Goal: Task Accomplishment & Management: Manage account settings

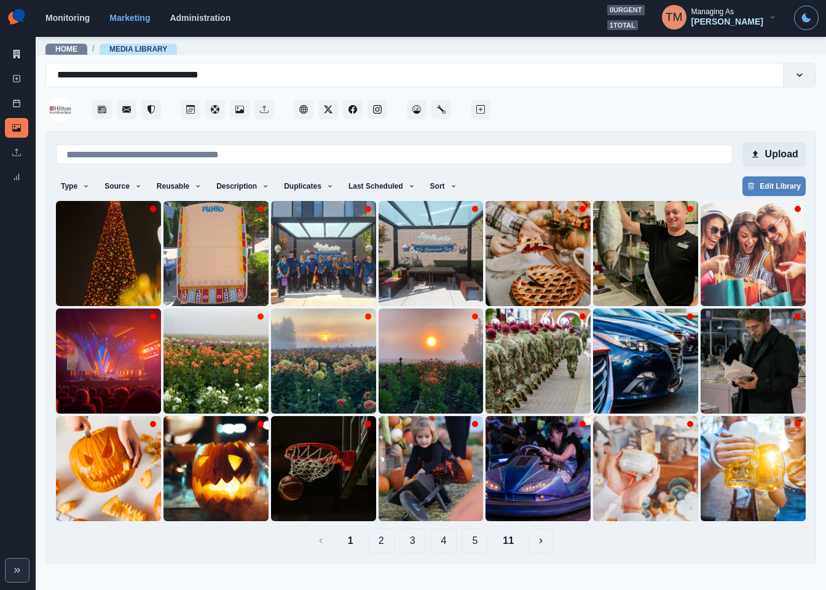
click at [780, 157] on button "Upload" at bounding box center [773, 154] width 63 height 25
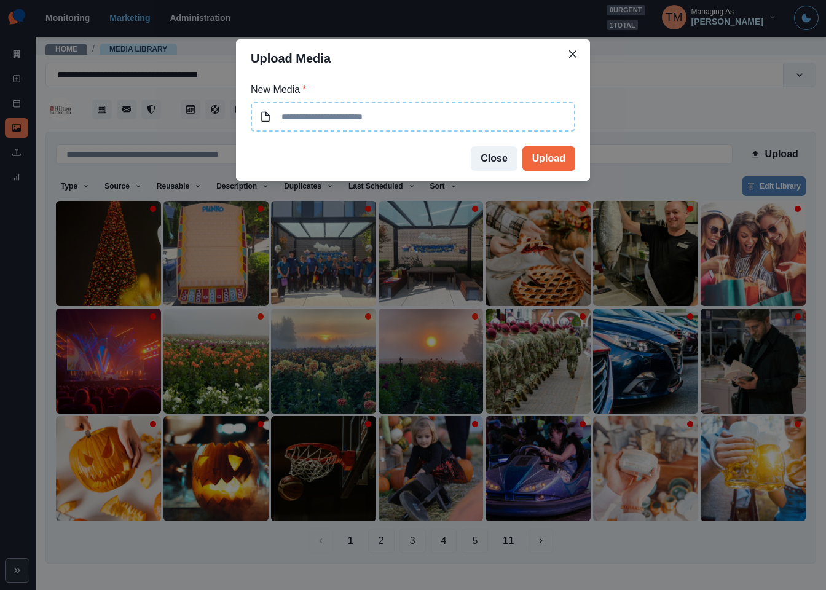
click at [393, 120] on input at bounding box center [413, 117] width 325 height 30
type input "**********"
drag, startPoint x: 371, startPoint y: 118, endPoint x: 242, endPoint y: 114, distance: 128.5
click at [242, 114] on div "**********" at bounding box center [413, 106] width 354 height 59
click at [546, 153] on button "Upload" at bounding box center [548, 158] width 53 height 25
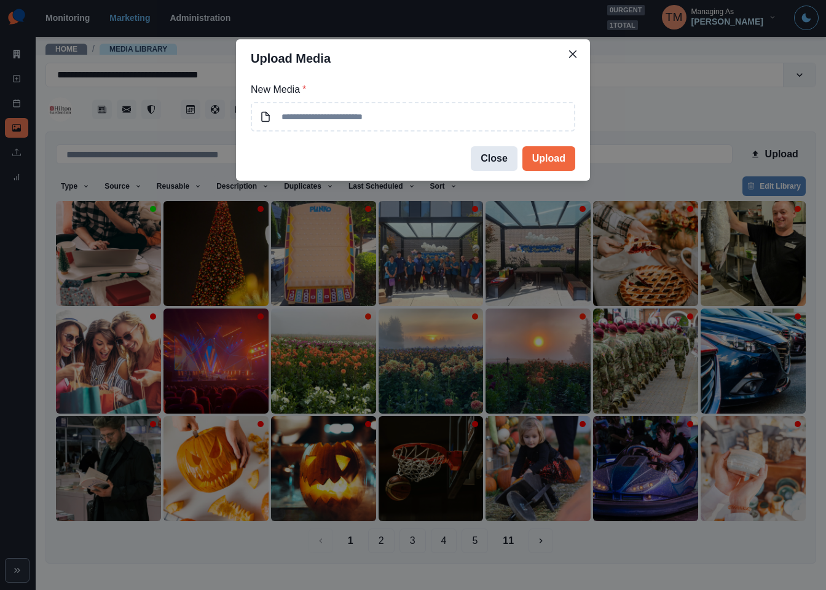
click at [498, 160] on button "Close" at bounding box center [494, 158] width 47 height 25
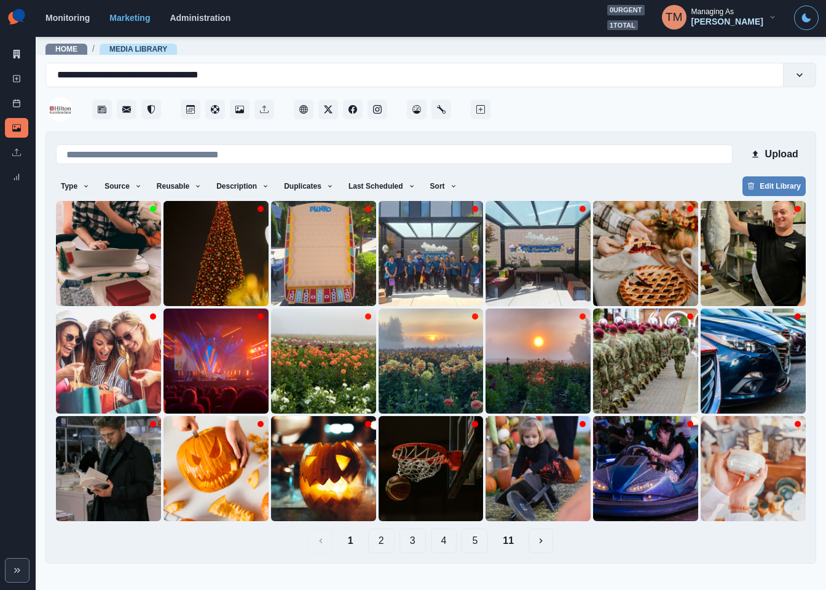
click at [596, 184] on div "Type Any Image Video Source Any Upload Social Manager Found: Instagram Found: G…" at bounding box center [431, 187] width 750 height 22
click at [600, 115] on div at bounding box center [654, 105] width 323 height 37
click at [784, 149] on button "Upload" at bounding box center [773, 154] width 63 height 25
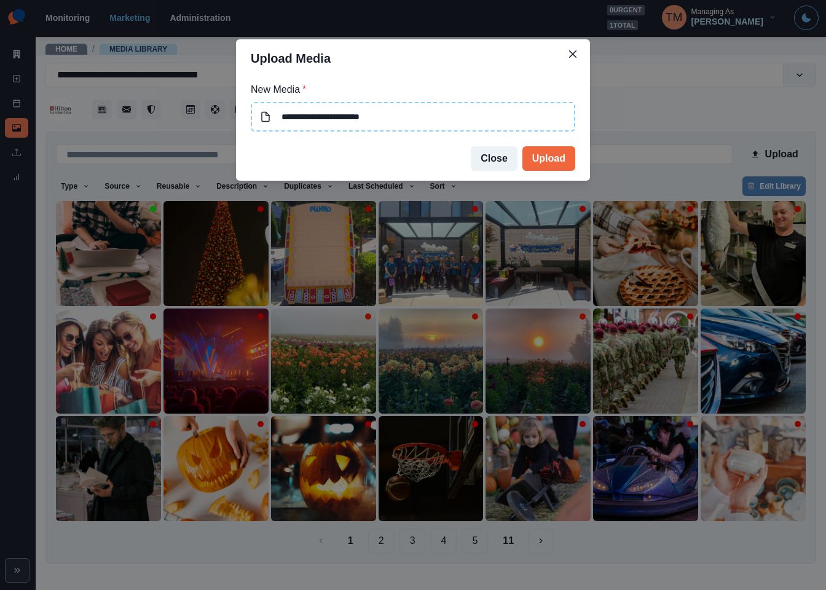
click at [421, 120] on input "**********" at bounding box center [413, 117] width 325 height 30
click at [545, 159] on button "Upload" at bounding box center [548, 158] width 53 height 25
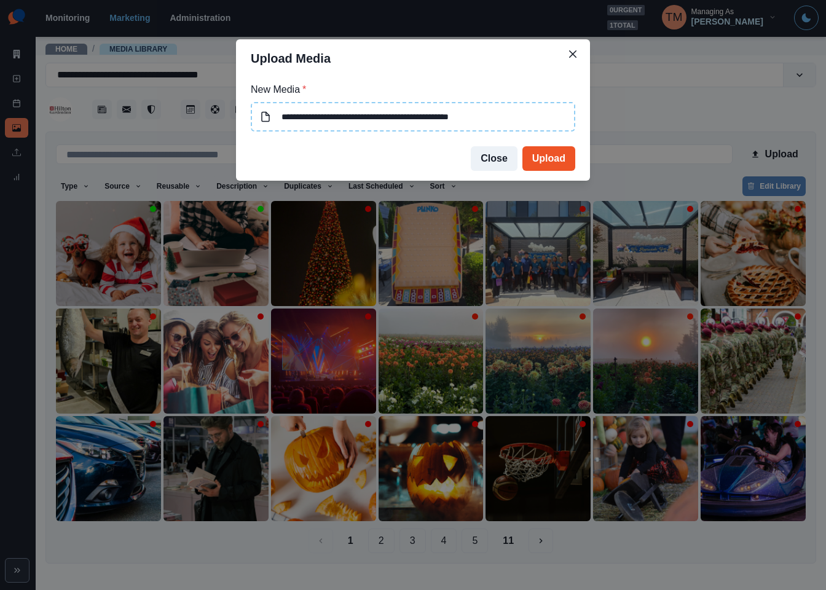
click at [546, 156] on button "Upload" at bounding box center [548, 158] width 53 height 25
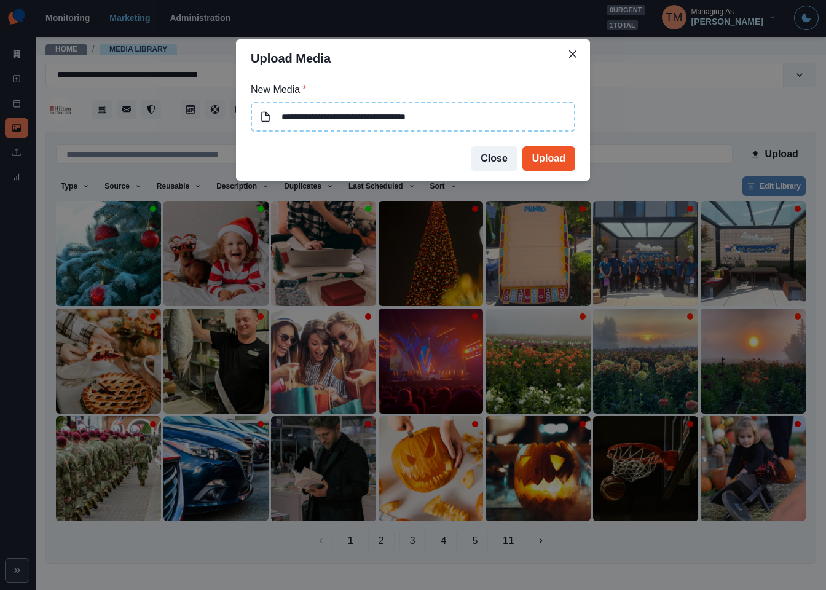
click at [546, 157] on button "Upload" at bounding box center [548, 158] width 53 height 25
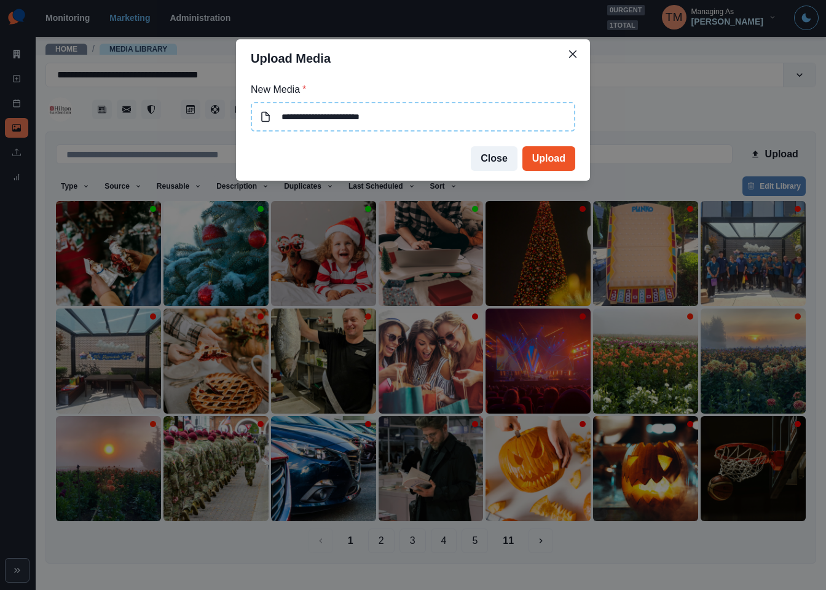
click at [545, 159] on button "Upload" at bounding box center [548, 158] width 53 height 25
type input "**********"
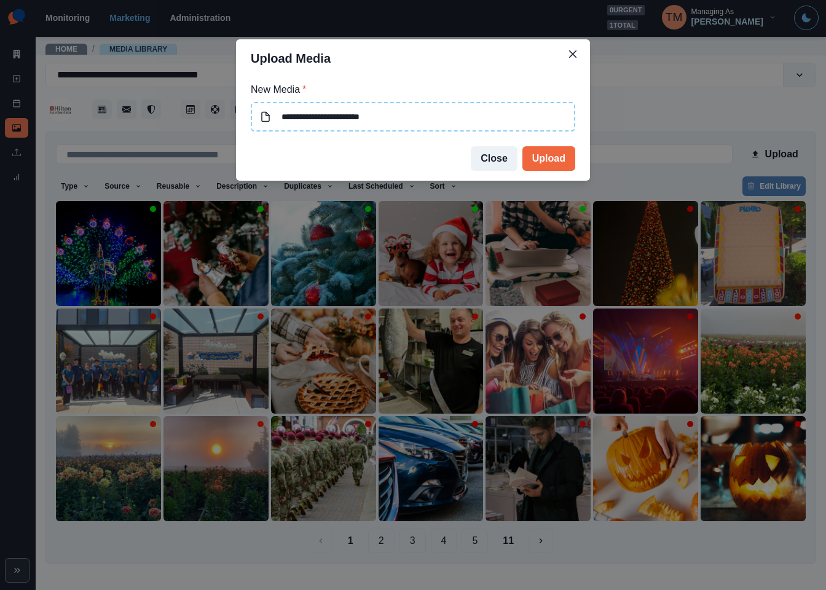
click at [661, 118] on div "**********" at bounding box center [413, 295] width 826 height 590
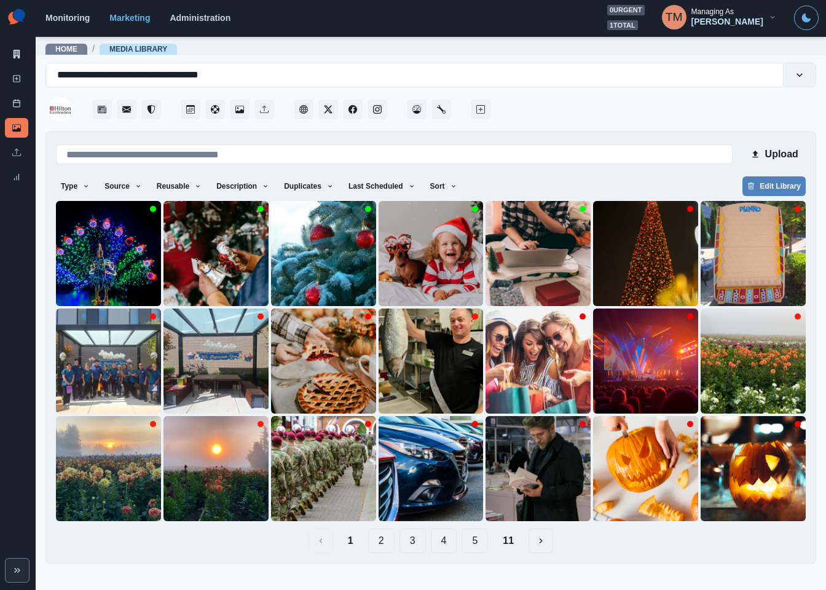
click at [411, 543] on button "3" at bounding box center [413, 541] width 26 height 25
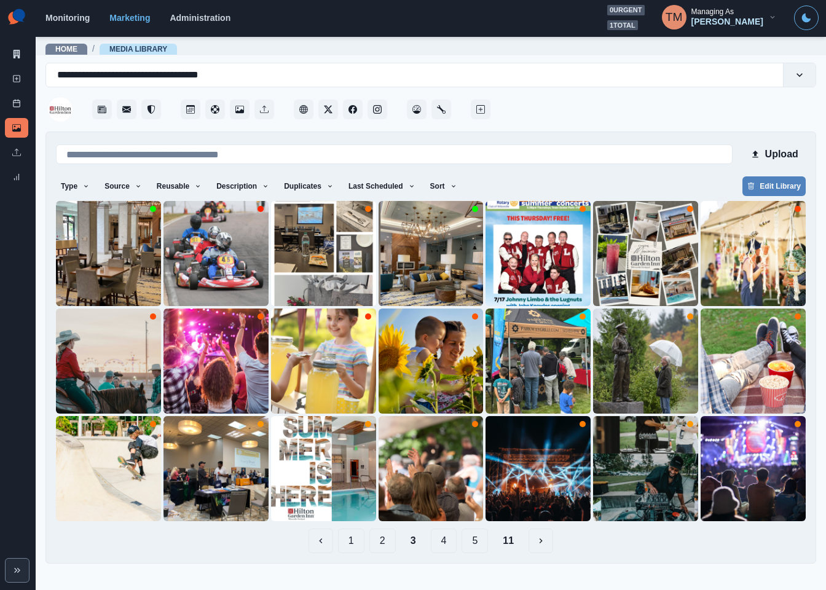
click at [444, 544] on button "4" at bounding box center [444, 541] width 26 height 25
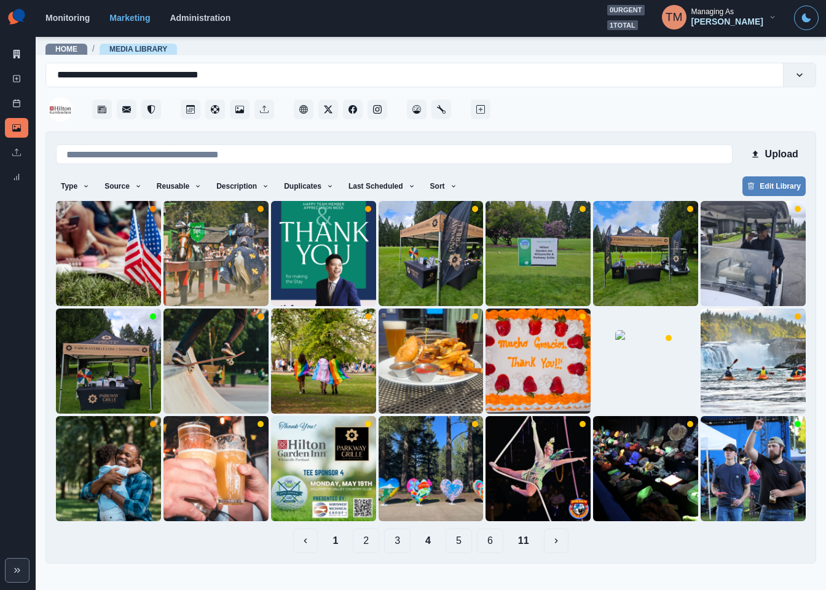
click at [486, 540] on button "6" at bounding box center [490, 541] width 26 height 25
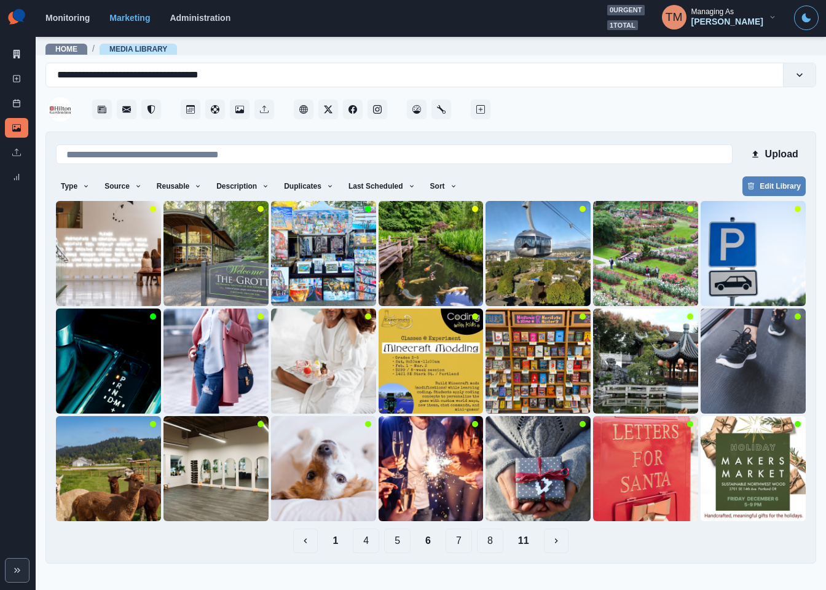
click at [486, 545] on button "8" at bounding box center [490, 541] width 26 height 25
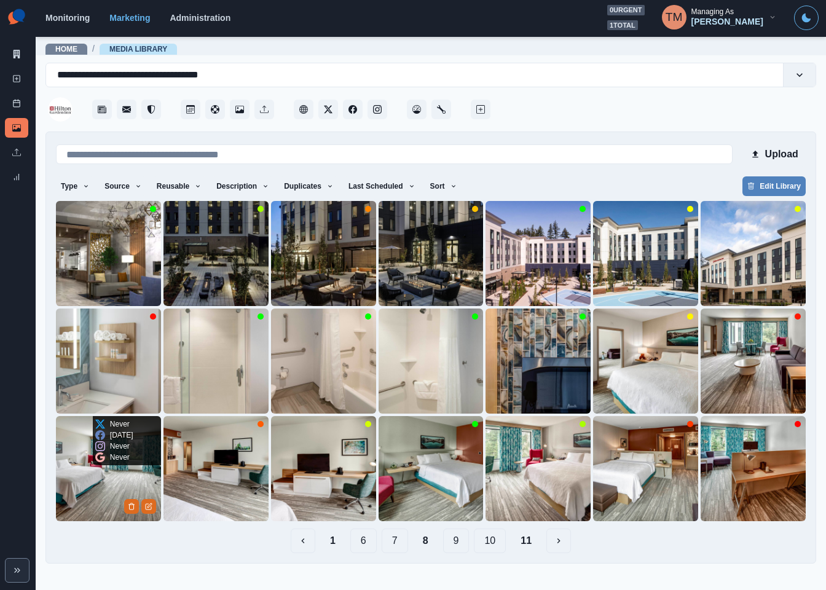
click at [102, 502] on img at bounding box center [108, 468] width 105 height 105
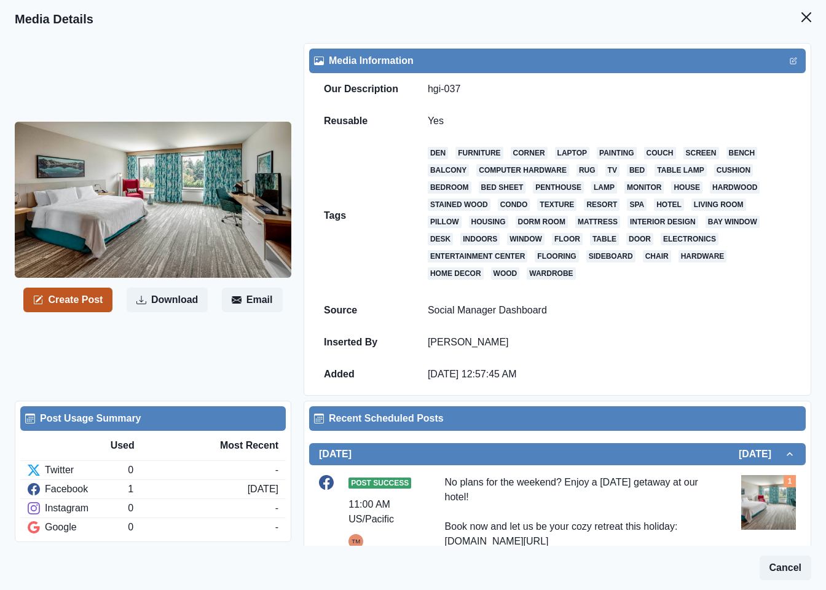
click at [69, 301] on button "Create Post" at bounding box center [67, 300] width 89 height 25
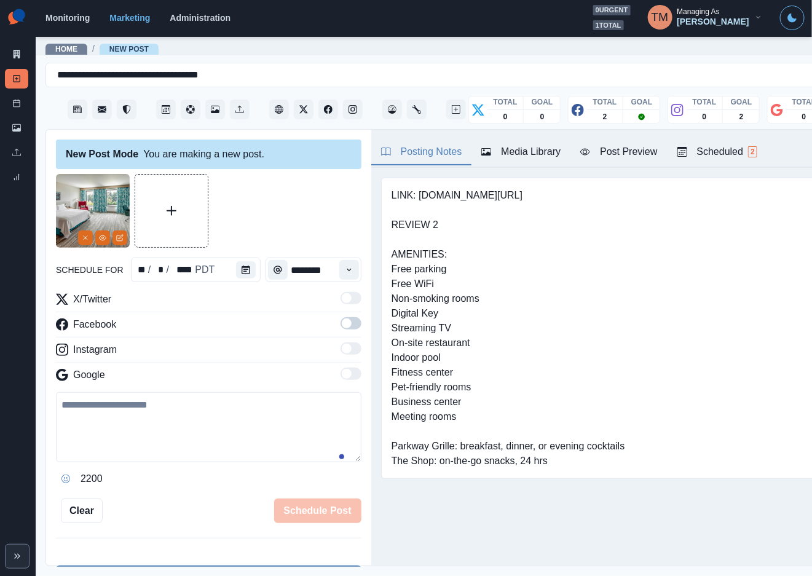
click at [146, 430] on textarea at bounding box center [208, 427] width 305 height 70
paste textarea "**********"
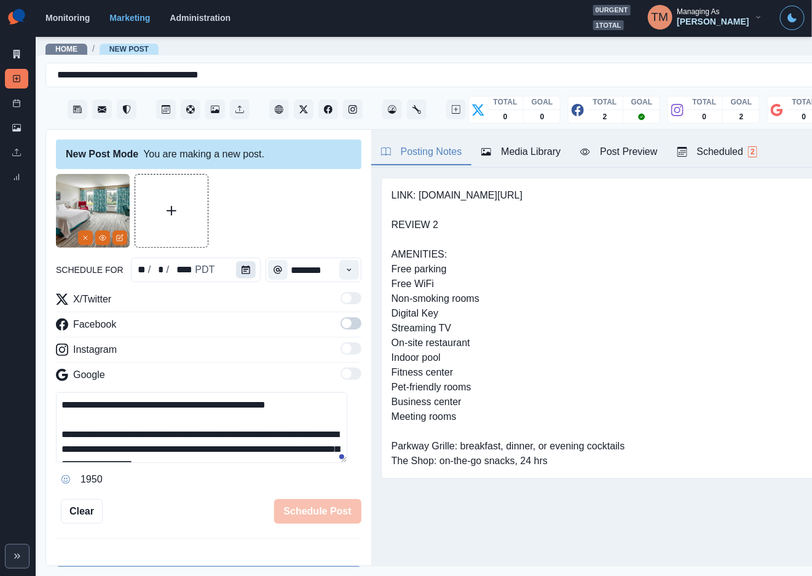
scroll to position [39, 0]
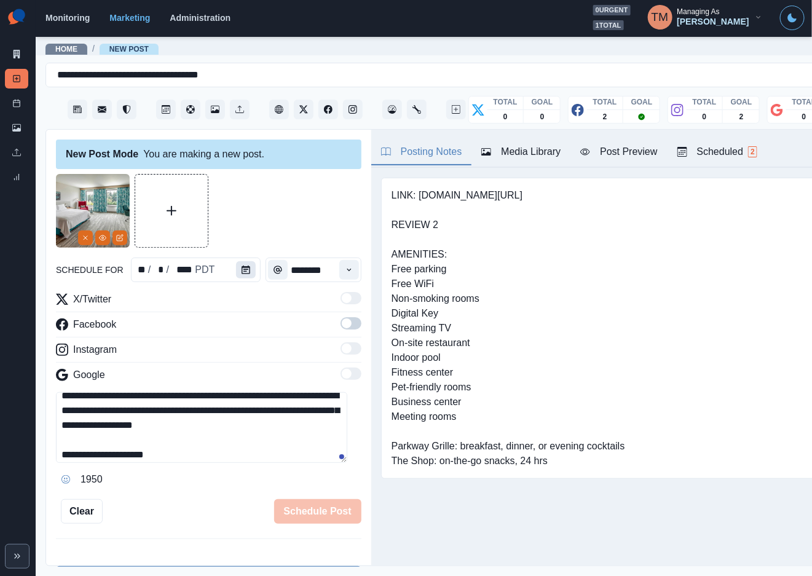
type textarea "**********"
click at [242, 269] on icon "Calendar" at bounding box center [246, 270] width 9 height 9
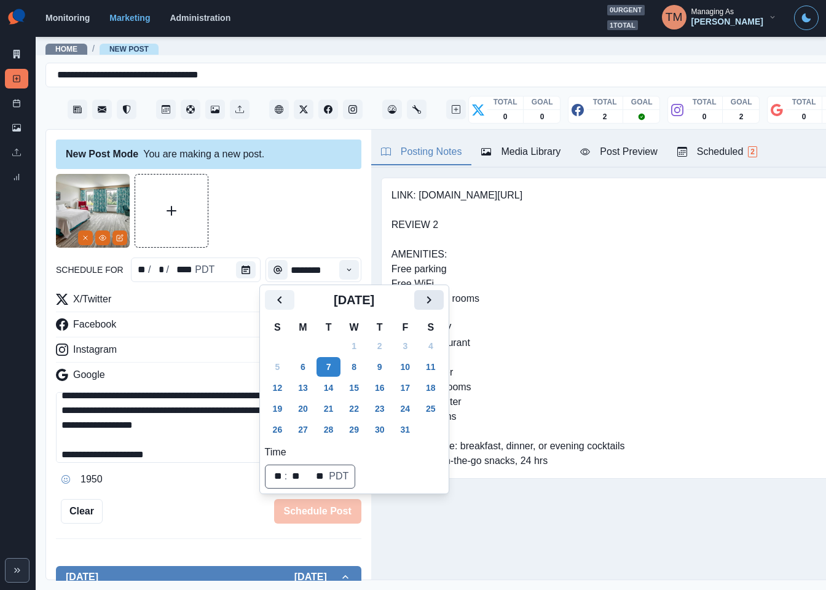
click at [438, 299] on button "Next" at bounding box center [429, 300] width 30 height 20
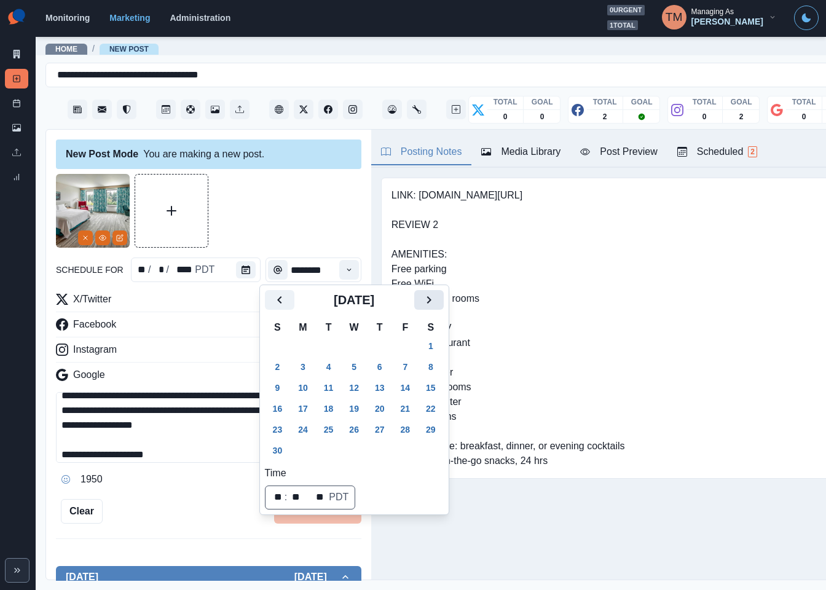
click at [438, 299] on button "Next" at bounding box center [429, 300] width 30 height 20
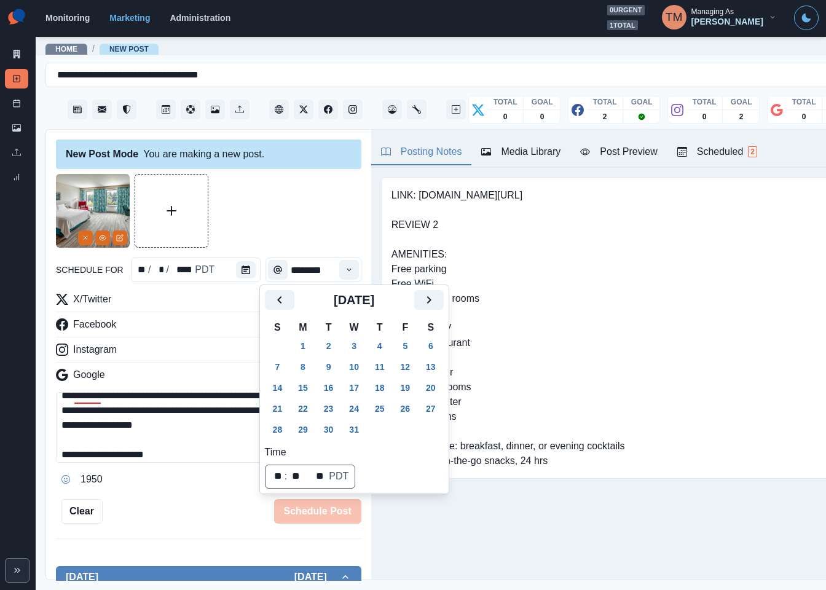
click at [408, 362] on button "12" at bounding box center [405, 367] width 25 height 20
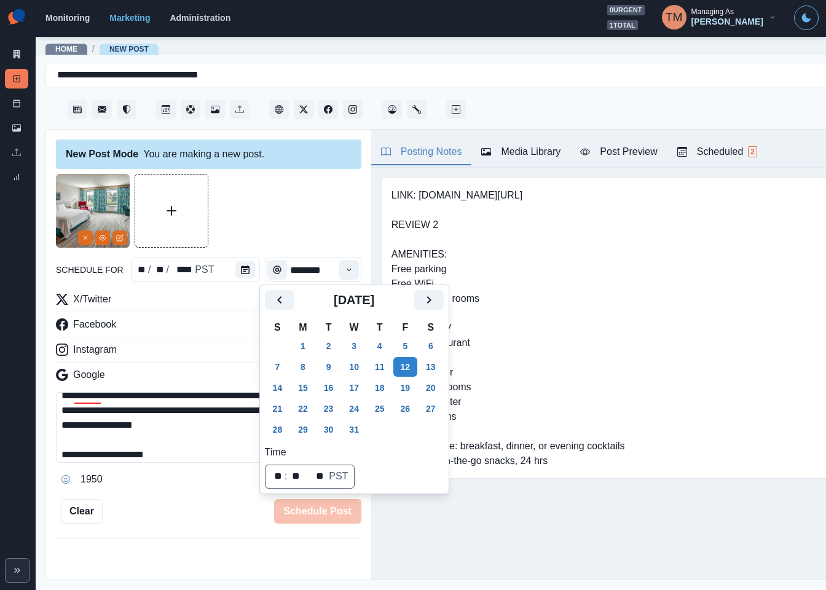
click at [289, 231] on div at bounding box center [208, 211] width 305 height 74
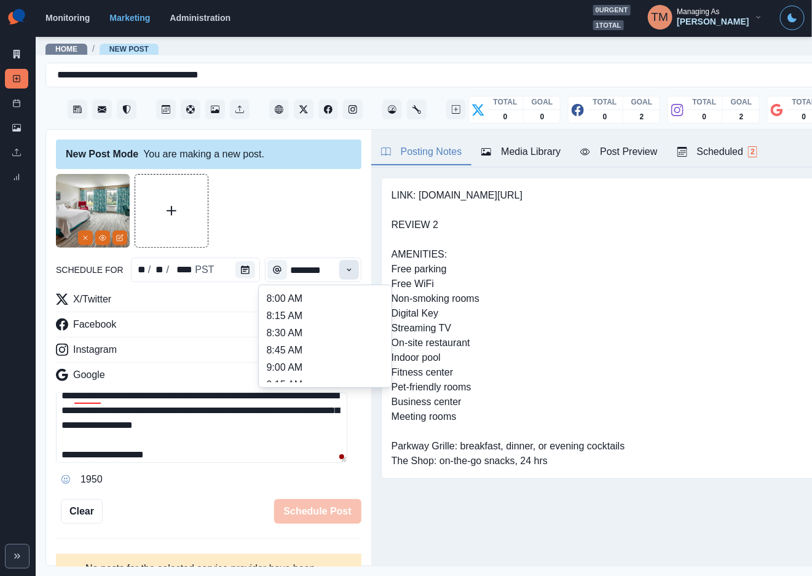
click at [339, 266] on button "Time" at bounding box center [349, 270] width 20 height 20
click at [292, 419] on li "1:45 PM" at bounding box center [325, 427] width 123 height 17
type input "*******"
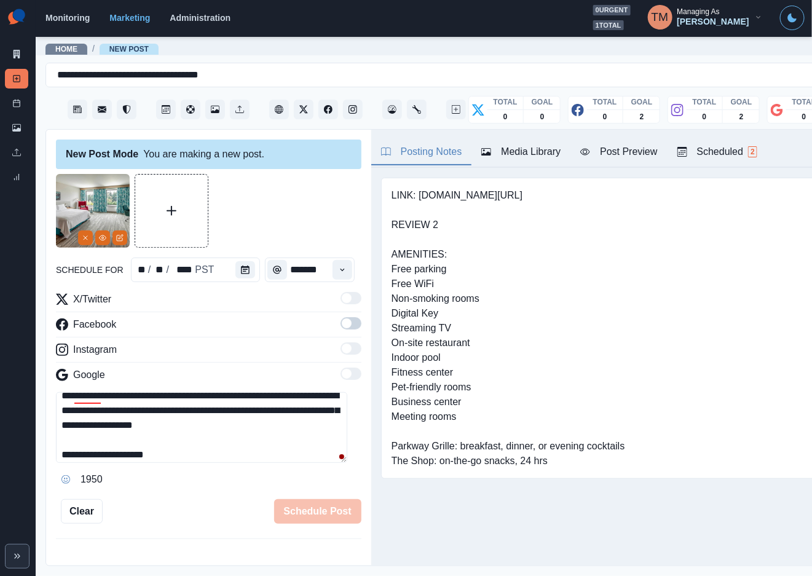
scroll to position [0, 0]
click at [342, 323] on span at bounding box center [347, 323] width 10 height 10
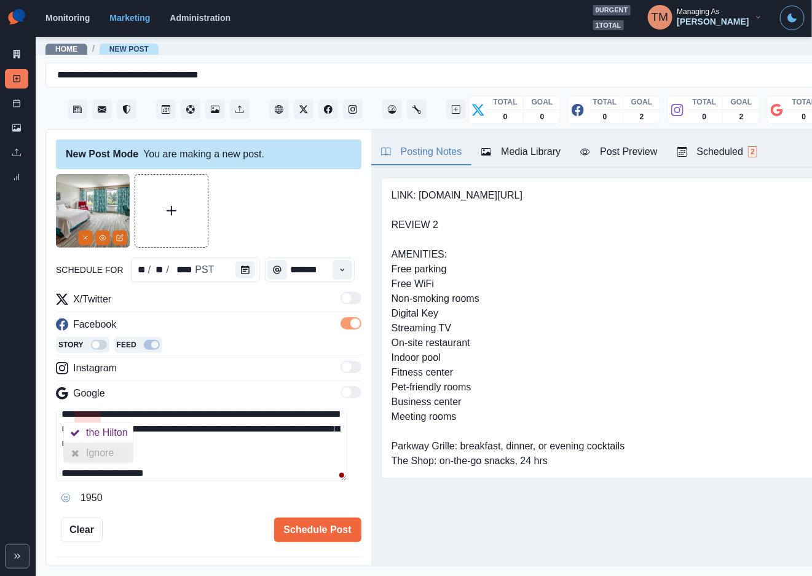
click at [86, 447] on div "Ignore" at bounding box center [102, 453] width 33 height 20
click at [639, 159] on div "Post Preview" at bounding box center [618, 151] width 77 height 15
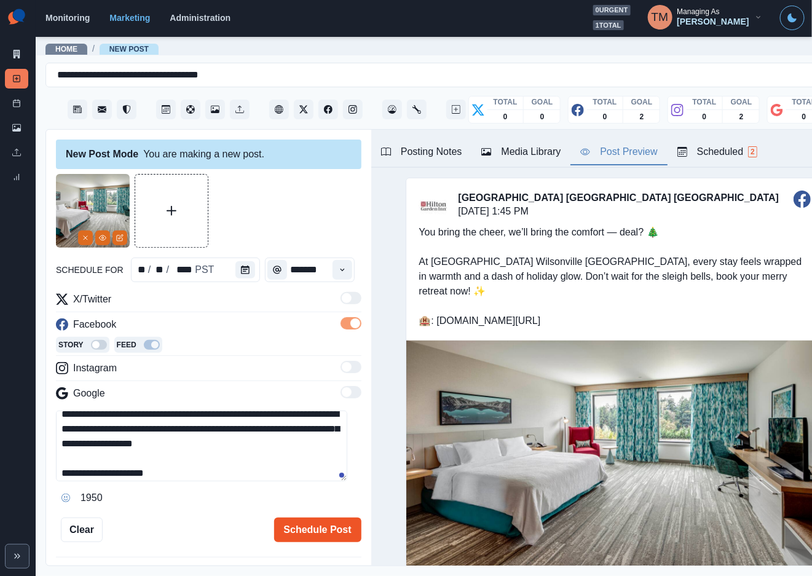
click at [307, 533] on button "Schedule Post" at bounding box center [317, 530] width 87 height 25
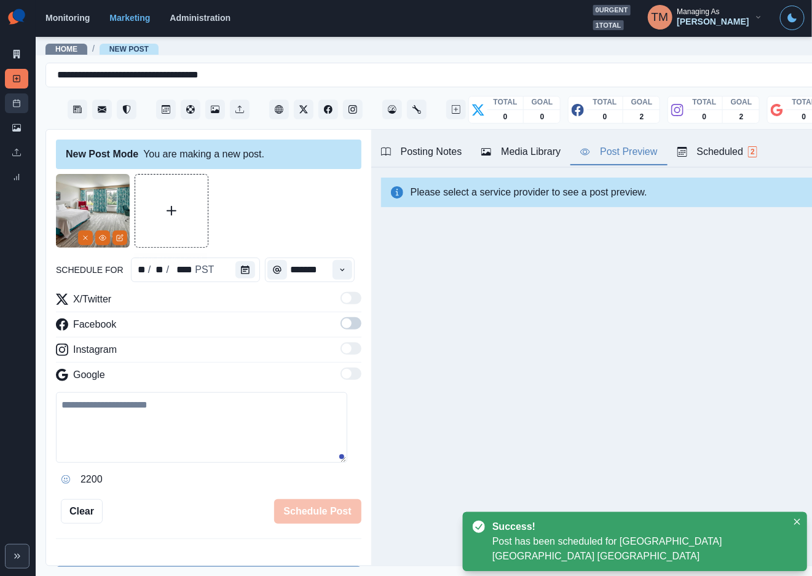
click at [19, 104] on icon at bounding box center [16, 103] width 9 height 9
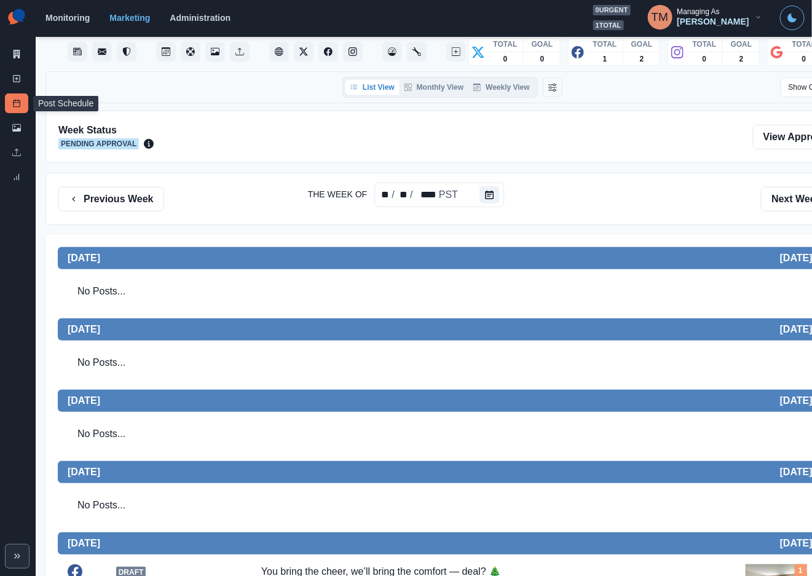
scroll to position [50, 0]
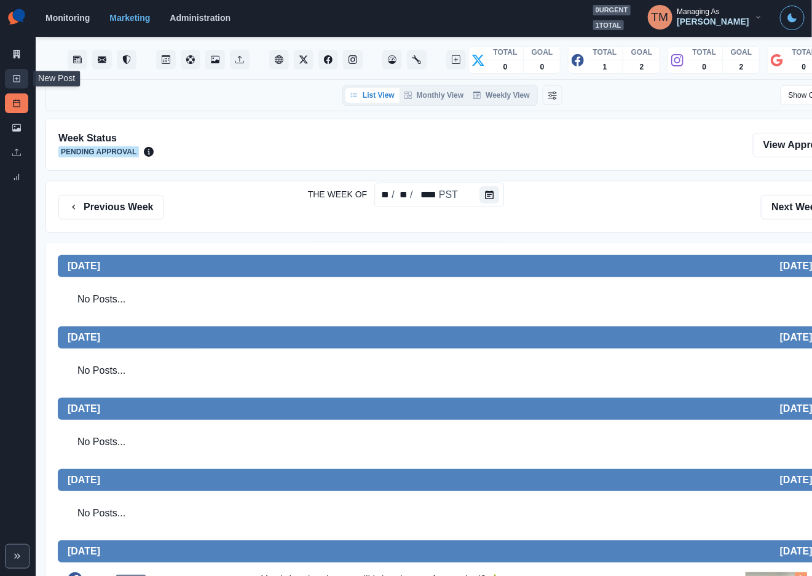
click at [17, 82] on rect at bounding box center [17, 79] width 7 height 7
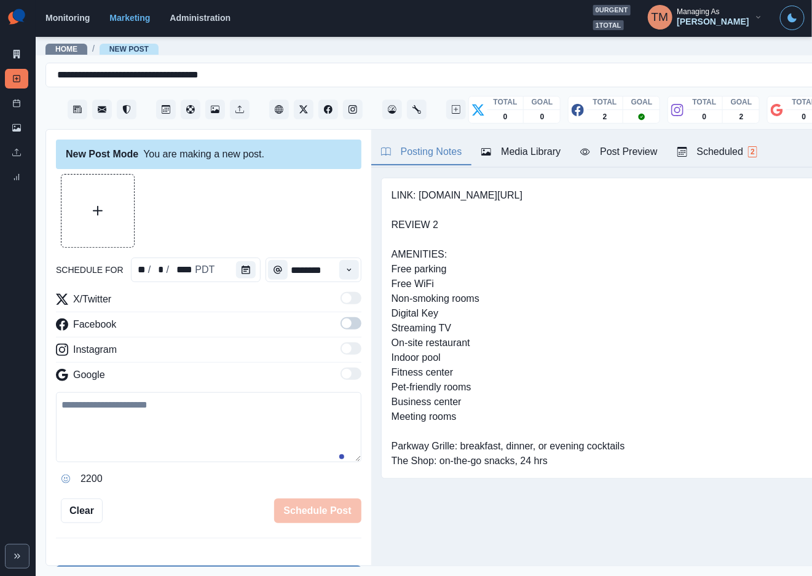
drag, startPoint x: 159, startPoint y: 459, endPoint x: 222, endPoint y: 368, distance: 111.3
click at [164, 452] on textarea at bounding box center [208, 427] width 305 height 70
paste textarea "**********"
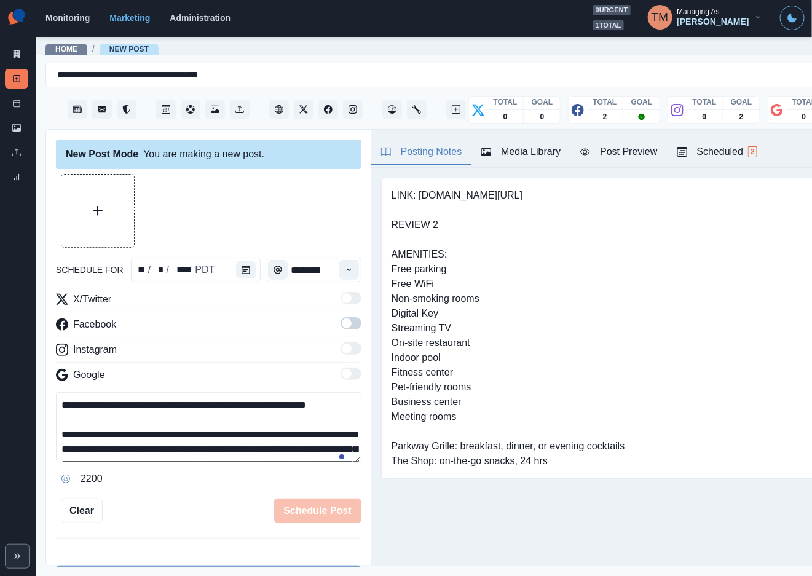
scroll to position [142, 0]
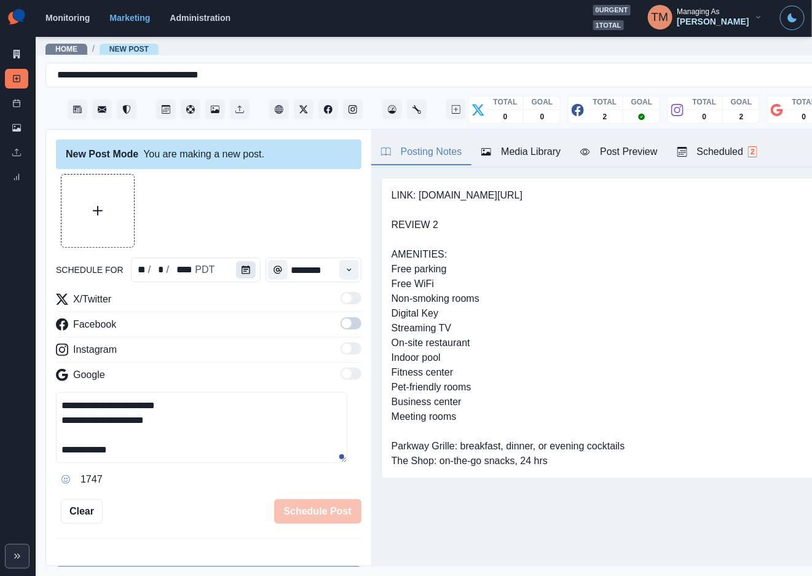
type textarea "**********"
click at [242, 270] on icon "Calendar" at bounding box center [246, 270] width 9 height 9
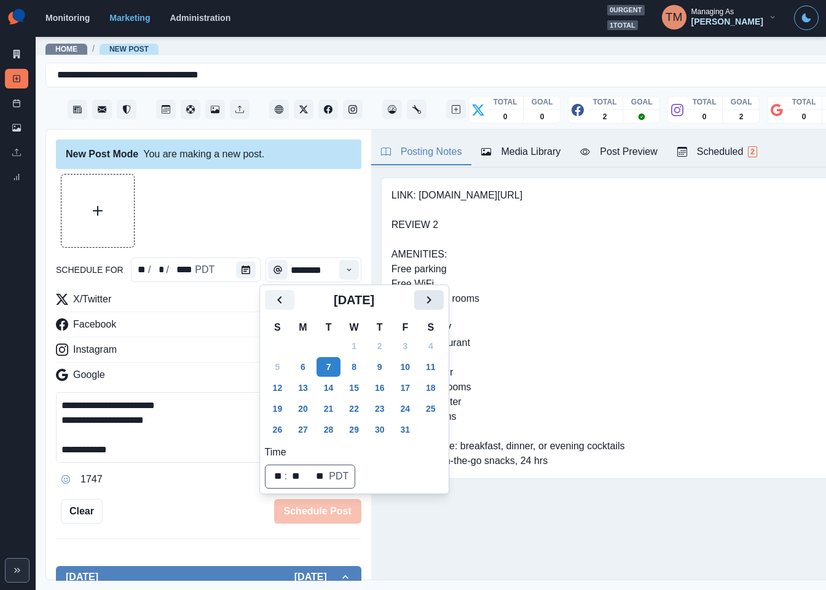
click at [431, 302] on icon "Next" at bounding box center [429, 300] width 15 height 15
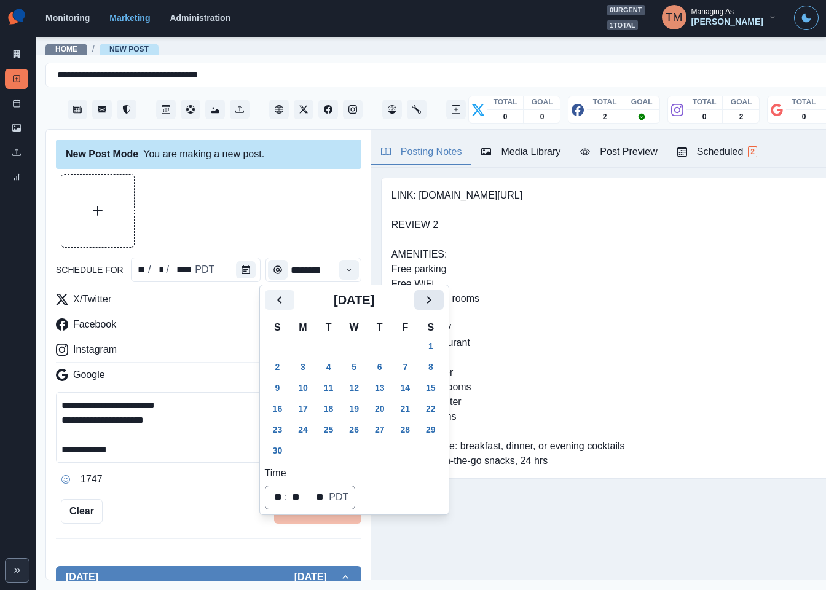
click at [431, 302] on icon "Next" at bounding box center [429, 300] width 15 height 15
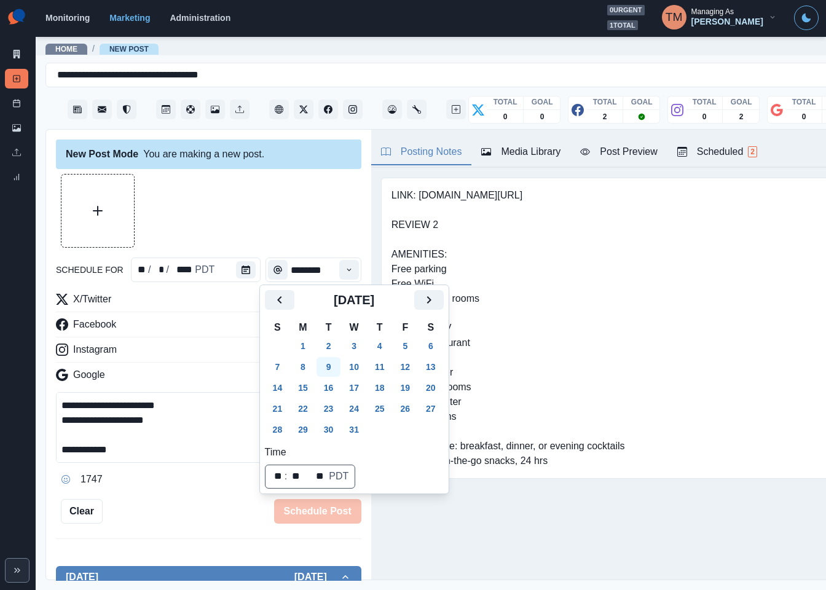
click at [331, 371] on button "9" at bounding box center [329, 367] width 25 height 20
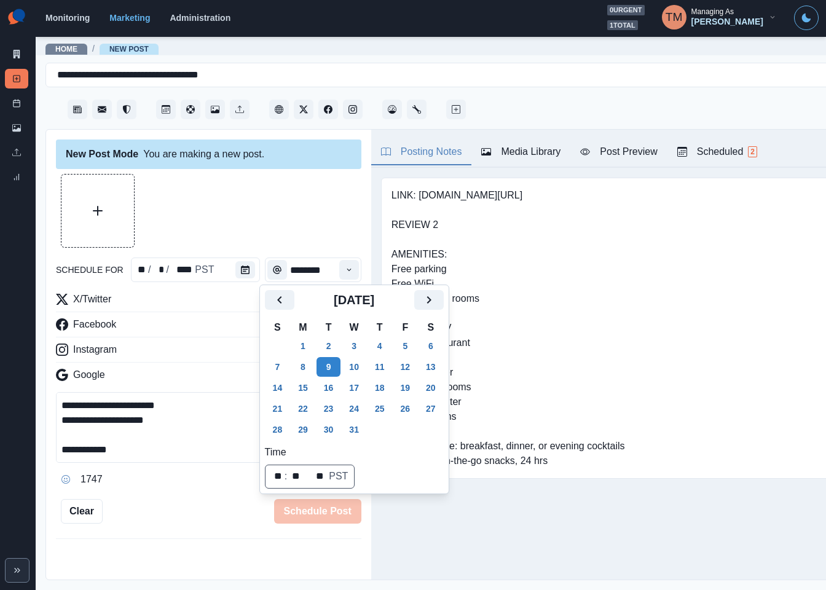
click at [279, 225] on div at bounding box center [208, 211] width 305 height 74
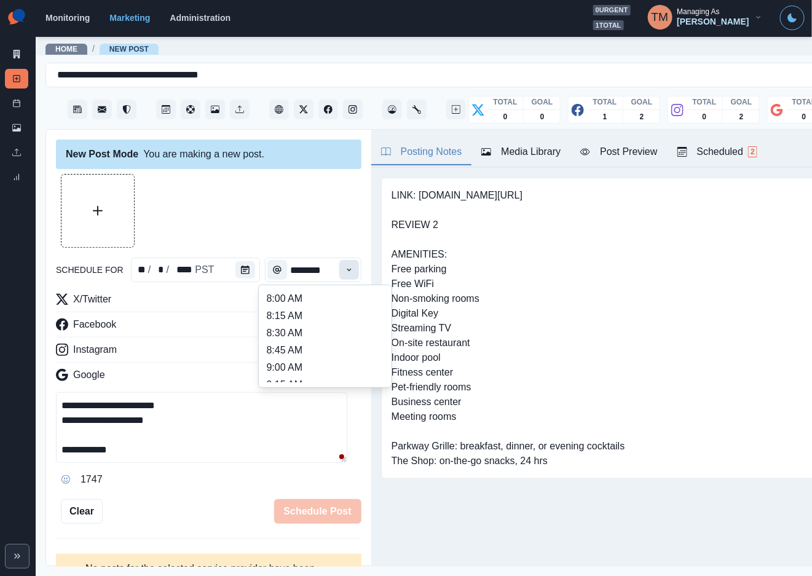
click at [340, 275] on button "Time" at bounding box center [349, 270] width 20 height 20
click at [297, 329] on li "11:15 AM" at bounding box center [325, 337] width 123 height 17
click at [343, 334] on li "11:15 AM" at bounding box center [325, 337] width 123 height 17
type input "********"
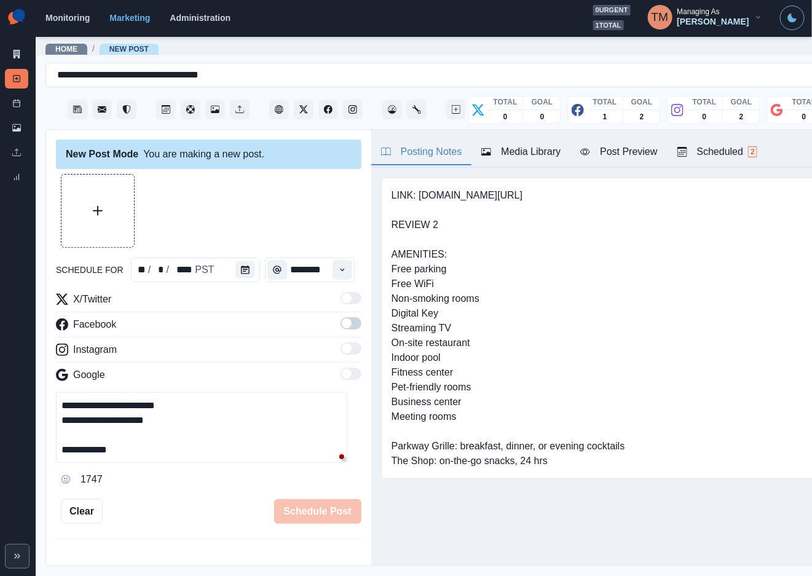
click at [341, 325] on span at bounding box center [351, 323] width 21 height 12
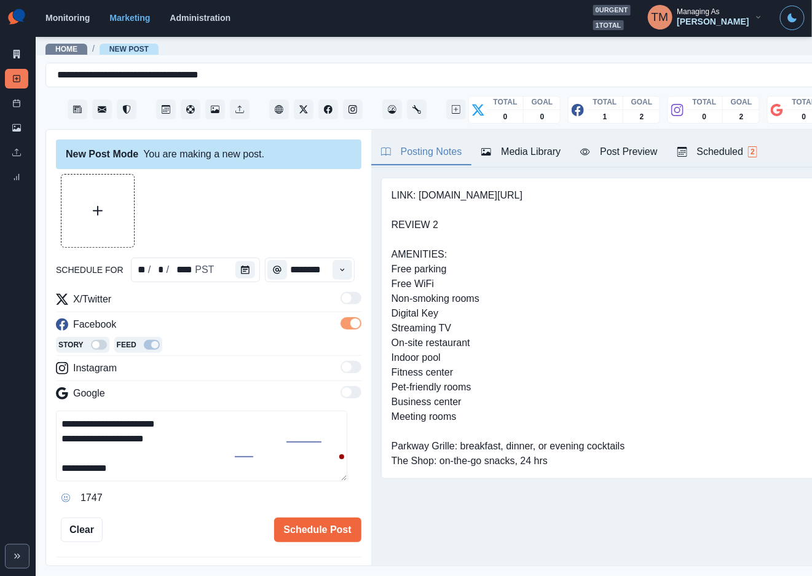
scroll to position [50, 0]
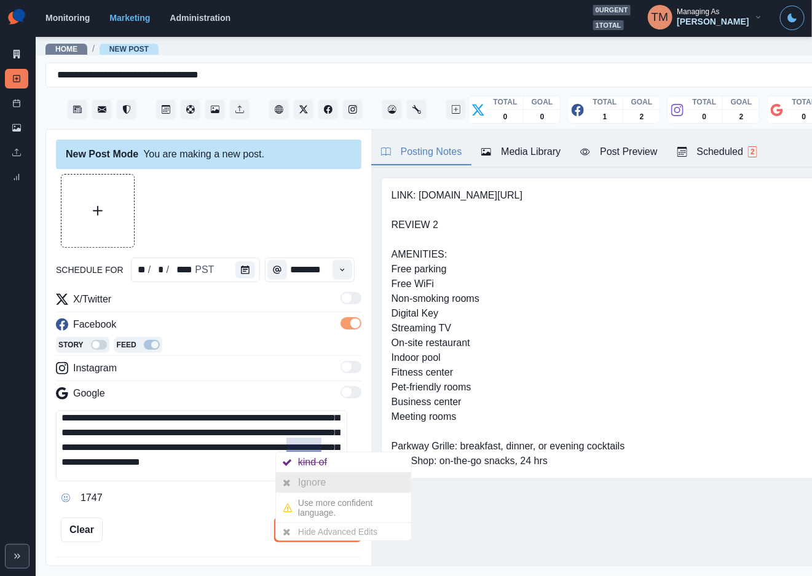
click at [310, 484] on div "Ignore" at bounding box center [314, 483] width 33 height 20
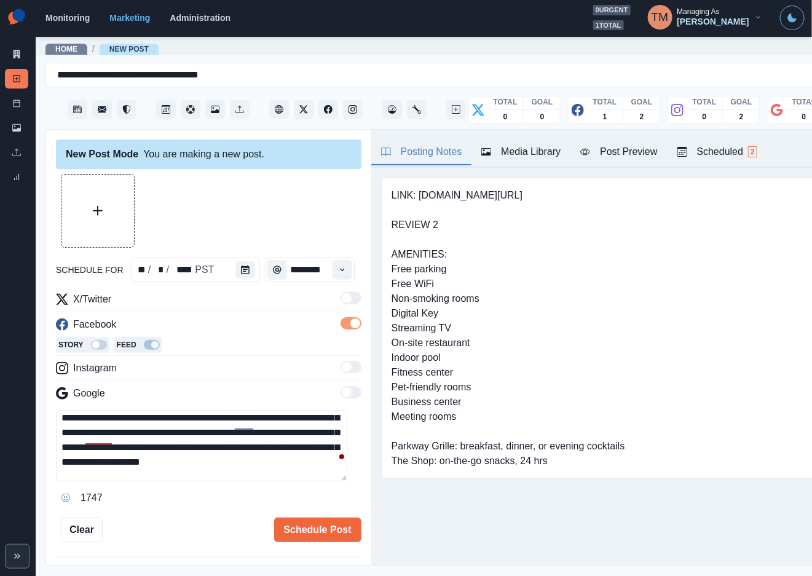
scroll to position [87, 0]
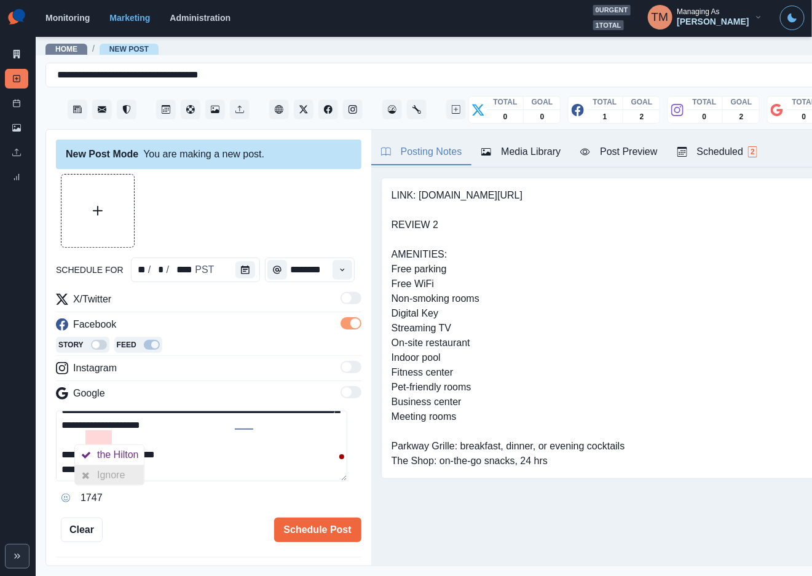
click at [95, 471] on div at bounding box center [86, 475] width 22 height 20
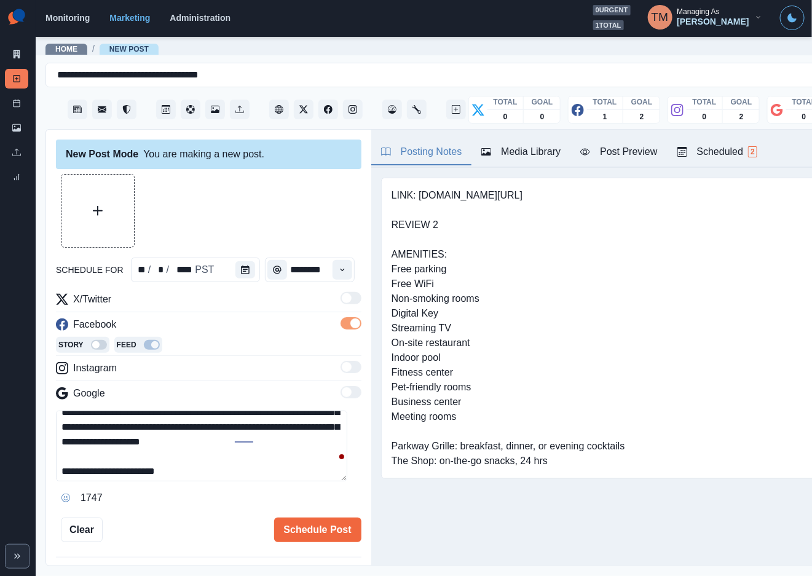
scroll to position [74, 0]
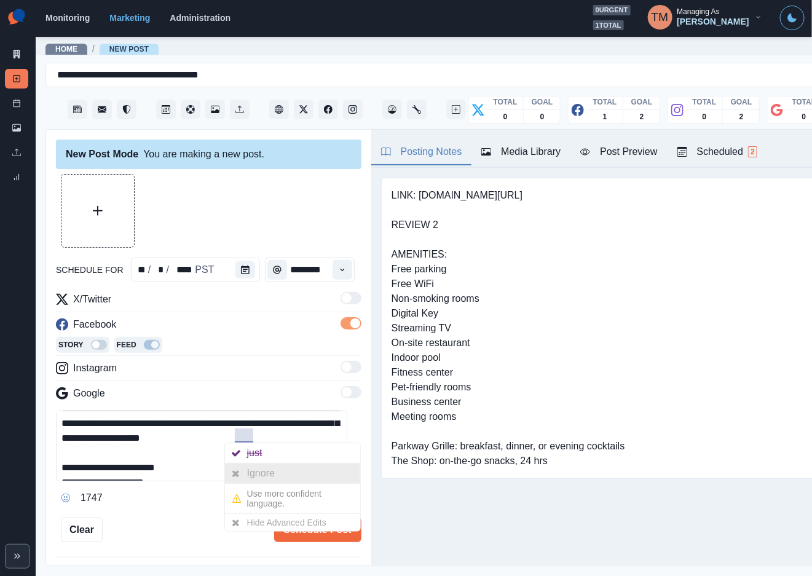
drag, startPoint x: 242, startPoint y: 471, endPoint x: 233, endPoint y: 473, distance: 8.8
click at [242, 472] on div at bounding box center [236, 473] width 22 height 20
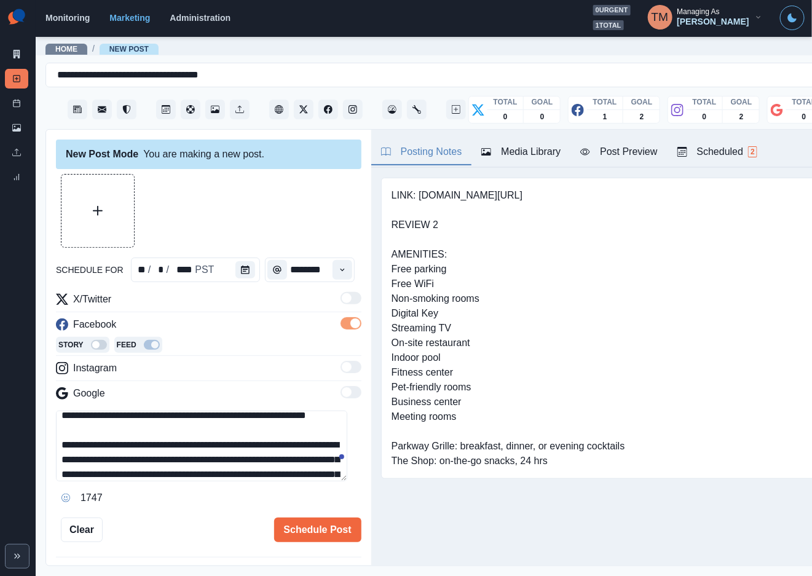
scroll to position [0, 0]
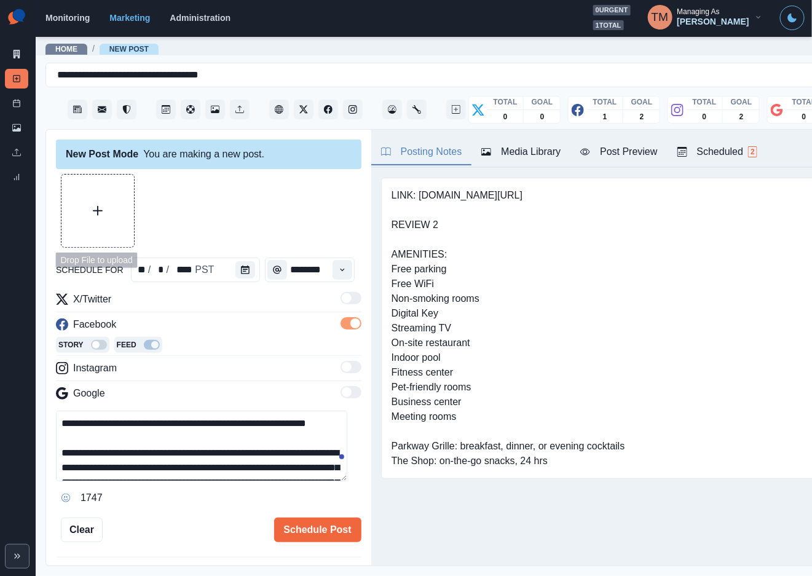
click at [109, 216] on button "Upload Media" at bounding box center [97, 211] width 73 height 73
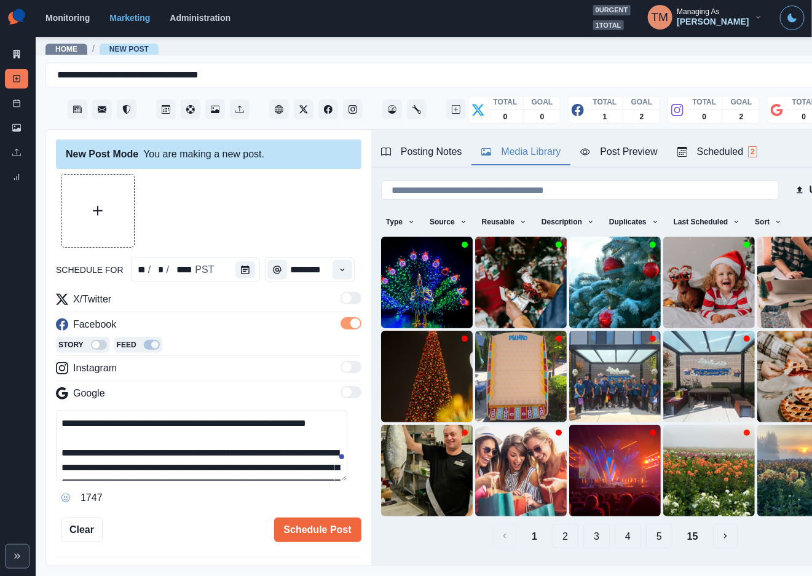
click at [534, 157] on div "Media Library" at bounding box center [520, 151] width 79 height 15
click at [498, 288] on img at bounding box center [521, 283] width 92 height 92
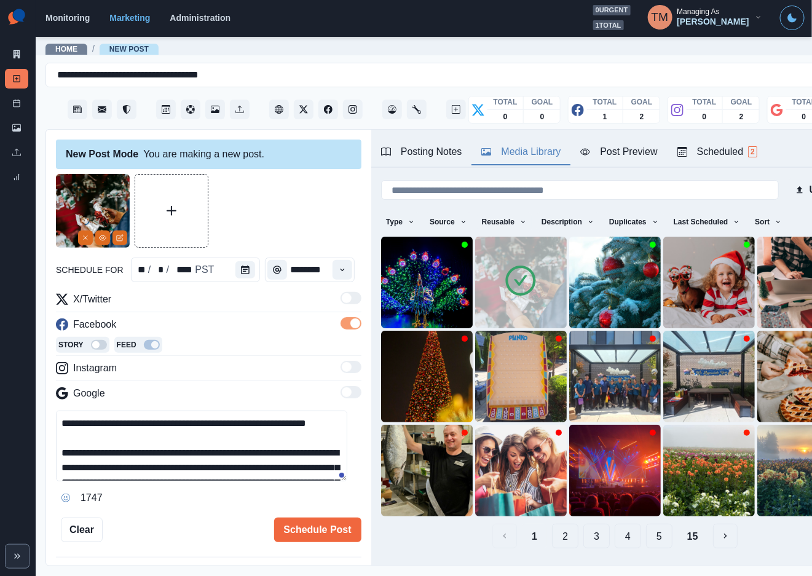
click at [633, 157] on div "Post Preview" at bounding box center [618, 151] width 77 height 15
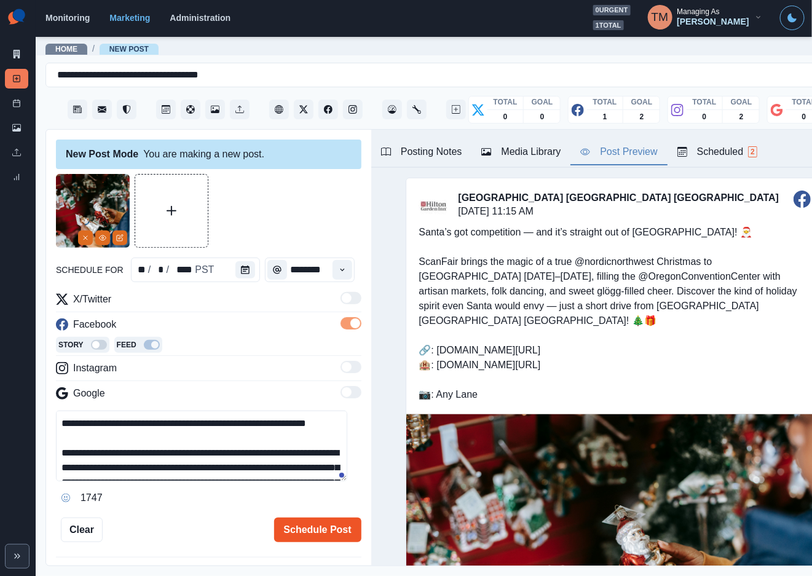
click at [307, 529] on button "Schedule Post" at bounding box center [317, 530] width 87 height 25
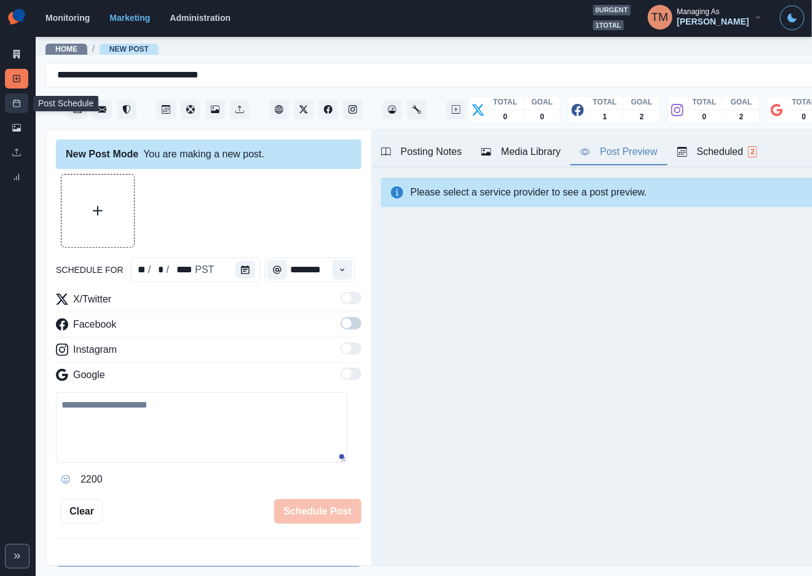
click at [10, 105] on link "Post Schedule" at bounding box center [16, 103] width 23 height 20
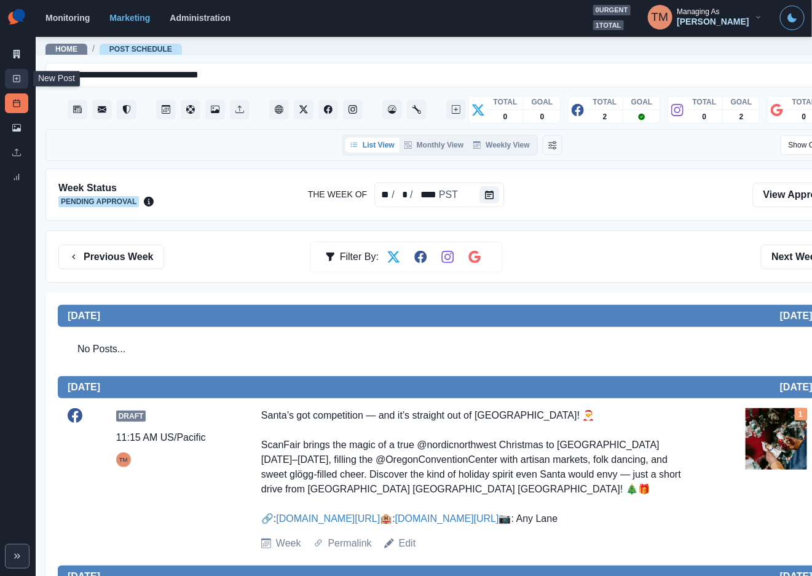
click at [18, 78] on icon at bounding box center [16, 78] width 9 height 9
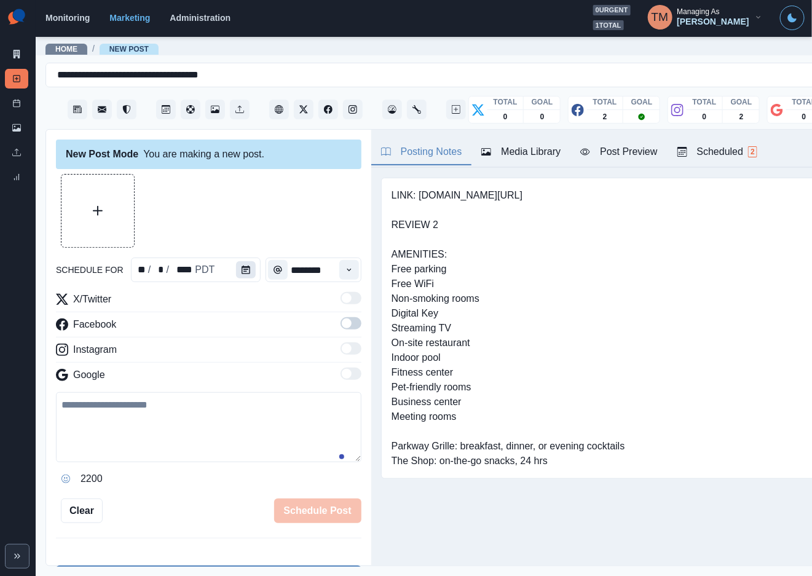
click at [242, 268] on icon "Calendar" at bounding box center [246, 270] width 9 height 9
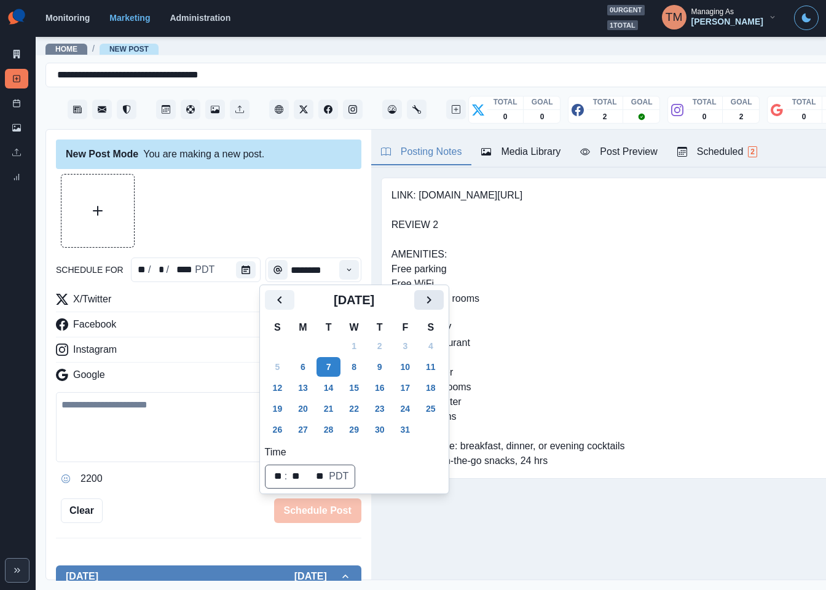
click at [431, 302] on icon "Next" at bounding box center [429, 300] width 15 height 15
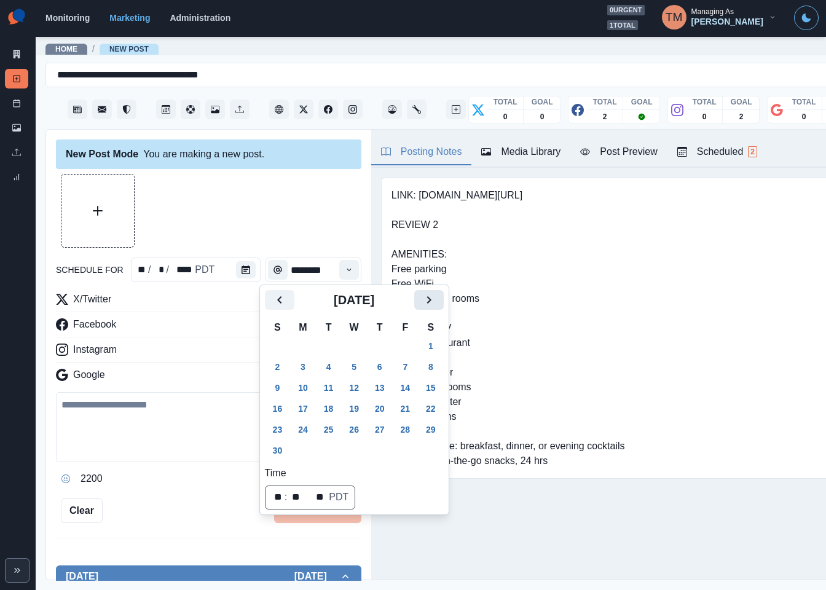
click at [431, 302] on icon "Next" at bounding box center [429, 300] width 15 height 15
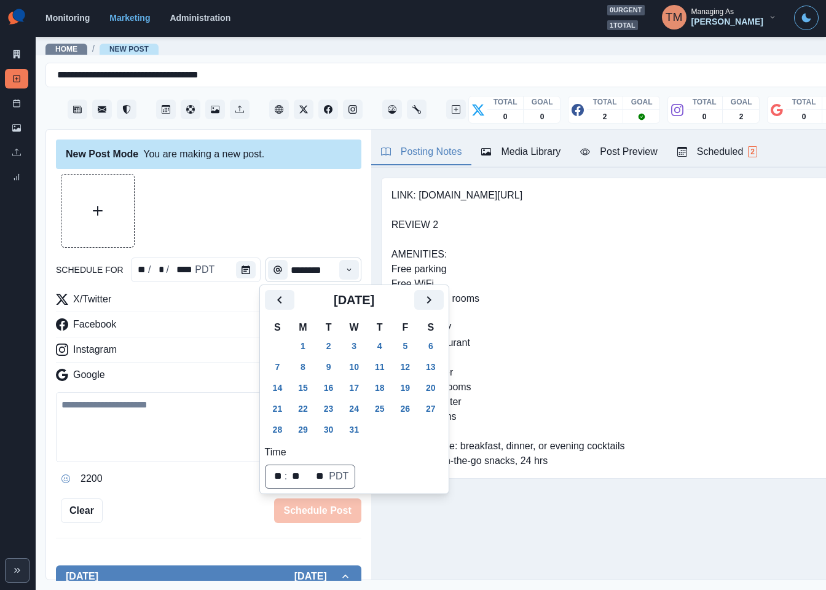
click at [351, 387] on button "17" at bounding box center [354, 388] width 25 height 20
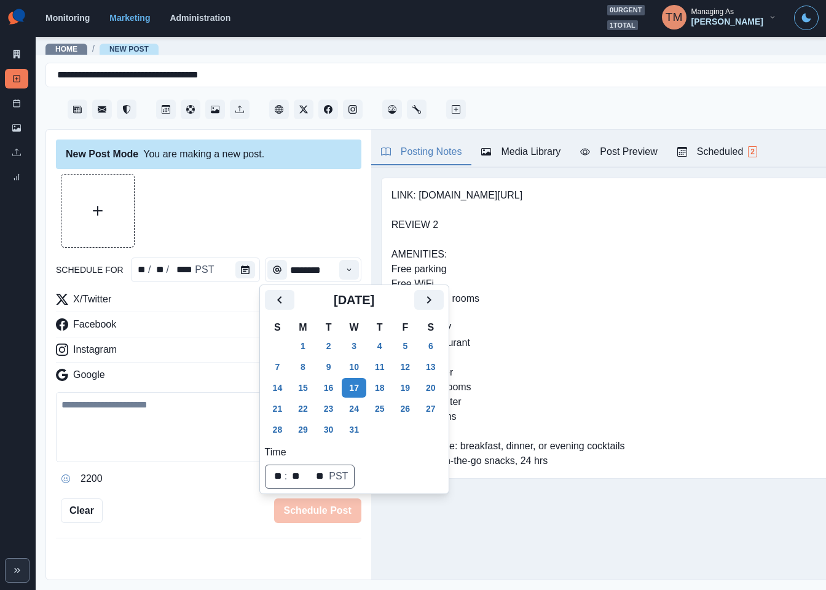
click at [283, 236] on div at bounding box center [208, 211] width 305 height 74
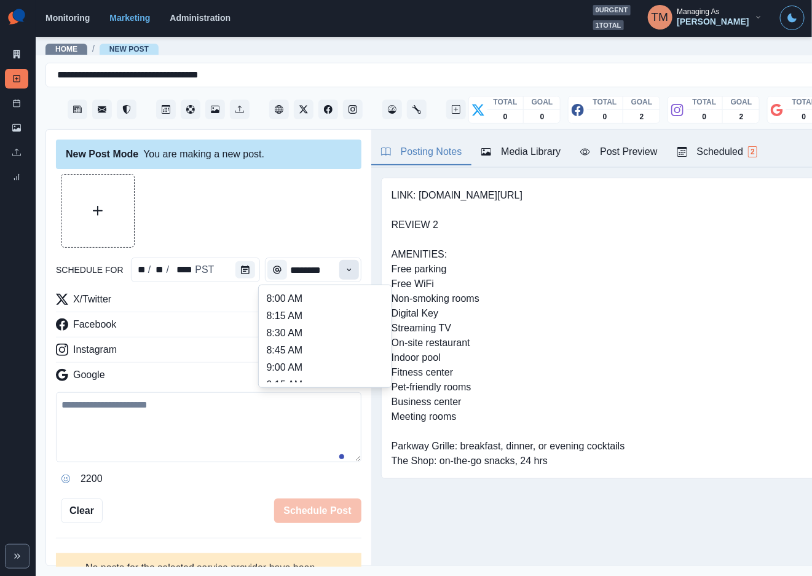
click at [345, 272] on icon "Time" at bounding box center [349, 270] width 9 height 9
click at [315, 334] on li "2:00 PM" at bounding box center [325, 342] width 123 height 17
click at [332, 352] on li "2:15 PM" at bounding box center [325, 360] width 123 height 17
type input "*******"
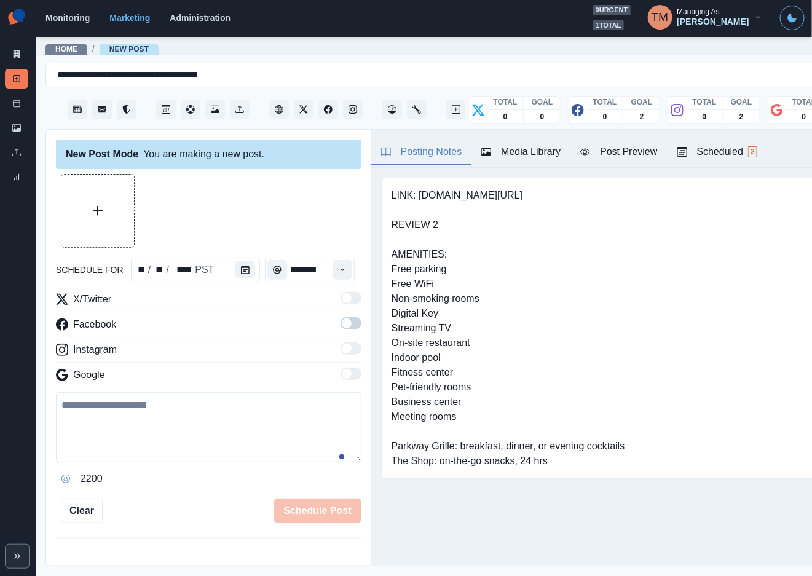
scroll to position [0, 0]
click at [342, 323] on span at bounding box center [347, 323] width 10 height 10
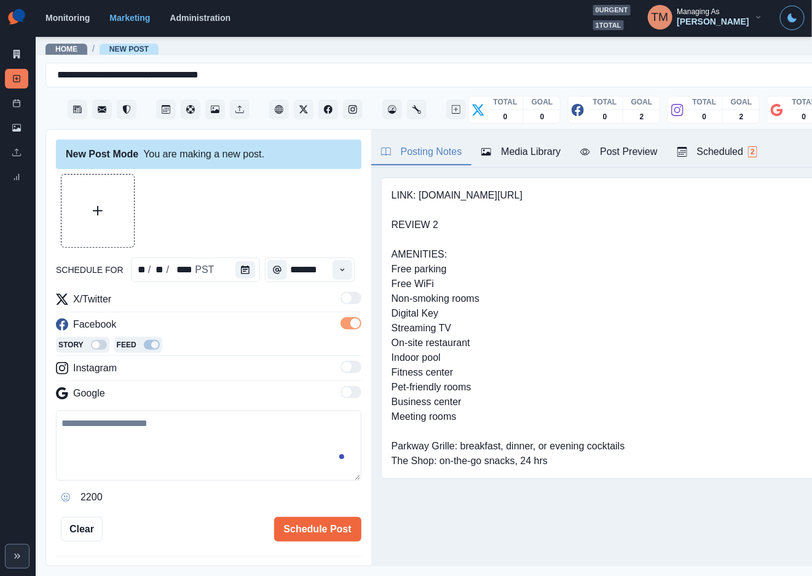
click at [522, 156] on div "Media Library" at bounding box center [520, 151] width 79 height 15
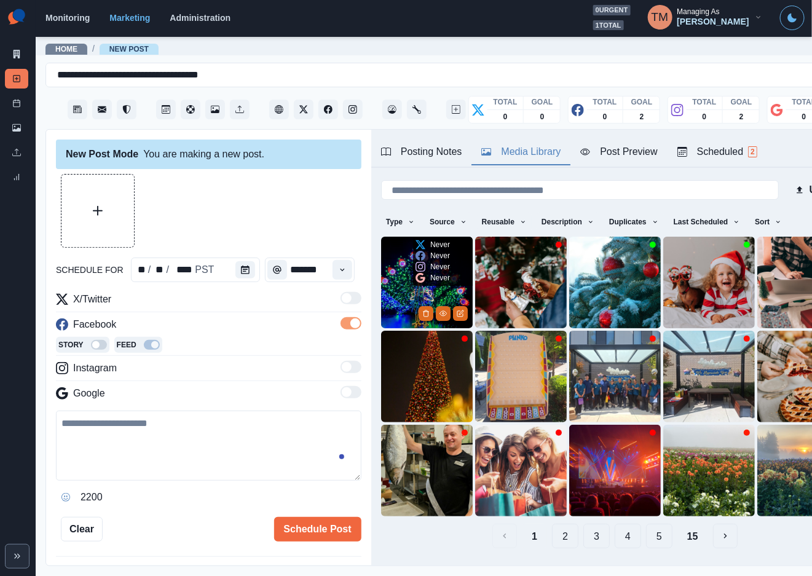
click at [397, 295] on img at bounding box center [427, 283] width 92 height 92
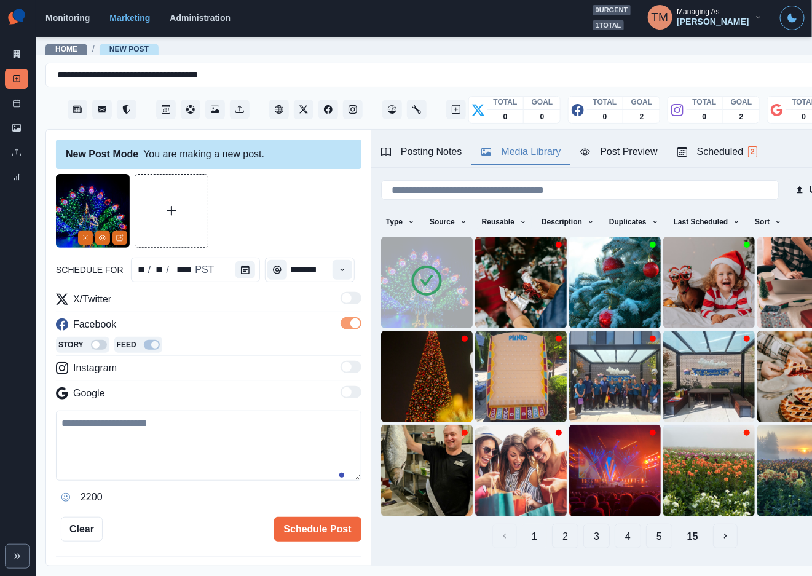
click at [163, 434] on textarea at bounding box center [208, 446] width 305 height 70
paste textarea "**********"
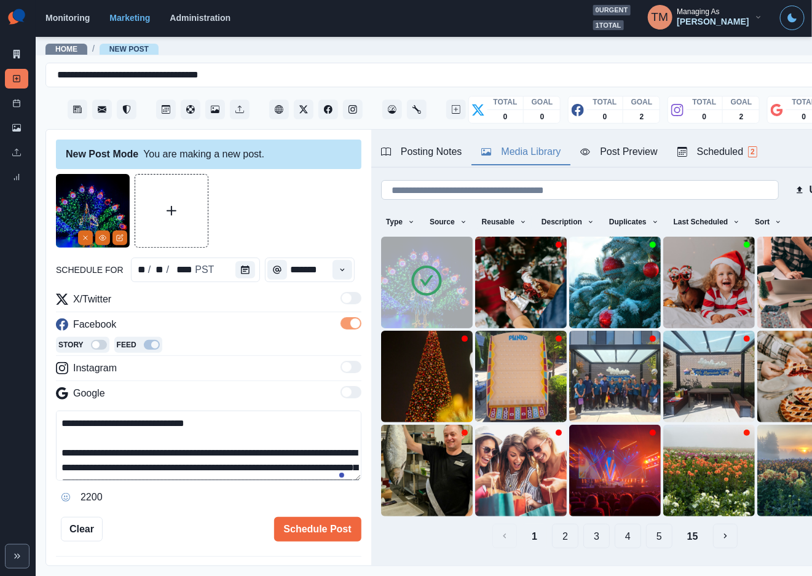
scroll to position [83, 0]
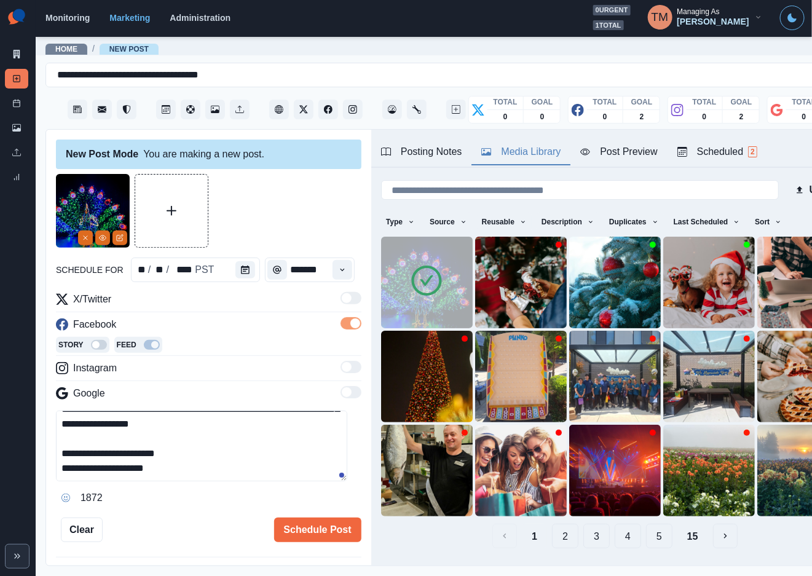
type textarea "**********"
click at [624, 154] on div "Post Preview" at bounding box center [618, 151] width 77 height 15
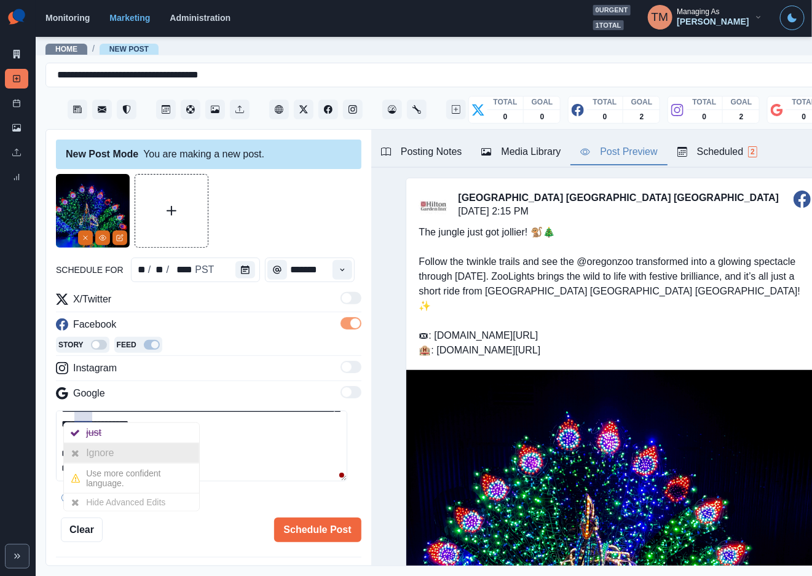
click at [84, 451] on div at bounding box center [75, 453] width 22 height 20
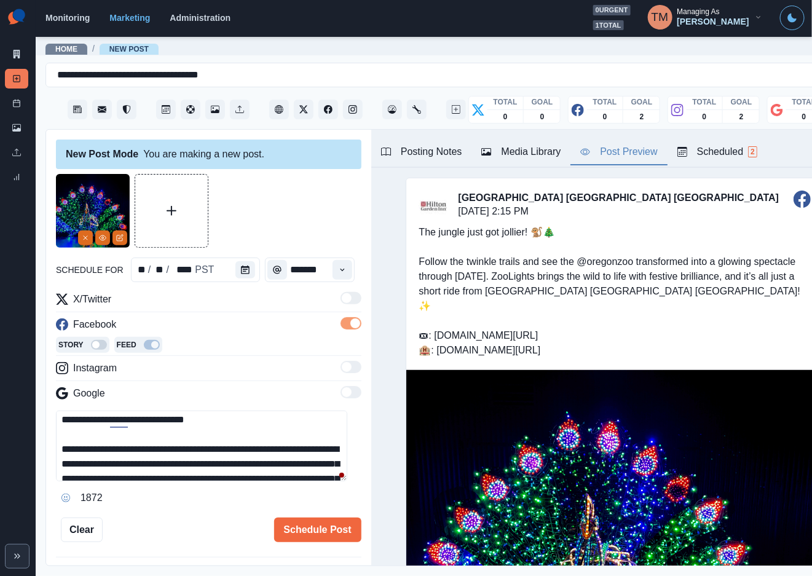
scroll to position [0, 0]
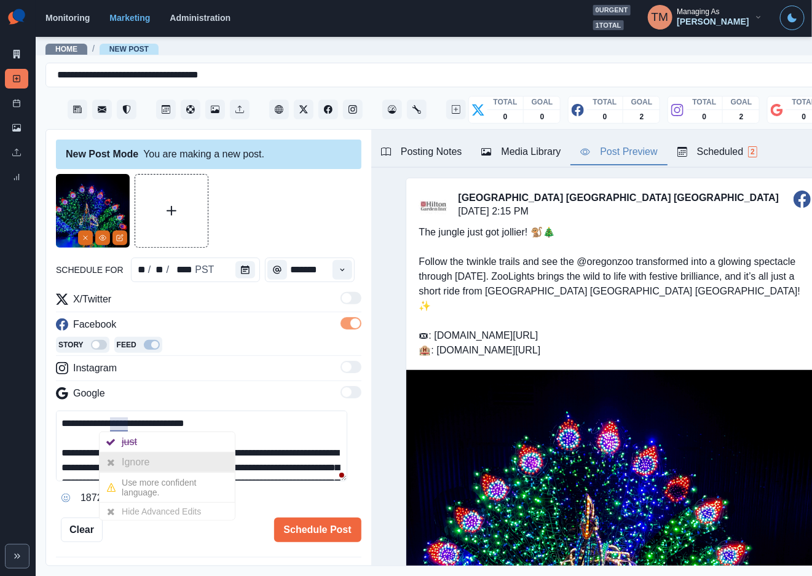
click at [124, 461] on div "Ignore" at bounding box center [138, 462] width 33 height 20
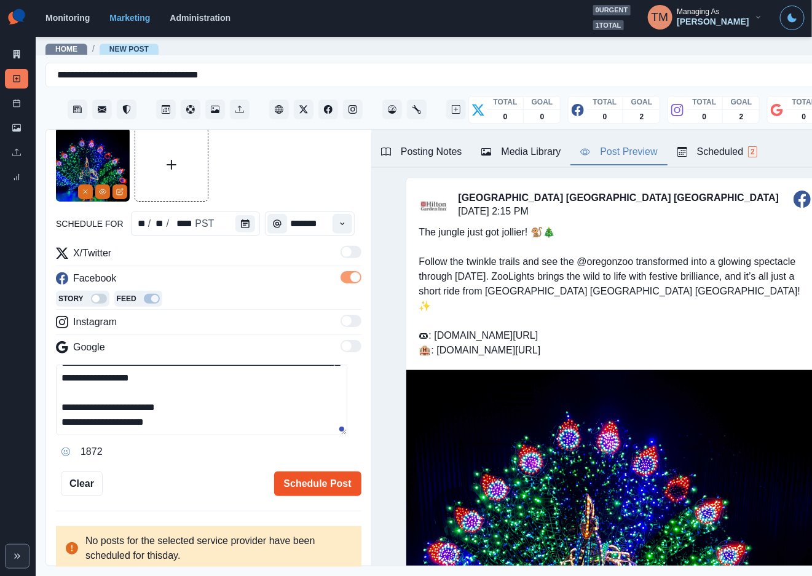
scroll to position [14, 0]
click at [303, 474] on button "Schedule Post" at bounding box center [317, 483] width 87 height 25
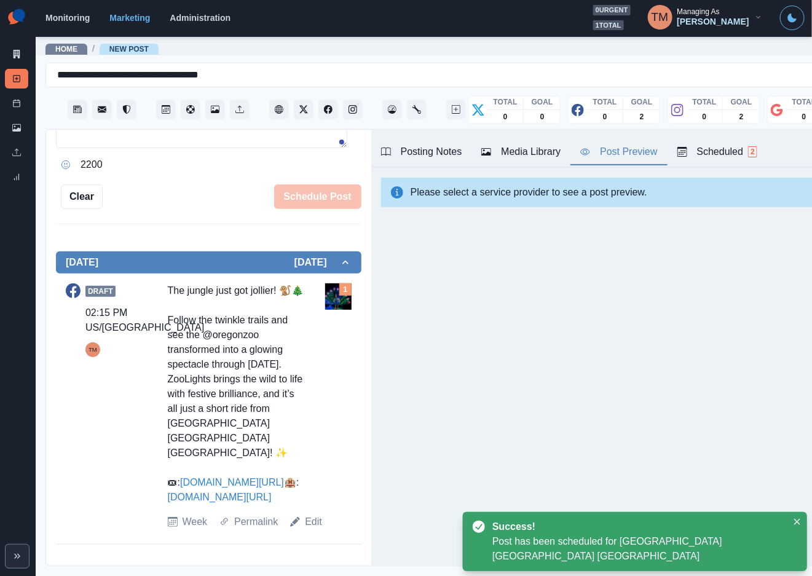
scroll to position [316, 0]
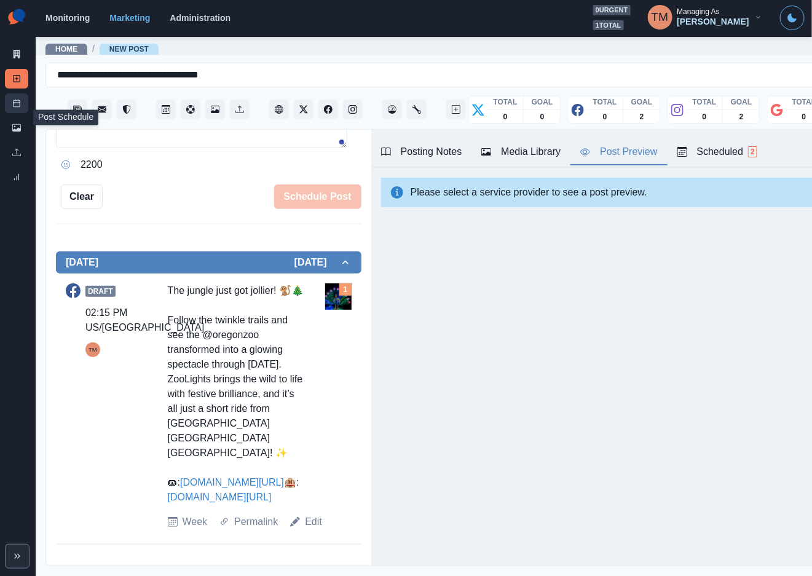
click at [15, 105] on icon at bounding box center [16, 103] width 9 height 9
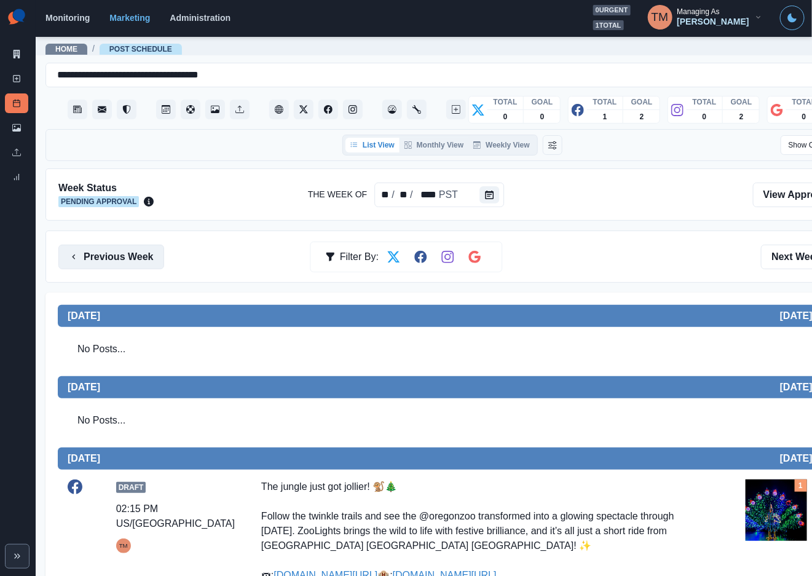
click at [120, 247] on button "Previous Week" at bounding box center [111, 257] width 106 height 25
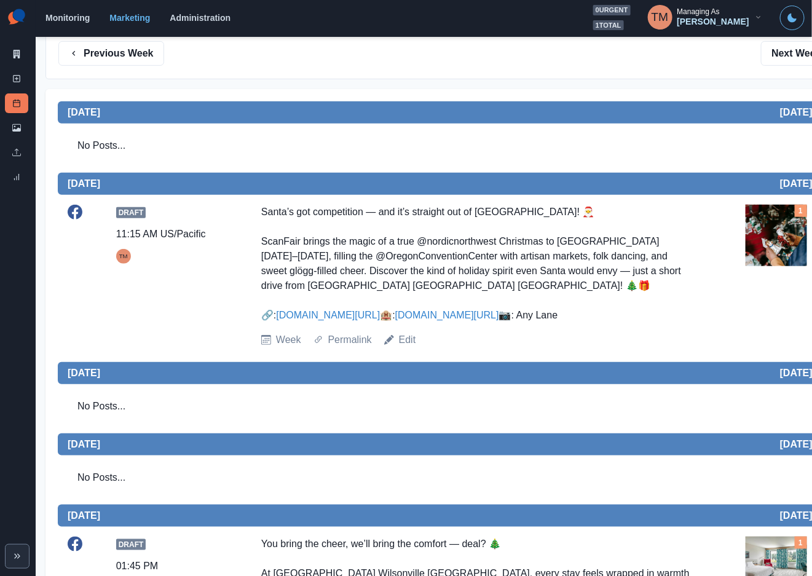
scroll to position [461, 0]
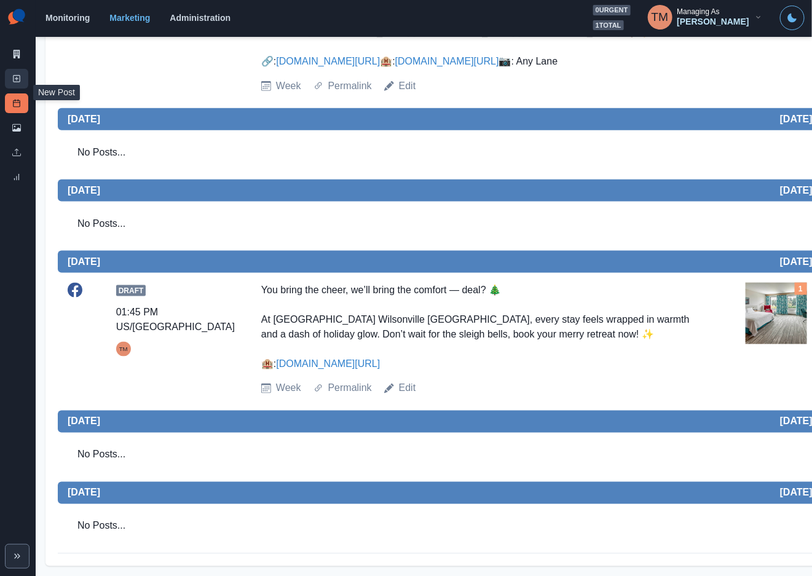
click at [19, 79] on icon at bounding box center [16, 78] width 9 height 9
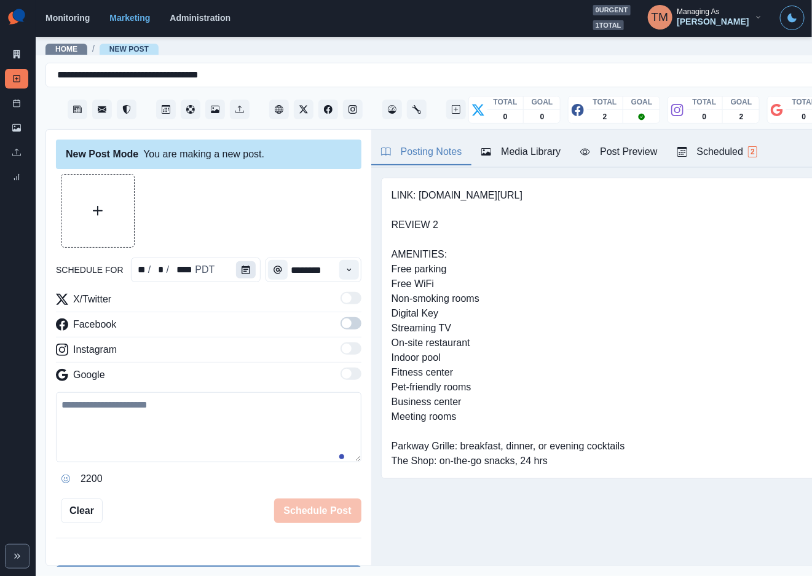
click at [243, 266] on icon "Calendar" at bounding box center [246, 270] width 9 height 9
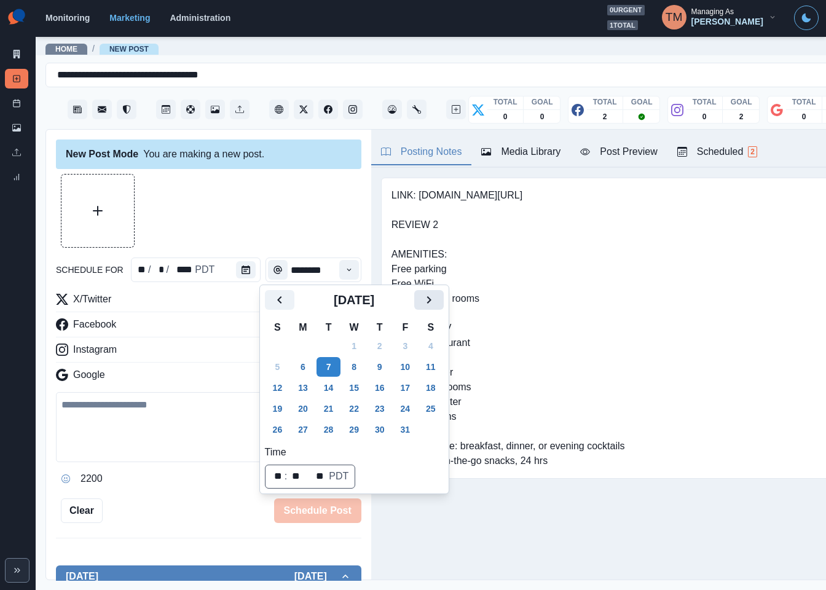
click at [435, 302] on icon "Next" at bounding box center [429, 300] width 15 height 15
click at [436, 303] on icon "Next" at bounding box center [429, 300] width 15 height 15
click at [430, 390] on button "20" at bounding box center [431, 388] width 25 height 20
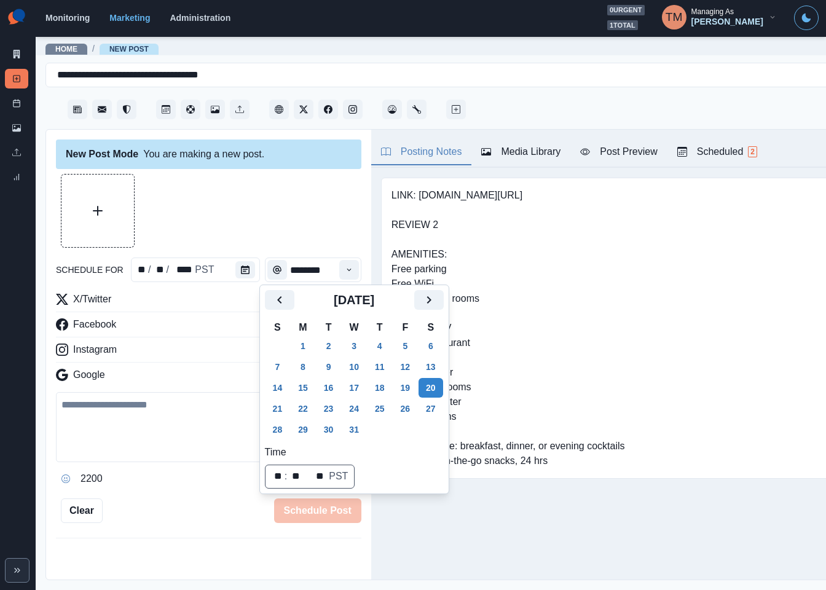
click at [313, 225] on div at bounding box center [208, 211] width 305 height 74
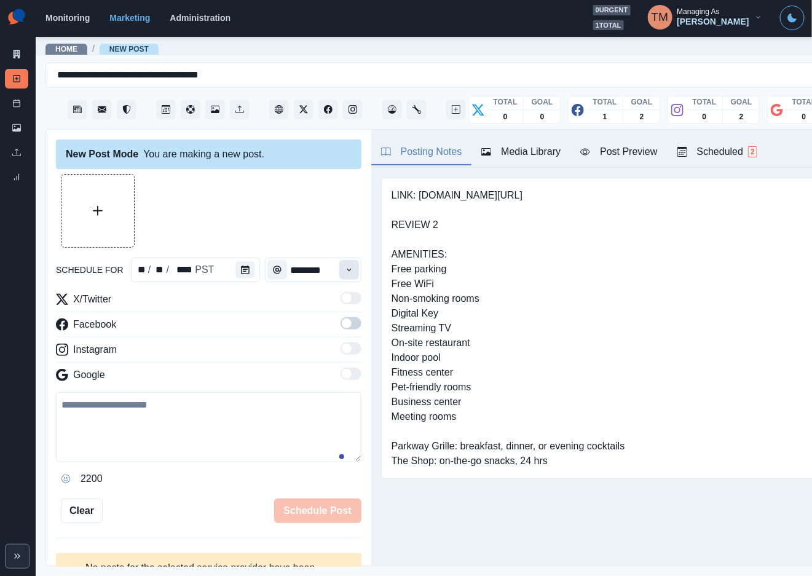
click at [339, 279] on button "Time" at bounding box center [349, 270] width 20 height 20
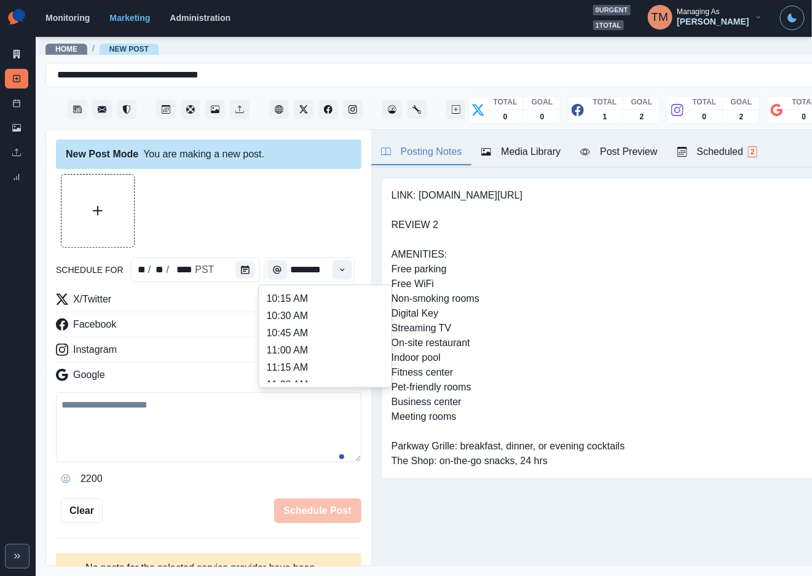
scroll to position [261, 0]
click at [309, 350] on li "12:30 PM" at bounding box center [325, 347] width 123 height 17
type input "********"
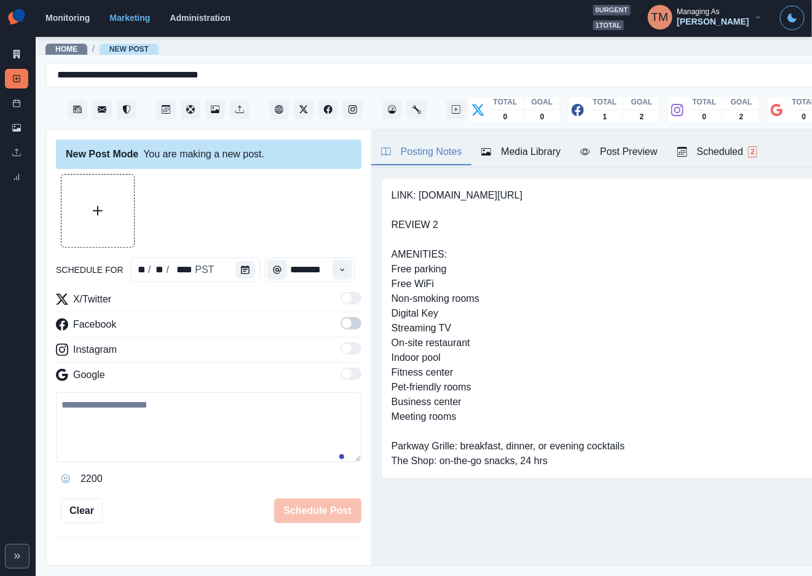
scroll to position [0, 2]
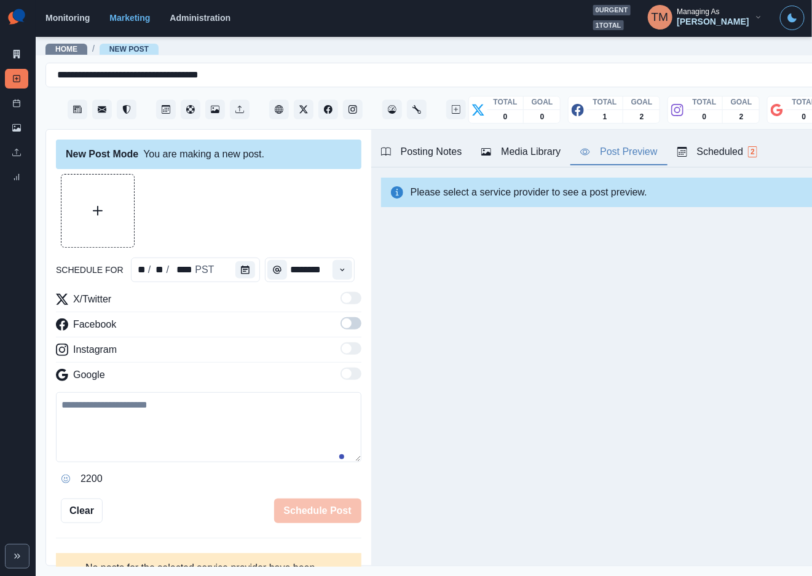
click at [611, 152] on div "Post Preview" at bounding box center [618, 151] width 77 height 15
click at [535, 168] on div "Please select a service provider to see a post preview." at bounding box center [614, 192] width 487 height 49
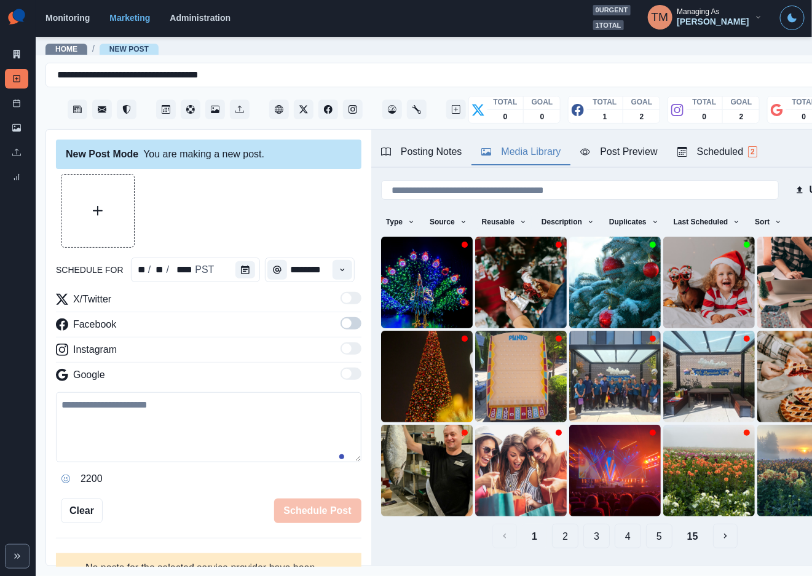
drag, startPoint x: 540, startPoint y: 146, endPoint x: 546, endPoint y: 170, distance: 24.6
click at [540, 151] on div "Media Library" at bounding box center [520, 151] width 79 height 15
click at [698, 279] on icon at bounding box center [703, 278] width 10 height 10
click at [663, 286] on img at bounding box center [709, 283] width 92 height 92
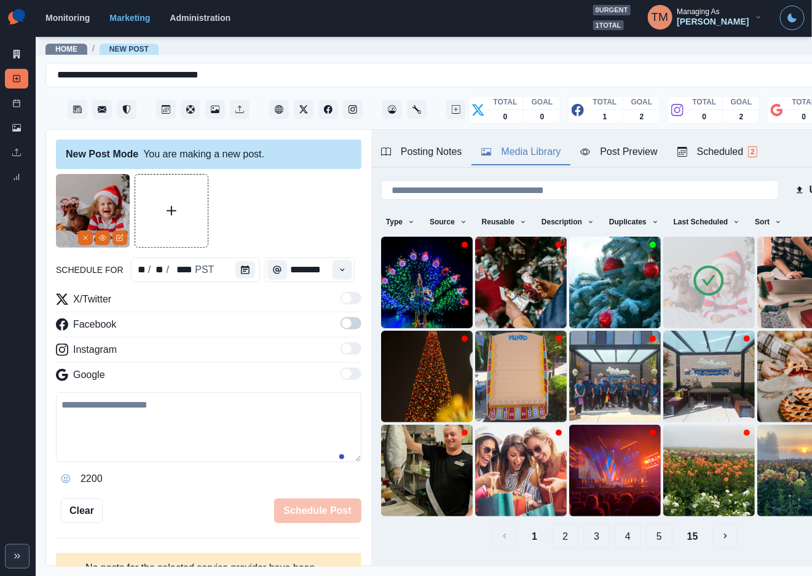
click at [341, 332] on label at bounding box center [351, 327] width 21 height 20
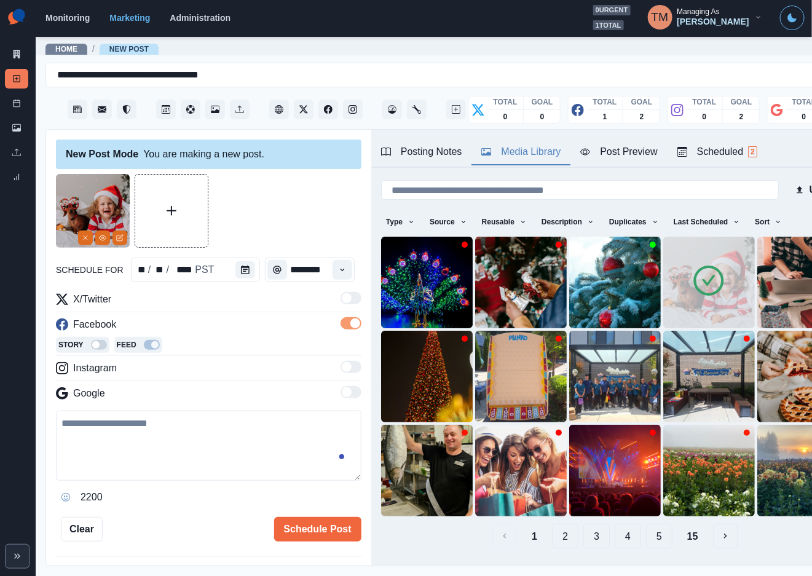
click at [140, 443] on textarea at bounding box center [208, 446] width 305 height 70
paste textarea "**********"
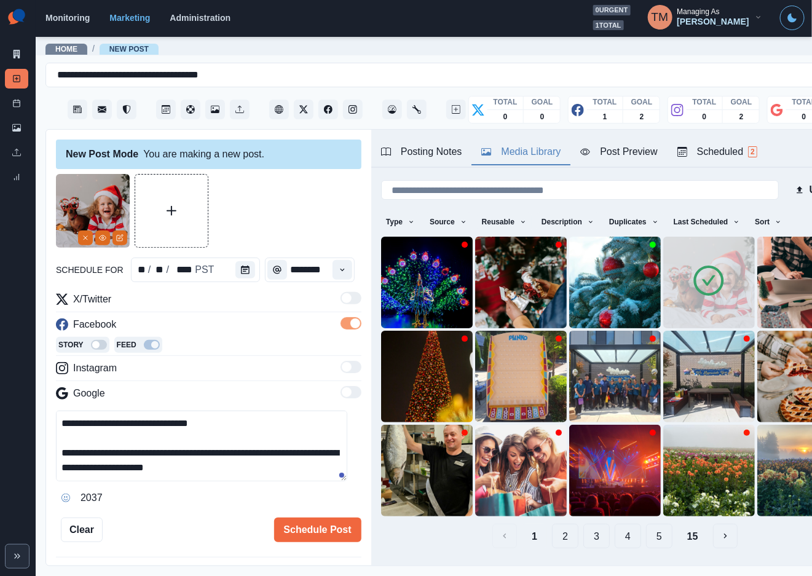
scroll to position [24, 0]
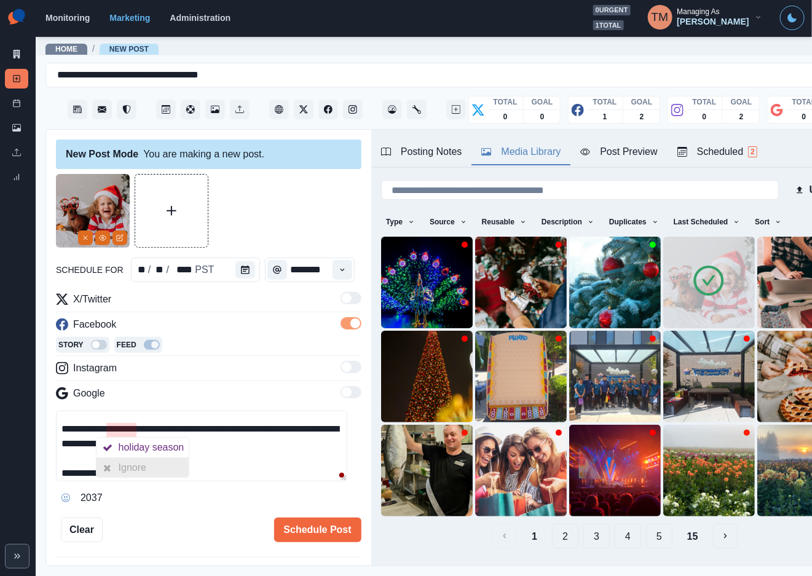
click at [127, 460] on div "Ignore" at bounding box center [135, 468] width 33 height 20
type textarea "**********"
click at [312, 537] on button "Schedule Post" at bounding box center [317, 530] width 87 height 25
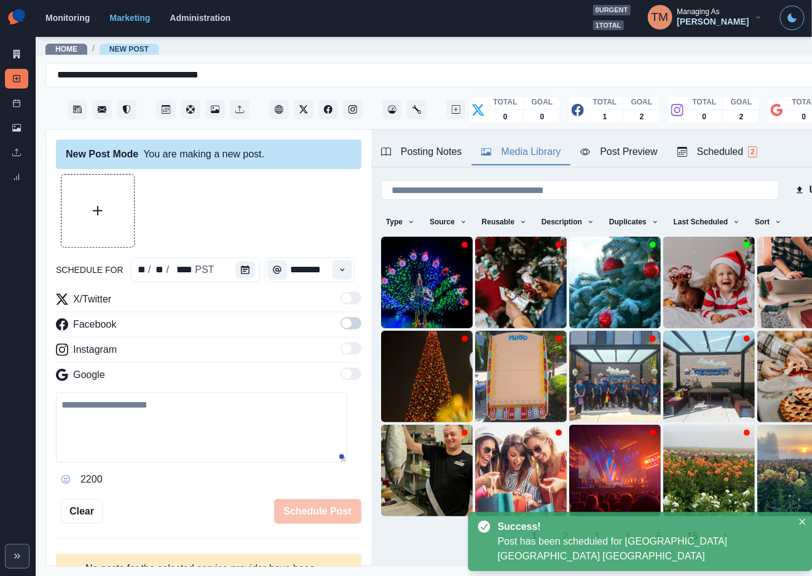
scroll to position [0, 0]
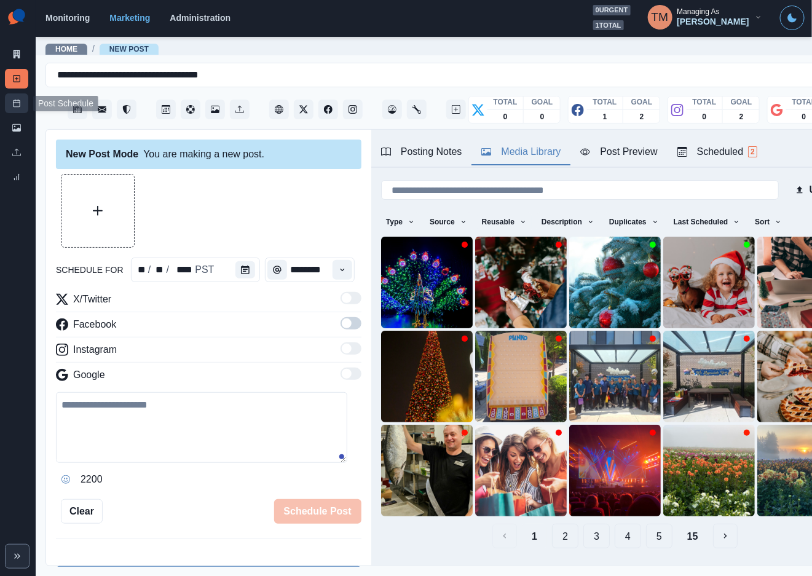
drag, startPoint x: 12, startPoint y: 100, endPoint x: 18, endPoint y: 106, distance: 8.7
click at [12, 100] on icon at bounding box center [16, 103] width 9 height 9
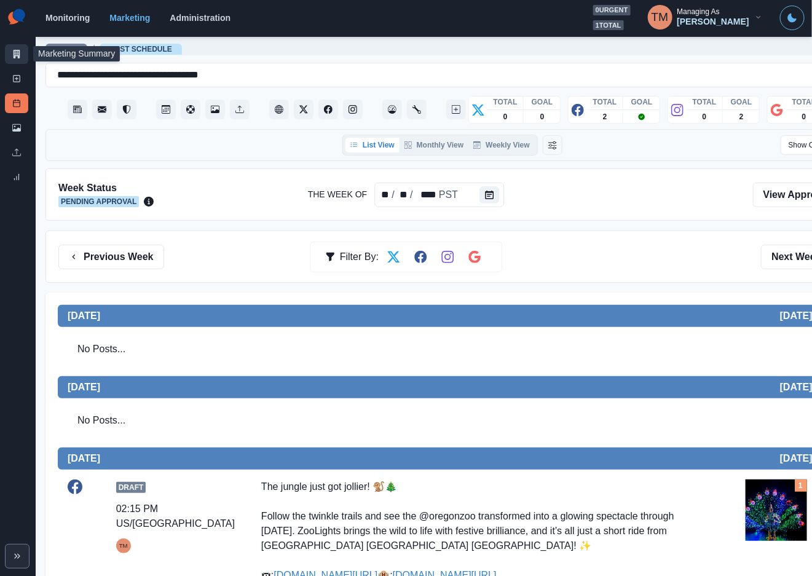
click at [15, 48] on link "Marketing Summary" at bounding box center [16, 54] width 23 height 20
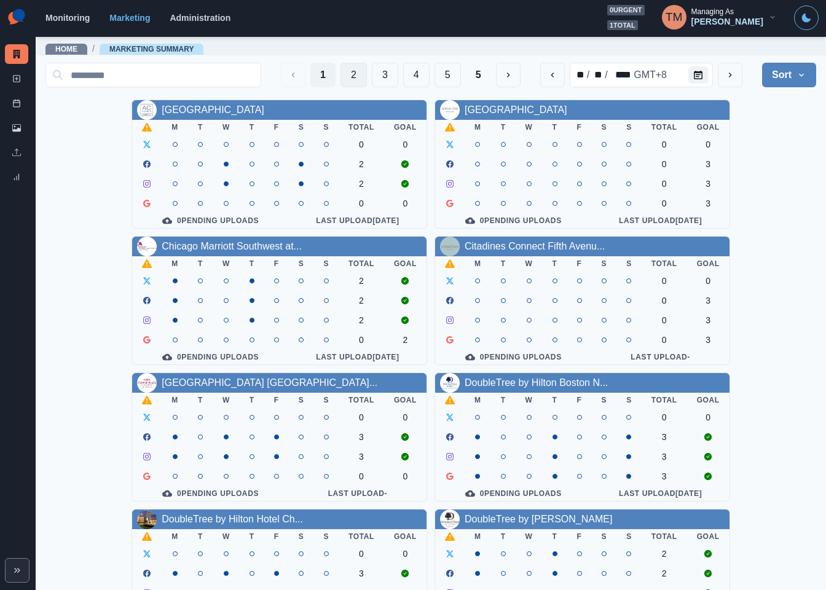
click at [341, 70] on button "2" at bounding box center [354, 75] width 26 height 25
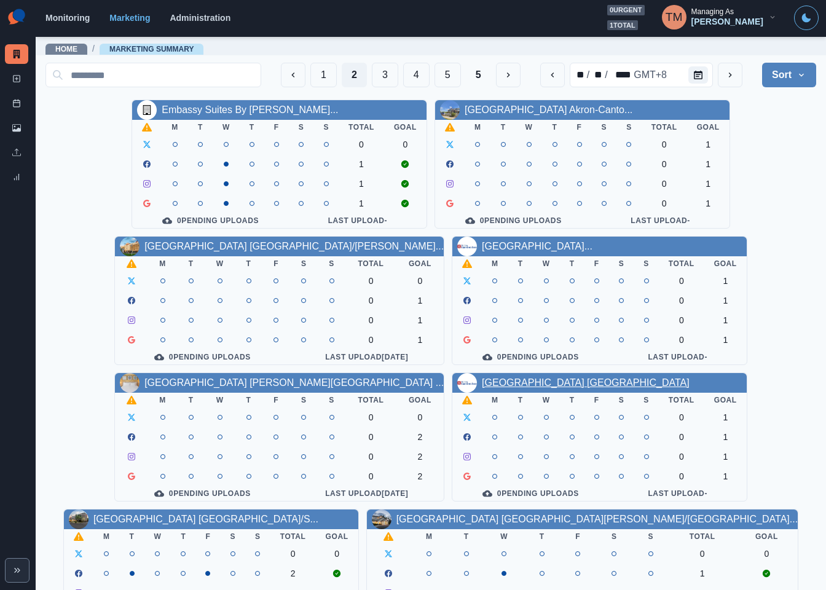
click at [500, 388] on link "Hilton Garden Inn Longview" at bounding box center [586, 382] width 208 height 10
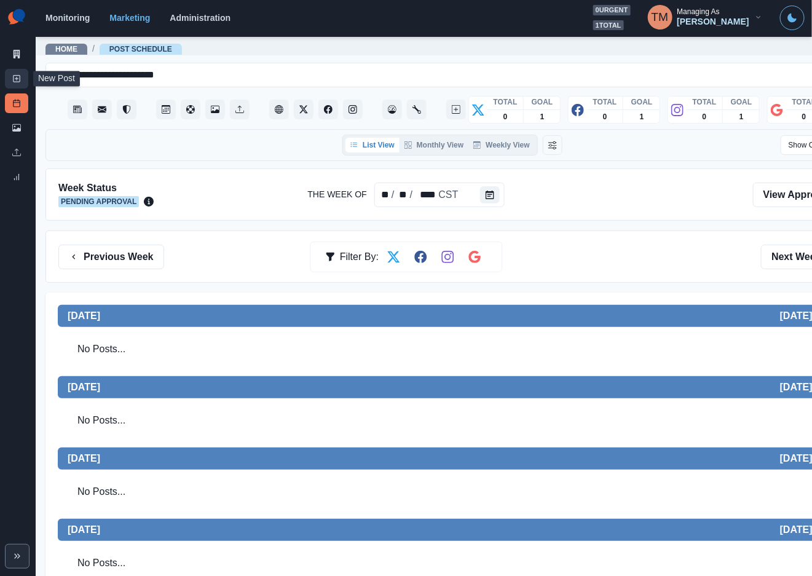
click at [15, 79] on icon at bounding box center [16, 78] width 9 height 9
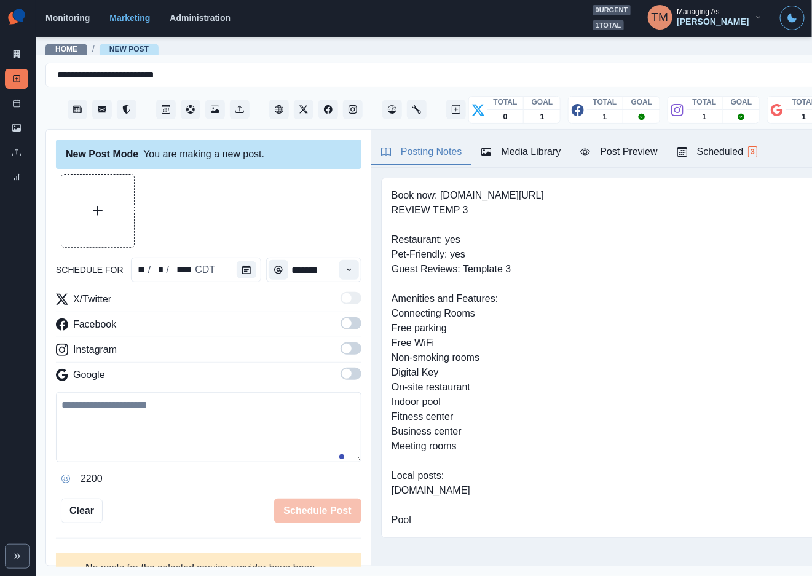
click at [530, 157] on div "Media Library" at bounding box center [520, 151] width 79 height 15
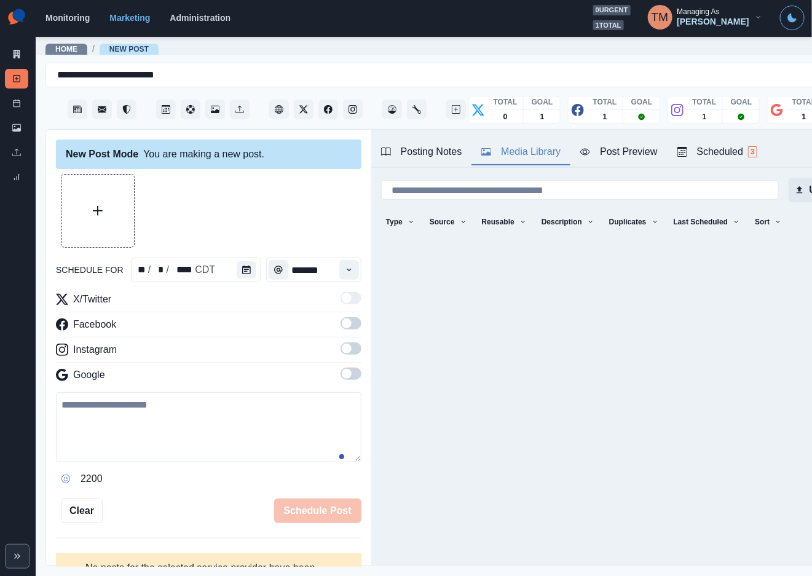
click at [800, 183] on button "Upload" at bounding box center [819, 190] width 60 height 25
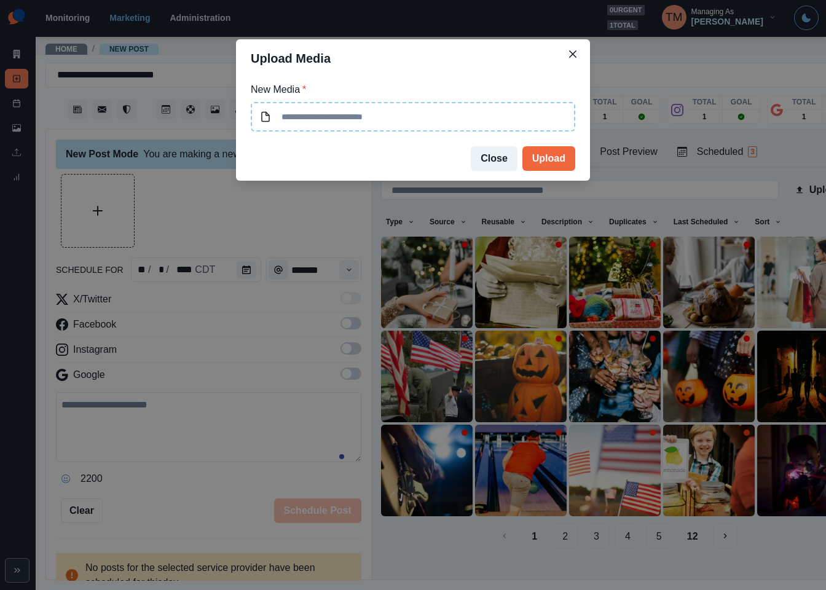
type input "**********"
click at [555, 153] on button "Upload" at bounding box center [548, 158] width 53 height 25
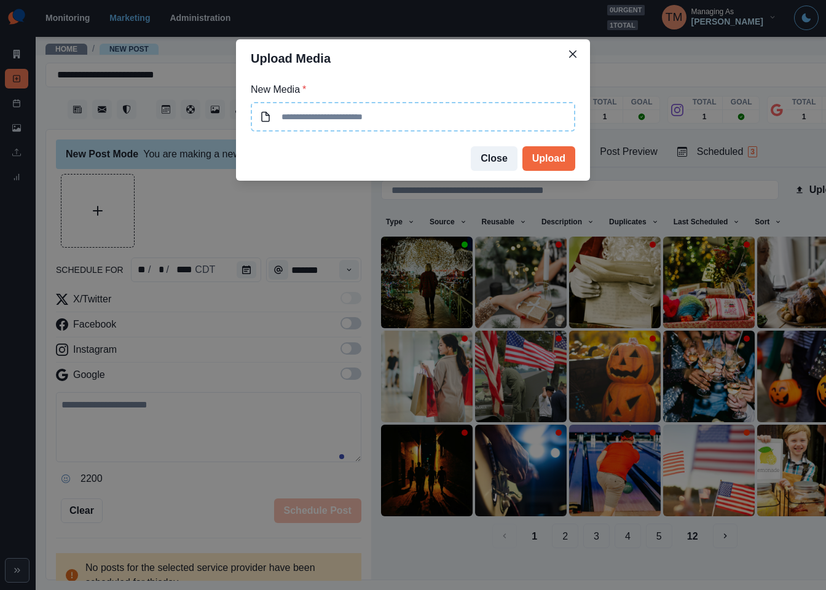
click at [419, 277] on div "Upload Media New Media * Close Upload" at bounding box center [413, 295] width 826 height 590
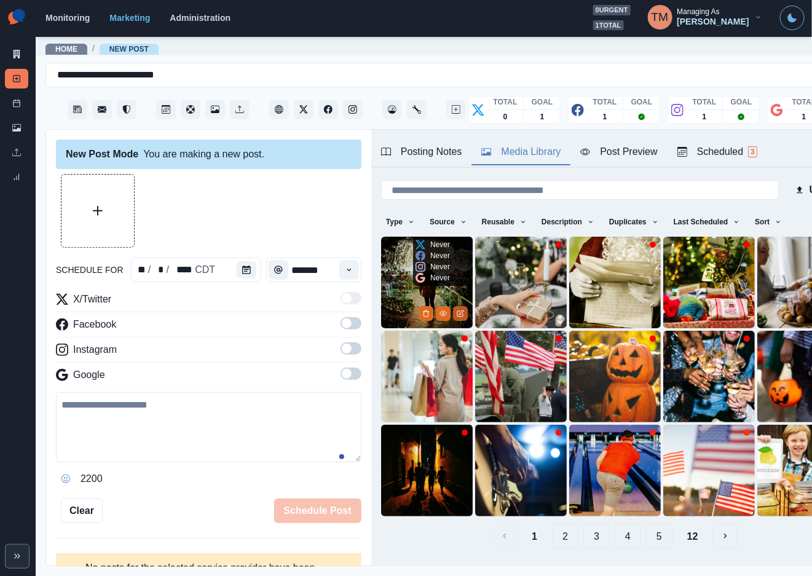
click at [457, 310] on icon "Edit Media" at bounding box center [460, 313] width 7 height 7
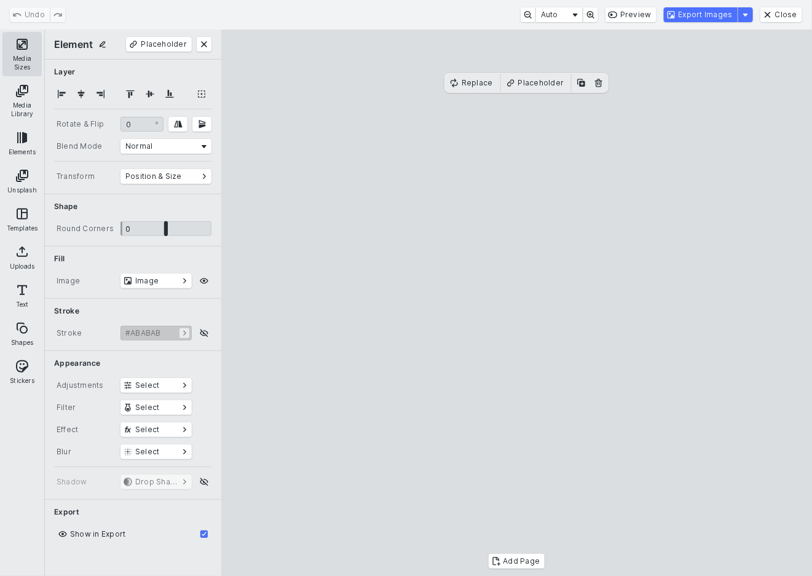
click at [23, 58] on button "Media Sizes" at bounding box center [21, 54] width 39 height 44
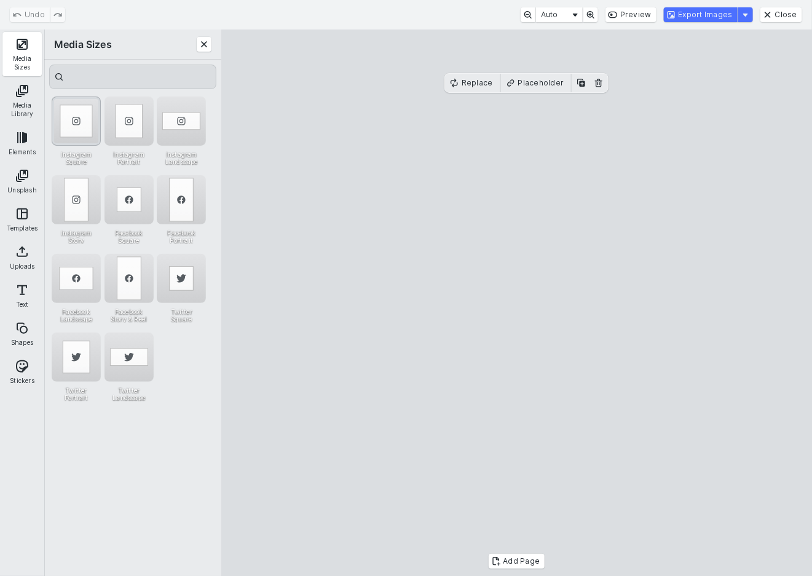
click at [76, 126] on div "Instagram Square" at bounding box center [76, 120] width 49 height 49
click at [517, 303] on cesdk-canvas "Editor canvas" at bounding box center [517, 303] width 0 height 0
drag, startPoint x: 733, startPoint y: 117, endPoint x: 752, endPoint y: 104, distance: 23.5
click at [517, 303] on cesdk-canvas "Editor canvas" at bounding box center [517, 303] width 0 height 0
drag, startPoint x: 751, startPoint y: 319, endPoint x: 824, endPoint y: 312, distance: 73.5
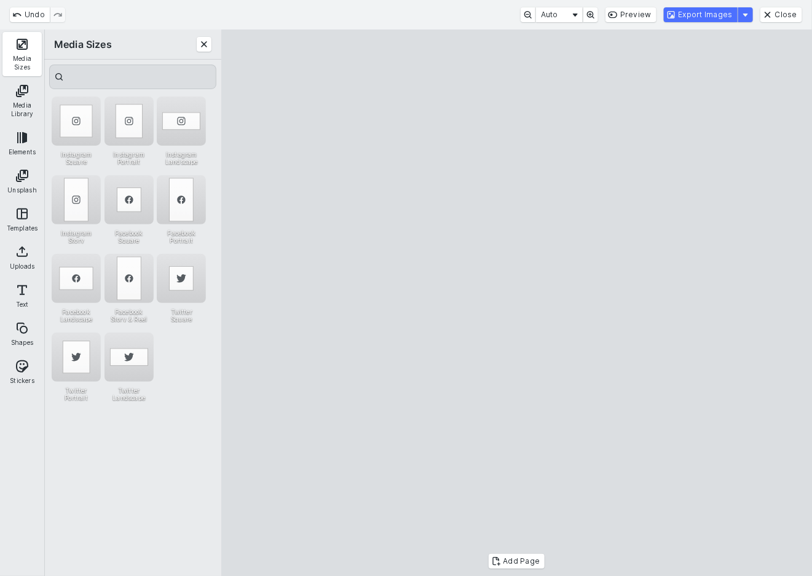
click at [517, 303] on cesdk-canvas "Editor canvas" at bounding box center [517, 303] width 0 height 0
drag, startPoint x: 489, startPoint y: 100, endPoint x: 607, endPoint y: 220, distance: 168.2
click at [517, 303] on cesdk-canvas "Editor canvas" at bounding box center [517, 303] width 0 height 0
drag, startPoint x: 734, startPoint y: 408, endPoint x: 776, endPoint y: 385, distance: 47.6
click at [517, 303] on cesdk-canvas "Editor canvas" at bounding box center [517, 303] width 0 height 0
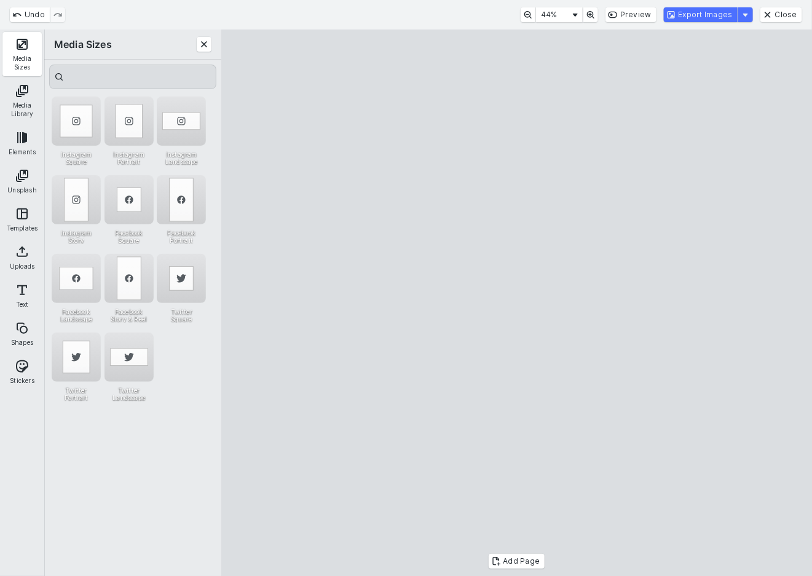
drag, startPoint x: 776, startPoint y: 323, endPoint x: 672, endPoint y: 319, distance: 104.6
click at [517, 303] on cesdk-canvas "Editor canvas" at bounding box center [517, 303] width 0 height 0
click at [723, 17] on button "Export Images" at bounding box center [701, 14] width 74 height 15
click at [517, 303] on cesdk-canvas "Editor canvas" at bounding box center [517, 303] width 0 height 0
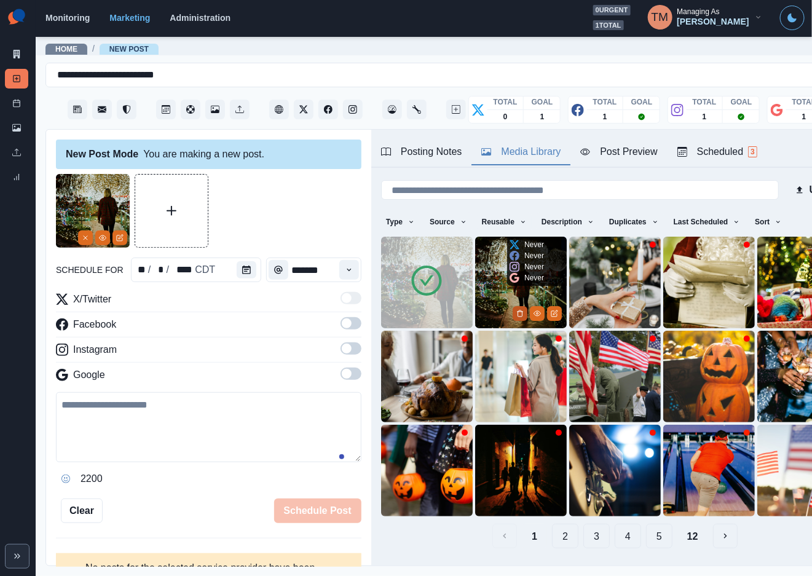
click at [516, 310] on icon "Delete Media" at bounding box center [519, 313] width 7 height 7
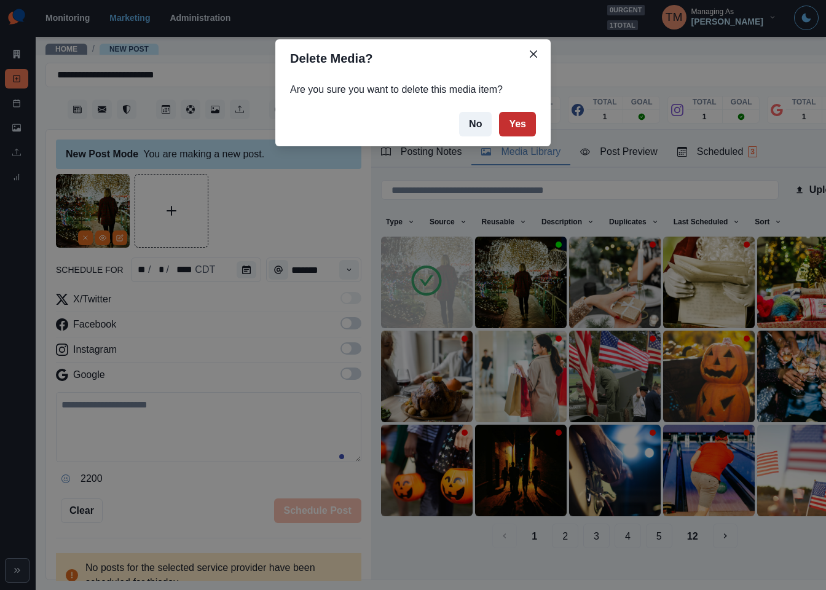
click at [517, 122] on button "Yes" at bounding box center [517, 124] width 37 height 25
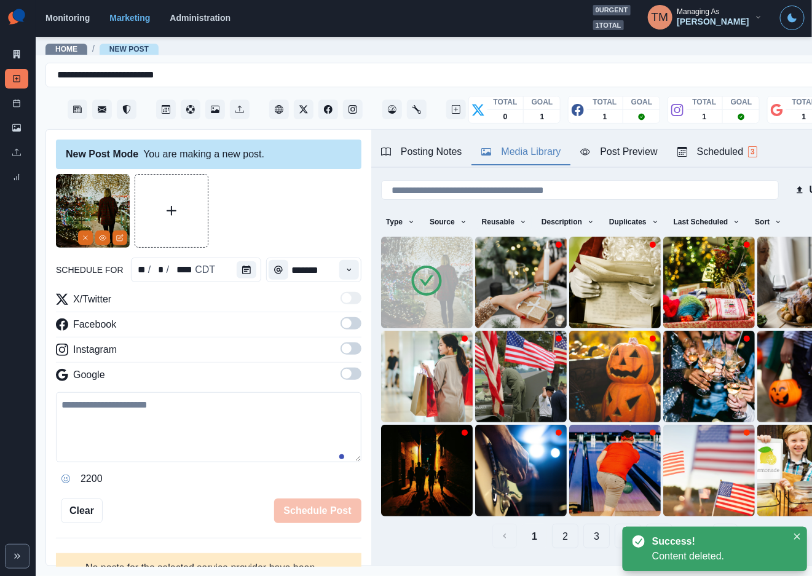
drag, startPoint x: 177, startPoint y: 430, endPoint x: 165, endPoint y: 430, distance: 12.3
click at [177, 430] on textarea at bounding box center [208, 427] width 305 height 70
paste textarea "**********"
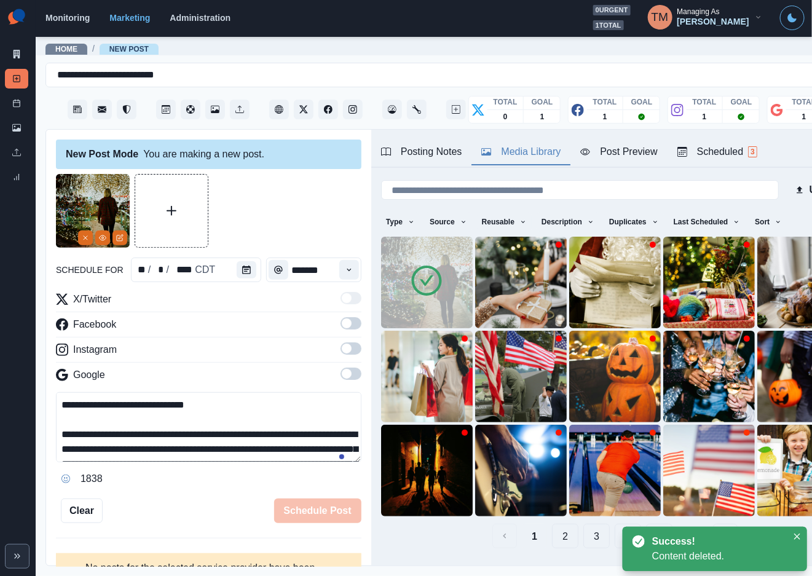
scroll to position [112, 0]
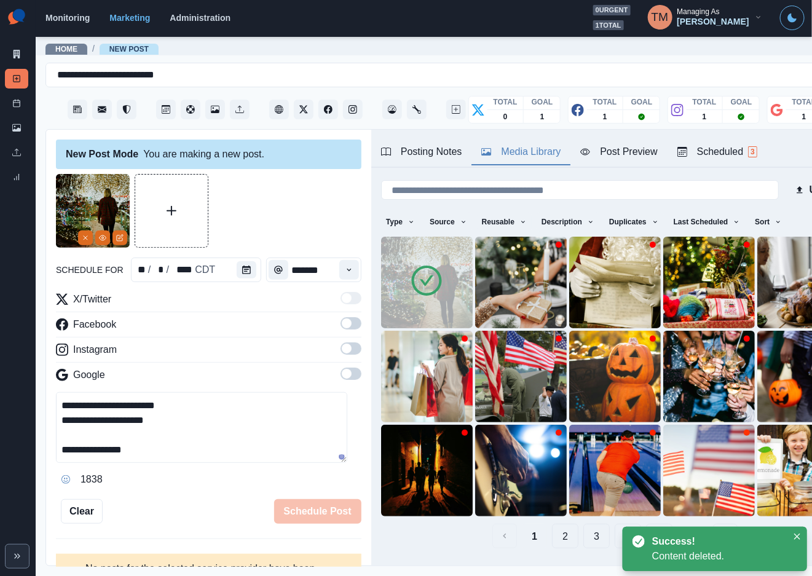
type textarea "**********"
drag, startPoint x: 344, startPoint y: 323, endPoint x: 344, endPoint y: 344, distance: 20.9
click at [344, 323] on span at bounding box center [351, 323] width 21 height 12
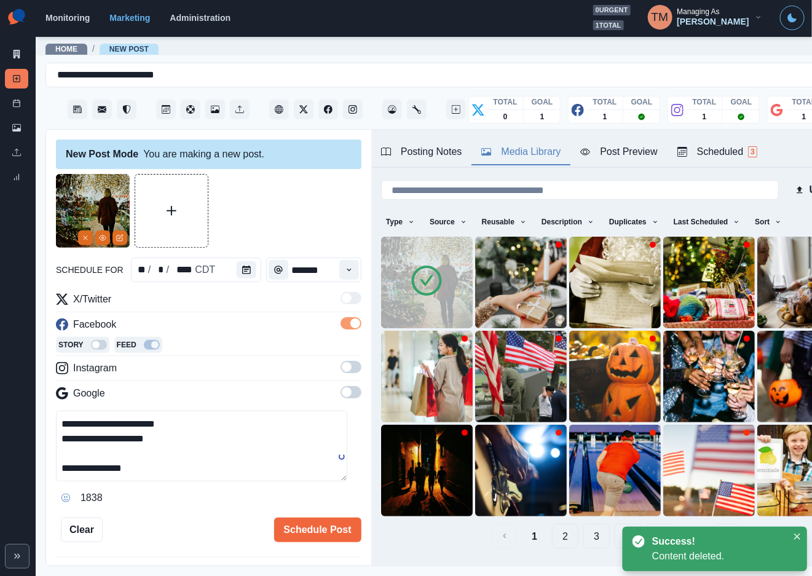
click at [345, 365] on span at bounding box center [351, 367] width 21 height 12
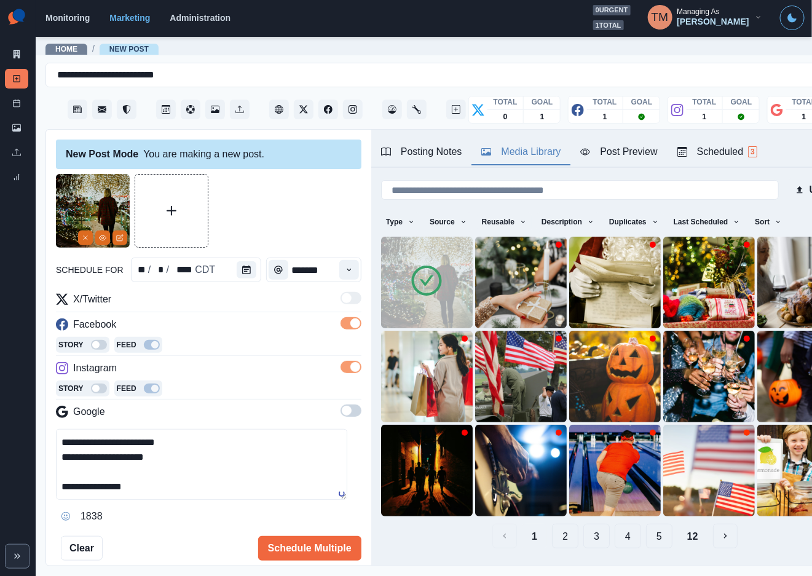
click at [341, 414] on span at bounding box center [351, 410] width 21 height 12
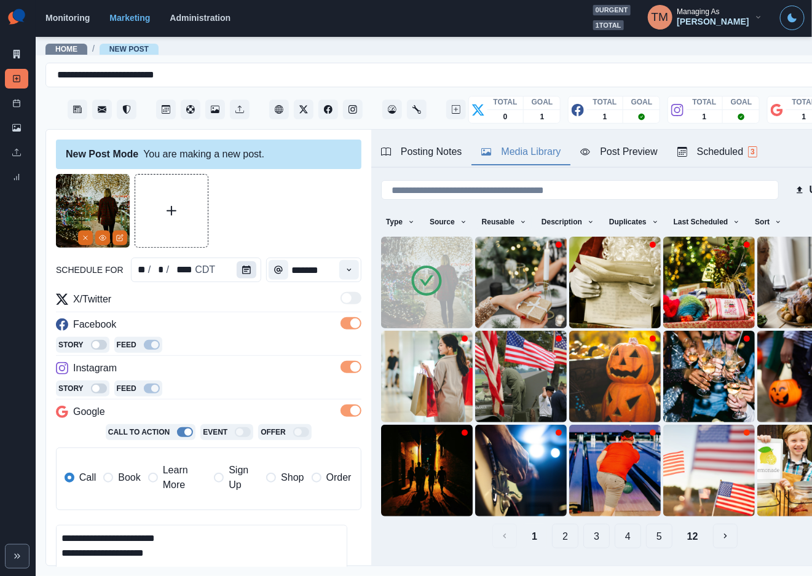
click at [243, 266] on icon "Calendar" at bounding box center [246, 270] width 9 height 9
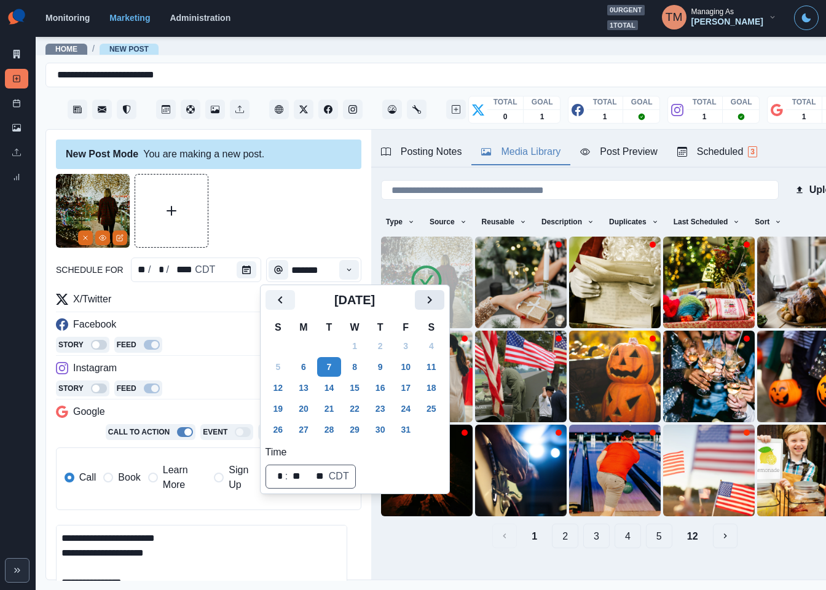
click at [425, 299] on icon "Next" at bounding box center [429, 300] width 15 height 15
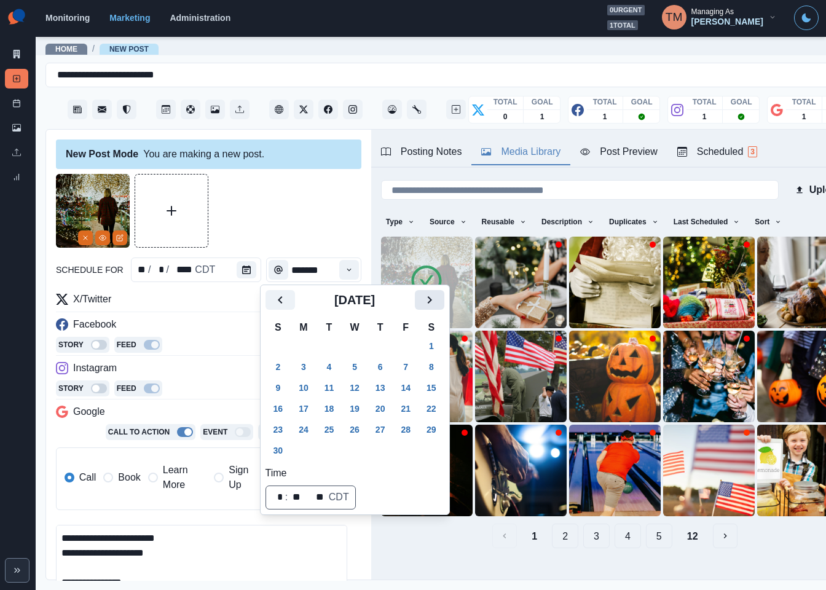
click at [425, 299] on icon "Next" at bounding box center [429, 300] width 15 height 15
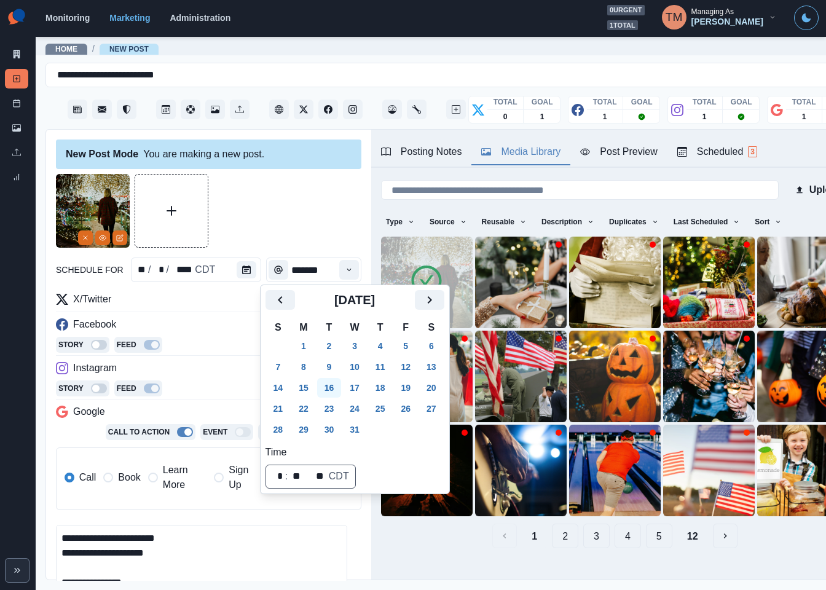
click at [331, 384] on button "16" at bounding box center [329, 388] width 25 height 20
click at [288, 234] on div at bounding box center [208, 211] width 305 height 74
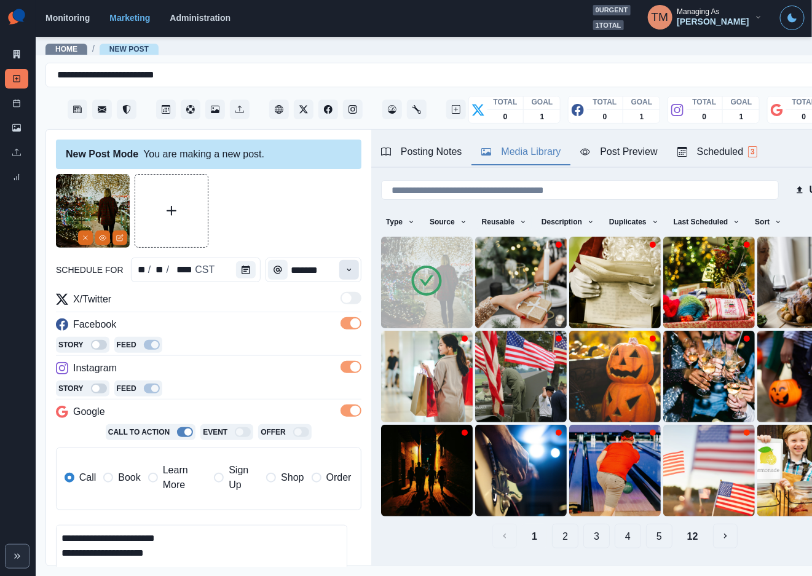
click at [347, 270] on icon "Time" at bounding box center [349, 270] width 4 height 2
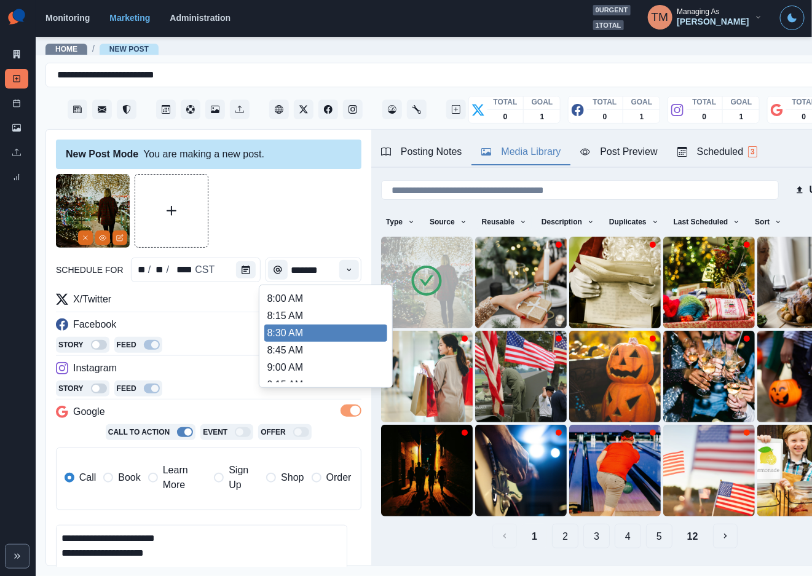
scroll to position [277, 0]
click at [307, 321] on li "12:15 PM" at bounding box center [325, 314] width 123 height 17
type input "********"
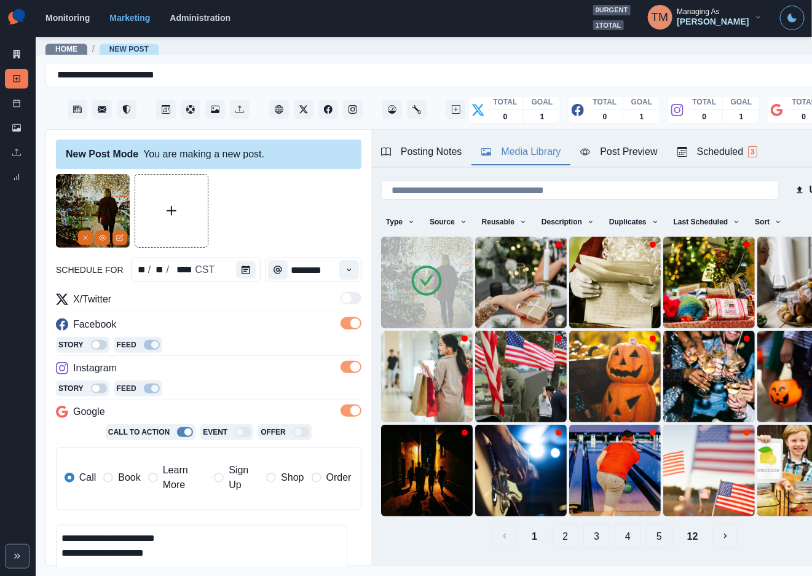
click at [129, 474] on span "Book" at bounding box center [129, 477] width 22 height 15
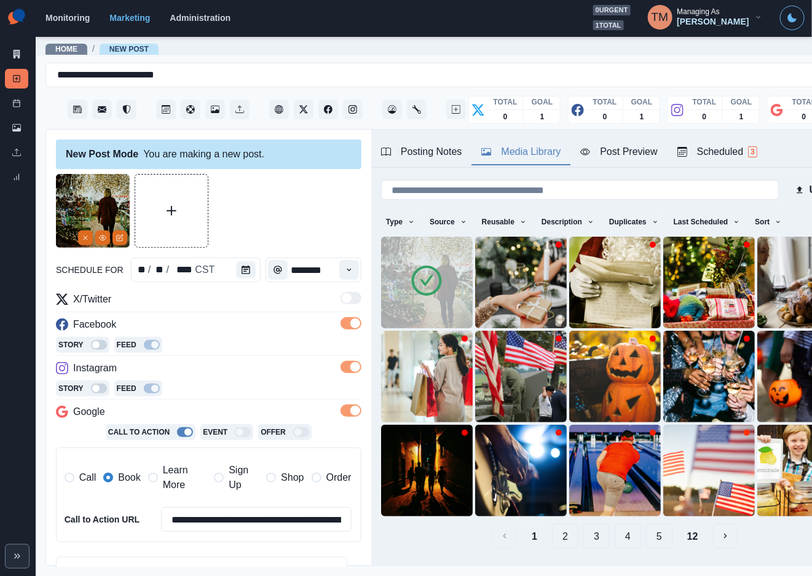
click at [289, 207] on div at bounding box center [208, 211] width 305 height 74
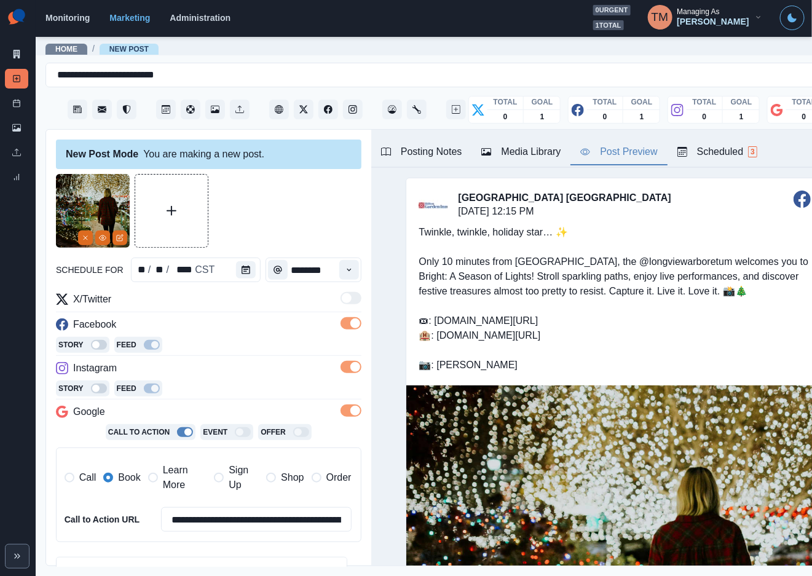
click at [618, 153] on div "Post Preview" at bounding box center [618, 151] width 77 height 15
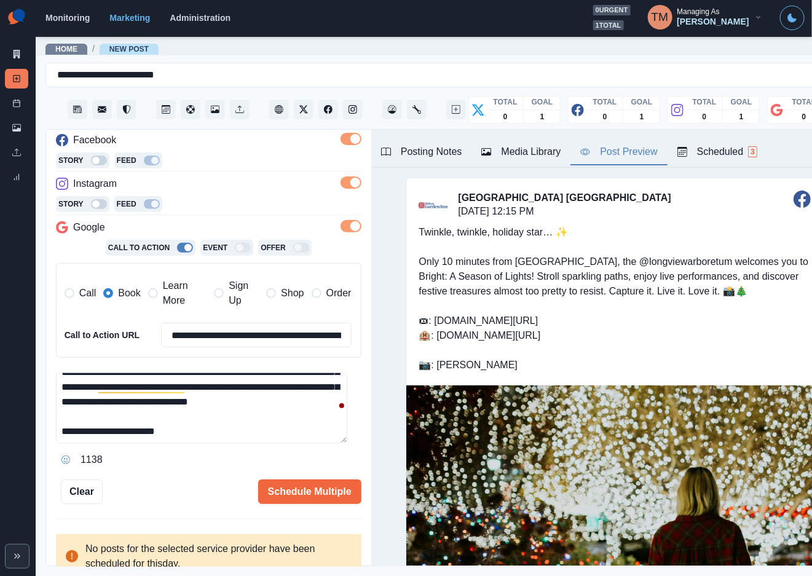
scroll to position [0, 0]
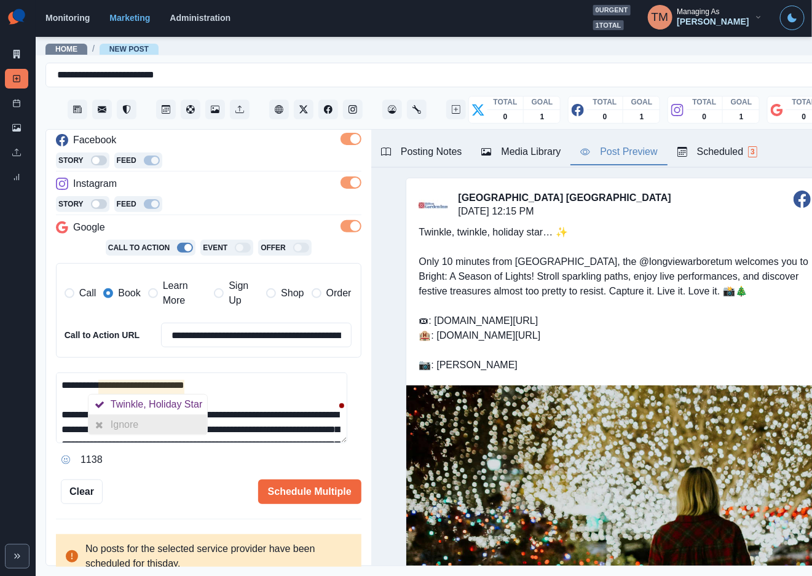
click at [128, 421] on div "Ignore" at bounding box center [127, 425] width 33 height 20
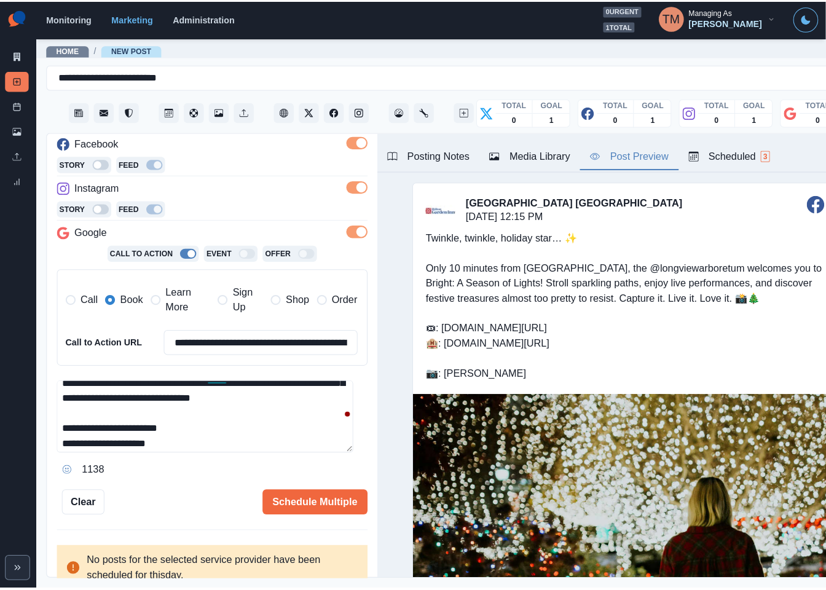
scroll to position [92, 0]
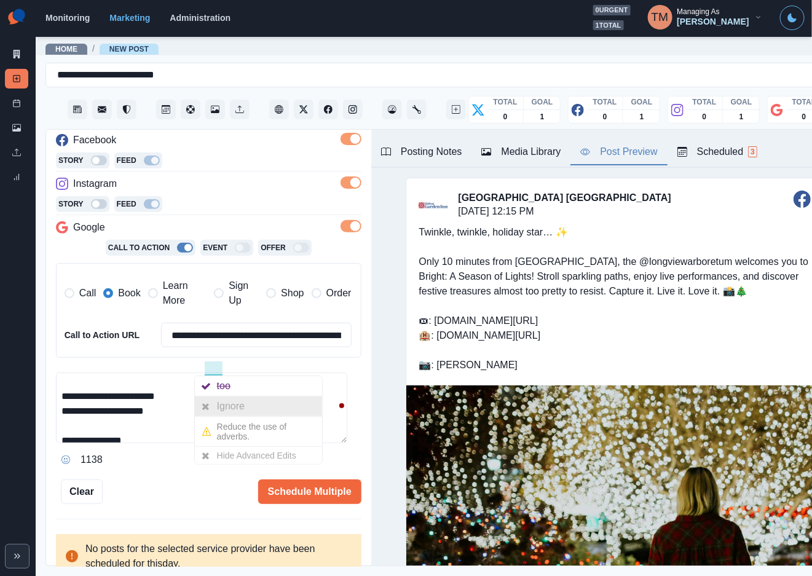
click at [210, 401] on div at bounding box center [206, 406] width 22 height 20
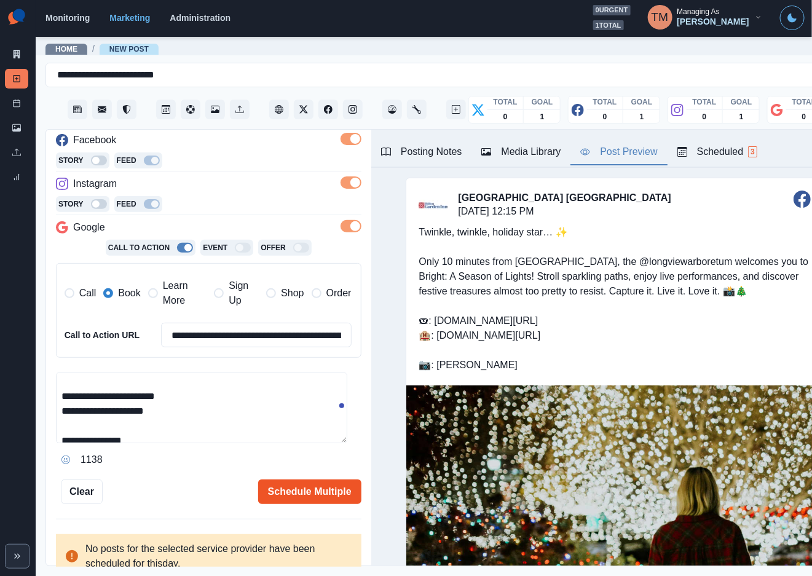
click at [282, 492] on button "Schedule Multiple" at bounding box center [309, 491] width 103 height 25
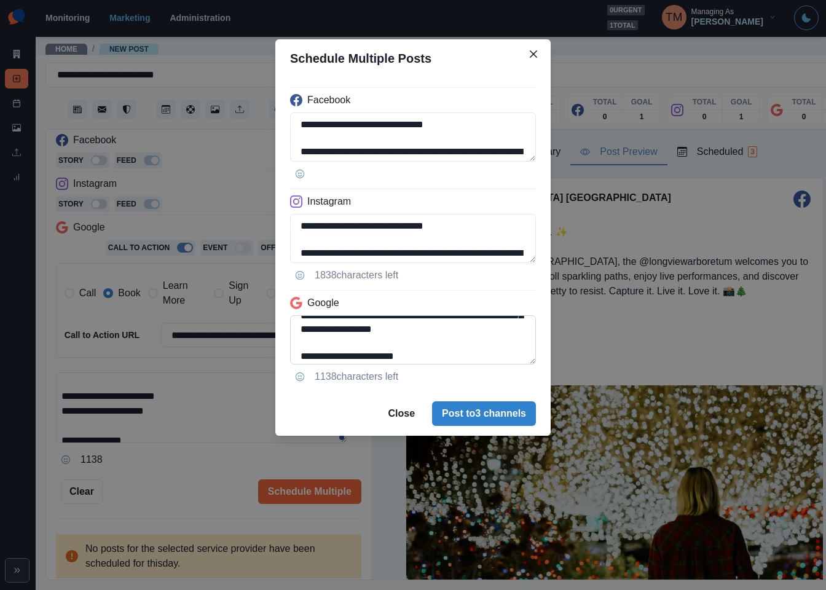
scroll to position [138, 0]
click at [302, 327] on textarea "**********" at bounding box center [413, 339] width 246 height 49
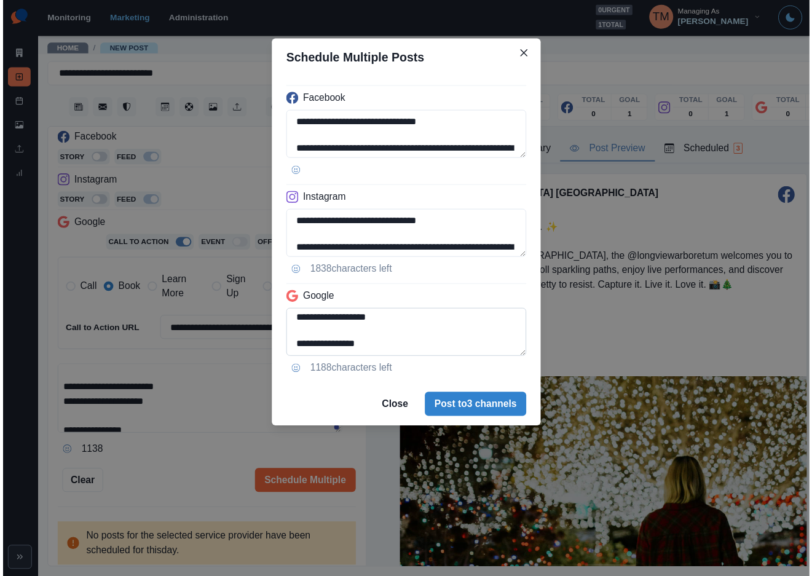
scroll to position [93, 0]
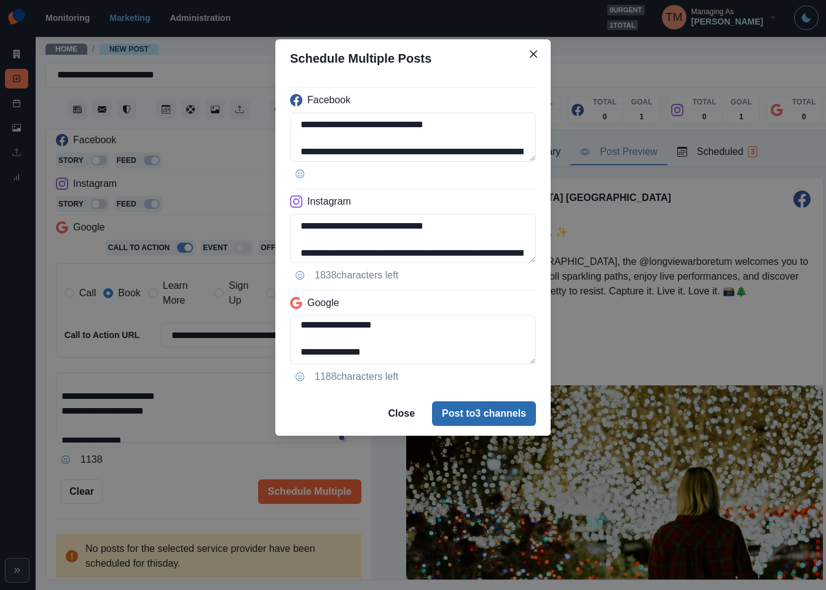
type textarea "**********"
click at [465, 412] on button "Post to 3 channels" at bounding box center [484, 413] width 104 height 25
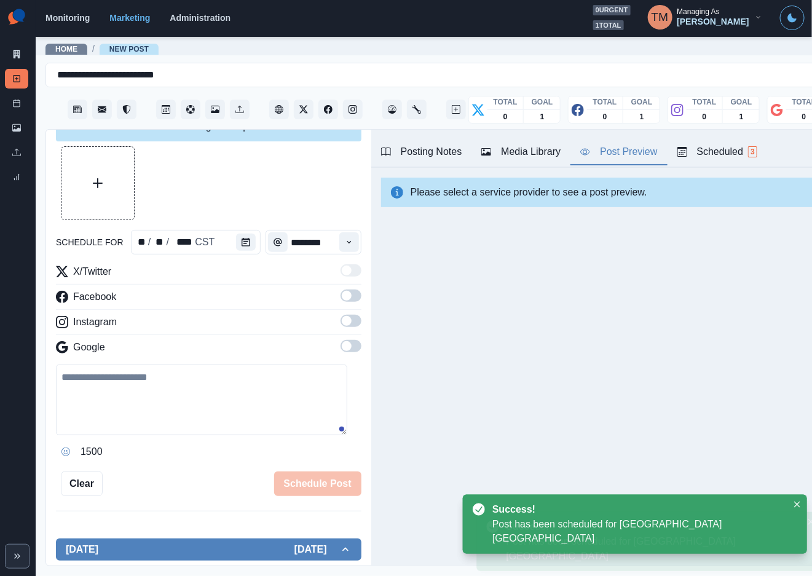
scroll to position [184, 0]
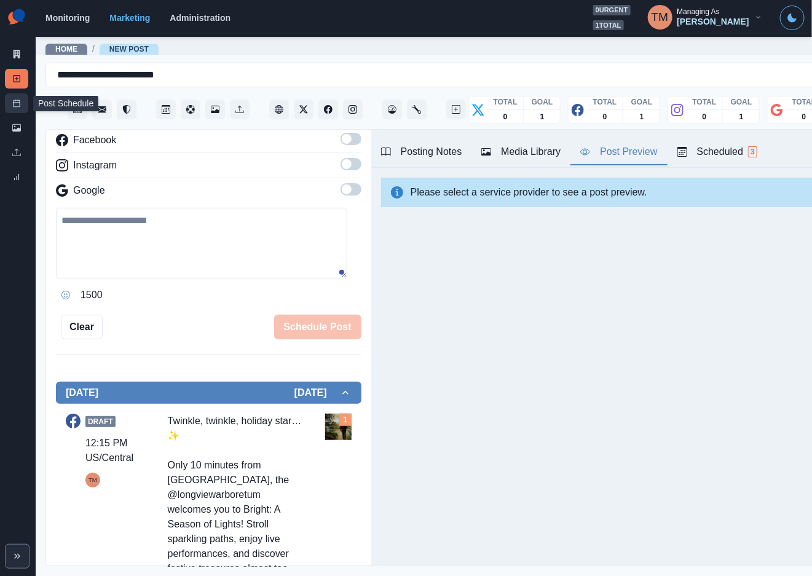
click at [17, 106] on icon at bounding box center [16, 103] width 9 height 9
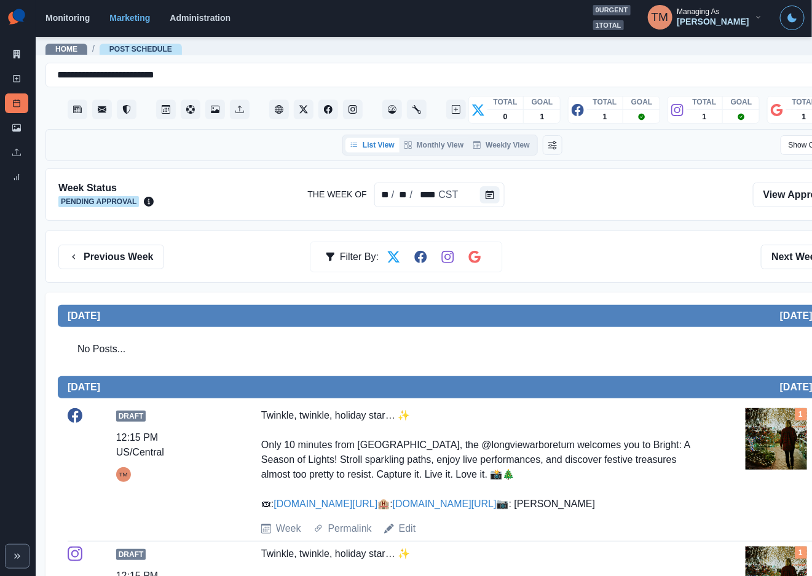
click at [608, 259] on div "Previous Week Filter By: Next Week" at bounding box center [452, 257] width 788 height 25
click at [762, 427] on img at bounding box center [776, 438] width 61 height 61
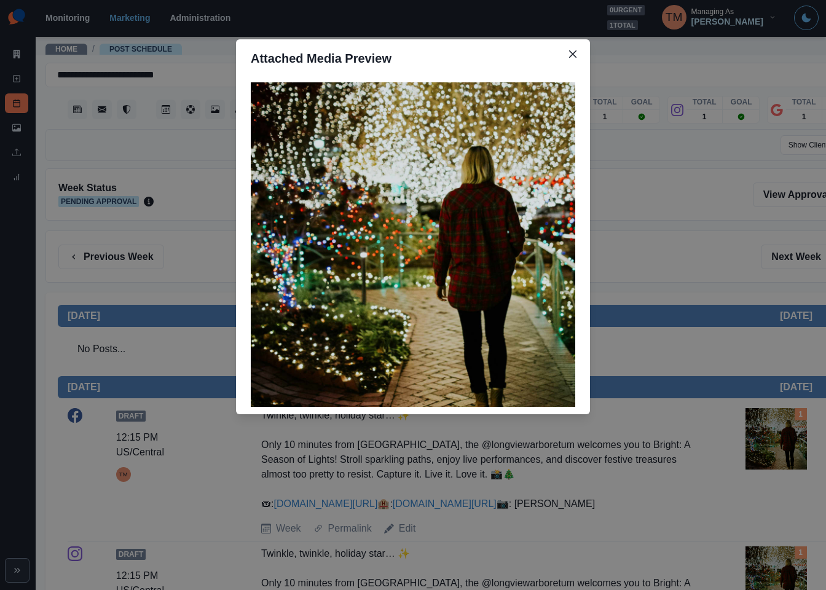
click at [762, 427] on div "Attached Media Preview" at bounding box center [413, 295] width 826 height 590
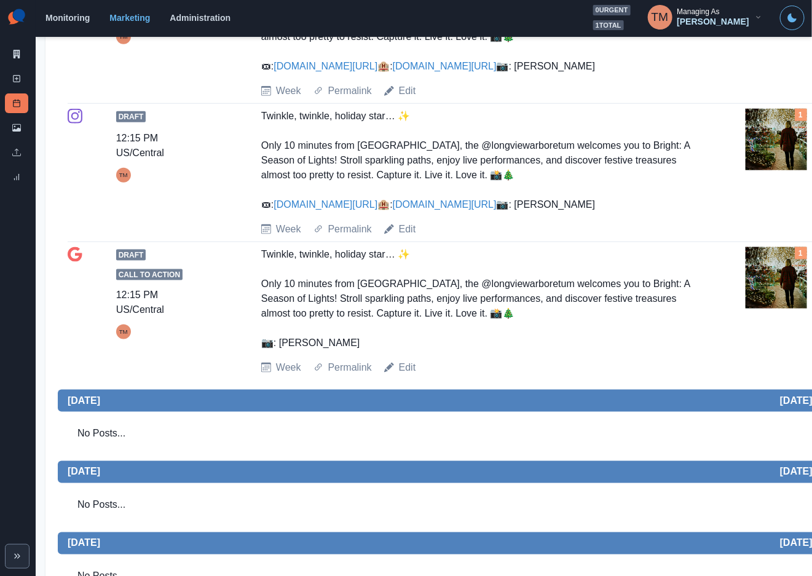
scroll to position [461, 0]
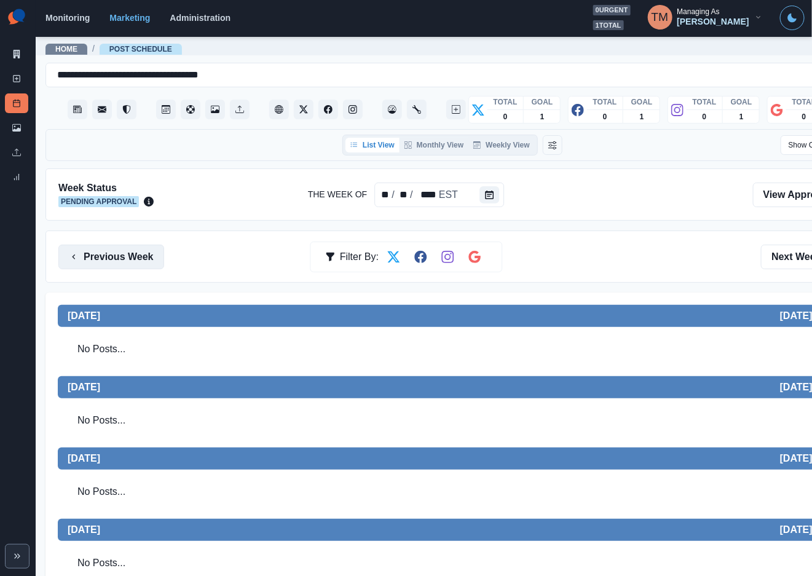
click at [128, 262] on button "Previous Week" at bounding box center [111, 257] width 106 height 25
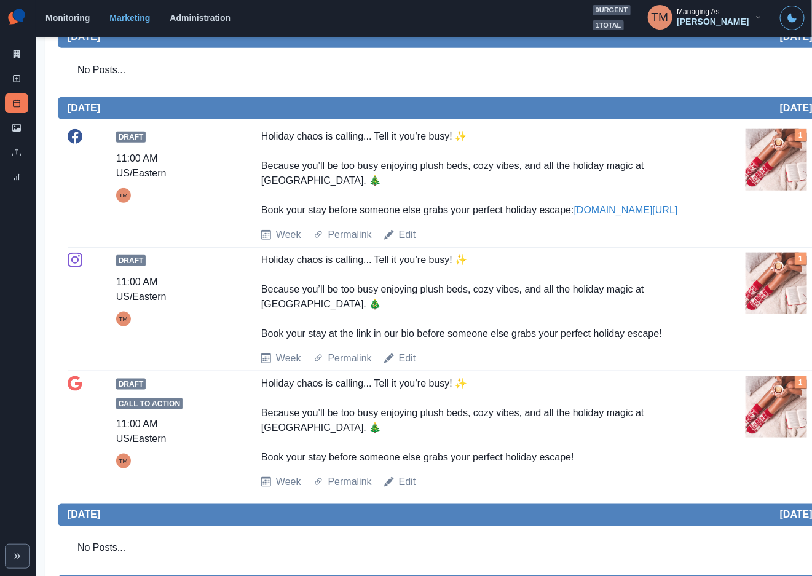
scroll to position [369, 0]
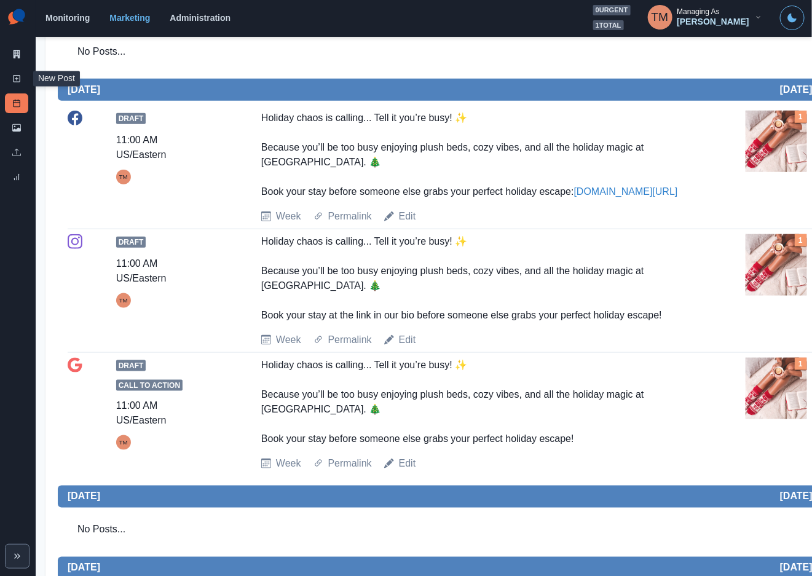
click at [21, 74] on link "New Post" at bounding box center [16, 79] width 23 height 20
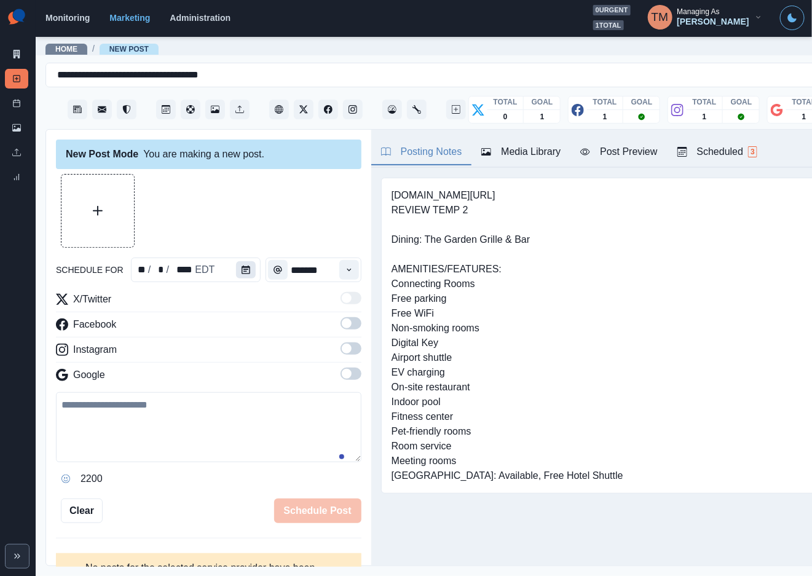
click at [243, 268] on button "Calendar" at bounding box center [246, 269] width 20 height 17
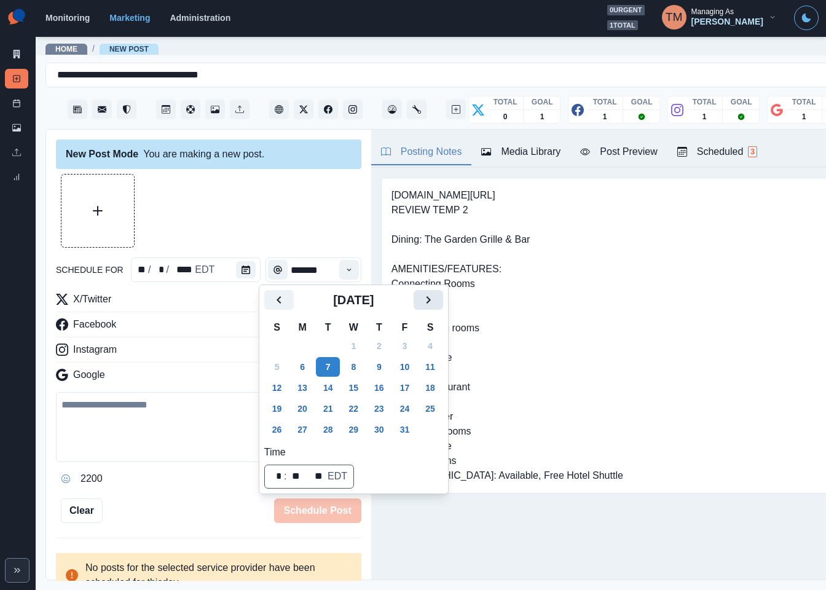
click at [439, 301] on button "Next" at bounding box center [429, 300] width 30 height 20
click at [325, 388] on button "16" at bounding box center [328, 388] width 25 height 20
click at [284, 216] on div at bounding box center [208, 211] width 305 height 74
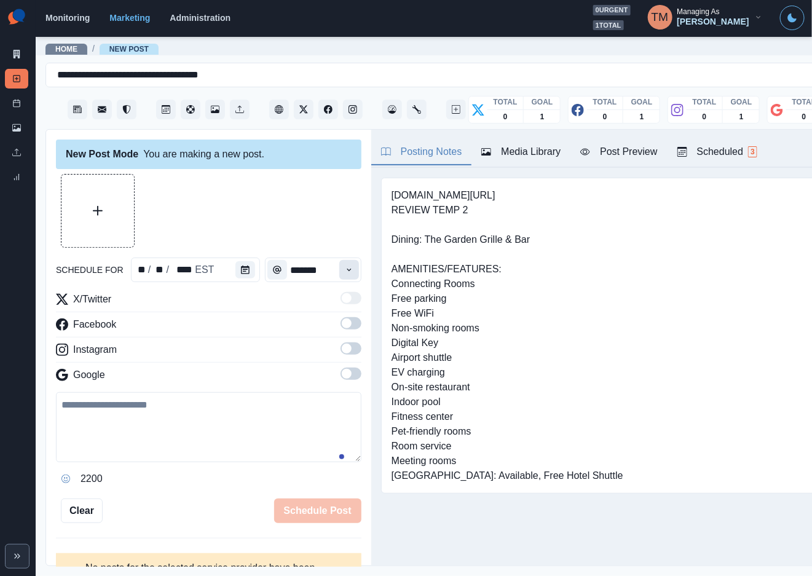
click at [345, 273] on icon "Time" at bounding box center [349, 270] width 9 height 9
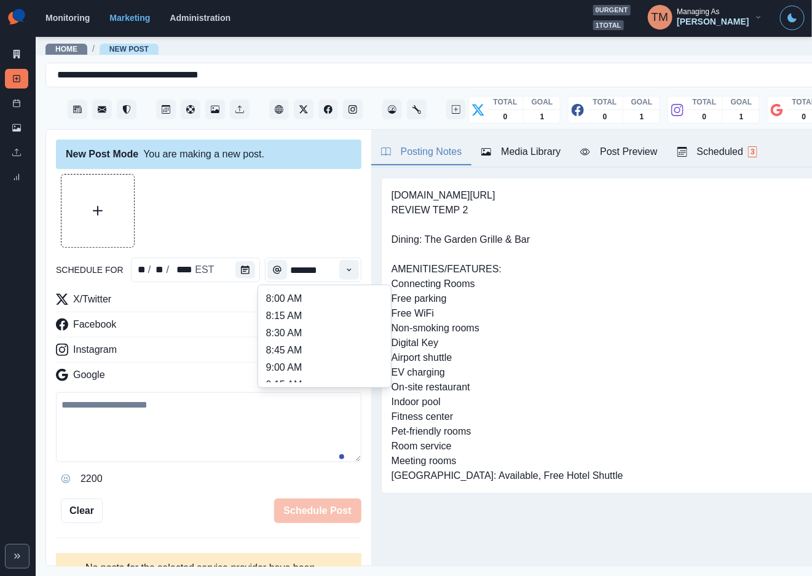
scroll to position [237, 0]
click at [310, 333] on li "12:00 PM" at bounding box center [324, 337] width 123 height 17
type input "********"
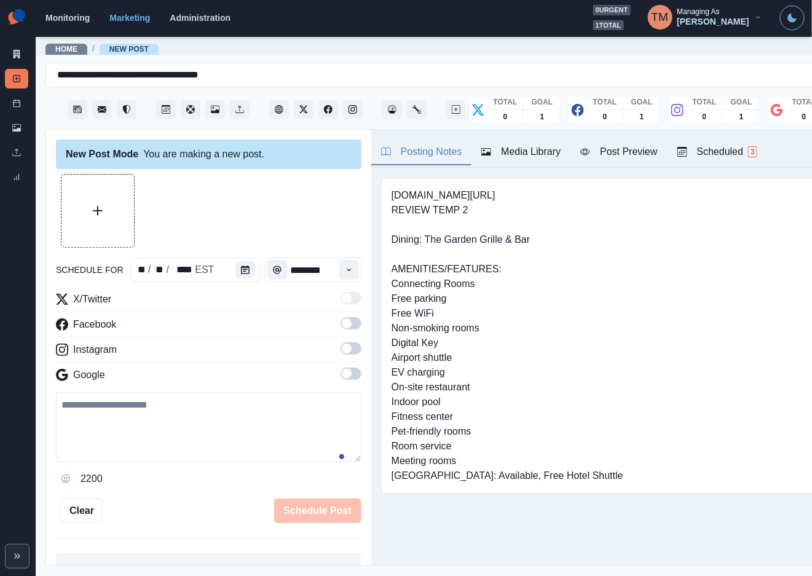
click at [341, 328] on span at bounding box center [351, 323] width 21 height 12
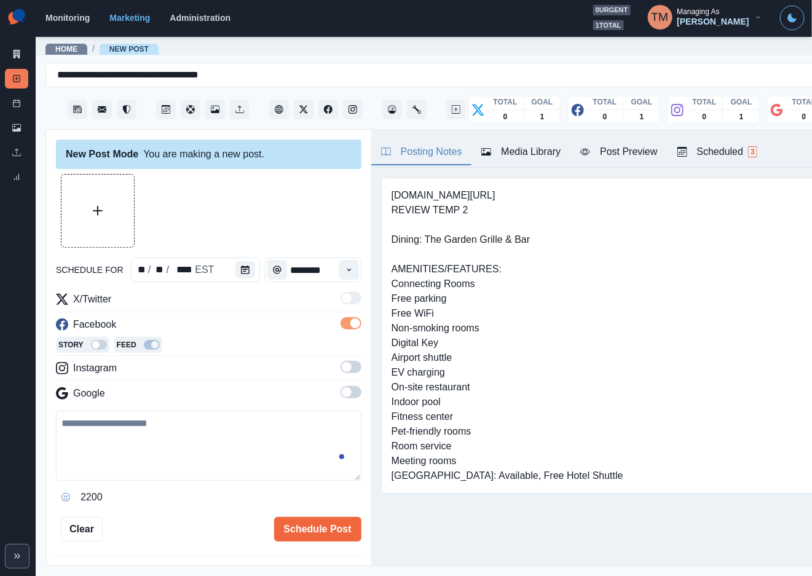
drag, startPoint x: 338, startPoint y: 366, endPoint x: 343, endPoint y: 401, distance: 35.4
click at [341, 374] on label at bounding box center [351, 371] width 21 height 20
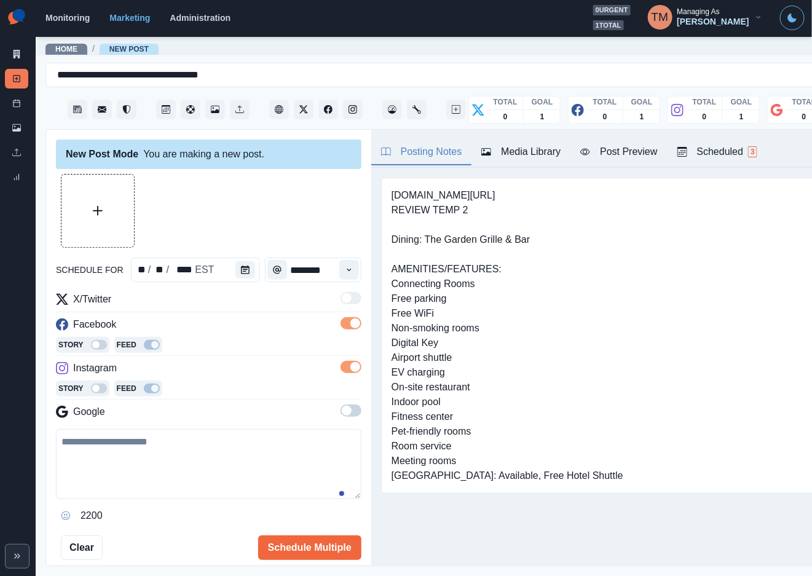
click at [341, 406] on span at bounding box center [351, 410] width 21 height 12
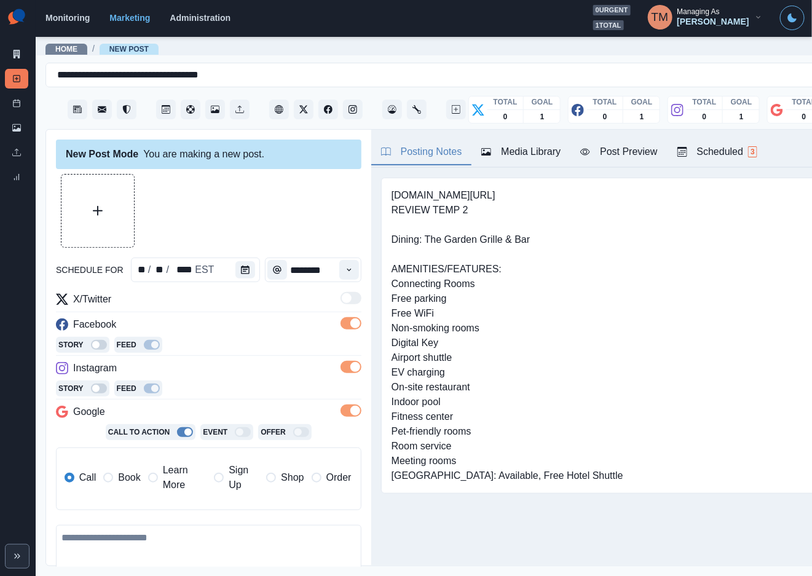
click at [128, 482] on span "Book" at bounding box center [129, 477] width 22 height 15
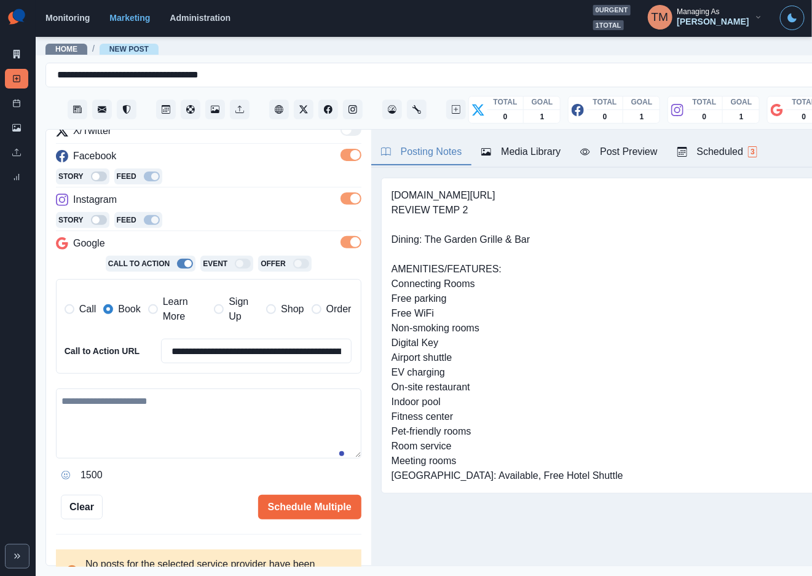
scroll to position [184, 0]
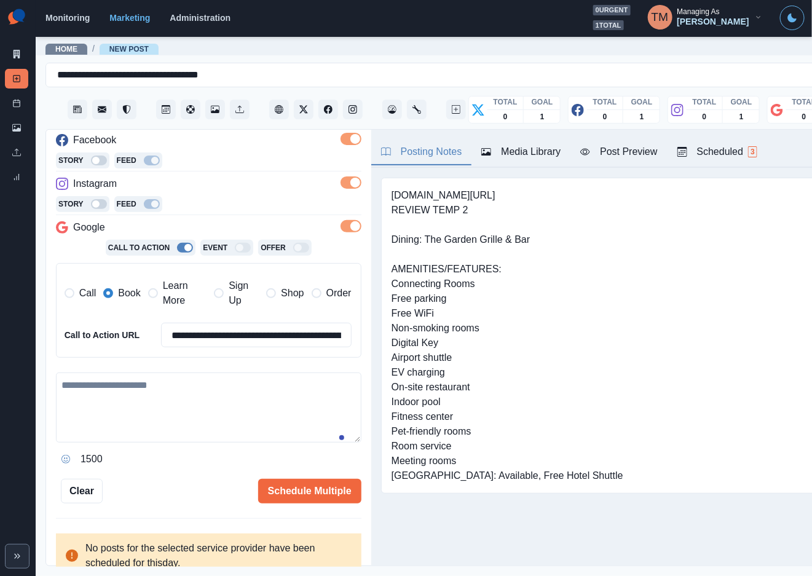
click at [157, 411] on textarea at bounding box center [208, 407] width 305 height 70
paste textarea "**********"
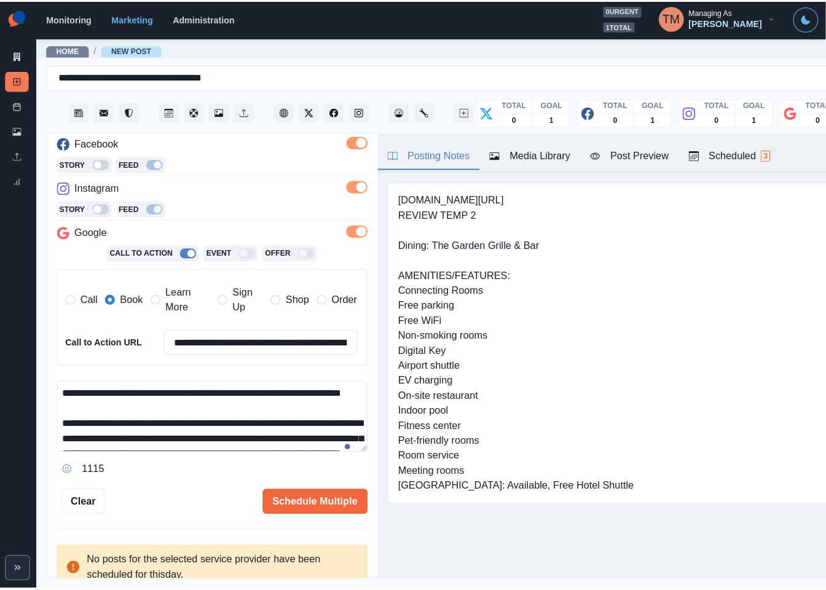
scroll to position [112, 0]
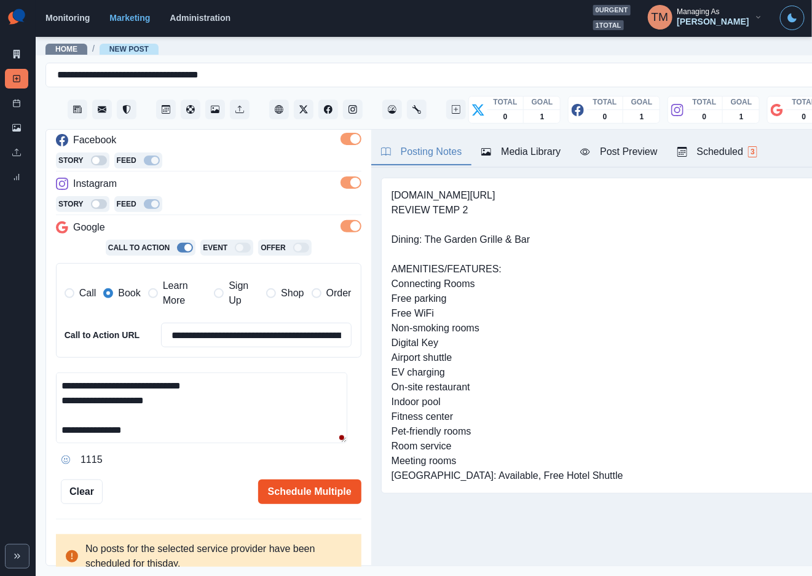
type textarea "**********"
click at [303, 494] on button "Schedule Multiple" at bounding box center [309, 491] width 103 height 25
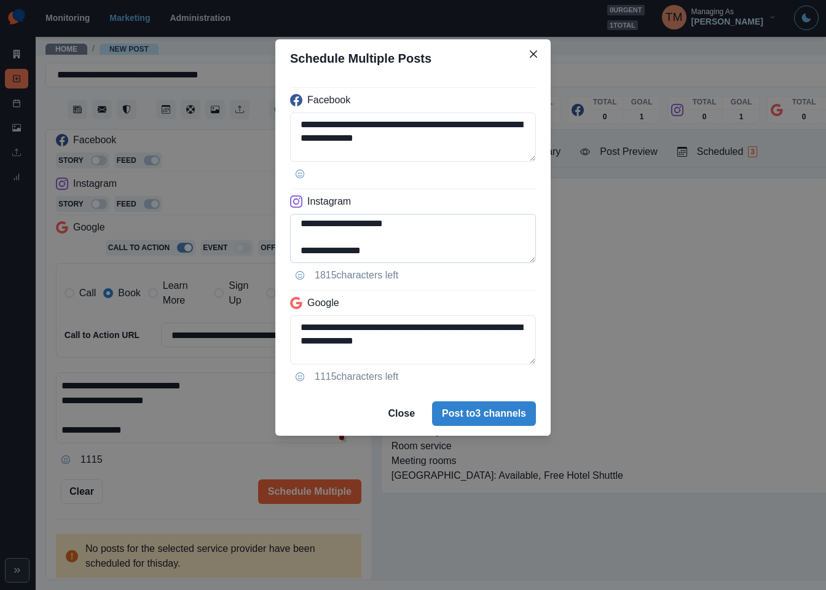
scroll to position [138, 0]
drag, startPoint x: 321, startPoint y: 229, endPoint x: 374, endPoint y: 246, distance: 56.2
click at [321, 229] on textarea "**********" at bounding box center [413, 238] width 246 height 49
type textarea "**********"
drag, startPoint x: 299, startPoint y: 325, endPoint x: 358, endPoint y: 329, distance: 59.2
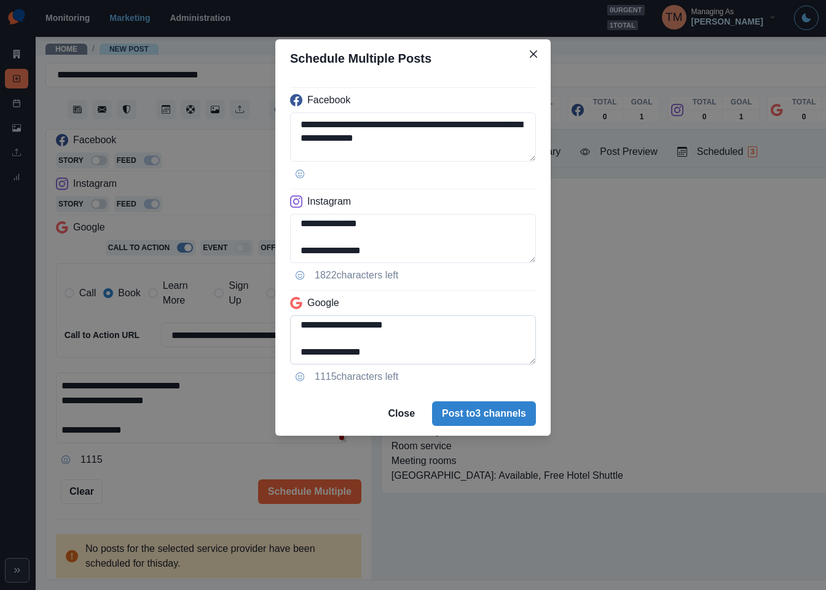
click at [299, 325] on textarea "**********" at bounding box center [413, 339] width 246 height 49
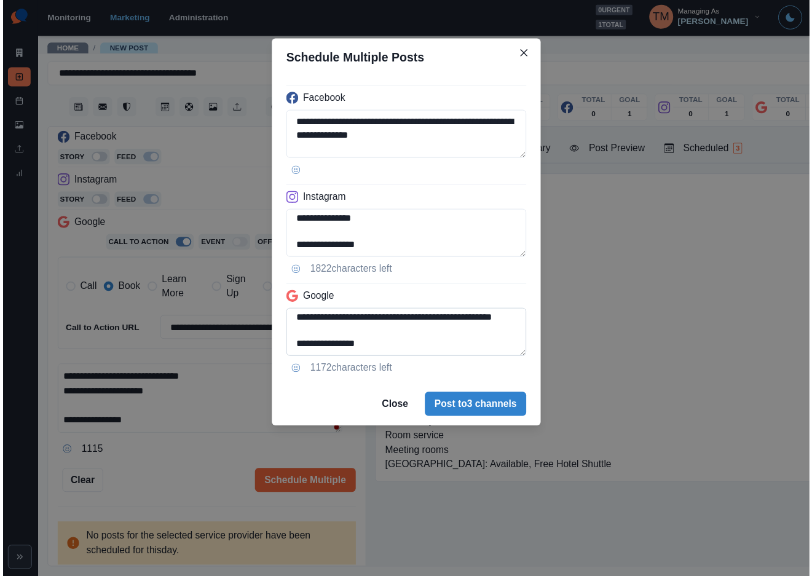
scroll to position [93, 0]
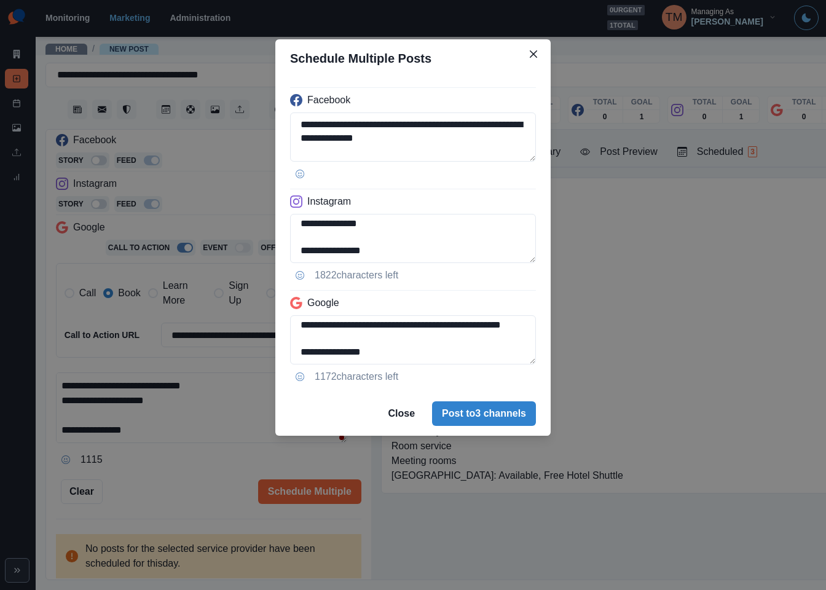
type textarea "**********"
click at [196, 483] on div "**********" at bounding box center [413, 295] width 826 height 590
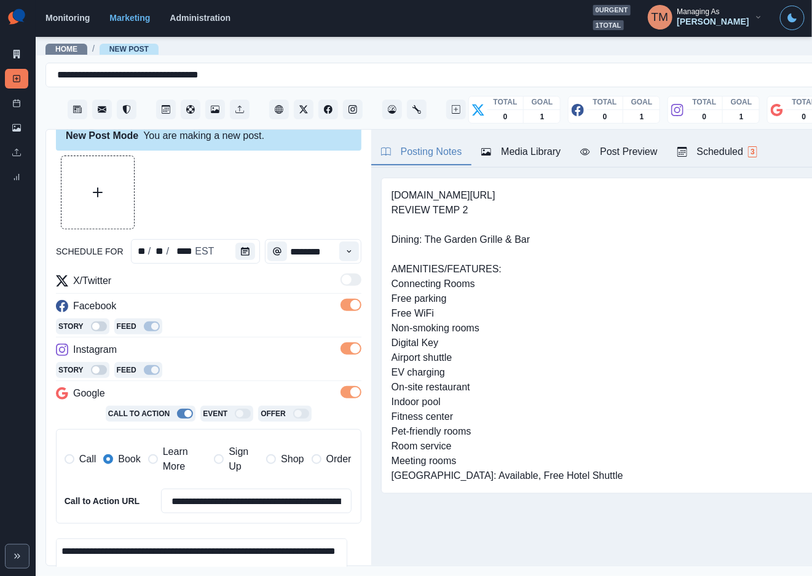
scroll to position [0, 0]
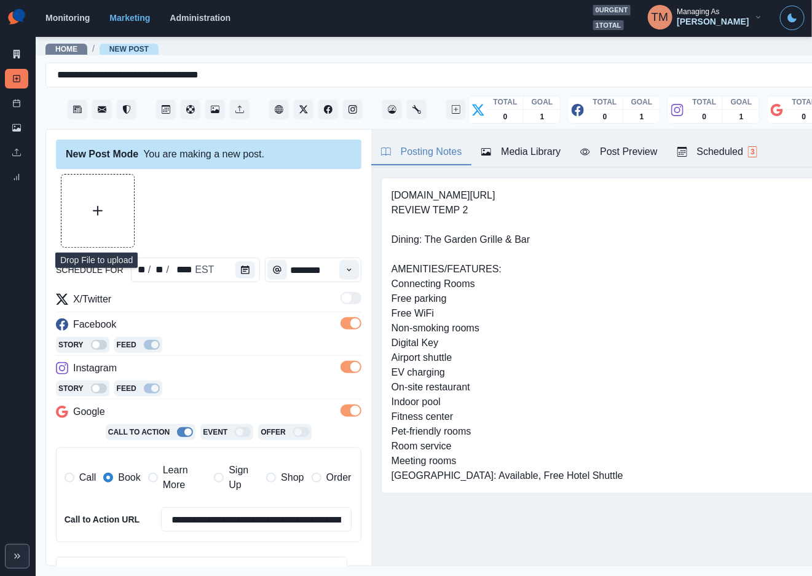
click at [98, 223] on button "Upload Media" at bounding box center [97, 211] width 73 height 73
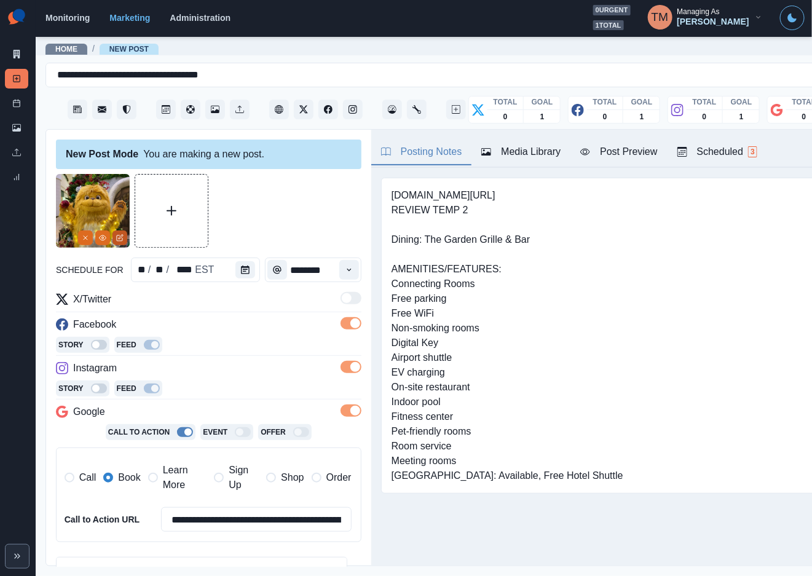
click at [122, 242] on button "Edit Media" at bounding box center [119, 237] width 15 height 15
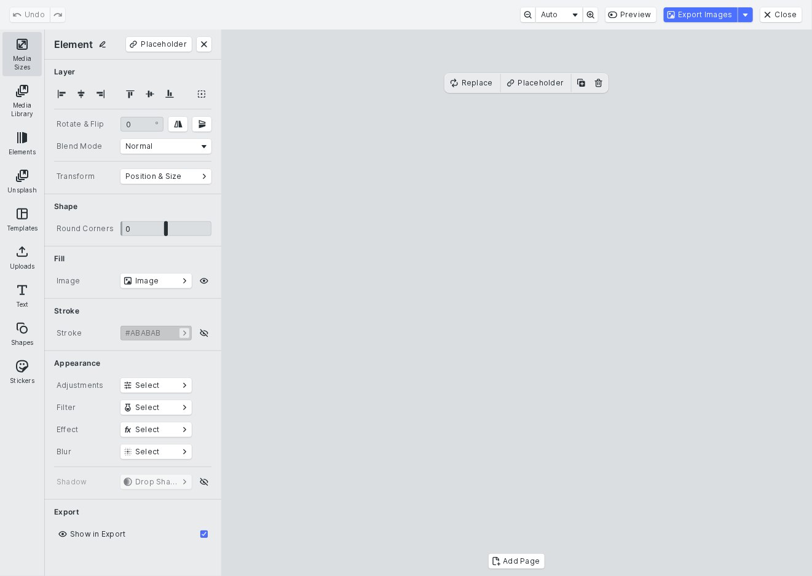
click at [19, 56] on button "Media Sizes" at bounding box center [21, 54] width 39 height 44
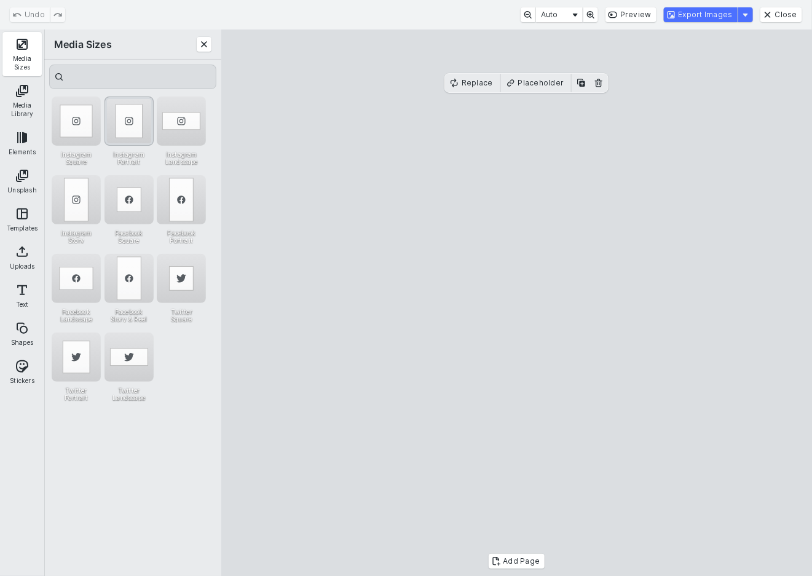
click at [131, 114] on div "Instagram Portrait" at bounding box center [128, 120] width 49 height 49
click at [517, 303] on cesdk-canvas "Editor canvas" at bounding box center [517, 303] width 0 height 0
drag, startPoint x: 524, startPoint y: 280, endPoint x: 524, endPoint y: 262, distance: 18.4
click at [517, 303] on cesdk-canvas "Editor canvas" at bounding box center [517, 303] width 0 height 0
drag, startPoint x: 524, startPoint y: 518, endPoint x: 530, endPoint y: 535, distance: 17.5
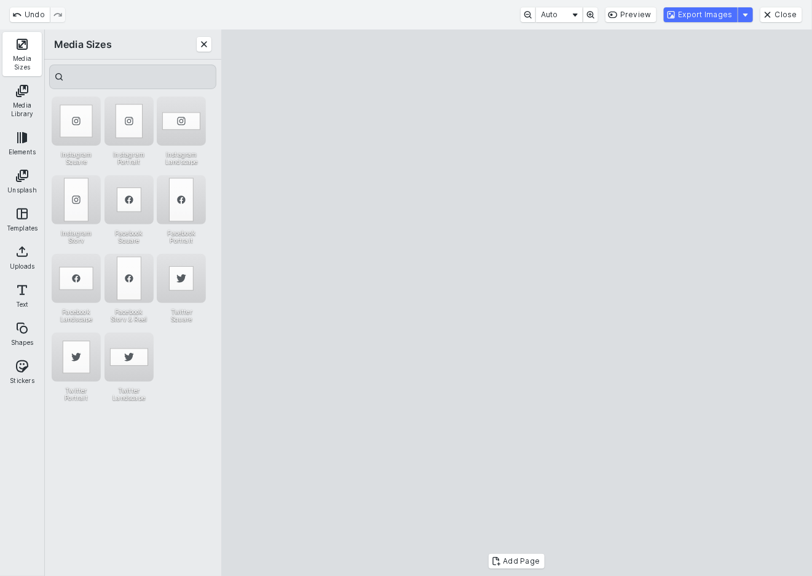
click at [517, 303] on cesdk-canvas "Editor canvas" at bounding box center [517, 303] width 0 height 0
drag, startPoint x: 557, startPoint y: 100, endPoint x: 557, endPoint y: 117, distance: 17.2
click at [517, 303] on cesdk-canvas "Editor canvas" at bounding box center [517, 303] width 0 height 0
click at [802, 12] on button "Close" at bounding box center [781, 14] width 42 height 15
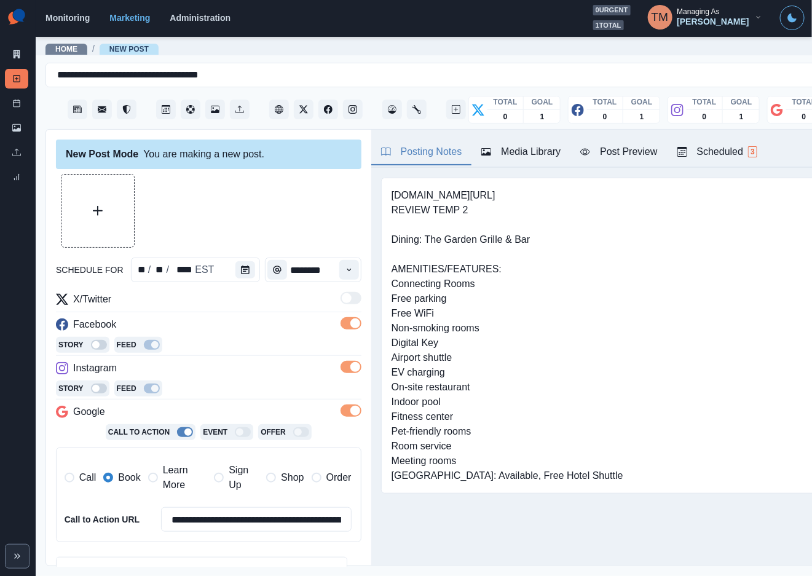
click at [530, 152] on div "Media Library" at bounding box center [520, 151] width 79 height 15
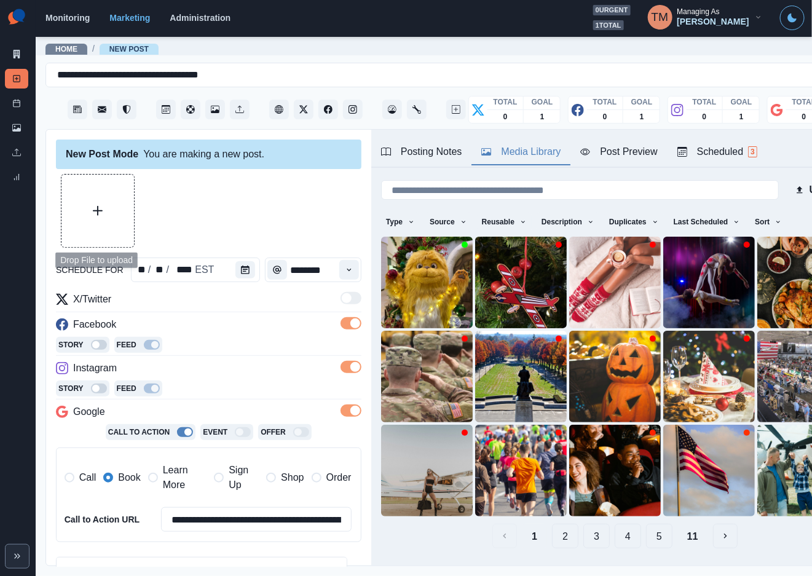
click at [74, 211] on button "Upload Media" at bounding box center [97, 211] width 73 height 73
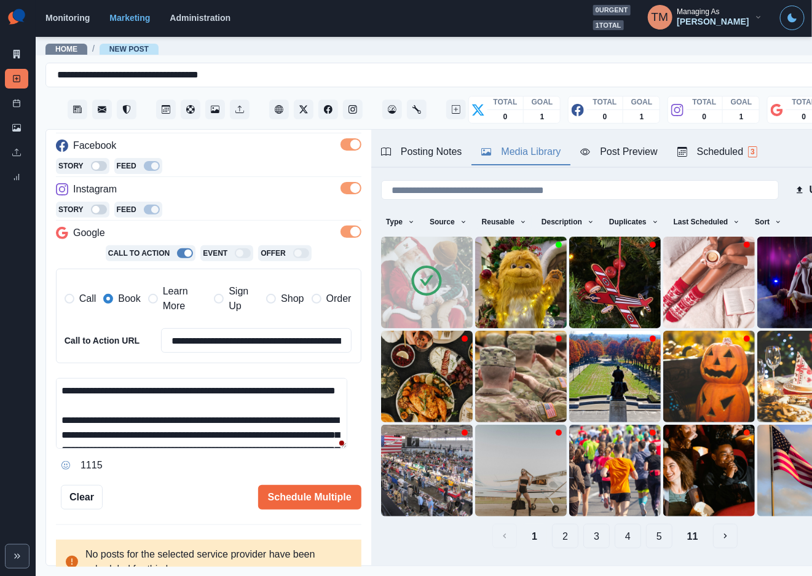
scroll to position [192, 0]
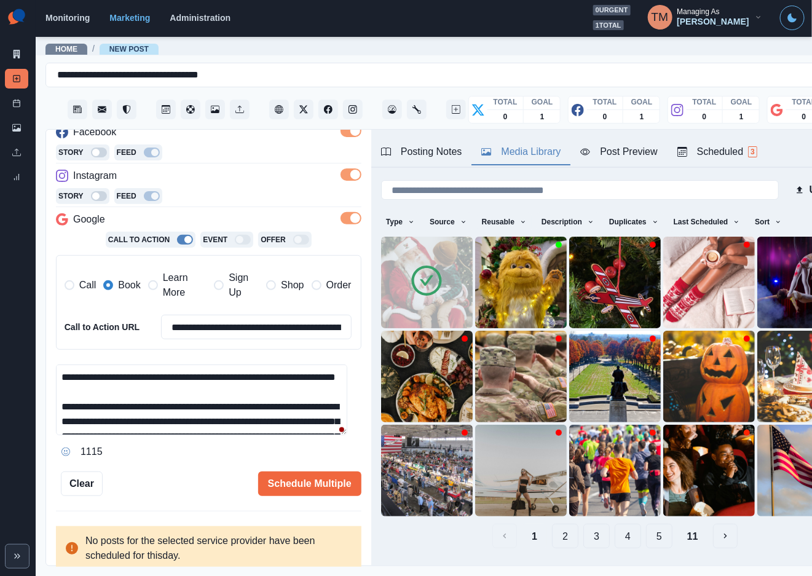
click at [214, 400] on textarea "**********" at bounding box center [201, 399] width 291 height 71
paste textarea "*"
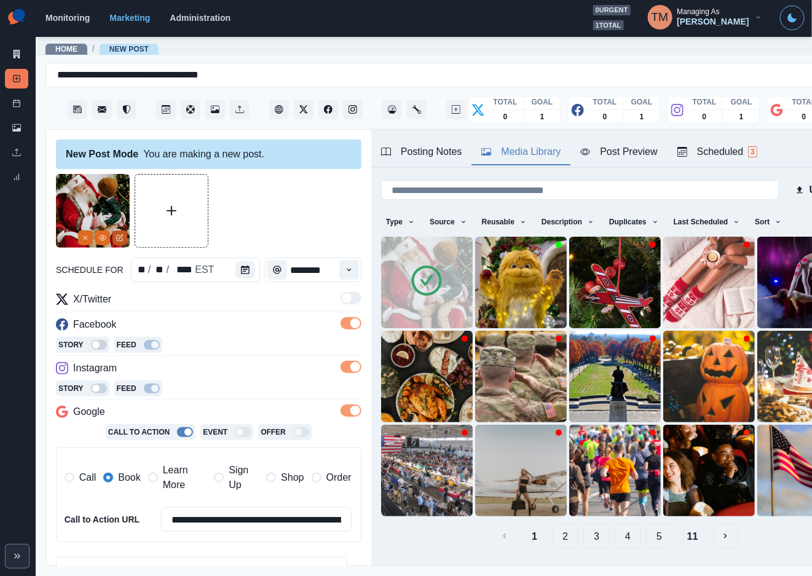
click at [115, 230] on button "Edit Media" at bounding box center [119, 237] width 15 height 15
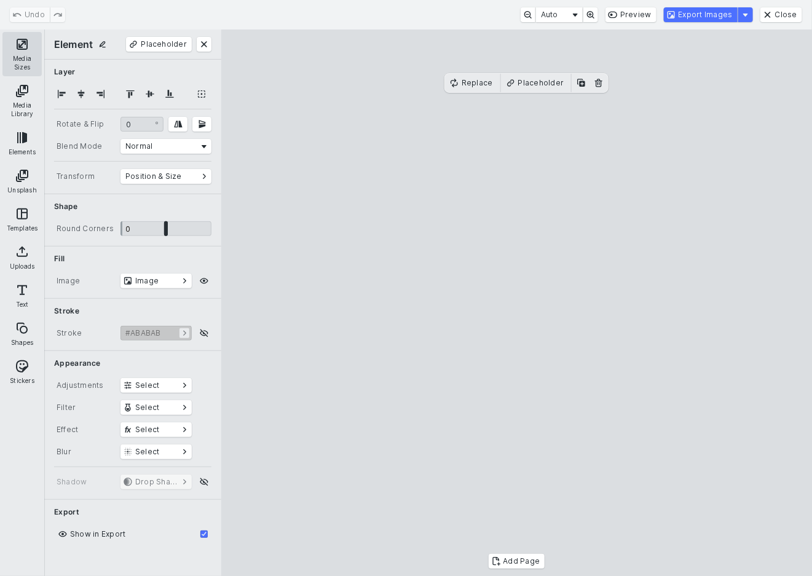
click at [31, 48] on button "Media Sizes" at bounding box center [21, 54] width 39 height 44
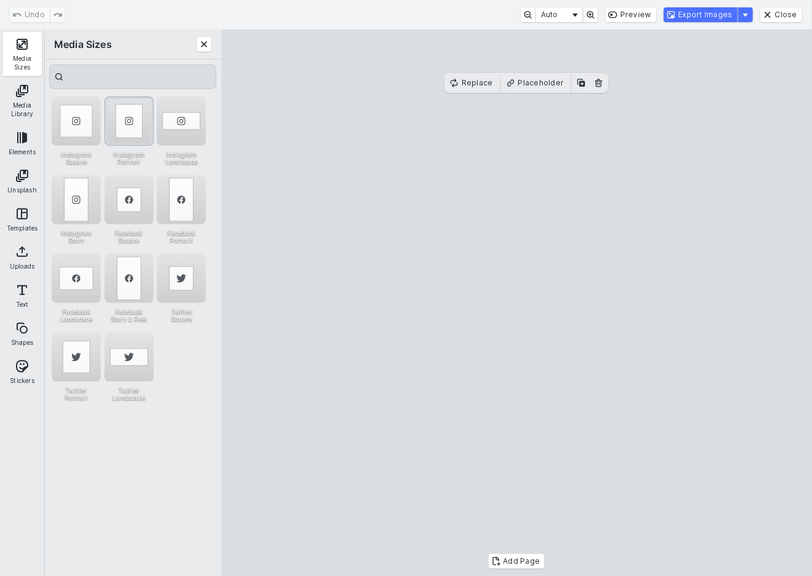
click at [129, 124] on div "Instagram Portrait" at bounding box center [128, 120] width 49 height 49
click at [65, 209] on div "Instagram Story" at bounding box center [76, 199] width 49 height 49
click at [703, 17] on button "Export Images" at bounding box center [701, 14] width 74 height 15
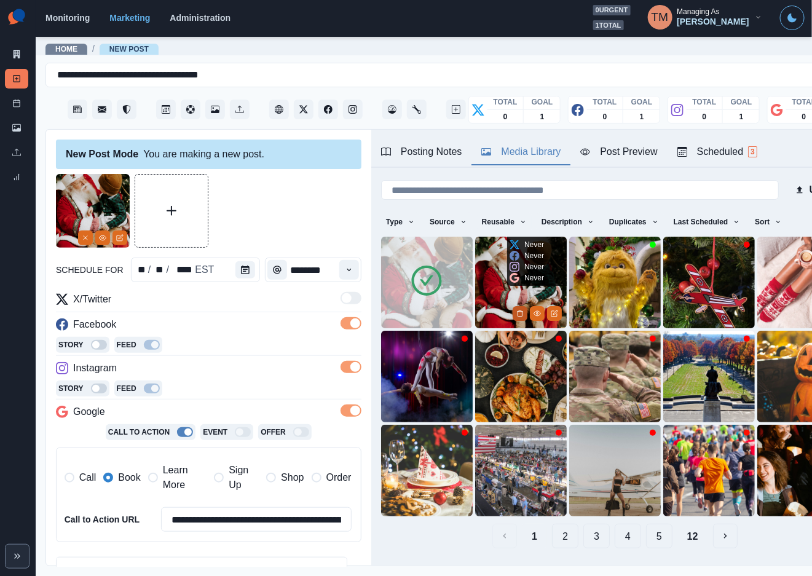
click at [516, 310] on icon "Delete Media" at bounding box center [519, 313] width 7 height 7
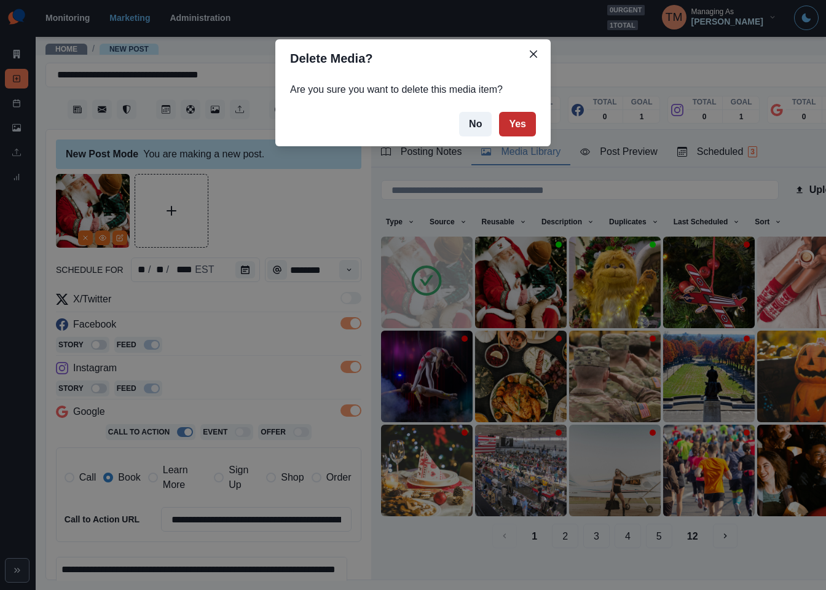
click at [513, 128] on button "Yes" at bounding box center [517, 124] width 37 height 25
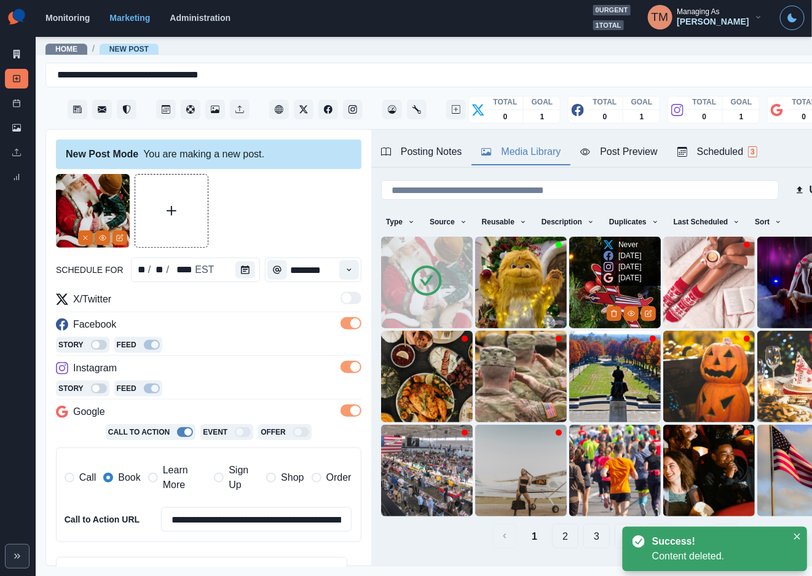
click at [587, 312] on img at bounding box center [615, 283] width 92 height 92
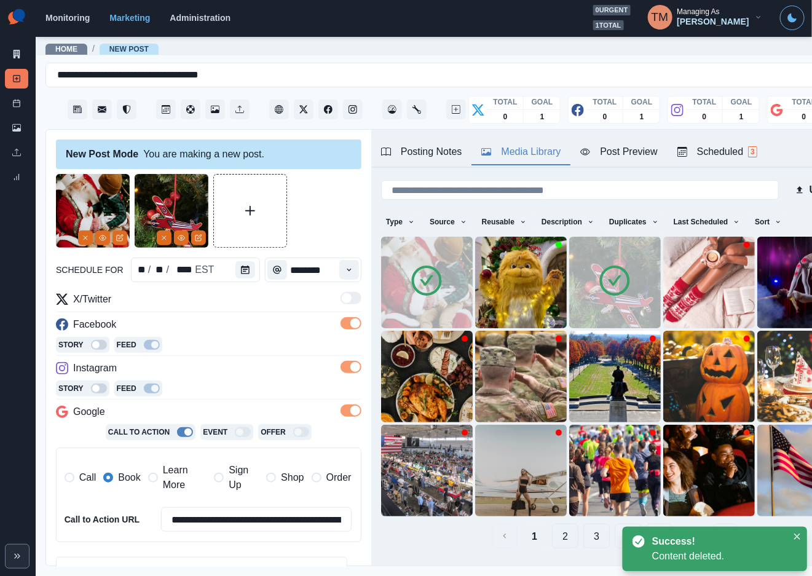
click at [597, 297] on div at bounding box center [614, 282] width 34 height 39
click at [159, 240] on button "Remove" at bounding box center [164, 237] width 15 height 15
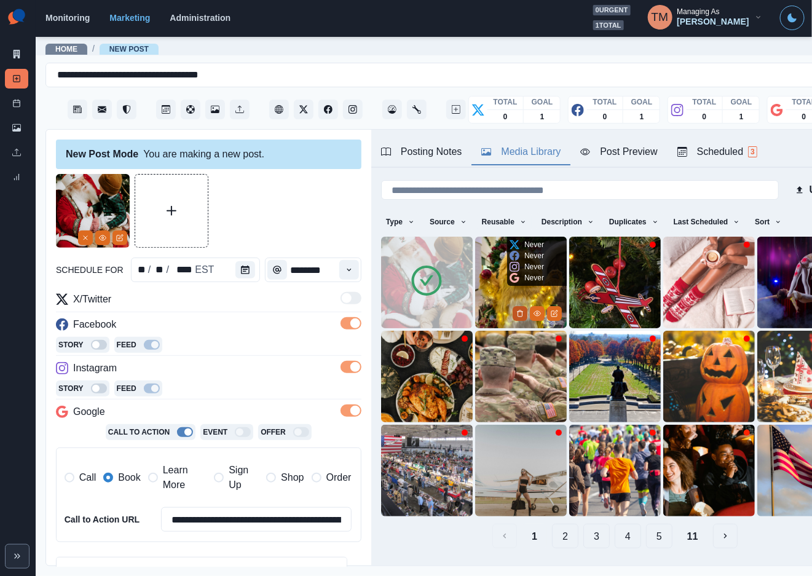
click at [513, 306] on button "Delete Media" at bounding box center [520, 313] width 15 height 15
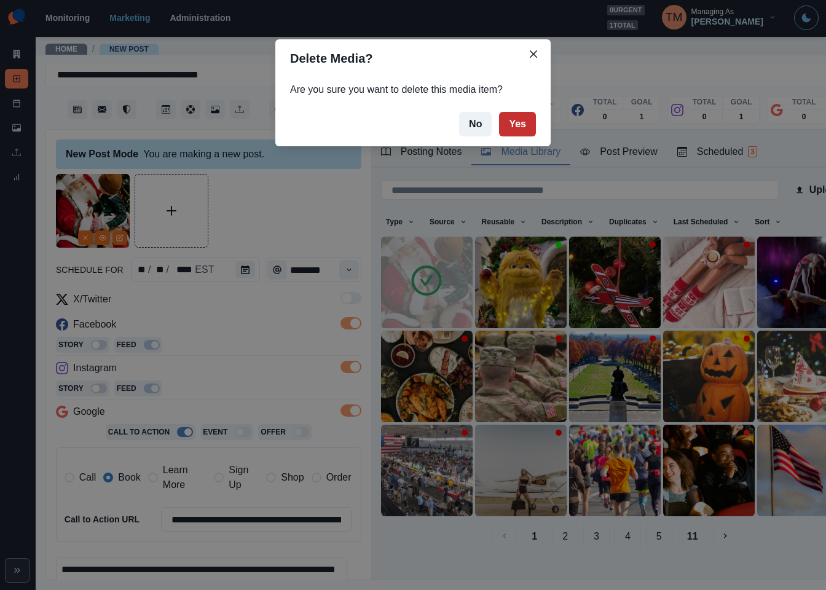
click at [520, 125] on button "Yes" at bounding box center [517, 124] width 37 height 25
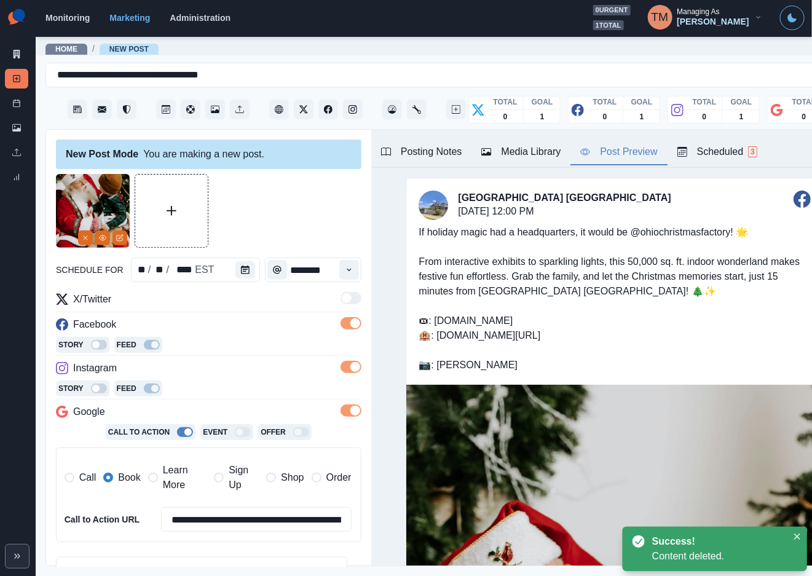
click at [629, 157] on div "Post Preview" at bounding box center [618, 151] width 77 height 15
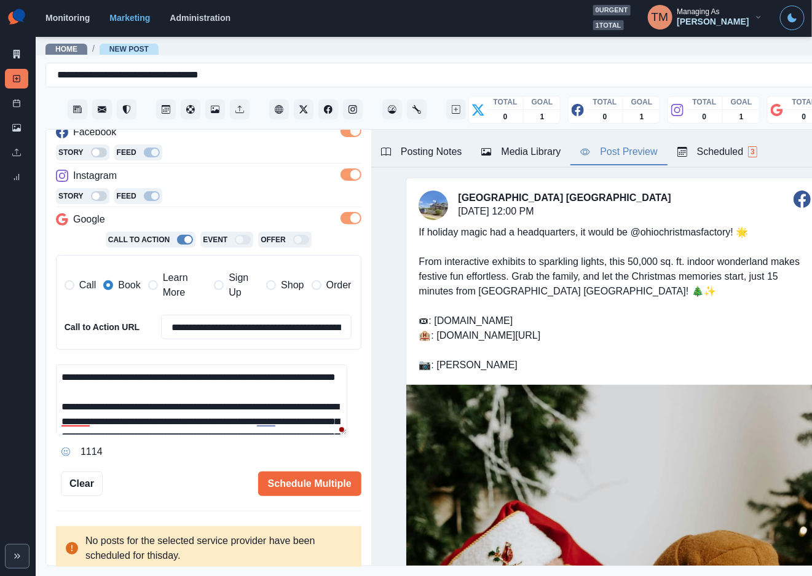
scroll to position [37, 0]
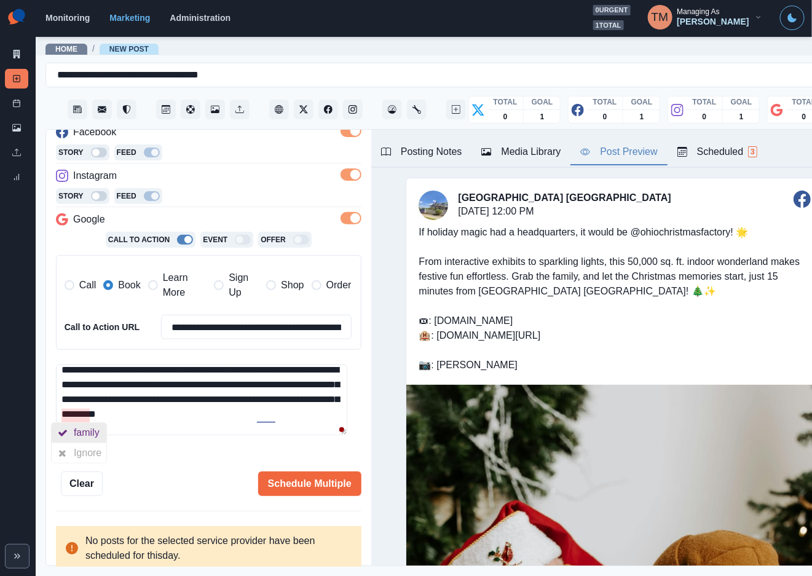
click at [84, 431] on div "family" at bounding box center [89, 433] width 31 height 20
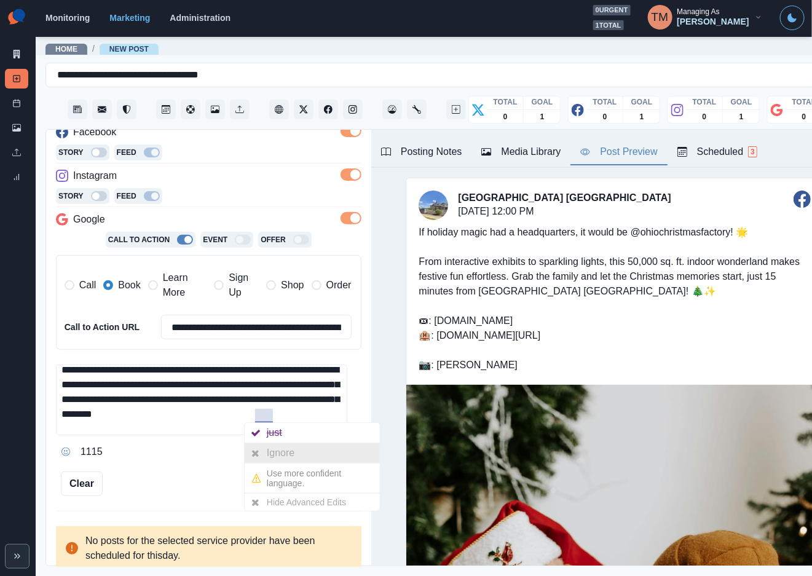
click at [269, 448] on div "Ignore" at bounding box center [283, 453] width 33 height 20
click at [271, 452] on div "Ignore" at bounding box center [283, 453] width 33 height 20
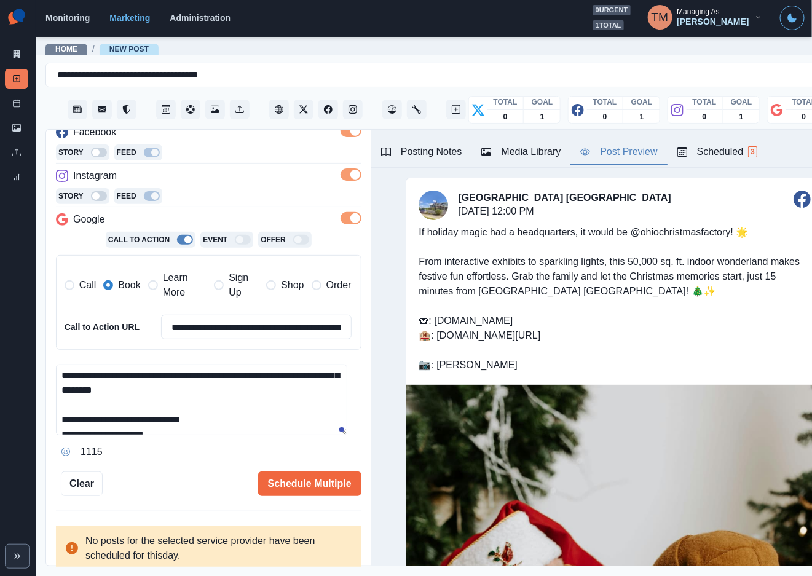
scroll to position [44, 0]
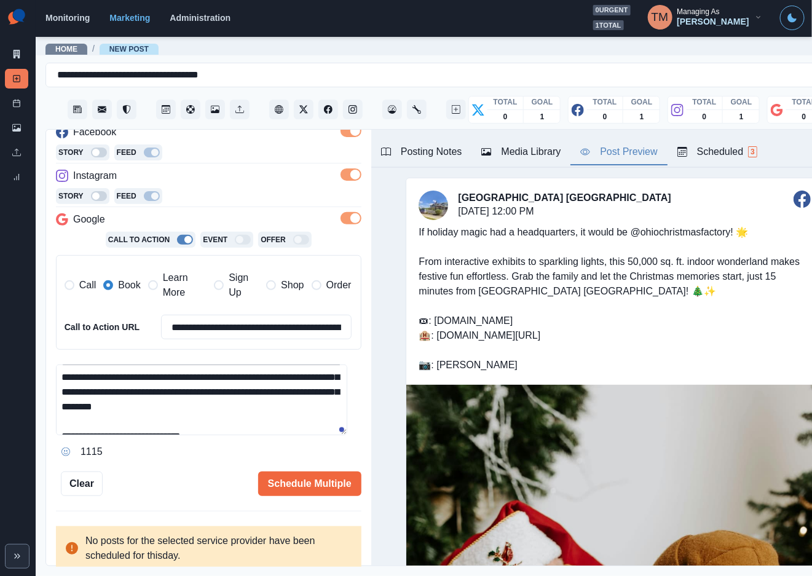
drag, startPoint x: 280, startPoint y: 397, endPoint x: 318, endPoint y: 397, distance: 37.5
click at [281, 397] on textarea "**********" at bounding box center [201, 399] width 291 height 71
click at [192, 412] on textarea "**********" at bounding box center [201, 399] width 291 height 71
type textarea "**********"
click at [192, 457] on div "1113" at bounding box center [208, 452] width 305 height 20
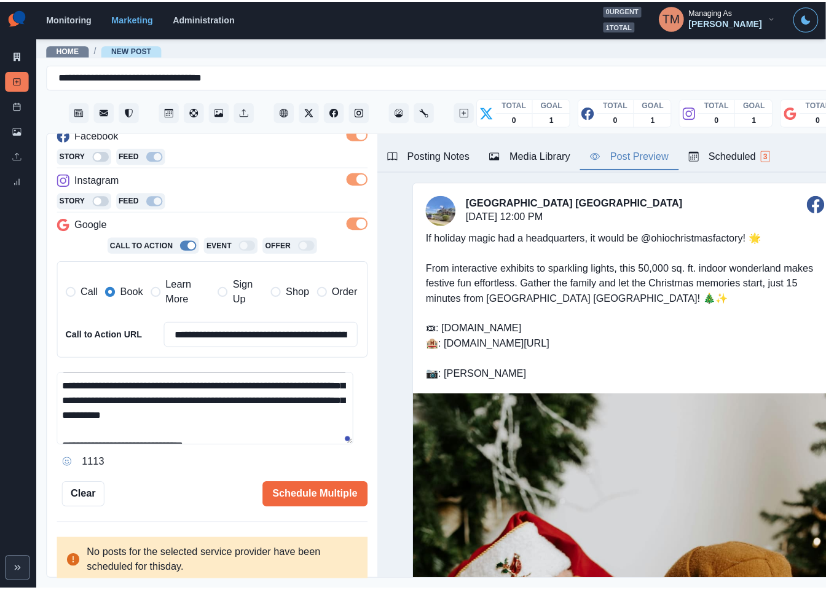
scroll to position [117, 0]
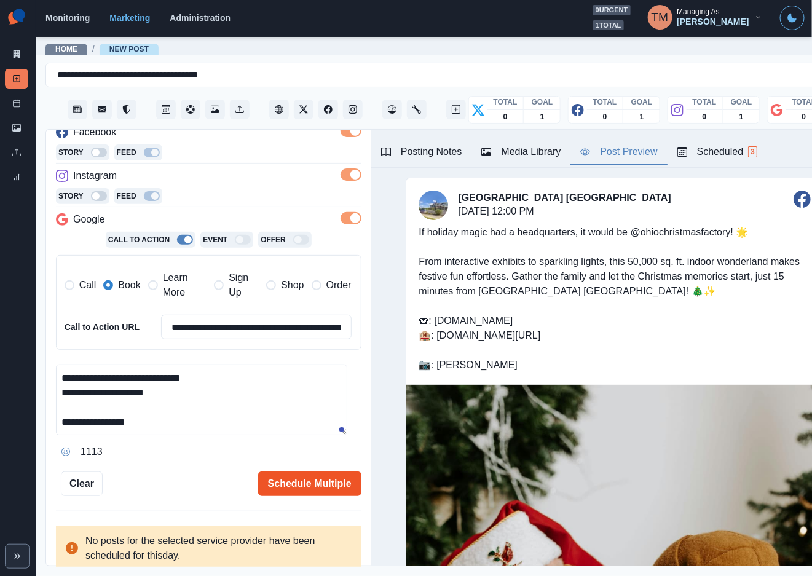
click at [313, 486] on button "Schedule Multiple" at bounding box center [309, 483] width 103 height 25
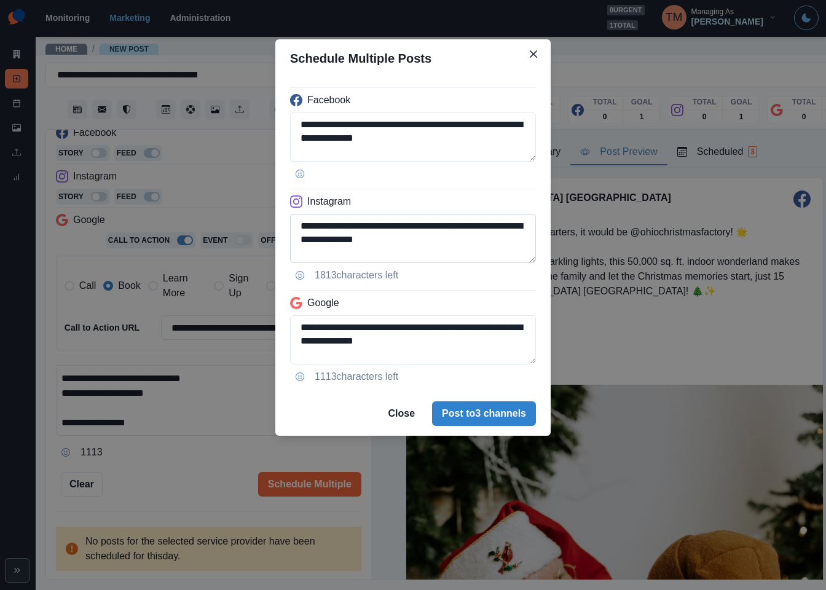
scroll to position [138, 0]
click at [319, 230] on textarea "**********" at bounding box center [413, 238] width 246 height 49
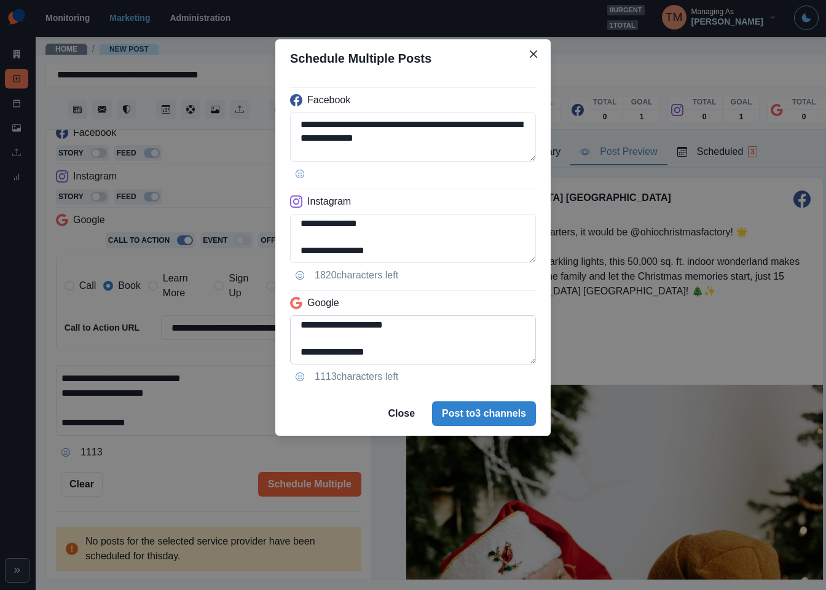
type textarea "**********"
click at [299, 330] on textarea "**********" at bounding box center [413, 339] width 246 height 49
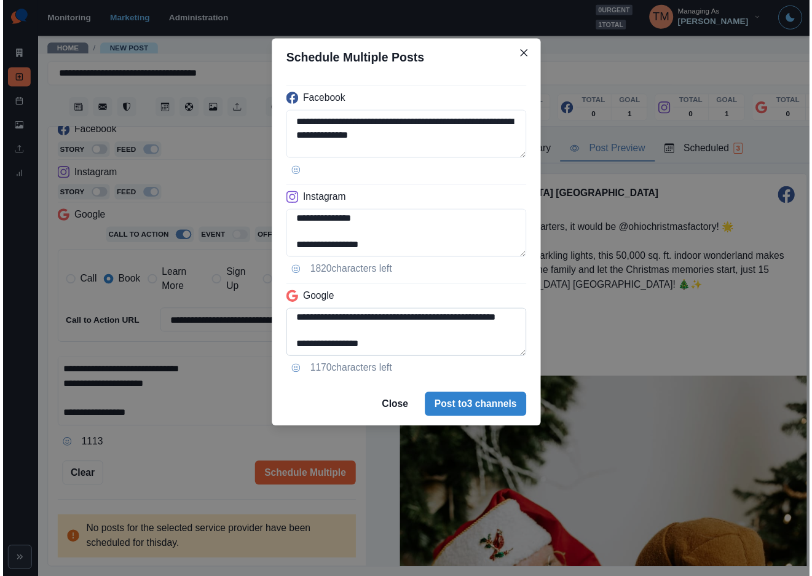
scroll to position [93, 0]
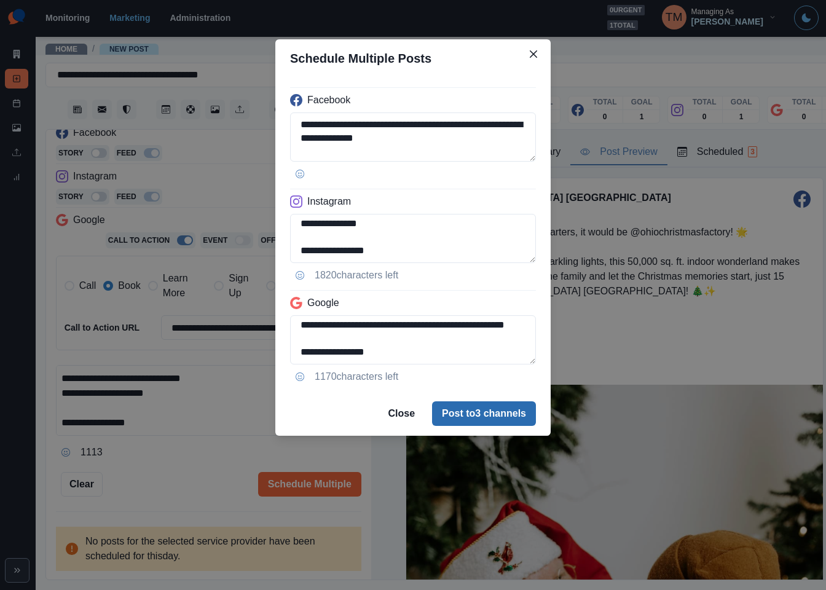
type textarea "**********"
drag, startPoint x: 469, startPoint y: 413, endPoint x: 159, endPoint y: 482, distance: 317.3
click at [159, 483] on div "**********" at bounding box center [413, 295] width 826 height 590
click at [159, 482] on div "**********" at bounding box center [413, 295] width 826 height 590
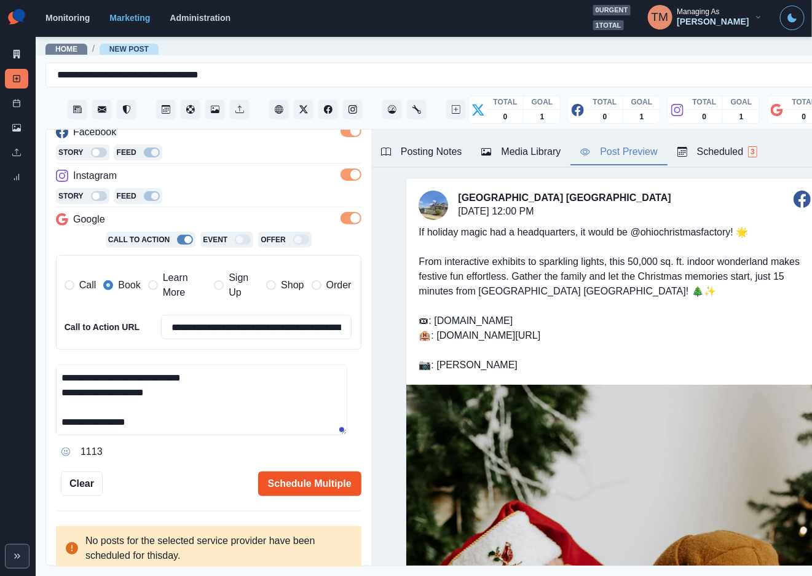
click at [310, 487] on button "Schedule Multiple" at bounding box center [309, 483] width 103 height 25
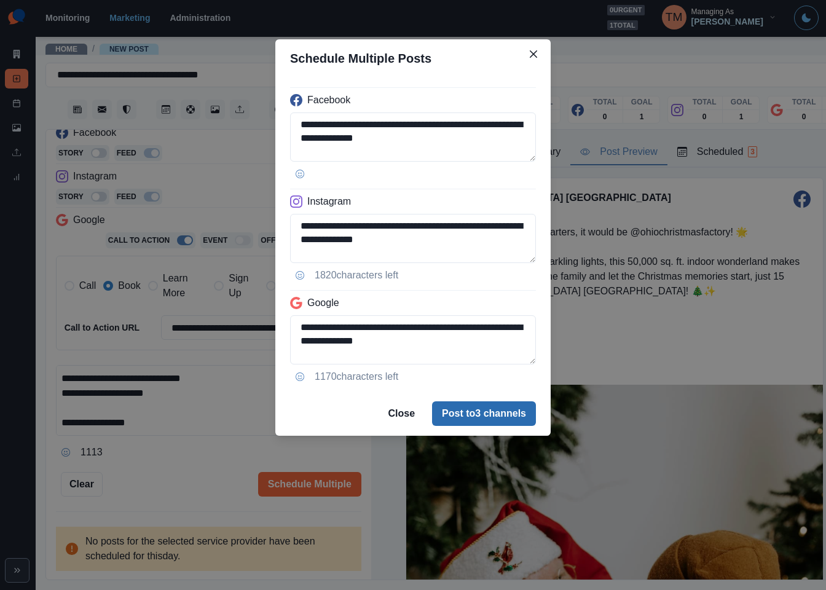
click at [472, 414] on button "Post to 3 channels" at bounding box center [484, 413] width 104 height 25
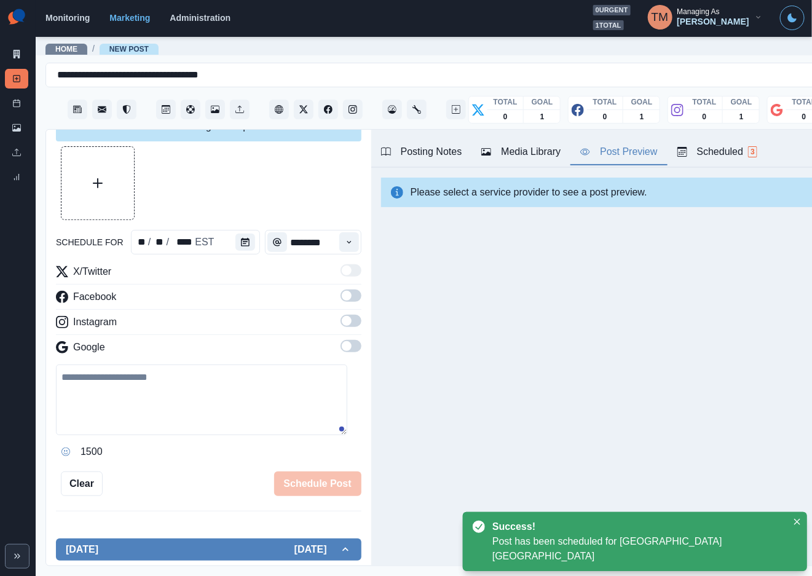
scroll to position [192, 0]
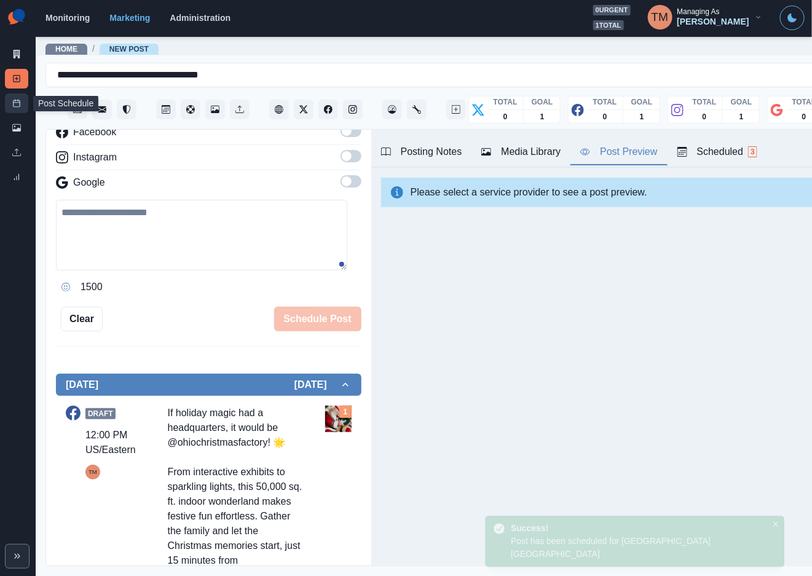
click at [21, 109] on link "Post Schedule" at bounding box center [16, 103] width 23 height 20
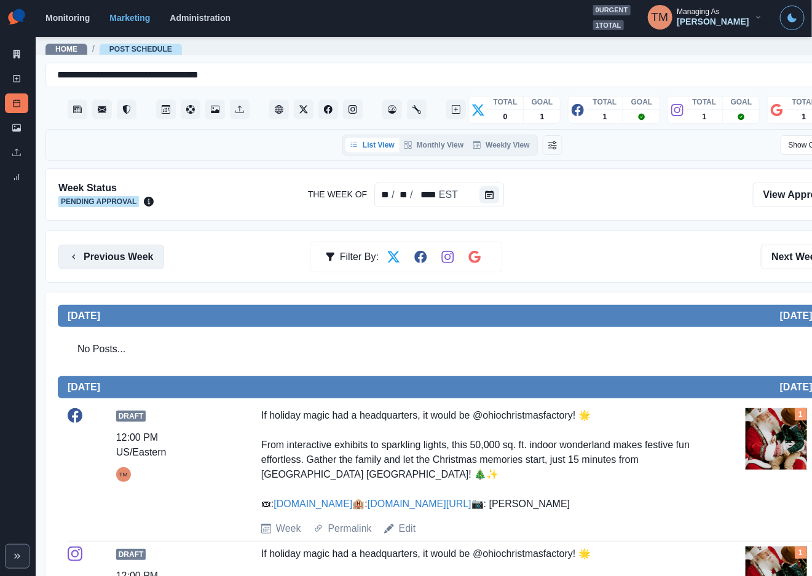
click at [136, 249] on button "Previous Week" at bounding box center [111, 257] width 106 height 25
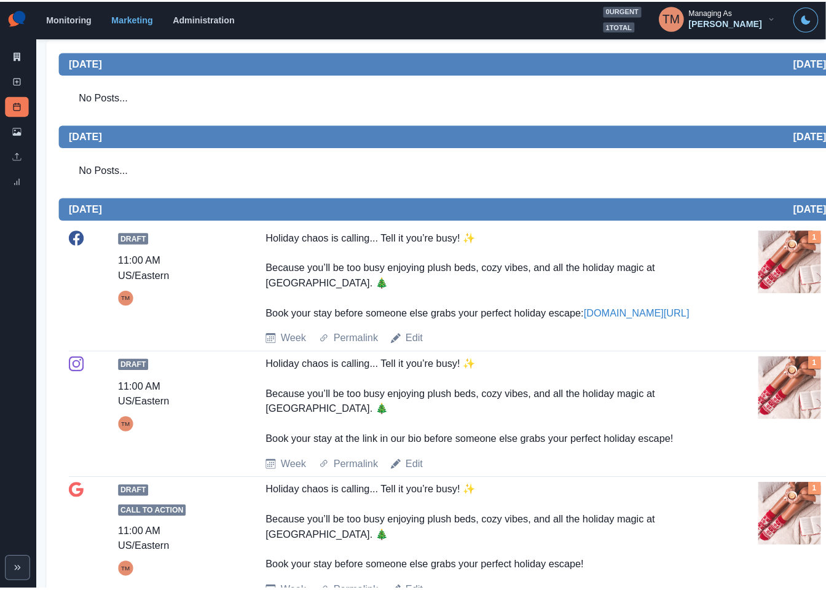
scroll to position [277, 0]
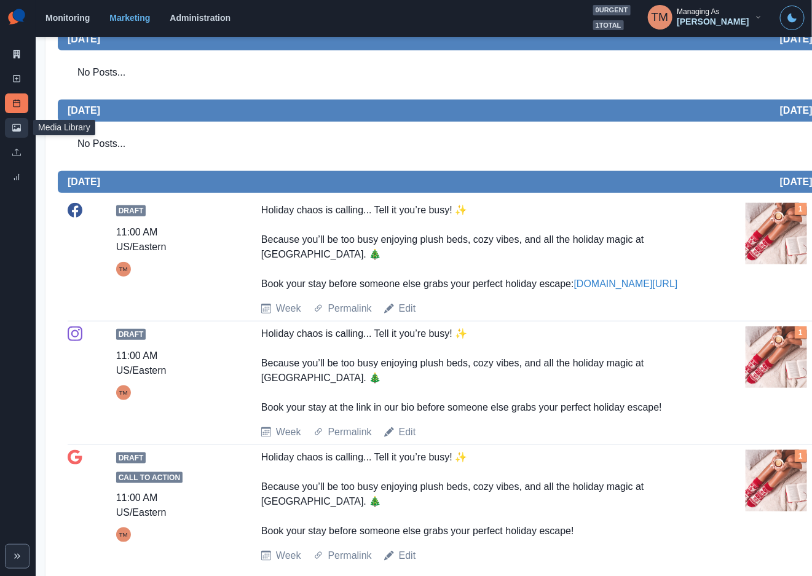
click at [9, 131] on link "Media Library" at bounding box center [16, 128] width 23 height 20
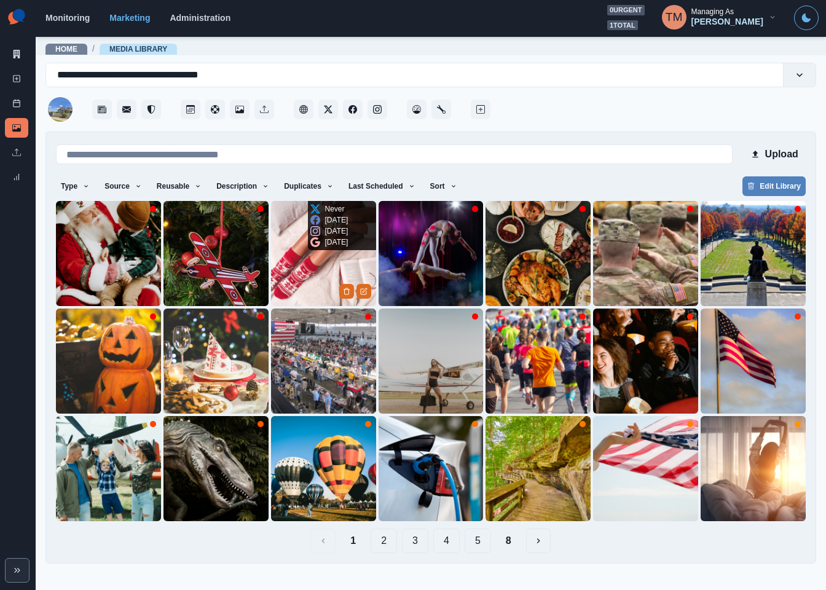
click at [303, 267] on img at bounding box center [323, 253] width 105 height 105
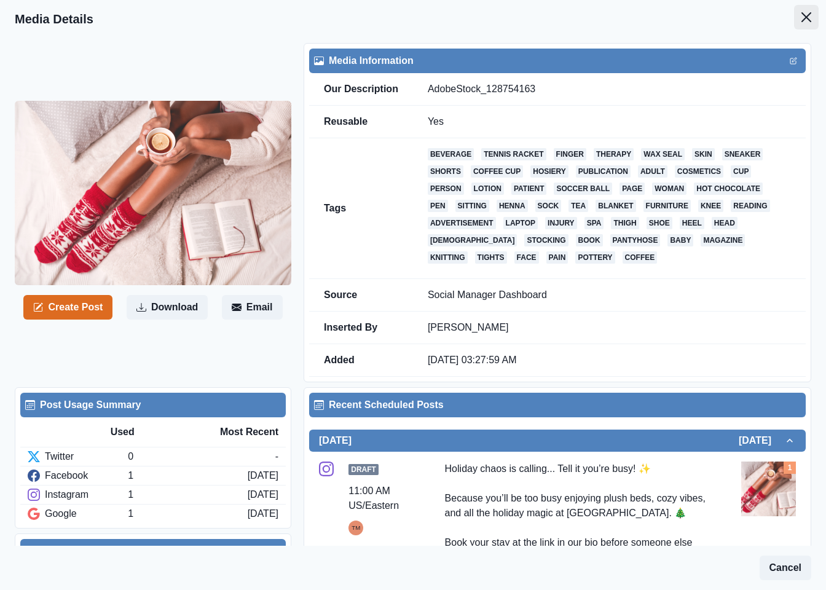
click at [801, 17] on icon "Close" at bounding box center [806, 17] width 10 height 10
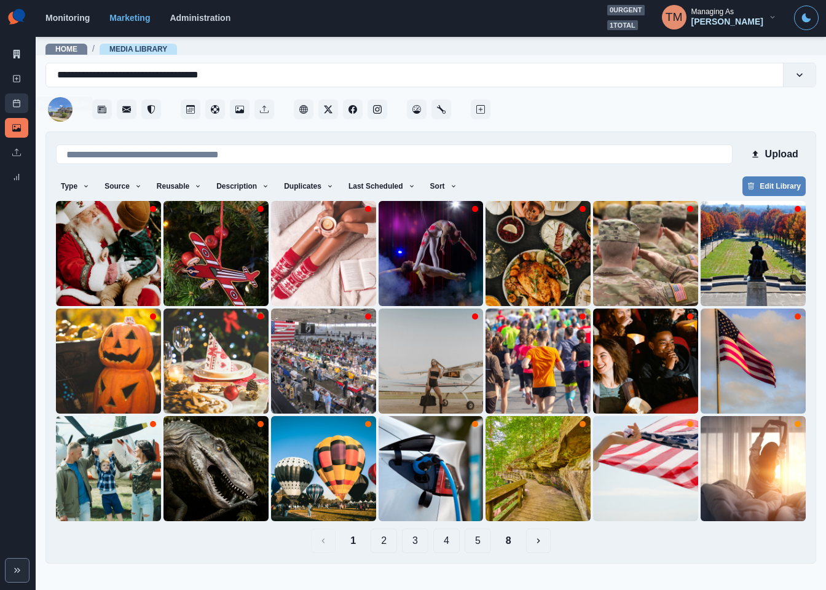
click at [20, 101] on icon at bounding box center [16, 103] width 9 height 9
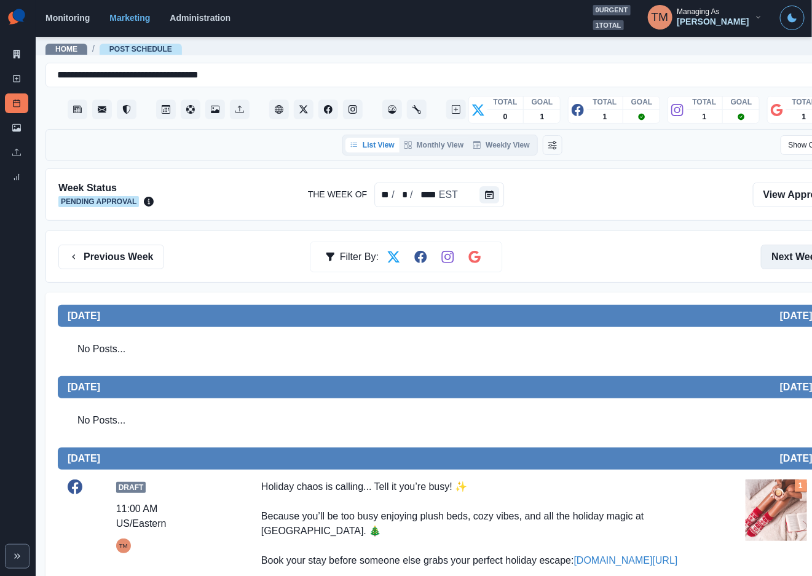
click at [792, 261] on button "Next Week" at bounding box center [803, 257] width 85 height 25
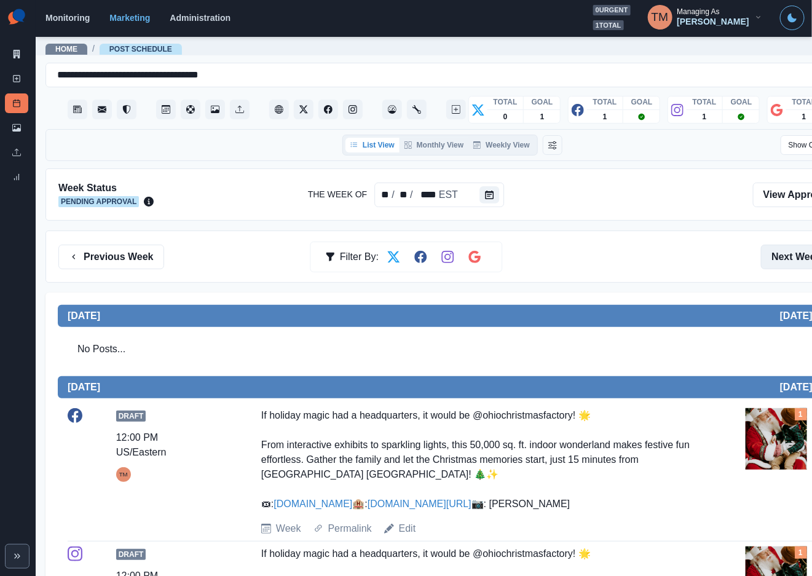
click at [792, 261] on button "Next Week" at bounding box center [803, 257] width 85 height 25
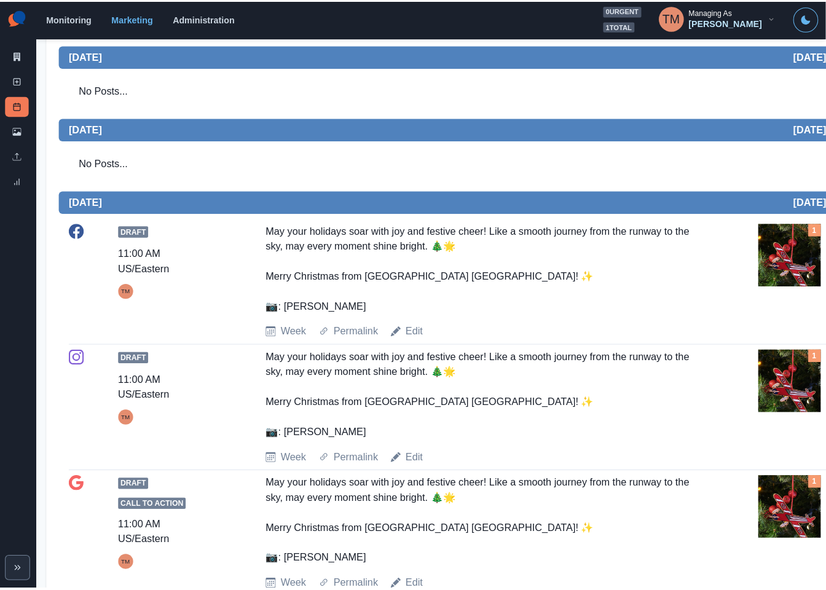
scroll to position [369, 0]
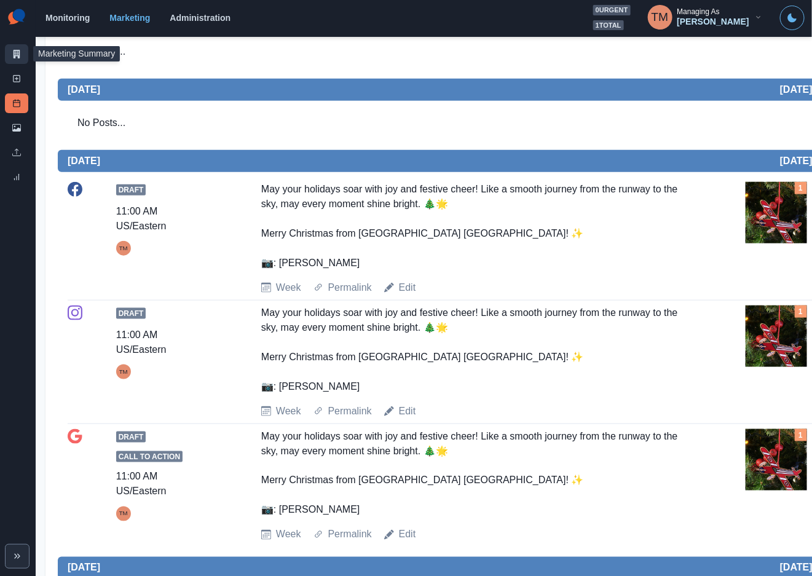
click at [13, 60] on link "Marketing Summary" at bounding box center [16, 54] width 23 height 20
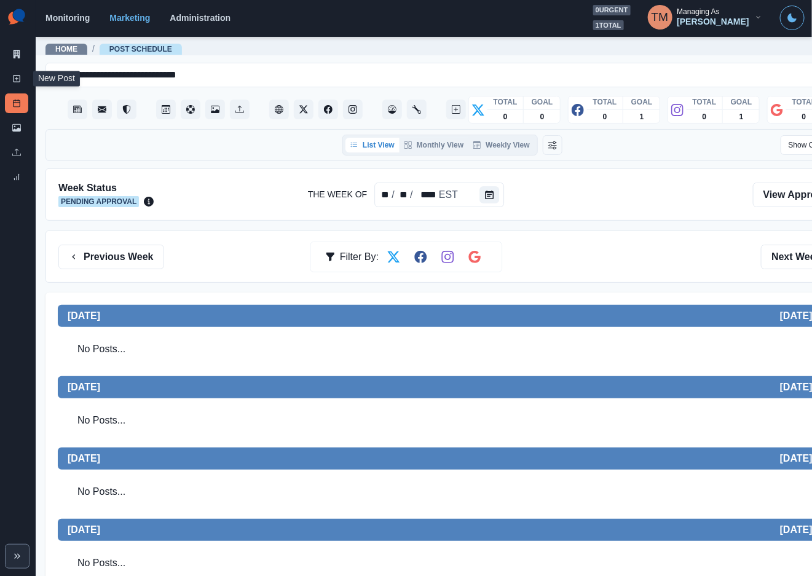
drag, startPoint x: 10, startPoint y: 76, endPoint x: 23, endPoint y: 242, distance: 166.5
click at [10, 76] on link "New Post" at bounding box center [16, 79] width 23 height 20
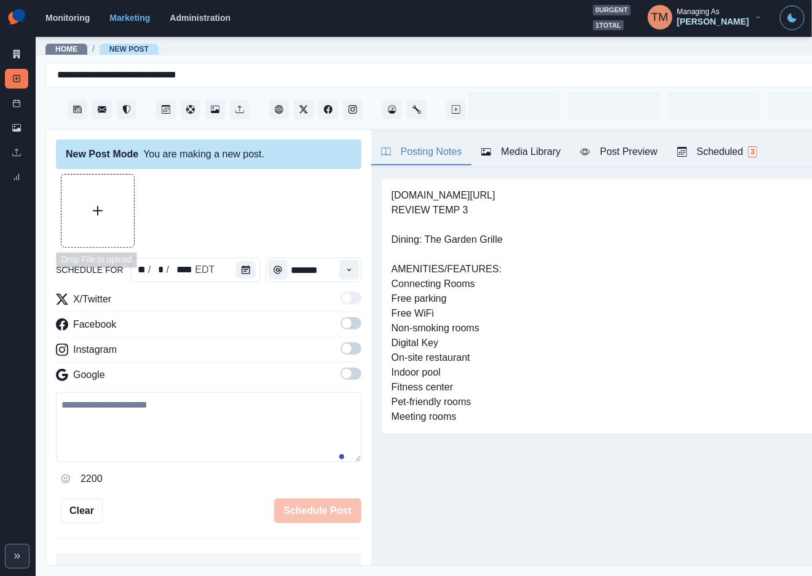
click at [108, 220] on button "Upload Media" at bounding box center [97, 211] width 73 height 73
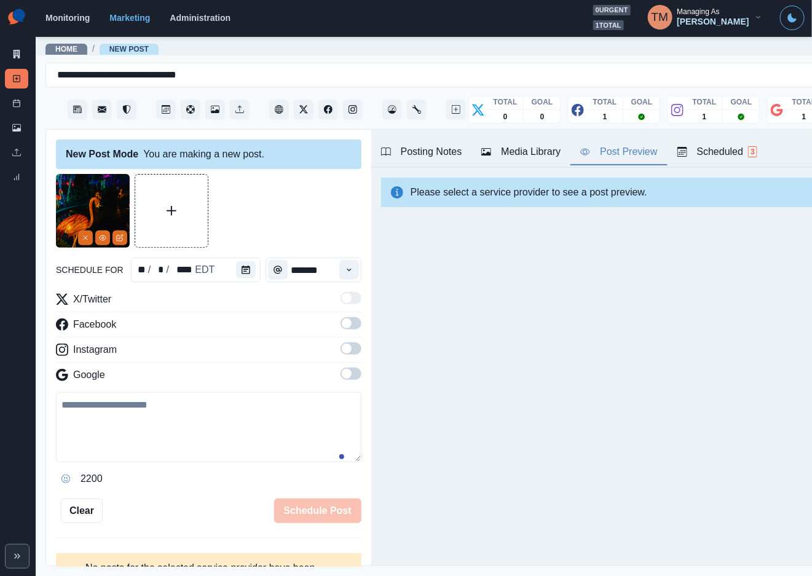
click at [629, 152] on div "Post Preview" at bounding box center [618, 151] width 77 height 15
click at [342, 326] on span at bounding box center [347, 323] width 10 height 10
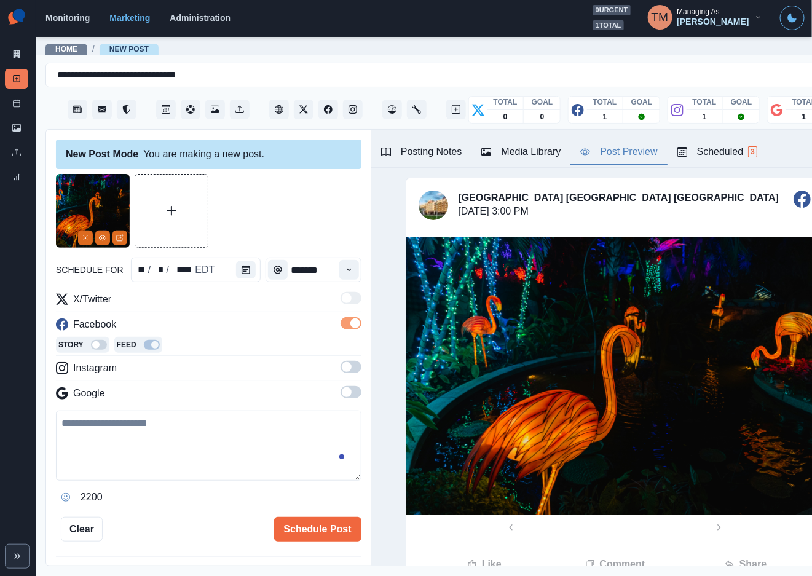
click at [342, 369] on span at bounding box center [347, 367] width 10 height 10
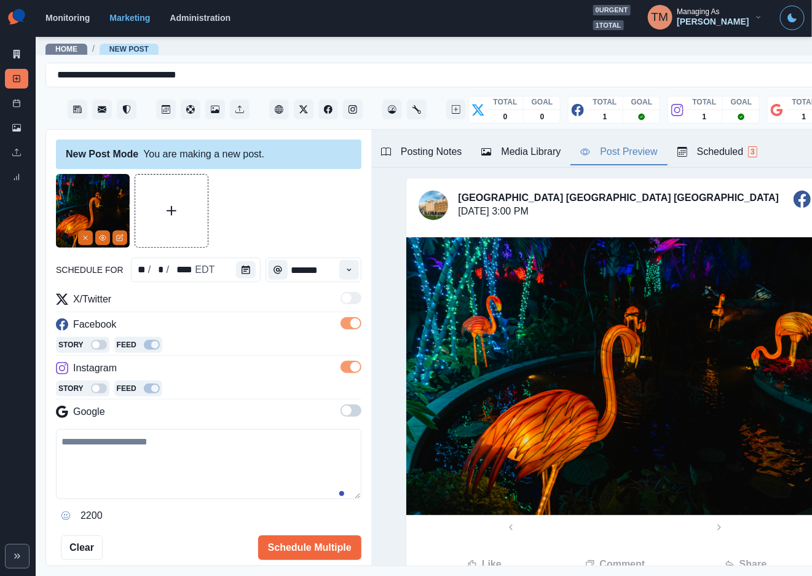
drag, startPoint x: 337, startPoint y: 412, endPoint x: 248, endPoint y: 331, distance: 121.0
click at [342, 409] on span at bounding box center [347, 411] width 10 height 10
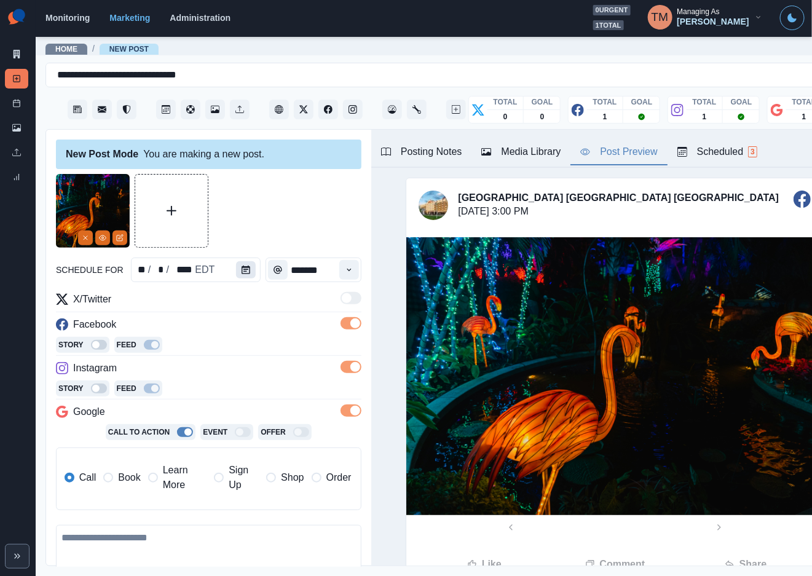
click at [242, 274] on icon "Calendar" at bounding box center [246, 270] width 9 height 9
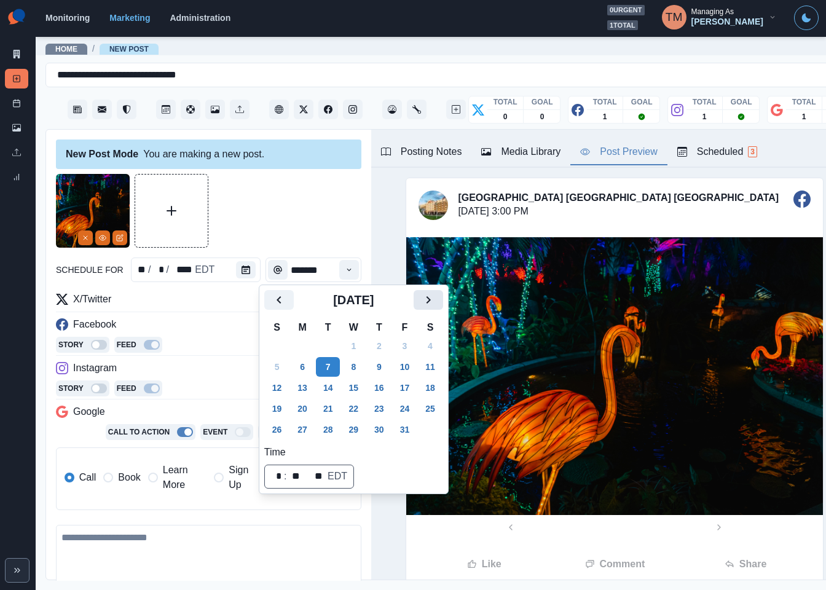
click at [433, 299] on icon "Next" at bounding box center [428, 300] width 15 height 15
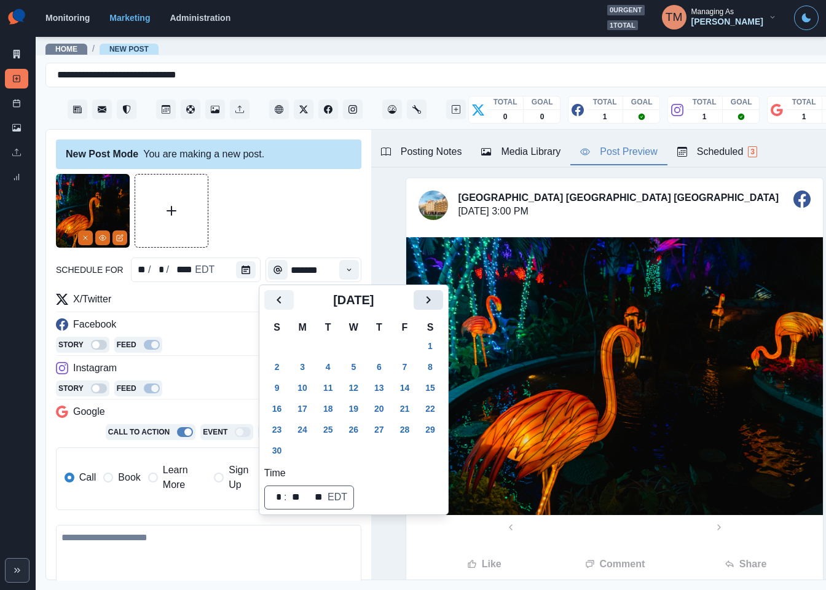
click at [432, 299] on icon "Next" at bounding box center [428, 300] width 15 height 15
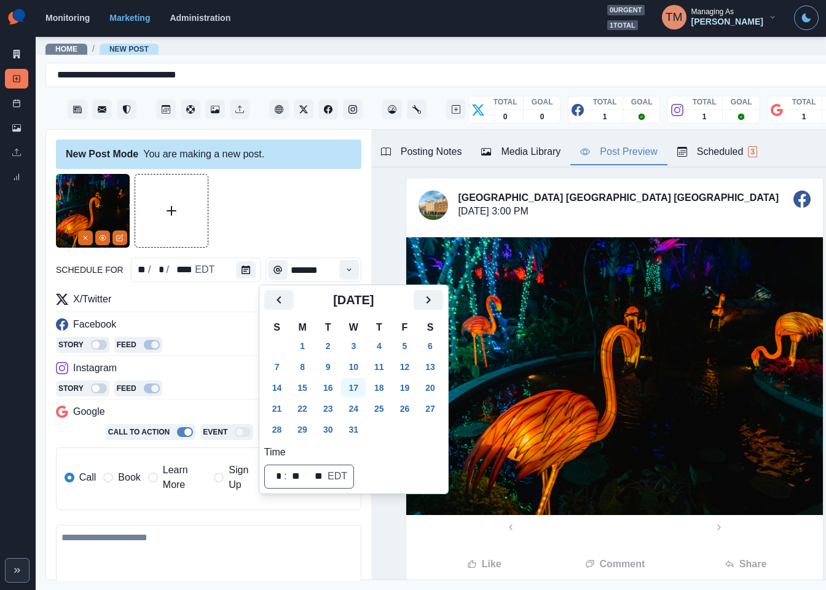
click at [355, 382] on button "17" at bounding box center [353, 388] width 25 height 20
click at [262, 221] on div at bounding box center [208, 211] width 305 height 74
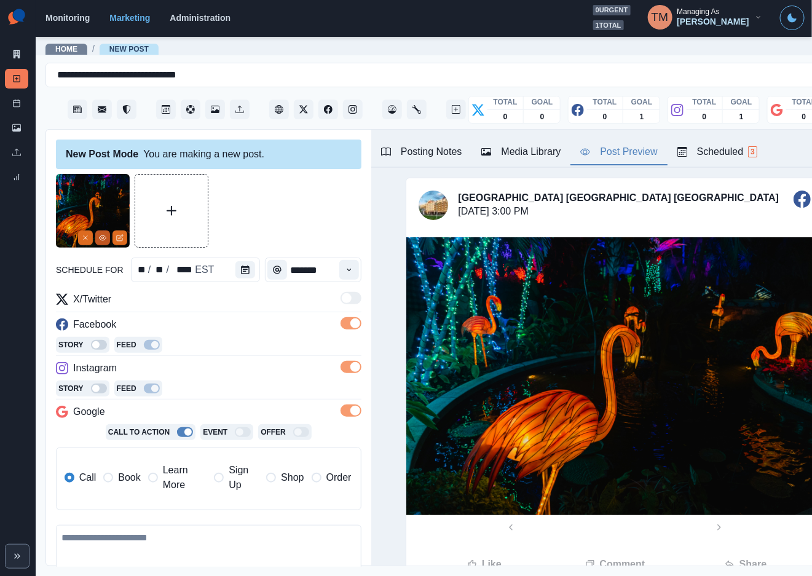
click at [102, 238] on circle "View Media" at bounding box center [103, 238] width 2 height 2
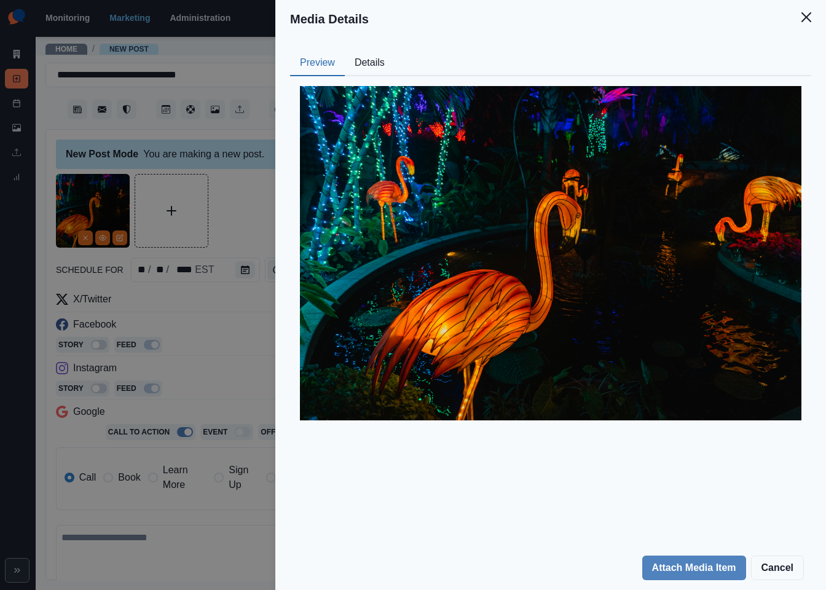
click at [373, 59] on button "Details" at bounding box center [370, 63] width 50 height 26
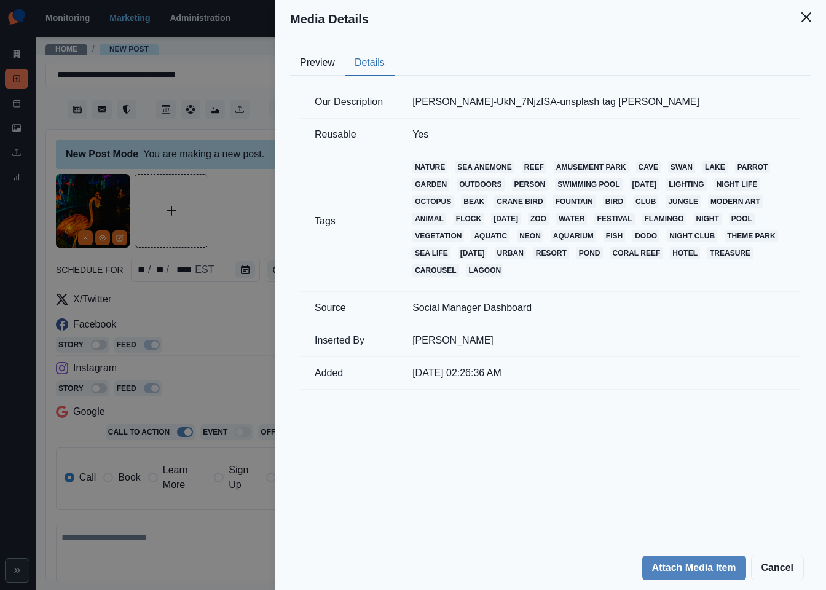
drag, startPoint x: 709, startPoint y: 102, endPoint x: 401, endPoint y: 100, distance: 307.9
click at [402, 100] on td "[PERSON_NAME]-UkN_7NjzISA-unsplash tag [PERSON_NAME]" at bounding box center [600, 102] width 404 height 33
copy td "[PERSON_NAME]-UkN_7NjzISA-unsplash tag [PERSON_NAME]"
drag, startPoint x: 242, startPoint y: 39, endPoint x: 342, endPoint y: 2, distance: 106.8
click at [242, 39] on div "Media Details Preview Details Our Description [PERSON_NAME]-UkN_7NjzISA-unsplas…" at bounding box center [413, 295] width 826 height 590
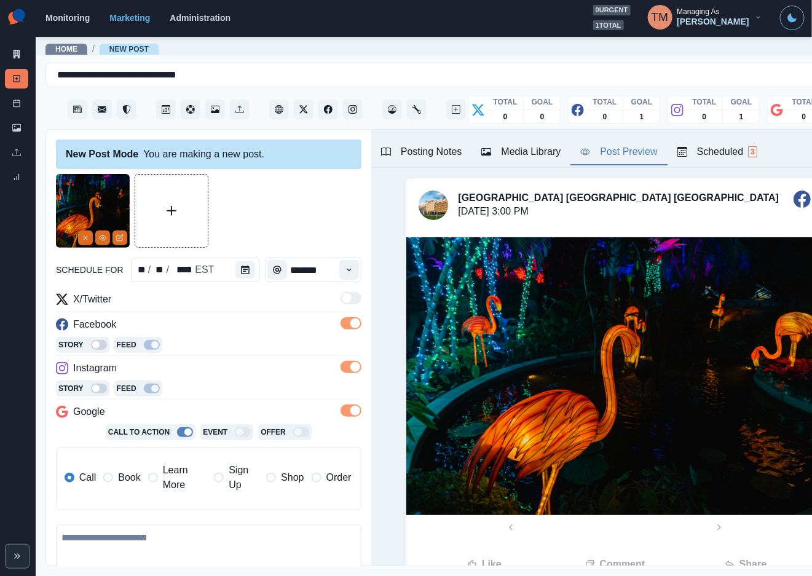
scroll to position [161, 0]
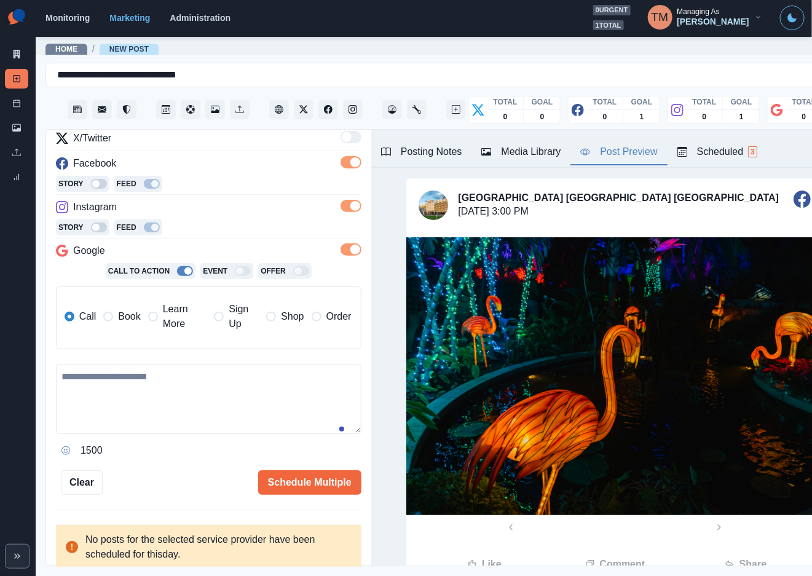
click at [157, 393] on textarea at bounding box center [208, 399] width 305 height 70
drag, startPoint x: 120, startPoint y: 317, endPoint x: 128, endPoint y: 380, distance: 63.1
click at [120, 320] on span "Book" at bounding box center [129, 316] width 22 height 15
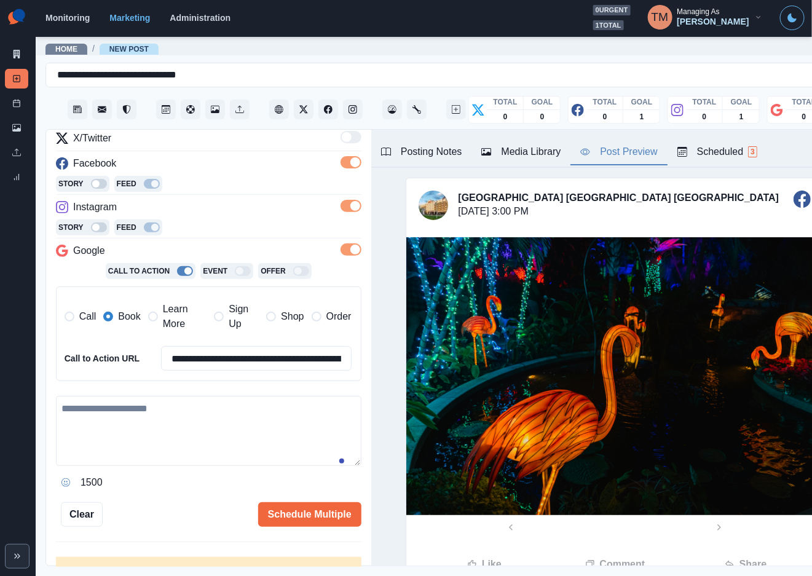
click at [125, 430] on textarea at bounding box center [208, 431] width 305 height 70
paste textarea "**********"
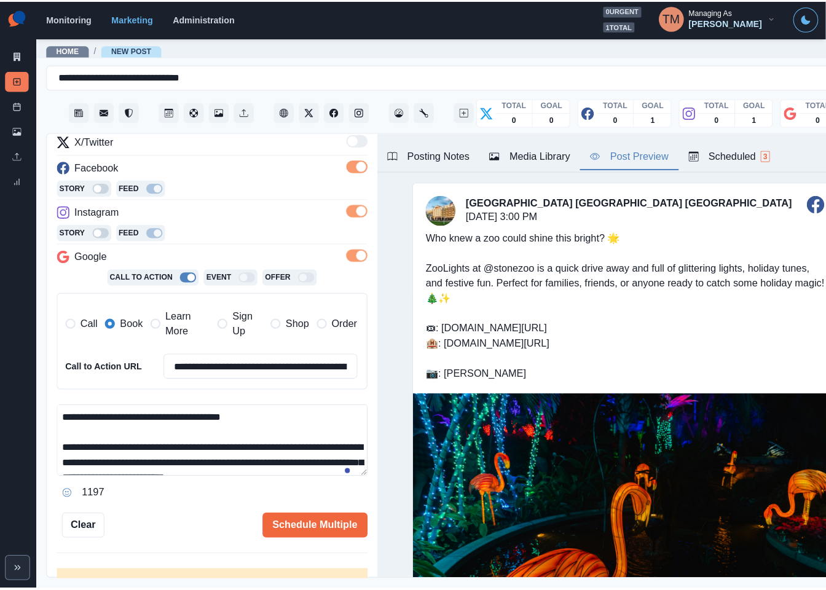
scroll to position [98, 0]
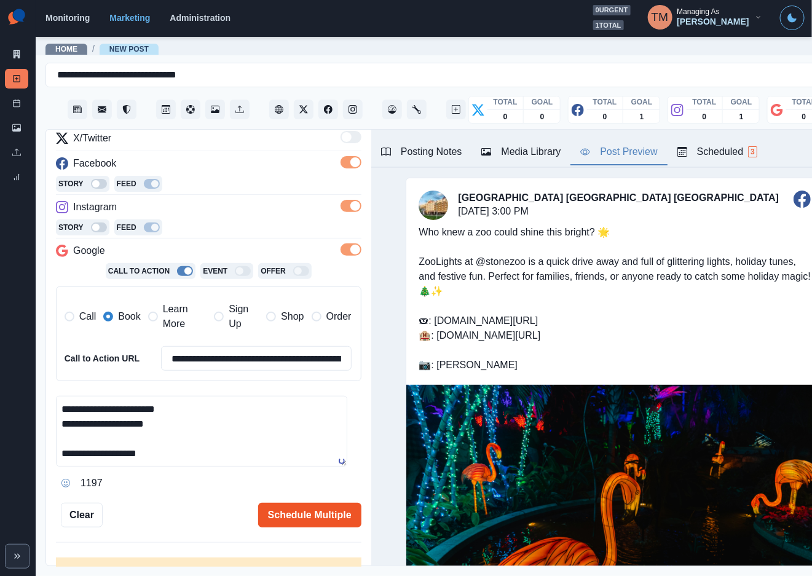
type textarea "**********"
click at [290, 514] on button "Schedule Multiple" at bounding box center [309, 515] width 103 height 25
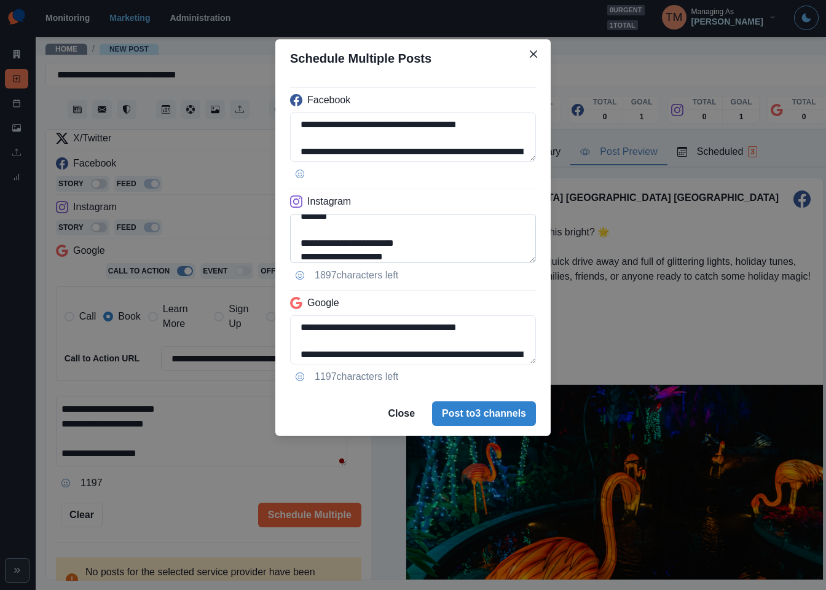
scroll to position [125, 0]
drag, startPoint x: 360, startPoint y: 254, endPoint x: 371, endPoint y: 254, distance: 11.1
click at [371, 254] on textarea "**********" at bounding box center [413, 238] width 246 height 49
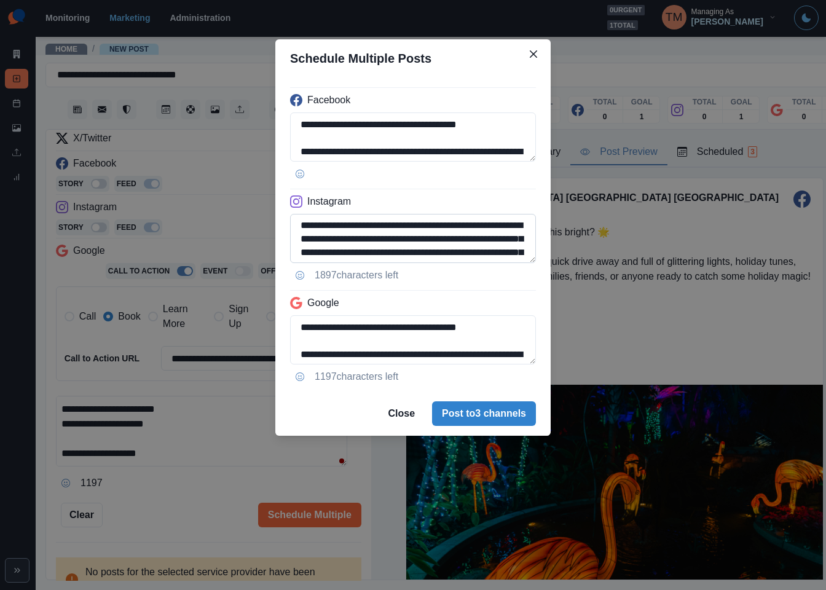
scroll to position [0, 0]
click at [377, 253] on textarea "**********" at bounding box center [413, 238] width 246 height 49
paste textarea "**********"
type textarea "**********"
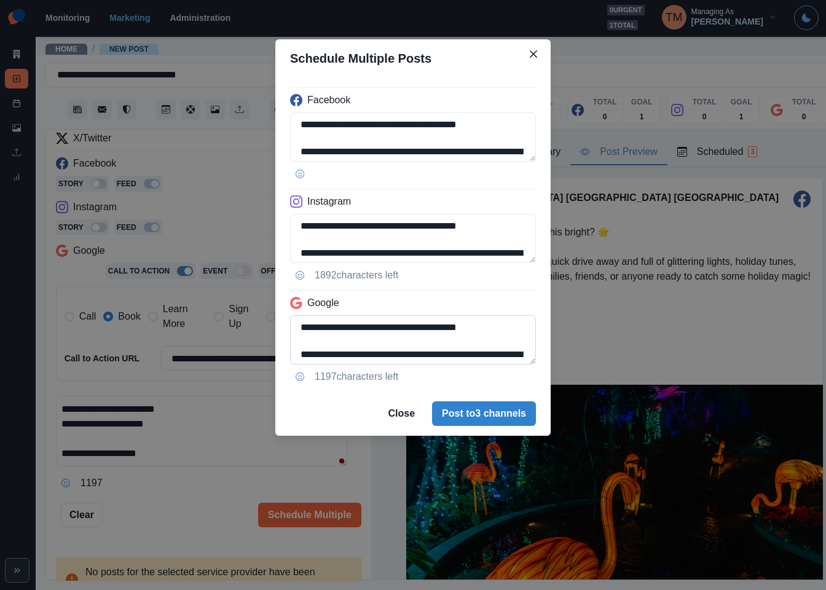
click at [372, 351] on textarea "**********" at bounding box center [413, 339] width 246 height 49
paste textarea "*****"
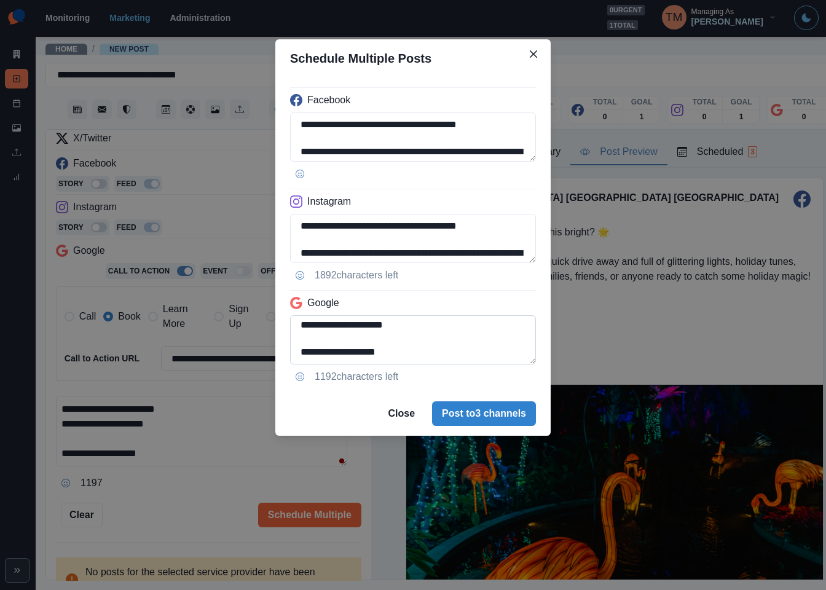
drag, startPoint x: 302, startPoint y: 323, endPoint x: 326, endPoint y: 332, distance: 25.5
click at [301, 325] on textarea "**********" at bounding box center [413, 339] width 246 height 49
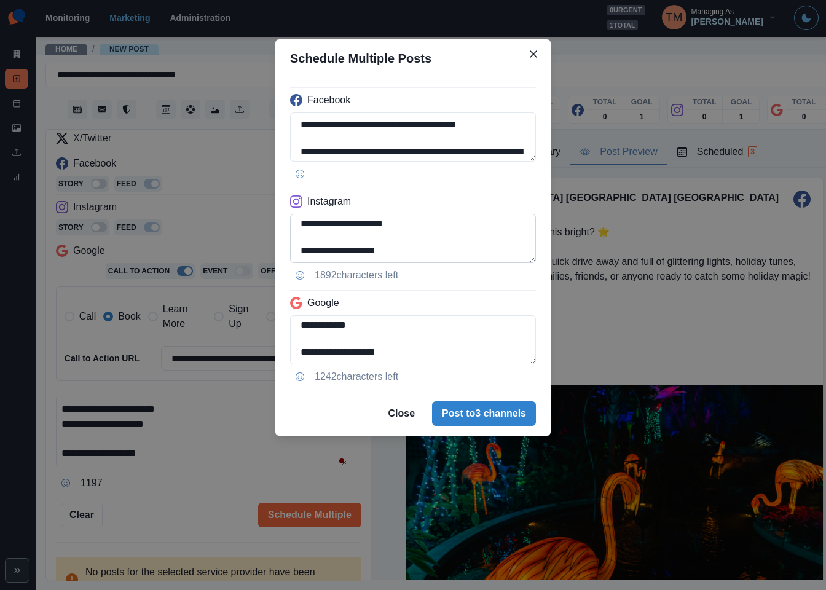
scroll to position [124, 0]
type textarea "**********"
click at [317, 227] on textarea "**********" at bounding box center [413, 238] width 246 height 49
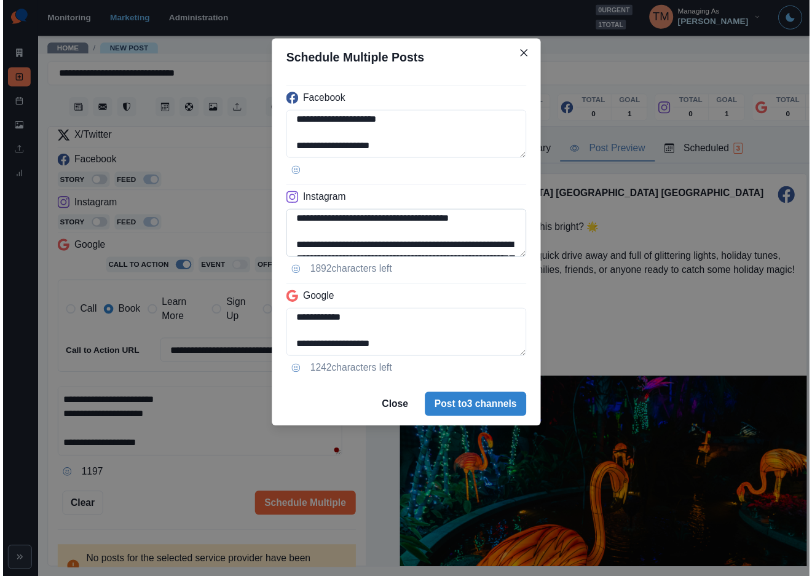
scroll to position [0, 0]
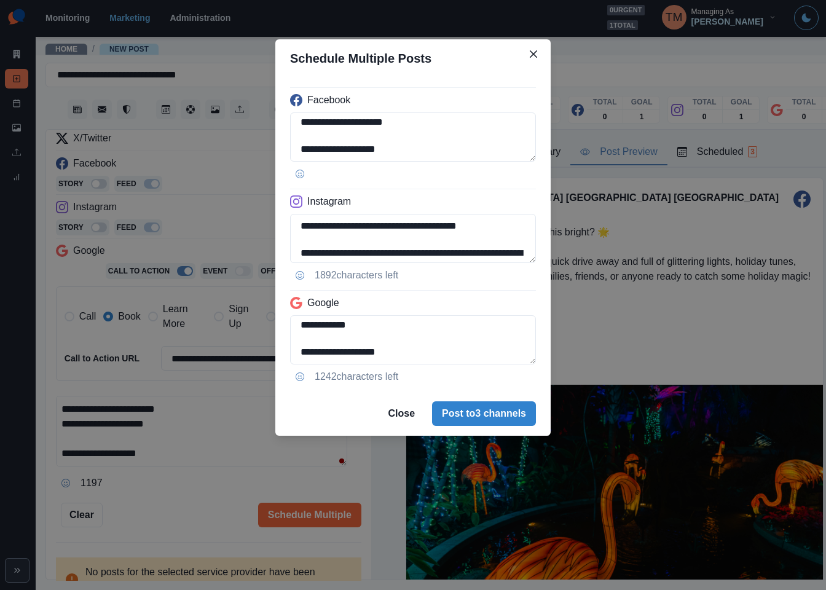
click at [207, 511] on div "**********" at bounding box center [413, 295] width 826 height 590
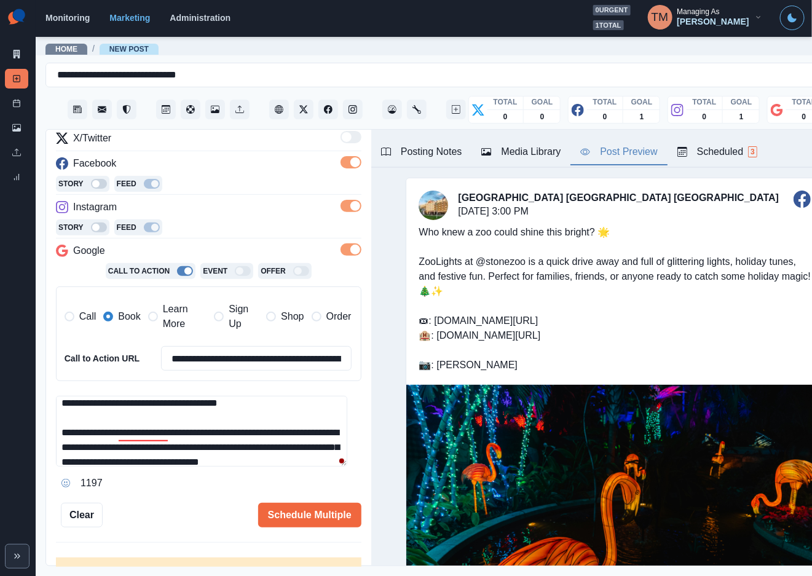
scroll to position [6, 0]
click at [152, 469] on div "Ignore" at bounding box center [146, 472] width 33 height 20
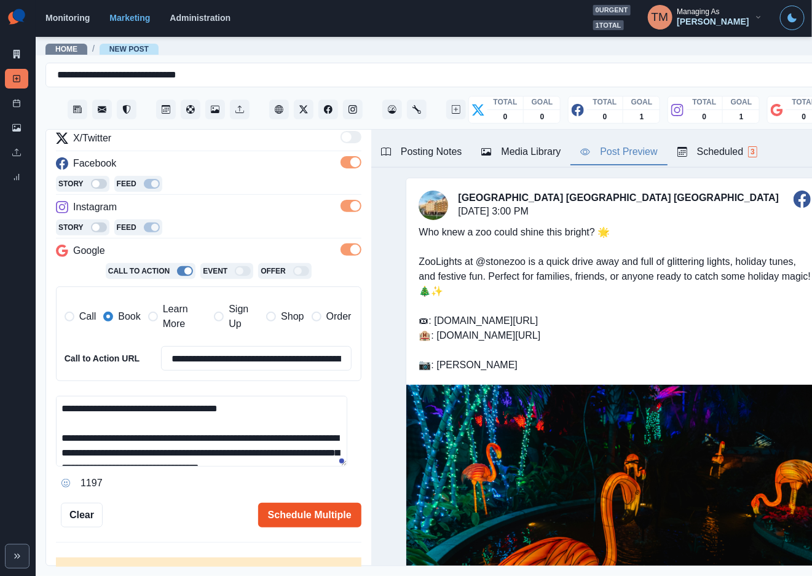
click at [301, 514] on button "Schedule Multiple" at bounding box center [309, 515] width 103 height 25
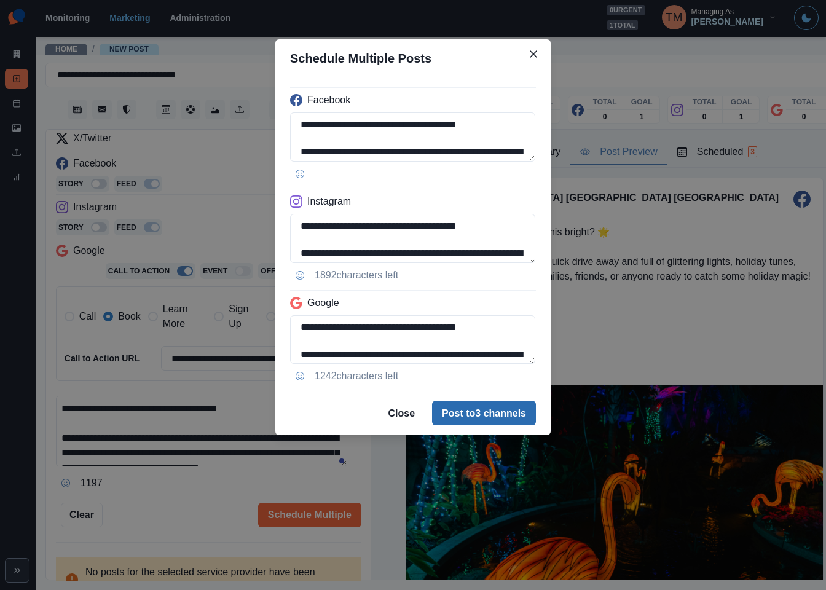
click at [482, 423] on button "Post to 3 channels" at bounding box center [484, 413] width 104 height 25
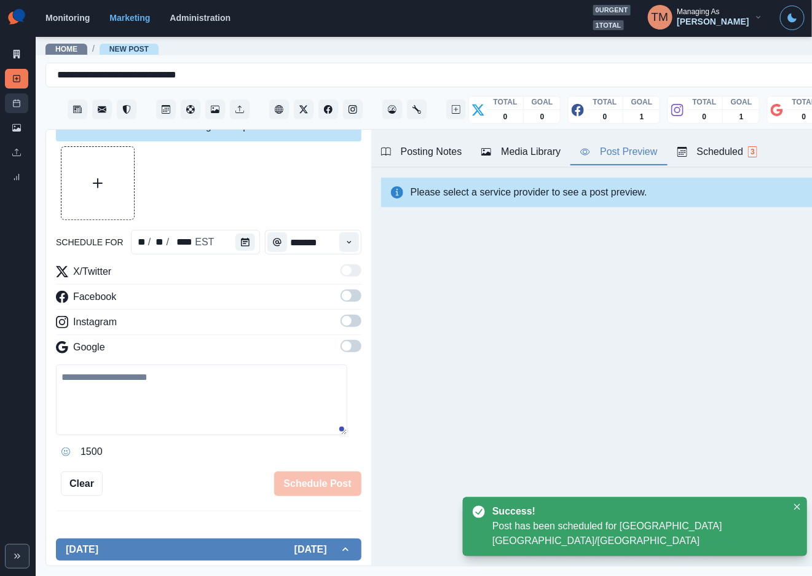
scroll to position [161, 0]
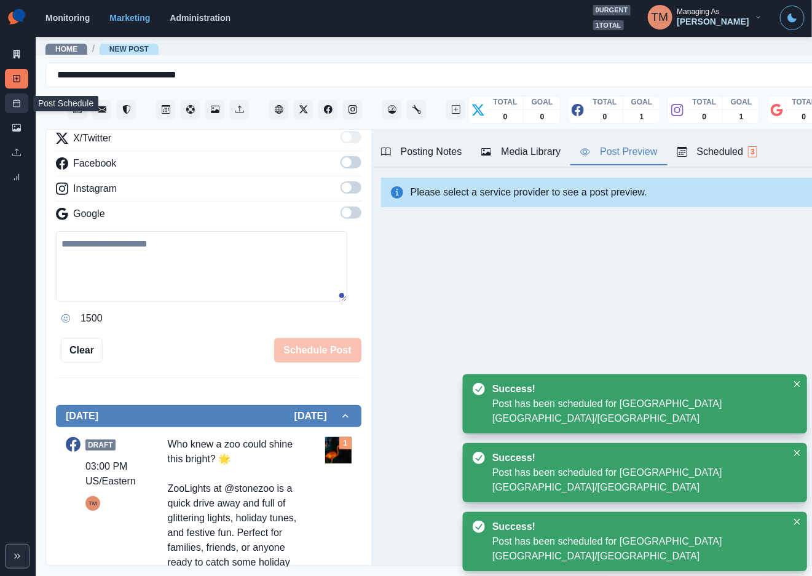
click at [15, 106] on icon at bounding box center [16, 103] width 9 height 9
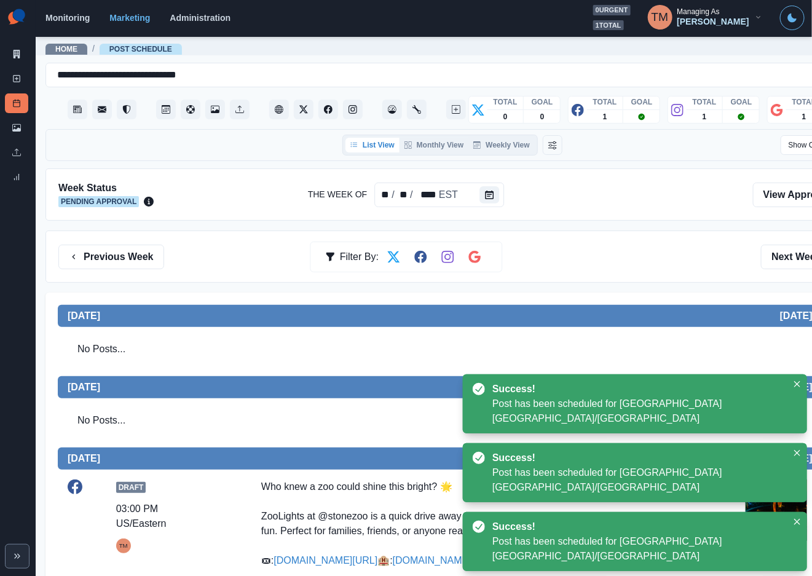
drag, startPoint x: 538, startPoint y: 275, endPoint x: 526, endPoint y: 267, distance: 14.7
click at [541, 274] on div "Previous Week Filter By: Next Week" at bounding box center [452, 256] width 814 height 52
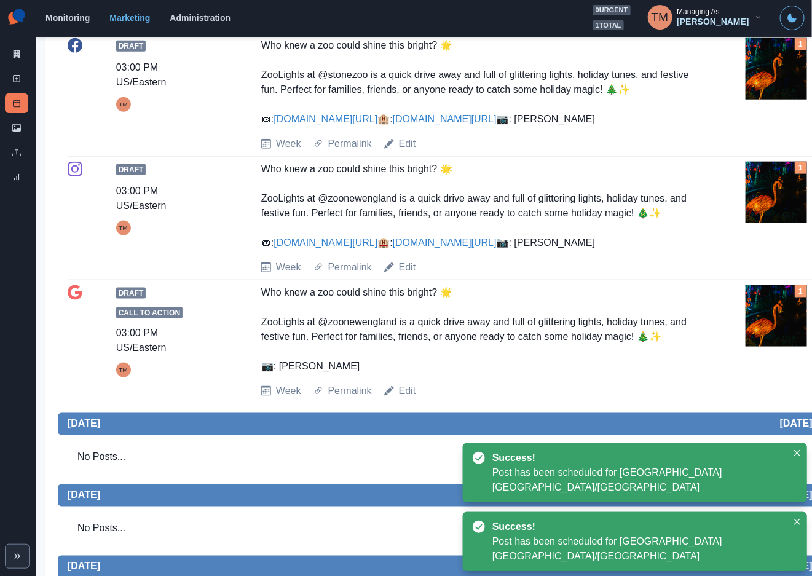
scroll to position [461, 0]
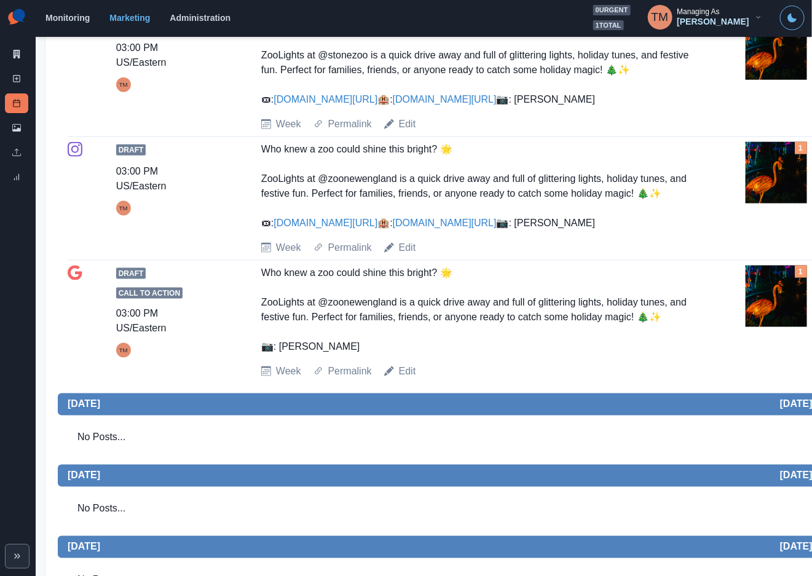
click at [561, 230] on div "Who knew a zoo could shine this bright? 🌟 ZooLights at @zoonewengland is a quic…" at bounding box center [476, 186] width 431 height 89
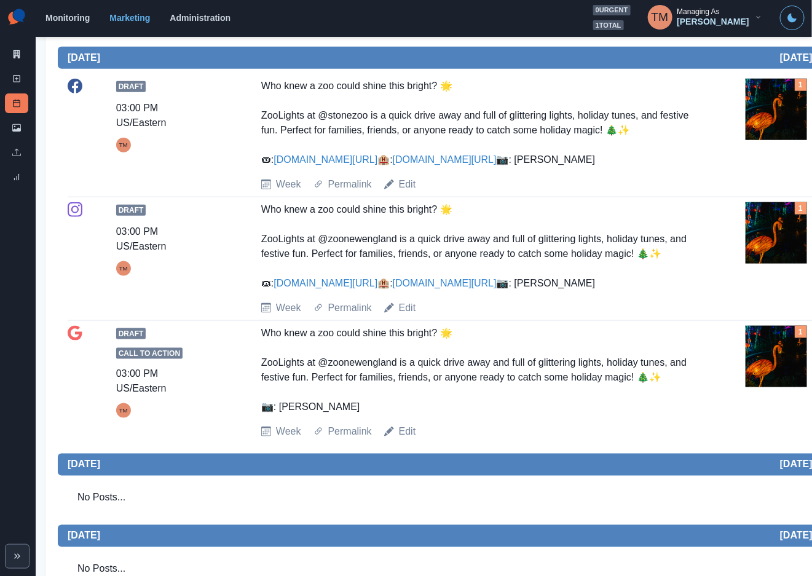
scroll to position [277, 0]
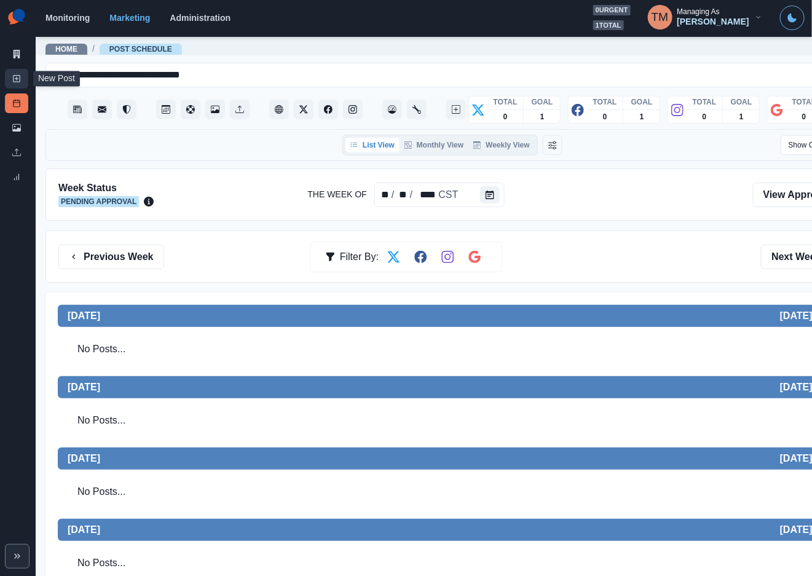
click at [17, 85] on link "New Post" at bounding box center [16, 79] width 23 height 20
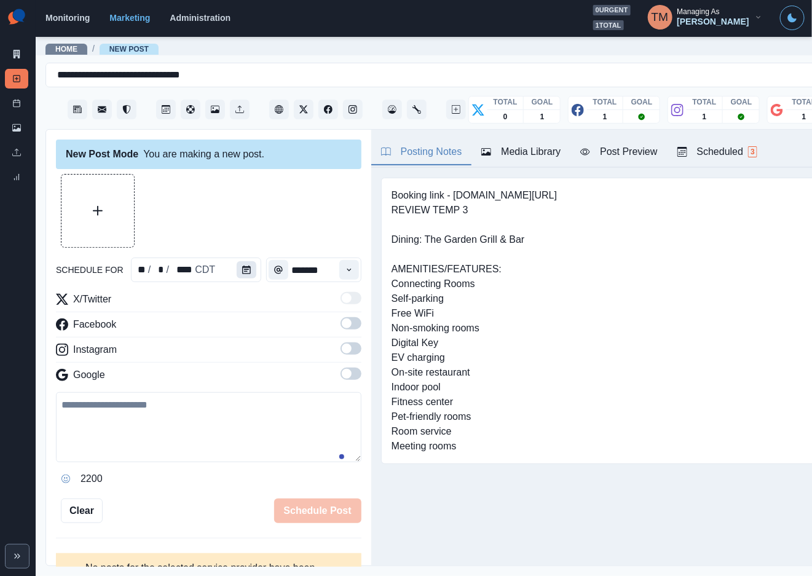
click at [244, 268] on button "Calendar" at bounding box center [247, 269] width 20 height 17
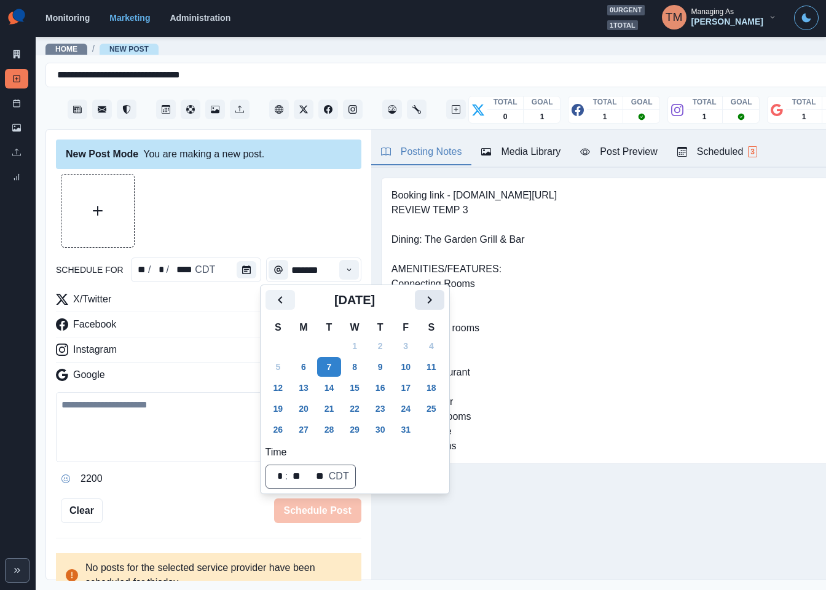
click at [430, 301] on icon "Next" at bounding box center [429, 299] width 4 height 7
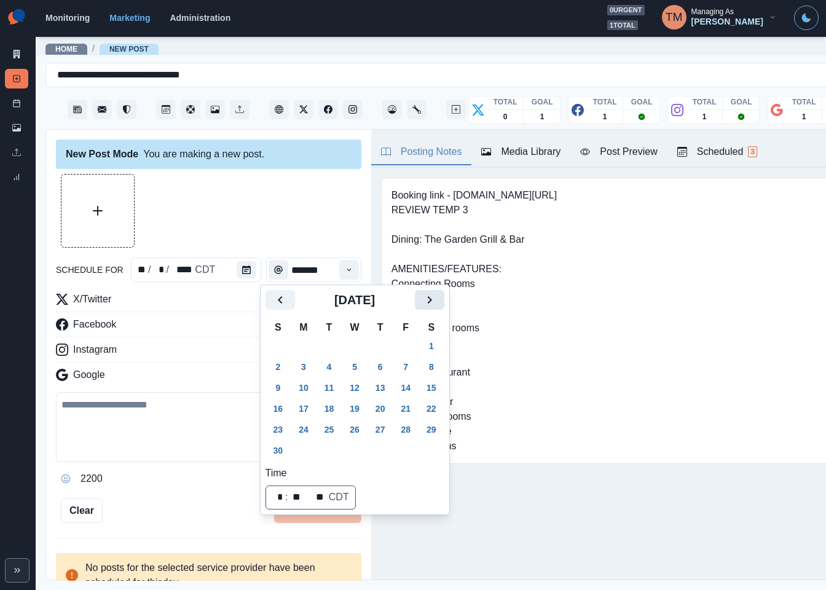
click at [430, 301] on icon "Next" at bounding box center [429, 299] width 4 height 7
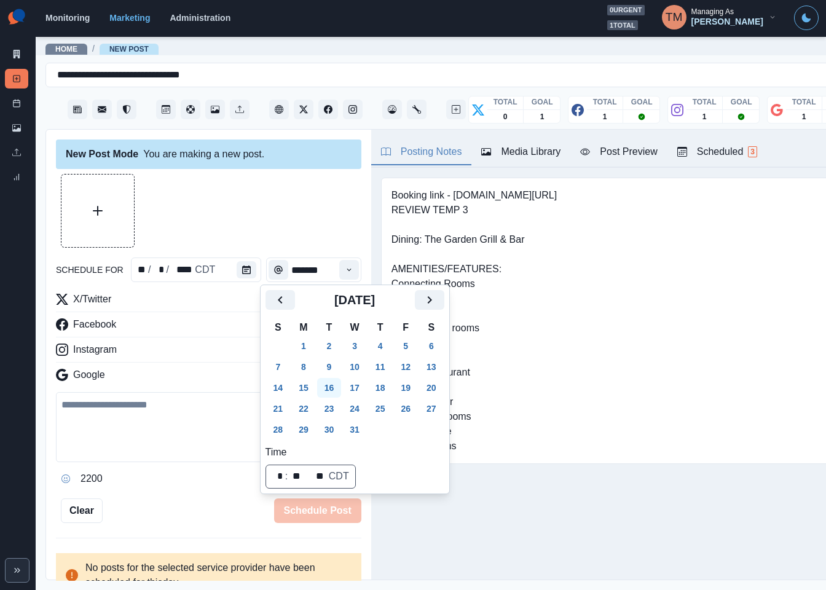
click at [328, 391] on button "16" at bounding box center [329, 388] width 25 height 20
click at [345, 269] on icon "Time" at bounding box center [349, 270] width 9 height 9
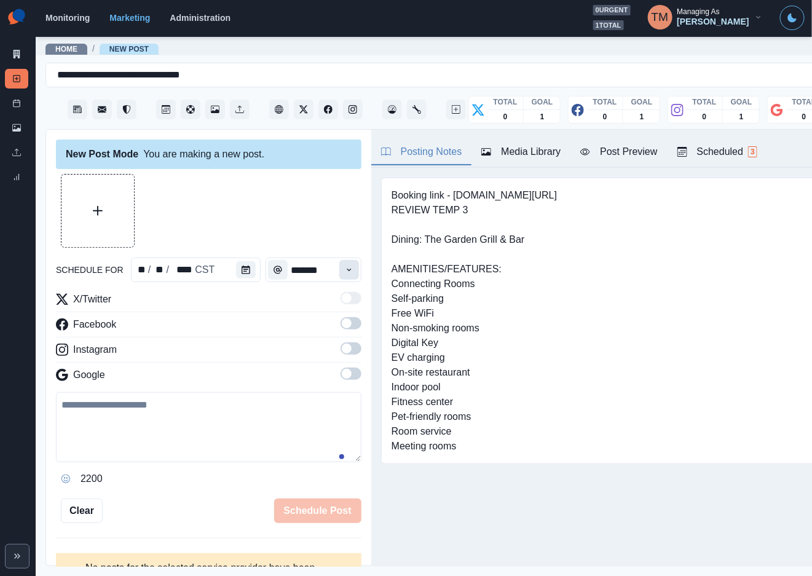
click at [345, 269] on icon "Time" at bounding box center [349, 270] width 9 height 9
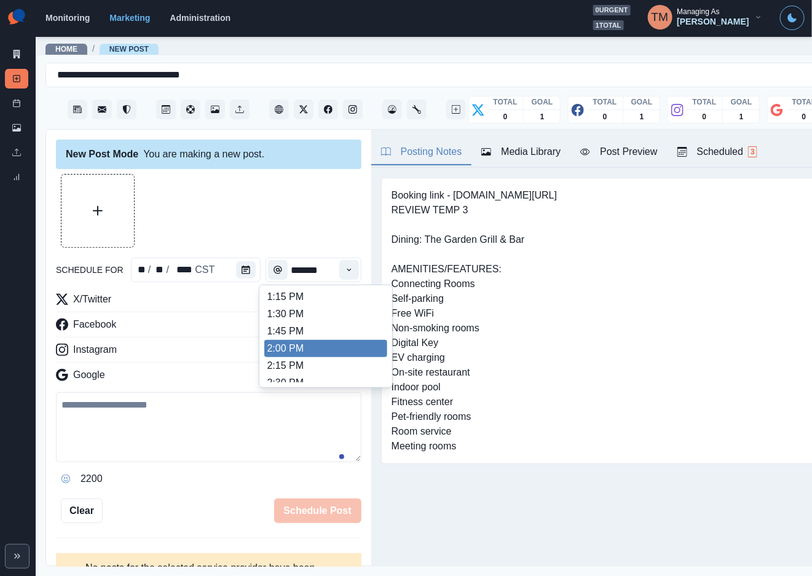
click at [312, 344] on li "2:00 PM" at bounding box center [325, 348] width 123 height 17
click at [345, 274] on icon "Time" at bounding box center [349, 270] width 9 height 9
click at [303, 334] on li "12:30 PM" at bounding box center [325, 331] width 123 height 17
type input "********"
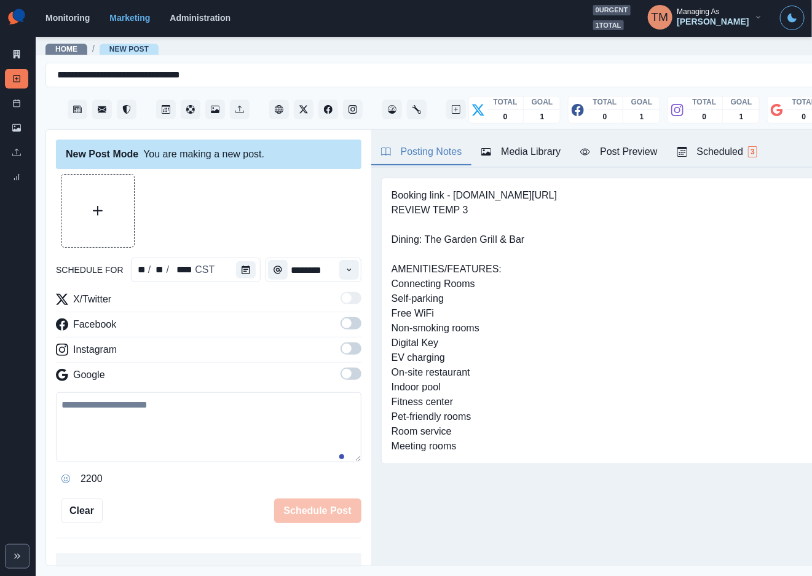
drag, startPoint x: 329, startPoint y: 327, endPoint x: 339, endPoint y: 349, distance: 24.5
click at [342, 327] on span at bounding box center [347, 323] width 10 height 10
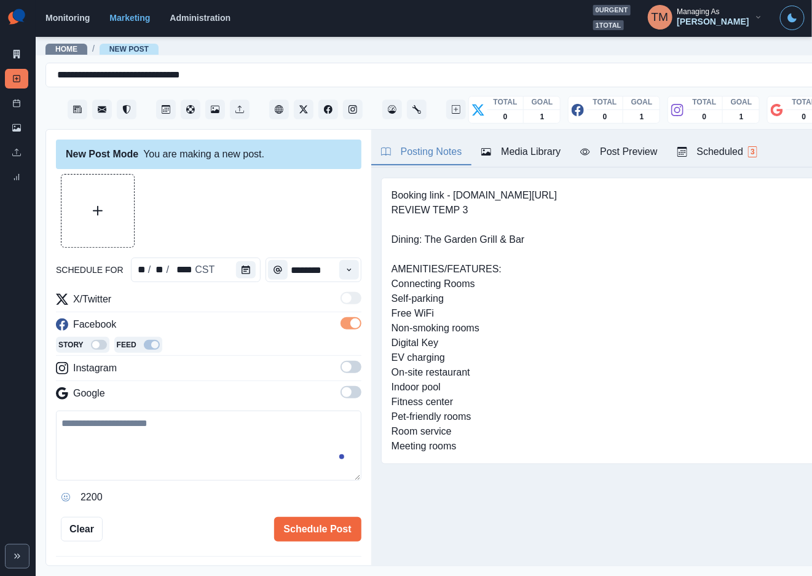
click at [341, 371] on span at bounding box center [351, 367] width 21 height 12
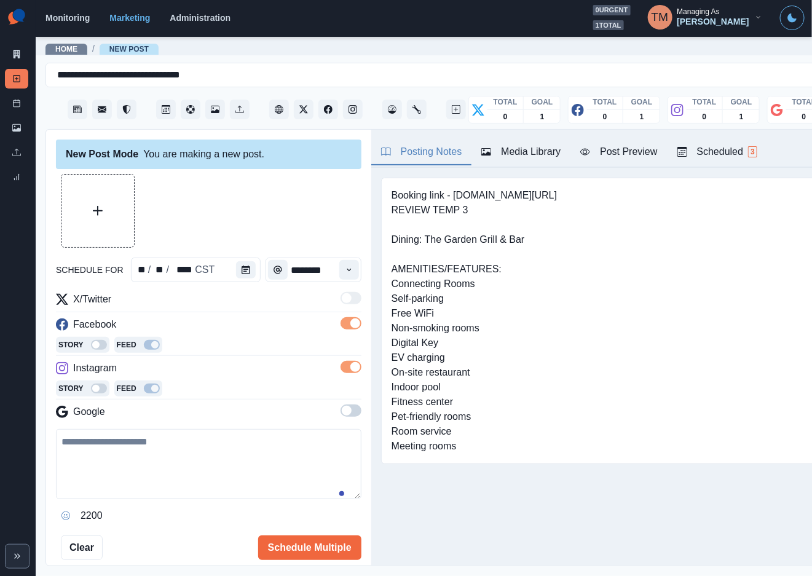
click at [341, 415] on span at bounding box center [351, 410] width 21 height 12
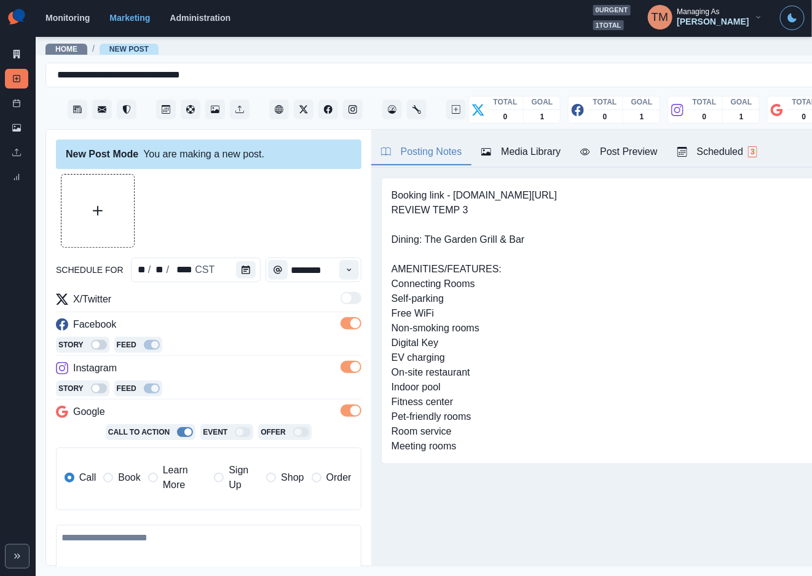
click at [120, 474] on span "Book" at bounding box center [129, 477] width 22 height 15
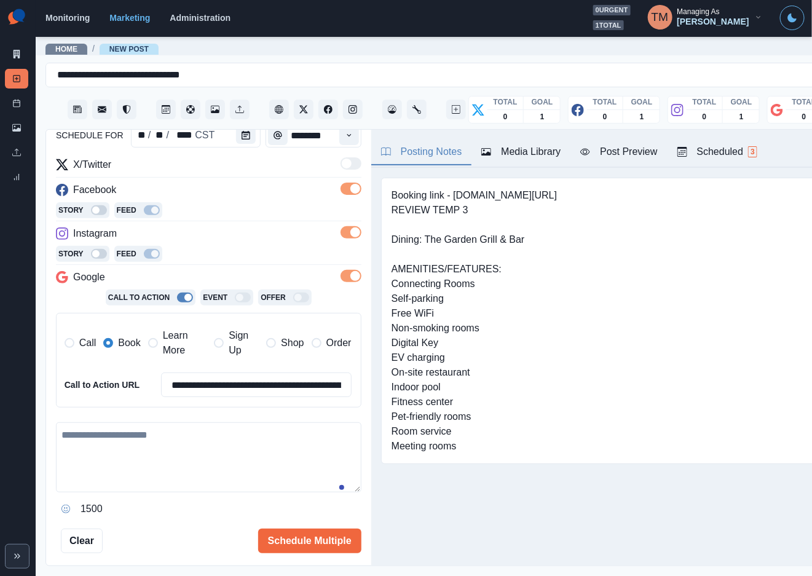
scroll to position [192, 0]
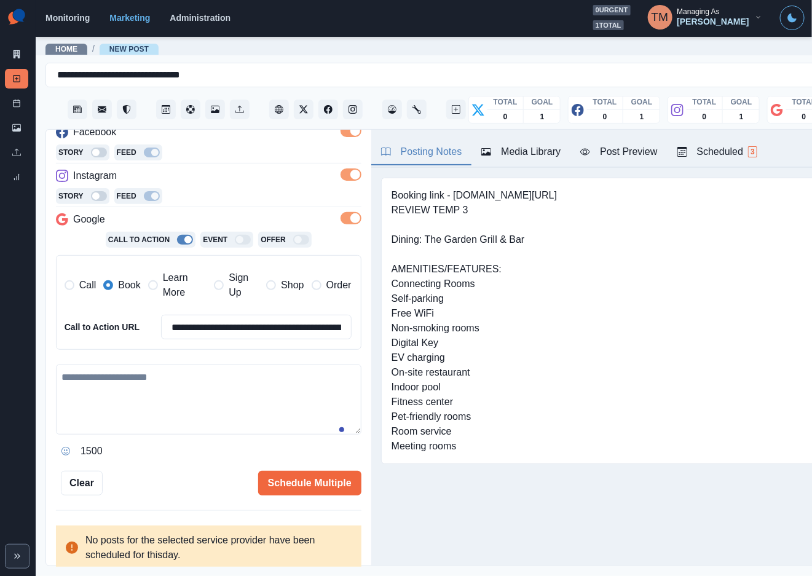
click at [205, 412] on textarea at bounding box center [208, 399] width 305 height 70
paste textarea "**********"
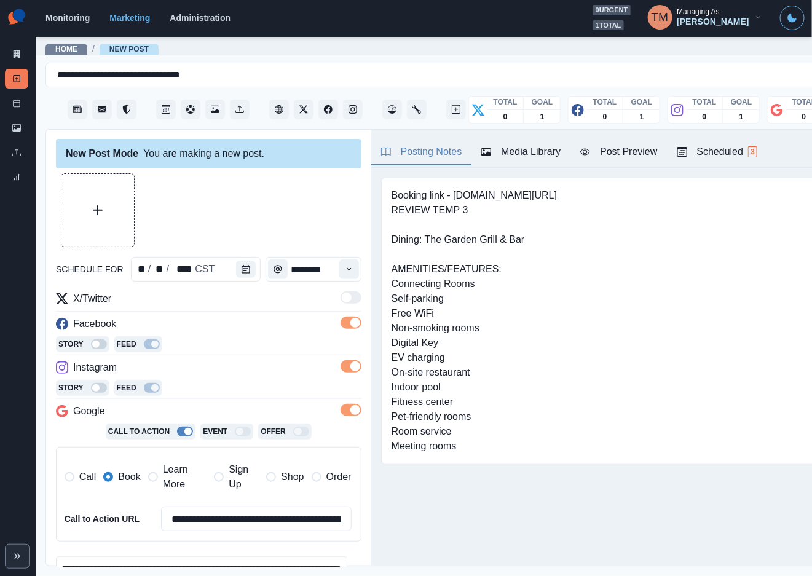
scroll to position [0, 0]
click at [98, 214] on icon "Upload Media" at bounding box center [98, 211] width 10 height 10
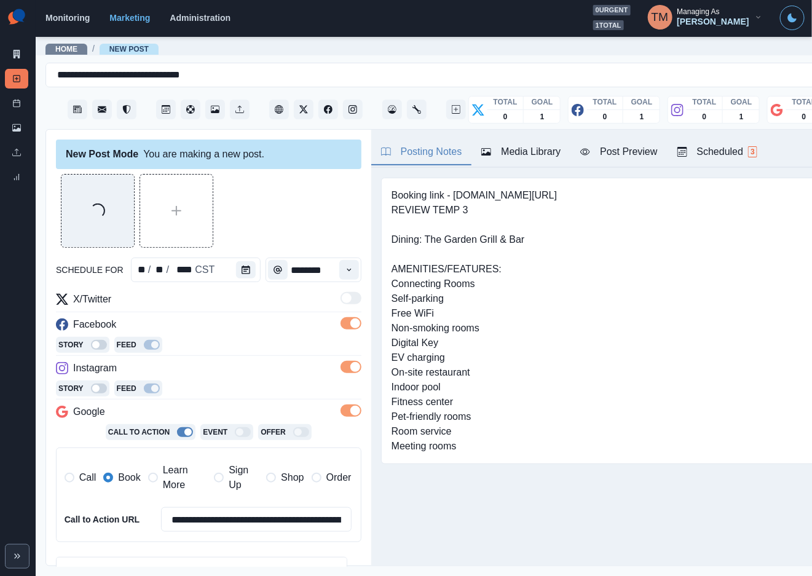
click at [624, 155] on div "Post Preview" at bounding box center [618, 151] width 77 height 15
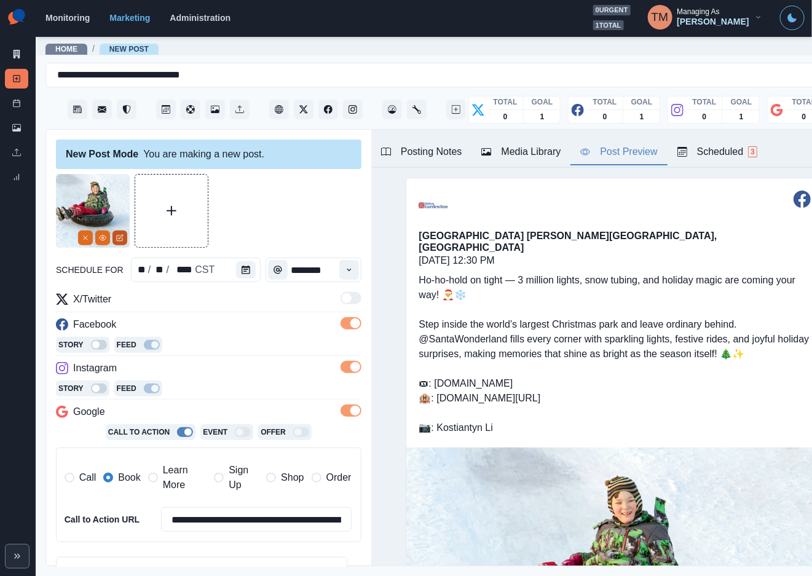
click at [115, 238] on button "Edit Media" at bounding box center [119, 237] width 15 height 15
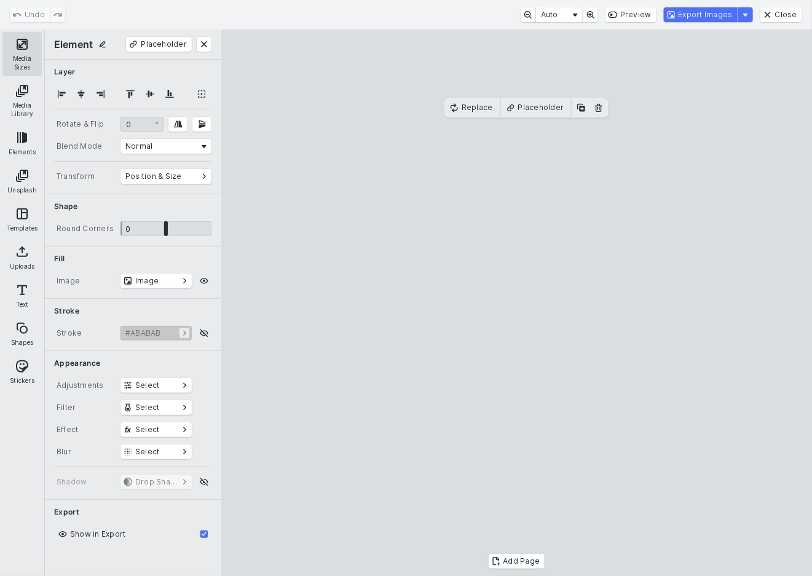
click at [26, 53] on button "Media Sizes" at bounding box center [21, 54] width 39 height 44
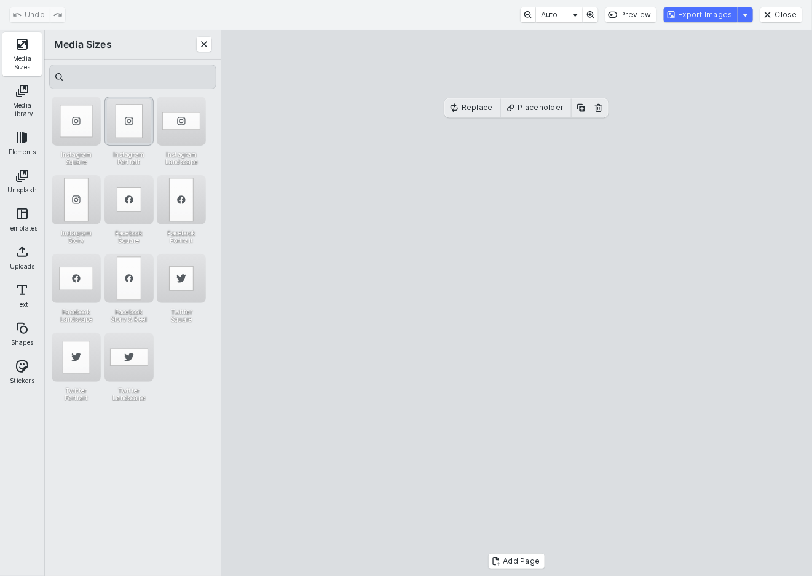
click at [129, 128] on div "Instagram Portrait" at bounding box center [128, 120] width 49 height 49
click at [517, 303] on cesdk-canvas "Editor canvas" at bounding box center [517, 303] width 0 height 0
drag, startPoint x: 530, startPoint y: 264, endPoint x: 553, endPoint y: 264, distance: 23.4
click at [517, 303] on cesdk-canvas "Editor canvas" at bounding box center [517, 303] width 0 height 0
drag, startPoint x: 380, startPoint y: 325, endPoint x: 345, endPoint y: 325, distance: 35.0
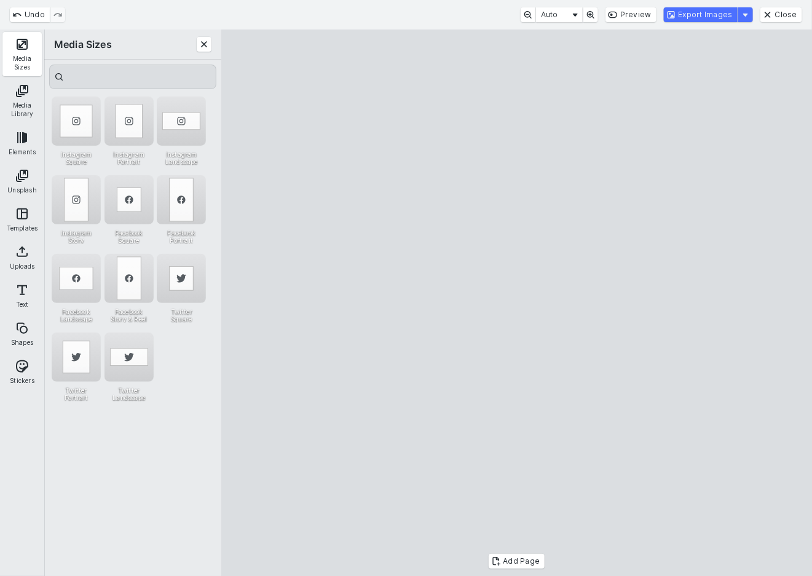
click at [517, 303] on cesdk-canvas "Editor canvas" at bounding box center [517, 303] width 0 height 0
drag, startPoint x: 443, startPoint y: 307, endPoint x: 455, endPoint y: 307, distance: 12.3
click at [517, 303] on cesdk-canvas "Editor canvas" at bounding box center [517, 303] width 0 height 0
drag, startPoint x: 725, startPoint y: 325, endPoint x: 690, endPoint y: 325, distance: 35.7
click at [517, 303] on cesdk-canvas "Editor canvas" at bounding box center [517, 303] width 0 height 0
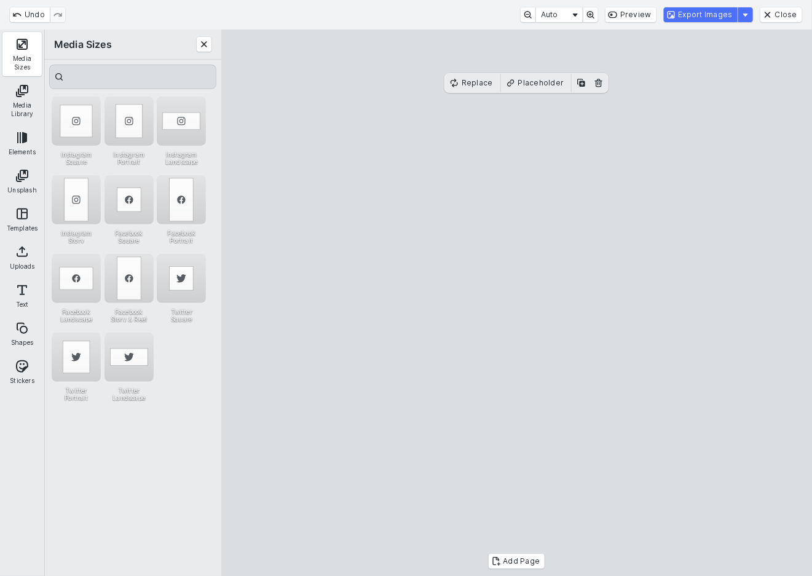
click at [517, 303] on cesdk-canvas "Editor canvas" at bounding box center [517, 303] width 0 height 0
drag, startPoint x: 697, startPoint y: 323, endPoint x: 674, endPoint y: 326, distance: 23.6
click at [517, 303] on cesdk-canvas "Editor canvas" at bounding box center [517, 303] width 0 height 0
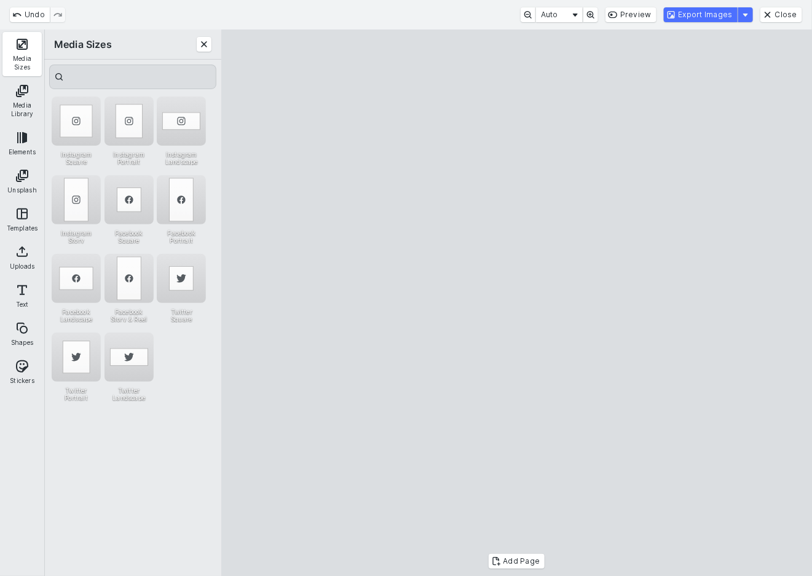
click at [517, 303] on cesdk-canvas "Editor canvas" at bounding box center [517, 303] width 0 height 0
drag, startPoint x: 456, startPoint y: 329, endPoint x: 463, endPoint y: 312, distance: 18.7
click at [517, 303] on cesdk-canvas "Editor canvas" at bounding box center [517, 303] width 0 height 0
click at [722, 15] on button "Export Images" at bounding box center [701, 14] width 74 height 15
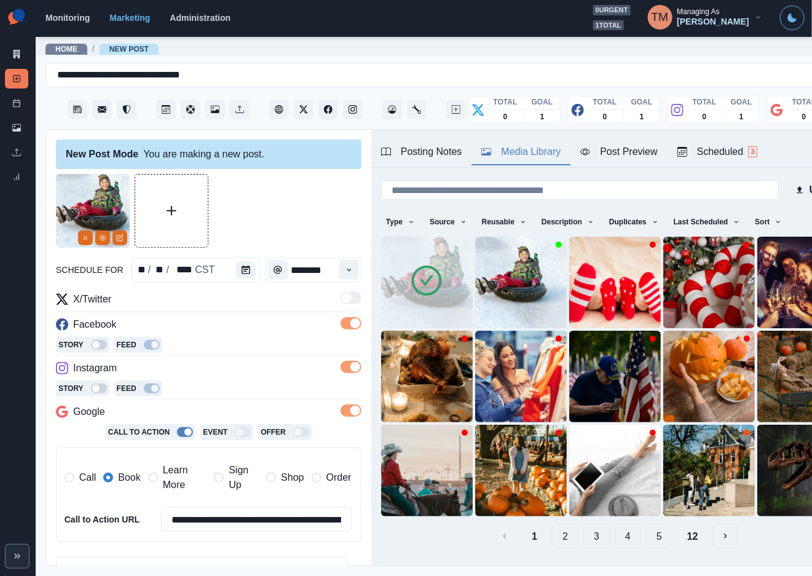
click at [526, 157] on div "Media Library" at bounding box center [520, 151] width 79 height 15
click at [516, 310] on icon "Delete Media" at bounding box center [519, 313] width 7 height 7
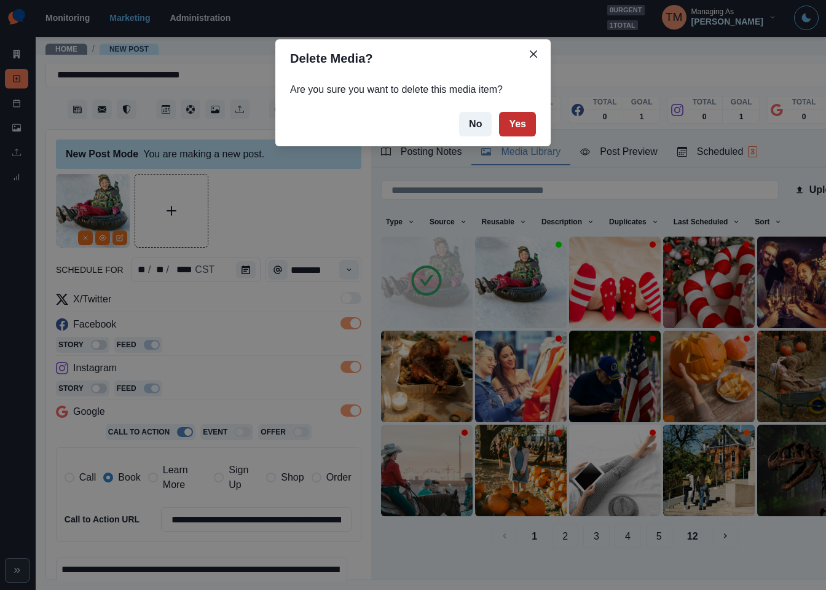
drag, startPoint x: 524, startPoint y: 124, endPoint x: 511, endPoint y: 135, distance: 16.6
click at [524, 124] on button "Yes" at bounding box center [517, 124] width 37 height 25
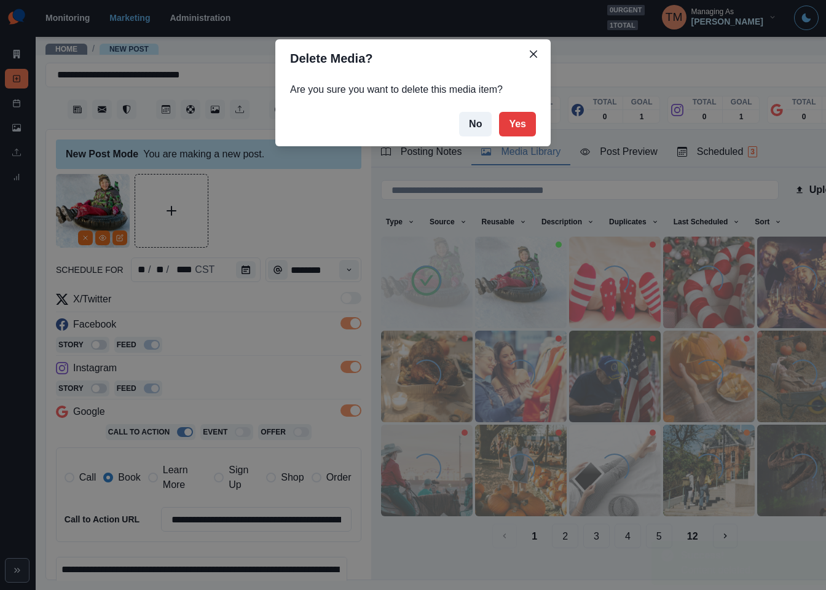
click at [273, 212] on div "Delete Media? Are you sure you want to delete this media item? No Yes" at bounding box center [413, 295] width 826 height 590
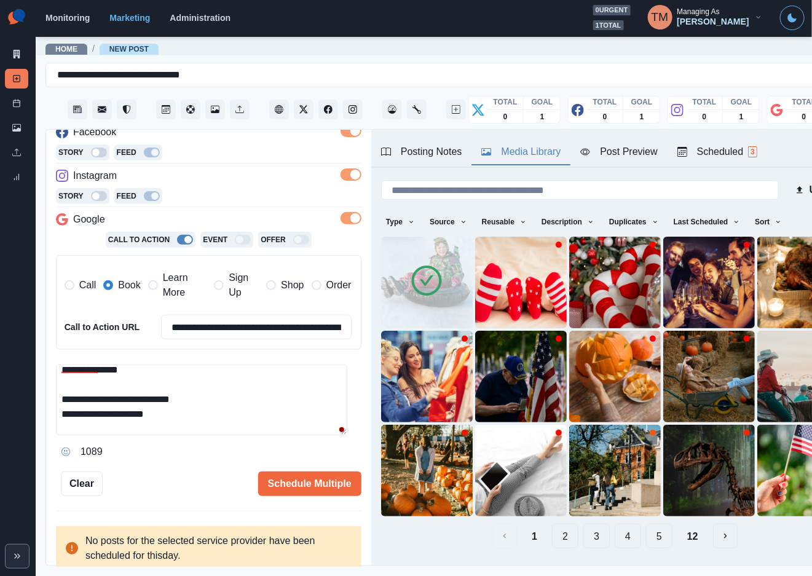
scroll to position [59, 0]
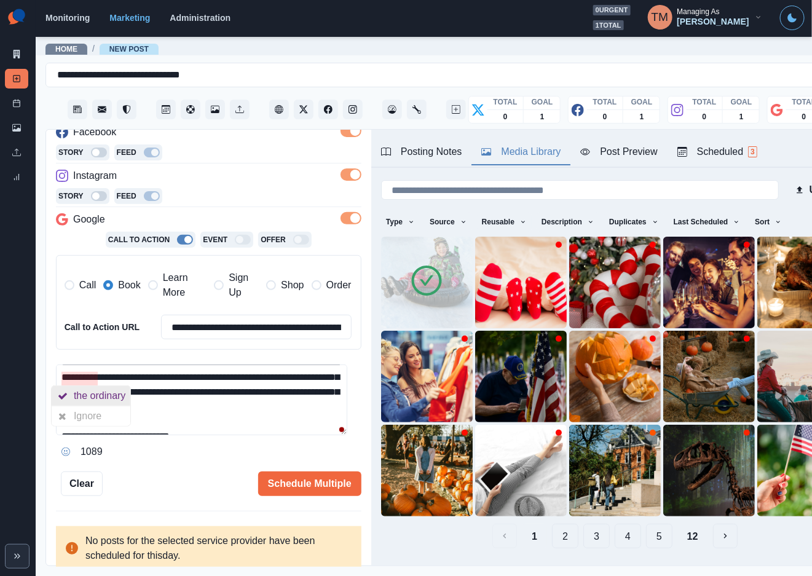
click at [105, 395] on div "the ordinary" at bounding box center [102, 396] width 57 height 20
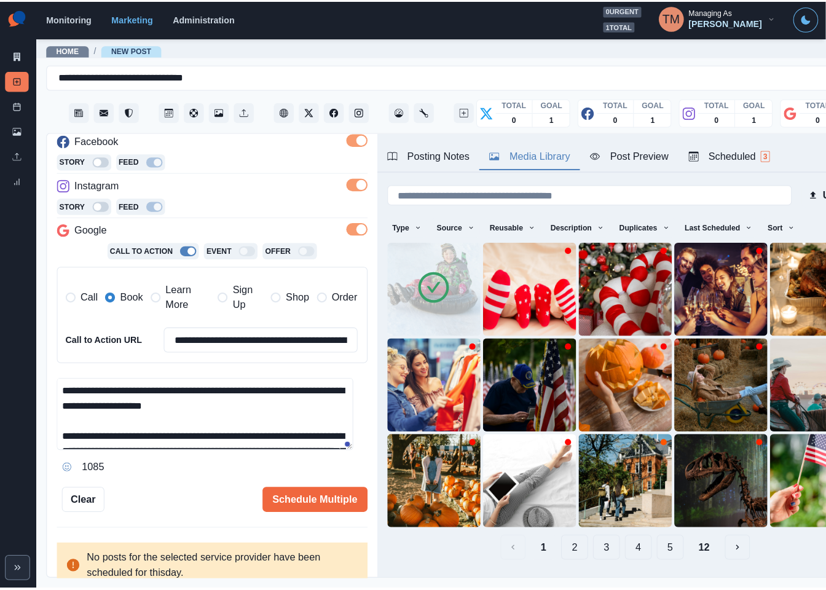
scroll to position [192, 0]
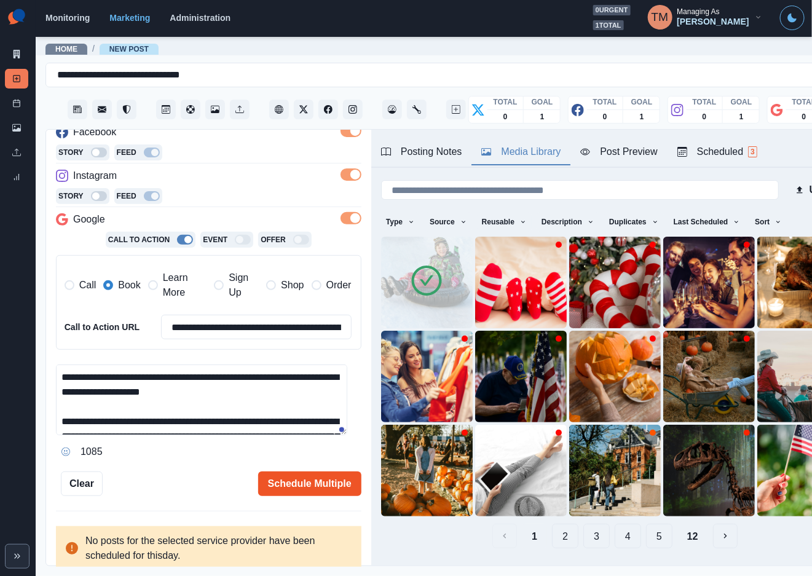
type textarea "**********"
click at [292, 483] on button "Schedule Multiple" at bounding box center [309, 483] width 103 height 25
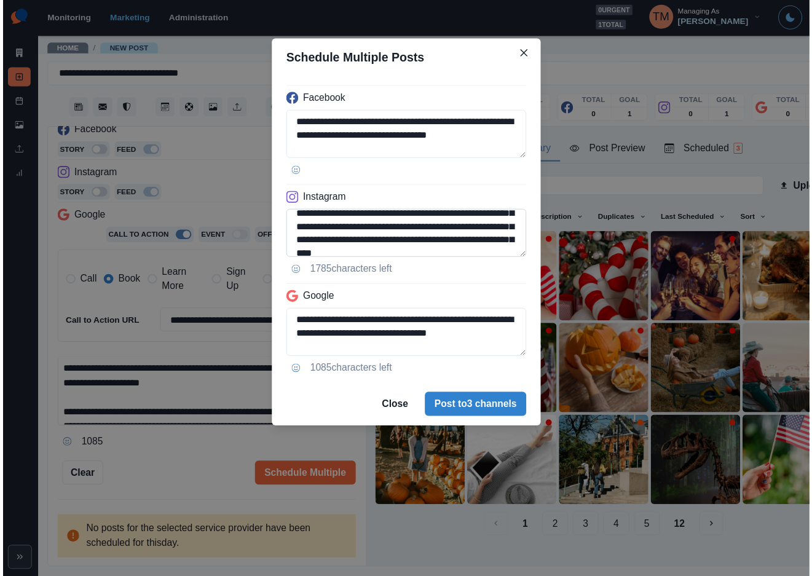
scroll to position [54, 0]
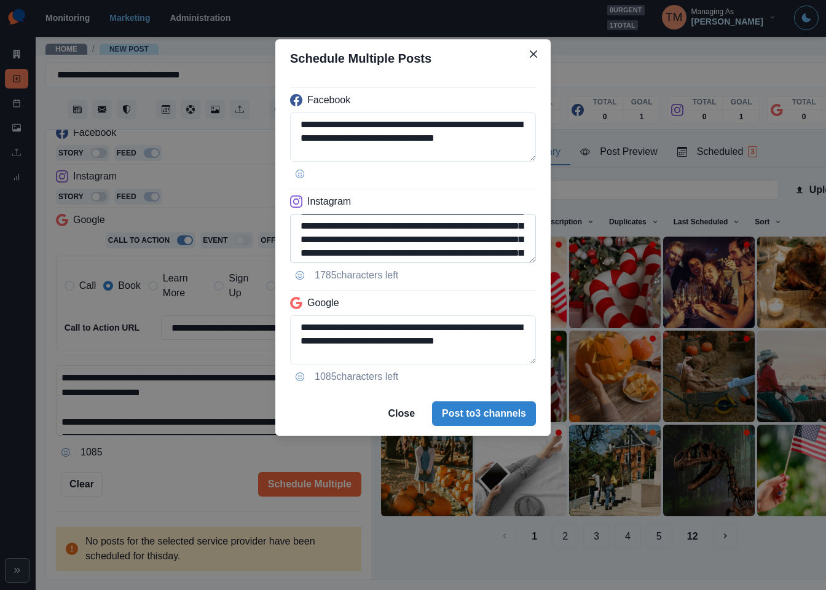
drag, startPoint x: 443, startPoint y: 240, endPoint x: 474, endPoint y: 240, distance: 31.4
click at [450, 240] on textarea "**********" at bounding box center [413, 238] width 246 height 49
click at [177, 441] on div "**********" at bounding box center [413, 295] width 826 height 590
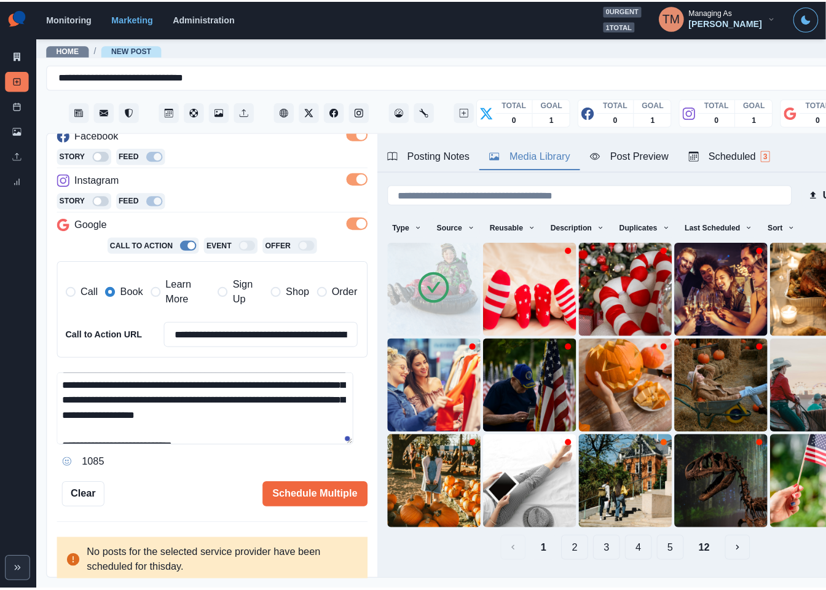
scroll to position [55, 0]
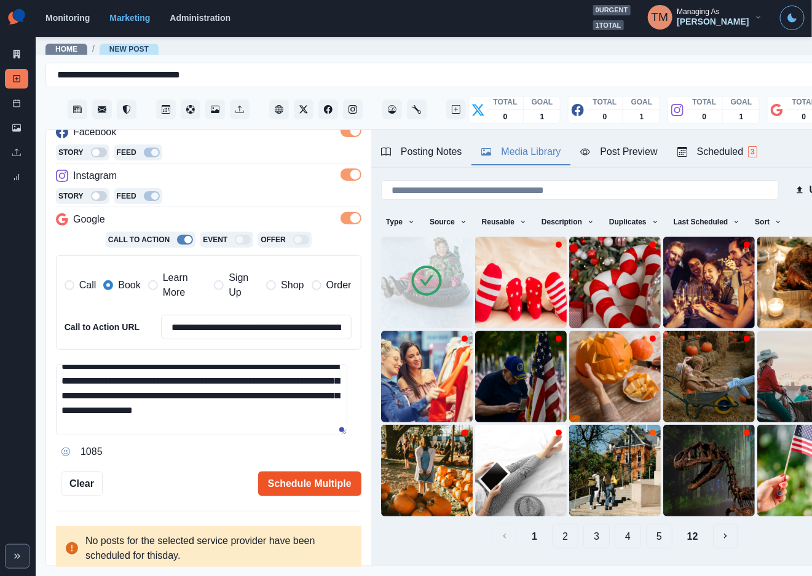
click at [304, 486] on button "Schedule Multiple" at bounding box center [309, 483] width 103 height 25
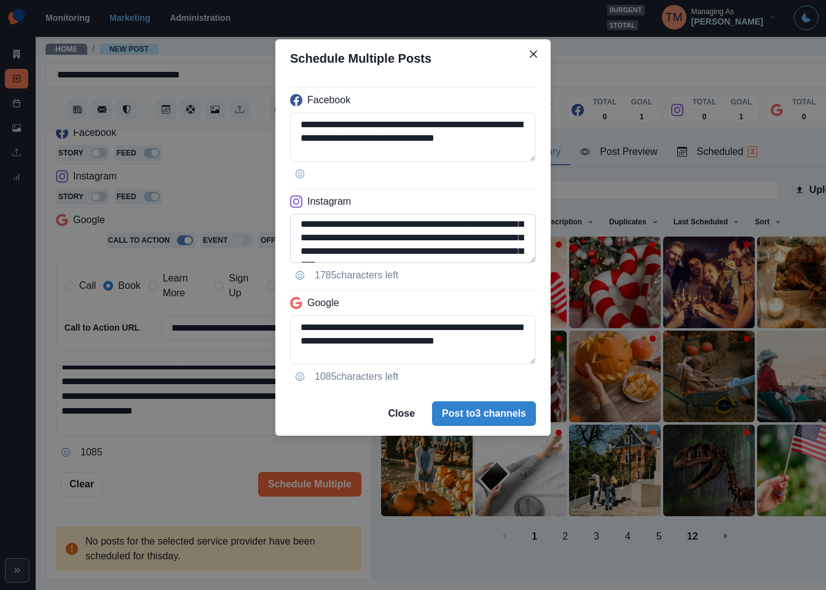
scroll to position [54, 0]
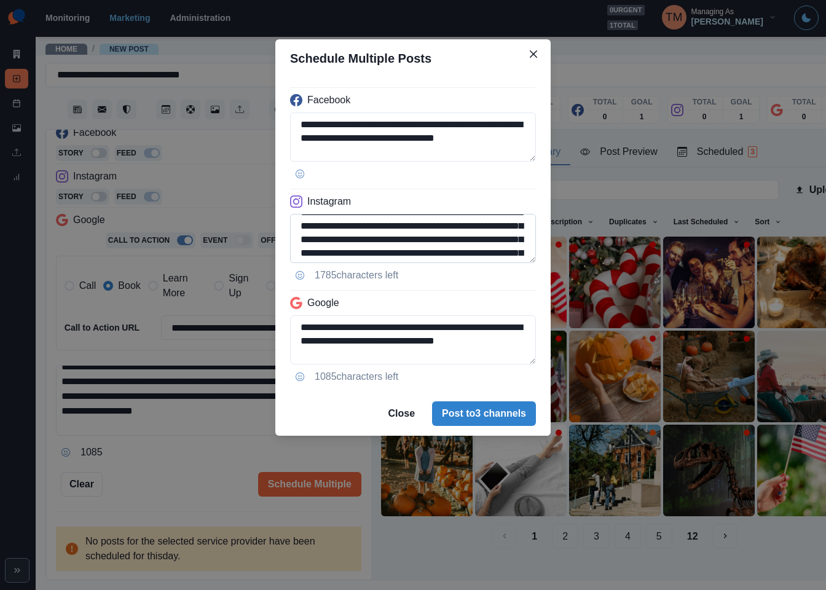
click at [454, 238] on textarea "**********" at bounding box center [413, 238] width 246 height 49
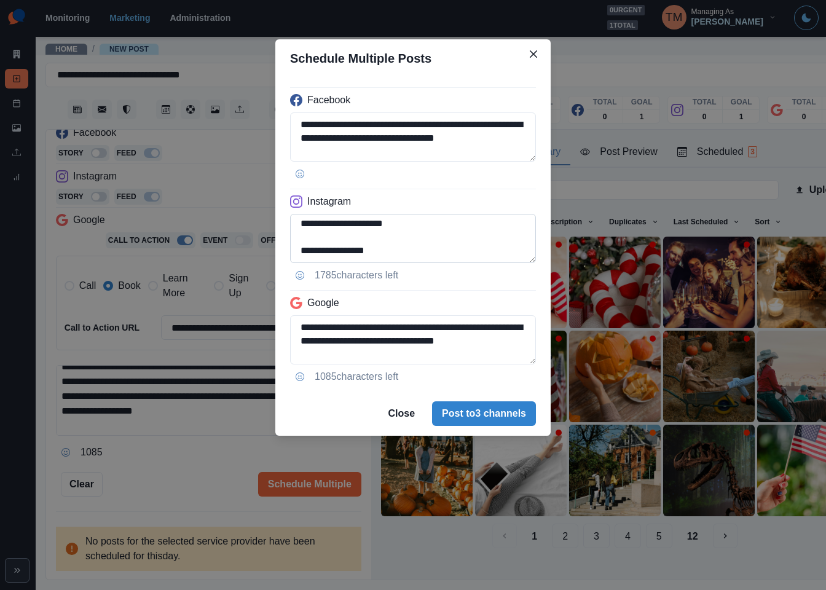
drag, startPoint x: 387, startPoint y: 255, endPoint x: 347, endPoint y: 249, distance: 40.4
click at [345, 251] on textarea "**********" at bounding box center [413, 238] width 246 height 49
click at [325, 218] on textarea "**********" at bounding box center [413, 238] width 246 height 49
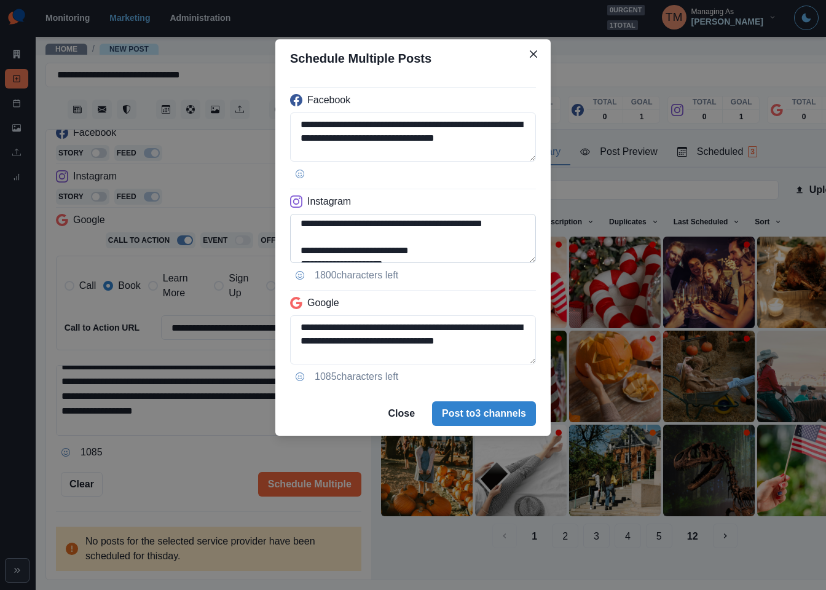
scroll to position [71, 0]
paste textarea "**********"
type textarea "**********"
click at [412, 334] on textarea "**********" at bounding box center [413, 339] width 246 height 49
paste textarea "*"
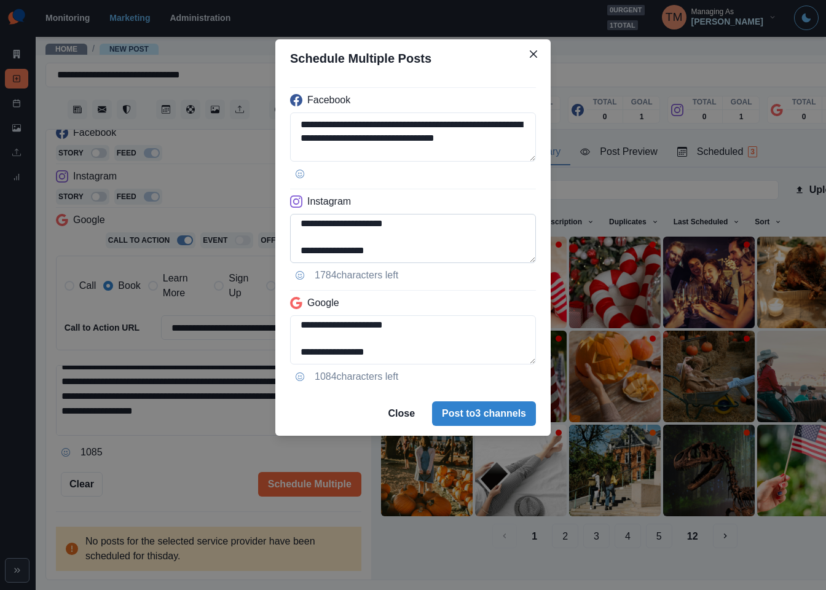
scroll to position [165, 0]
click at [301, 323] on textarea "**********" at bounding box center [413, 339] width 246 height 49
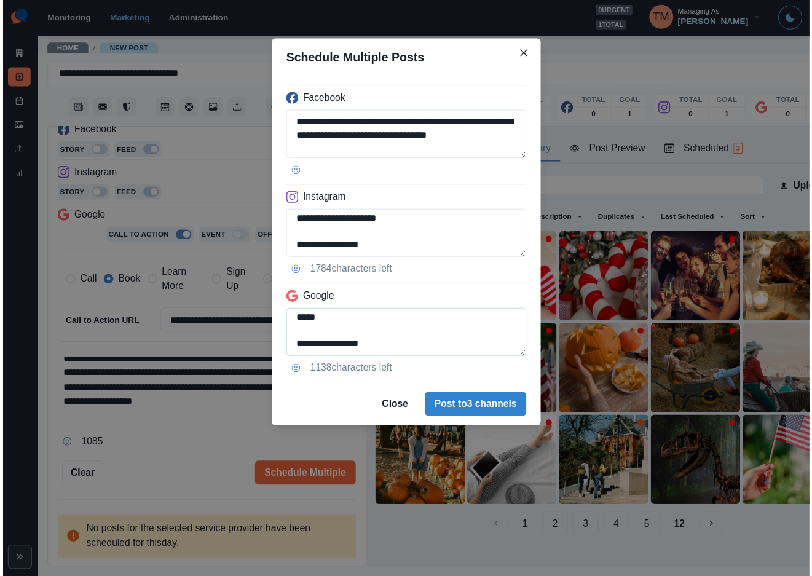
scroll to position [120, 0]
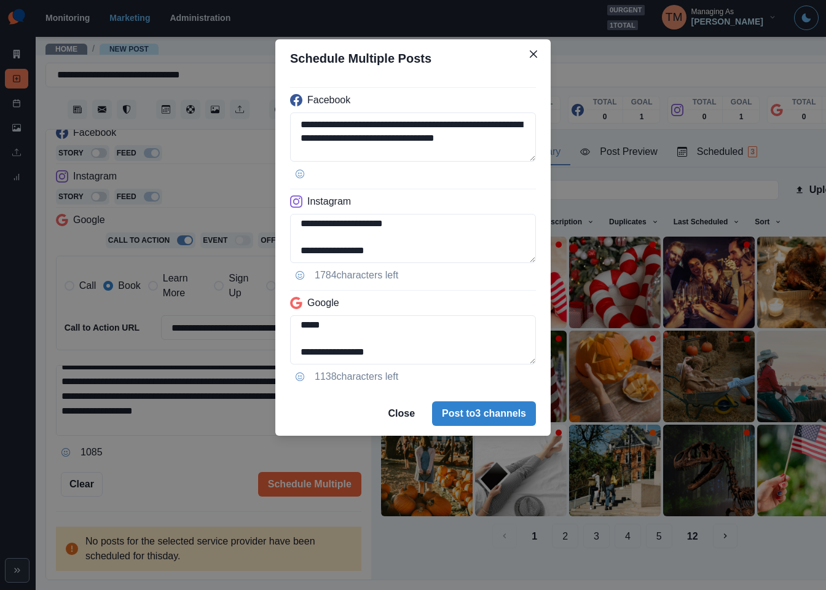
type textarea "**********"
click at [192, 479] on div "**********" at bounding box center [413, 295] width 826 height 590
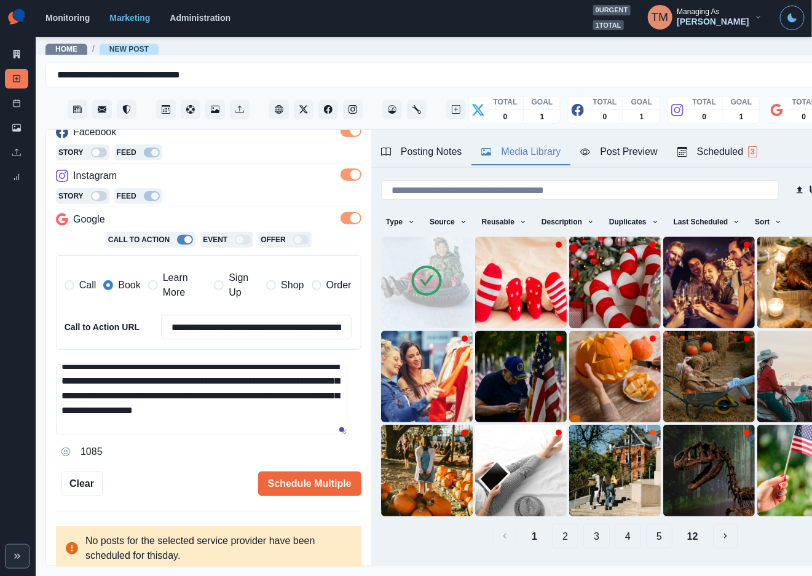
click at [629, 149] on div "Post Preview" at bounding box center [618, 151] width 77 height 15
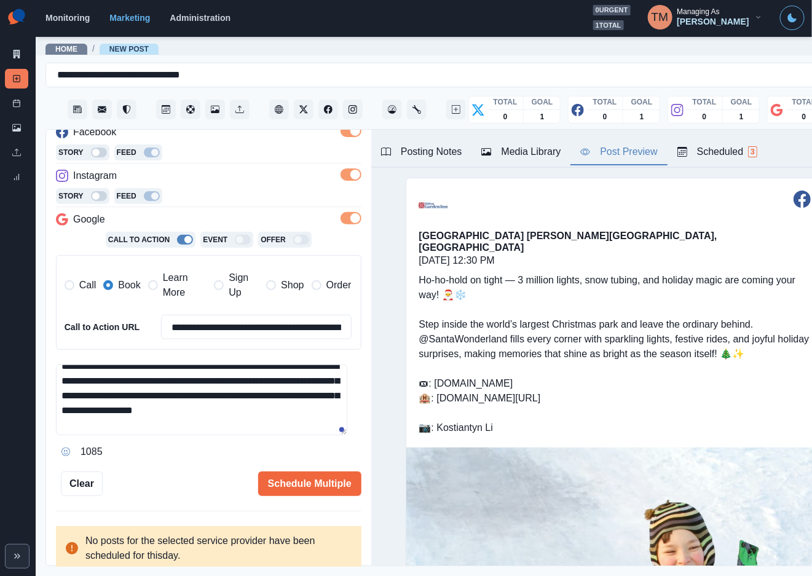
scroll to position [0, 0]
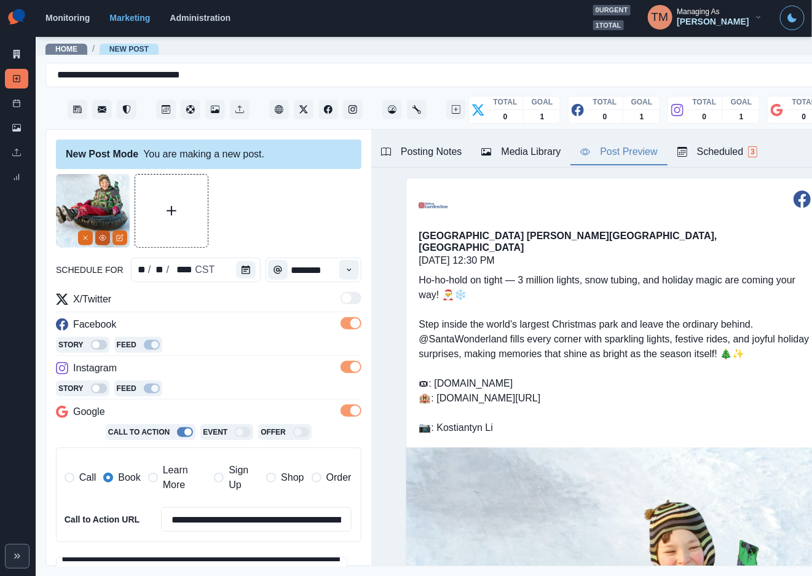
click at [102, 243] on button "View Media" at bounding box center [102, 237] width 15 height 15
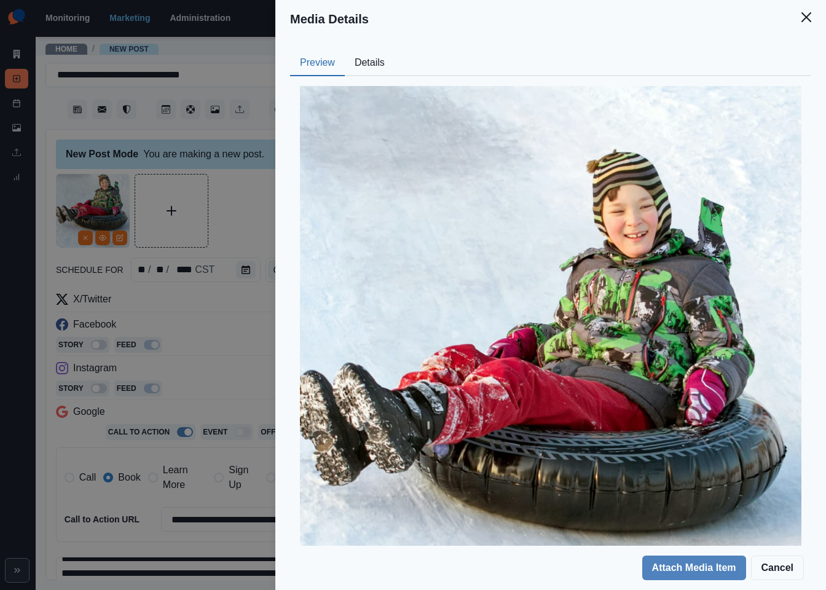
click at [374, 56] on button "Details" at bounding box center [370, 63] width 50 height 26
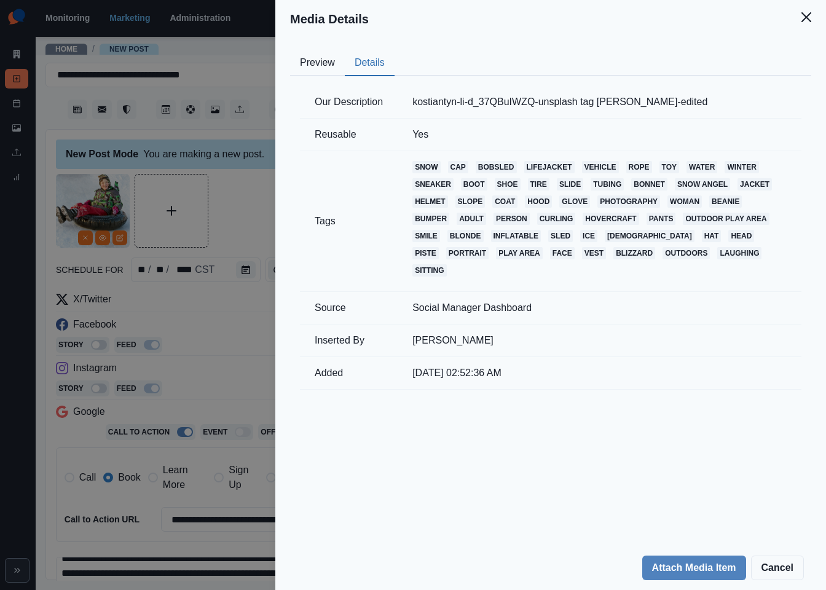
click at [243, 203] on div "Media Details Preview Details Our Description kostiantyn-li-d_37QBuIWZQ-unsplas…" at bounding box center [413, 295] width 826 height 590
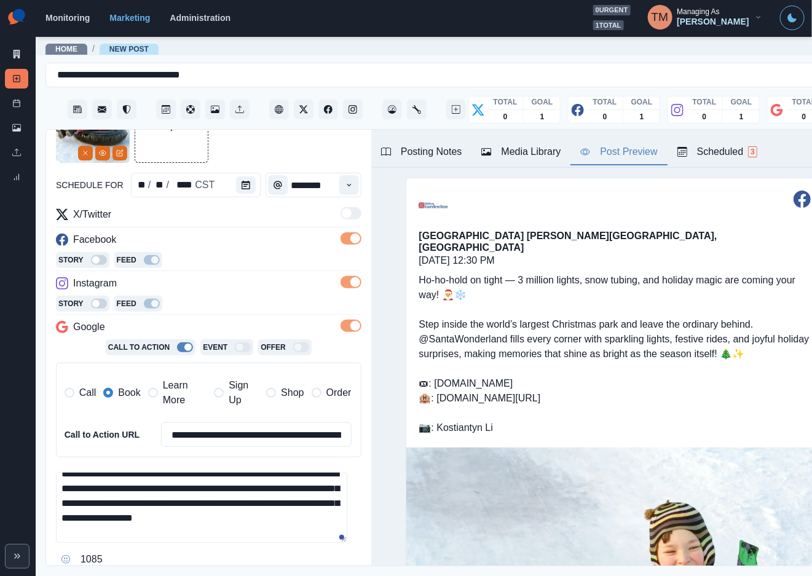
scroll to position [192, 0]
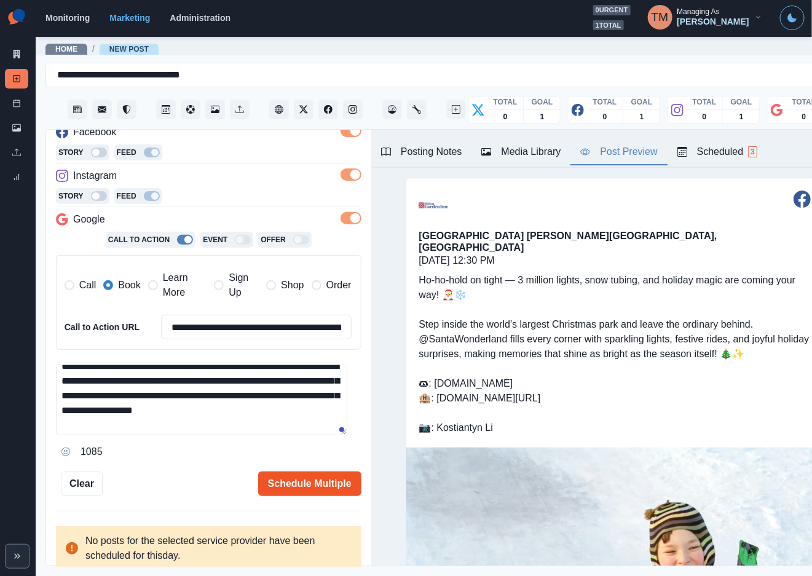
click at [280, 490] on button "Schedule Multiple" at bounding box center [309, 483] width 103 height 25
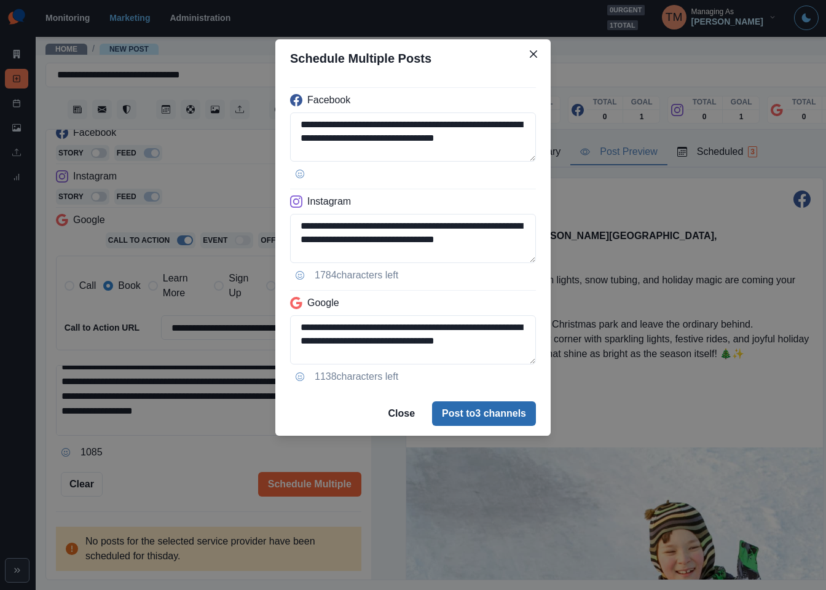
click at [484, 422] on button "Post to 3 channels" at bounding box center [484, 413] width 104 height 25
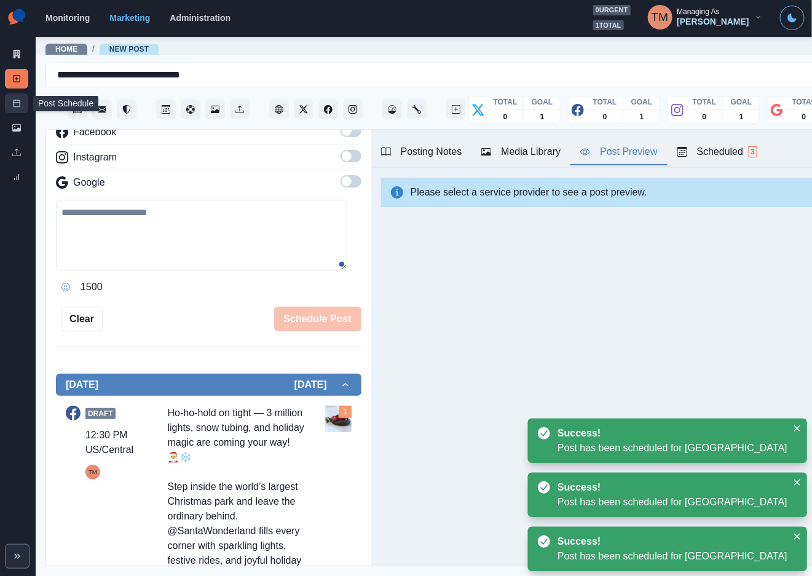
click at [15, 106] on icon at bounding box center [16, 103] width 9 height 9
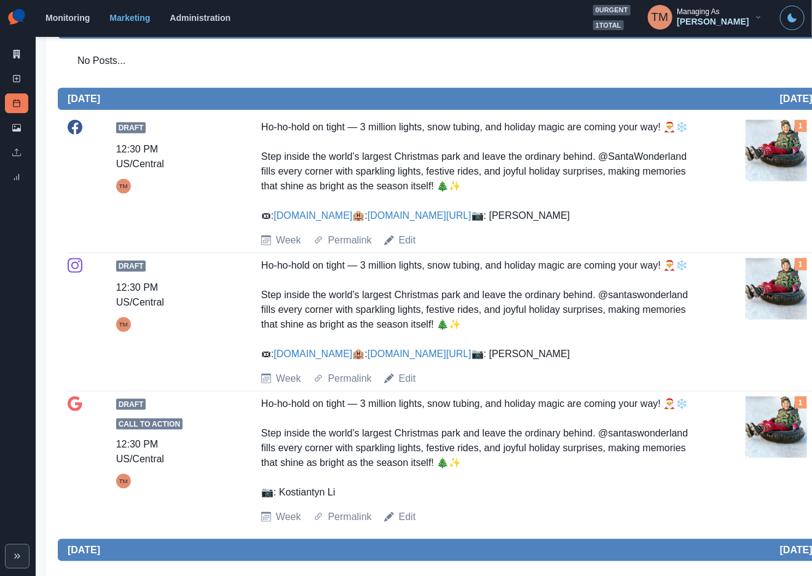
scroll to position [92, 0]
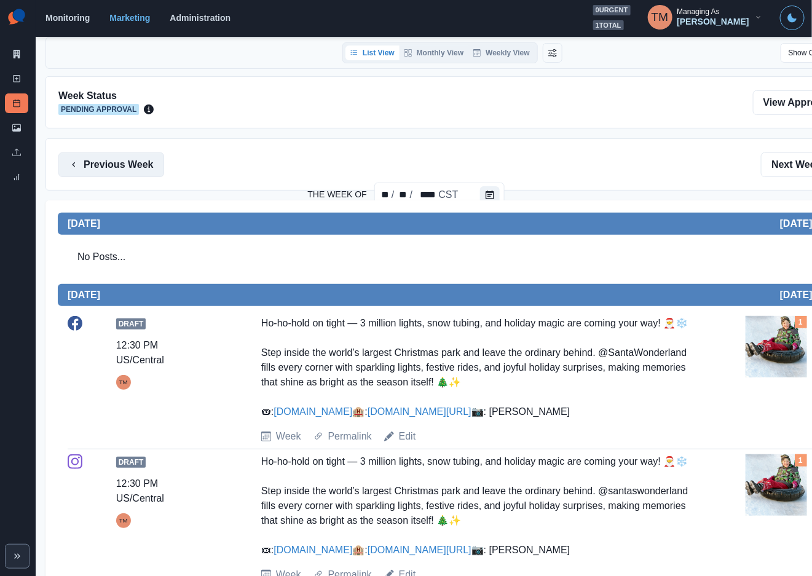
click at [122, 163] on button "Previous Week" at bounding box center [111, 164] width 106 height 25
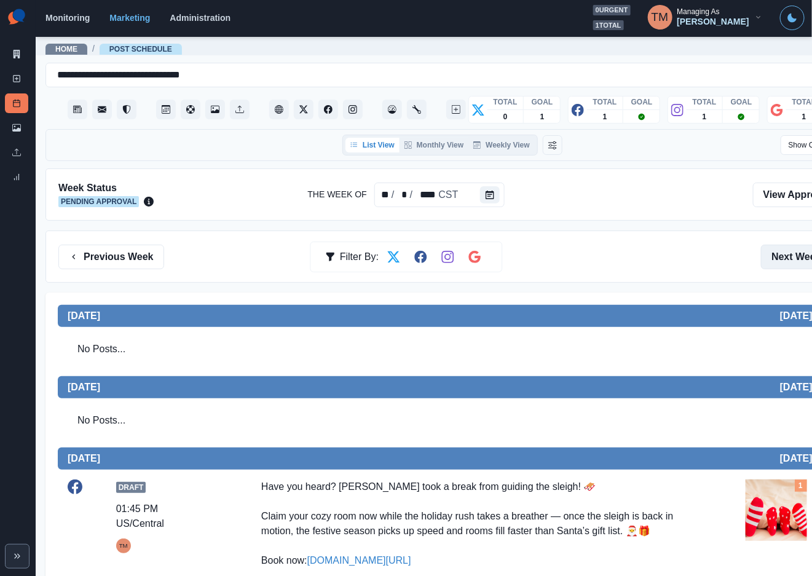
click at [779, 251] on button "Next Week" at bounding box center [803, 257] width 85 height 25
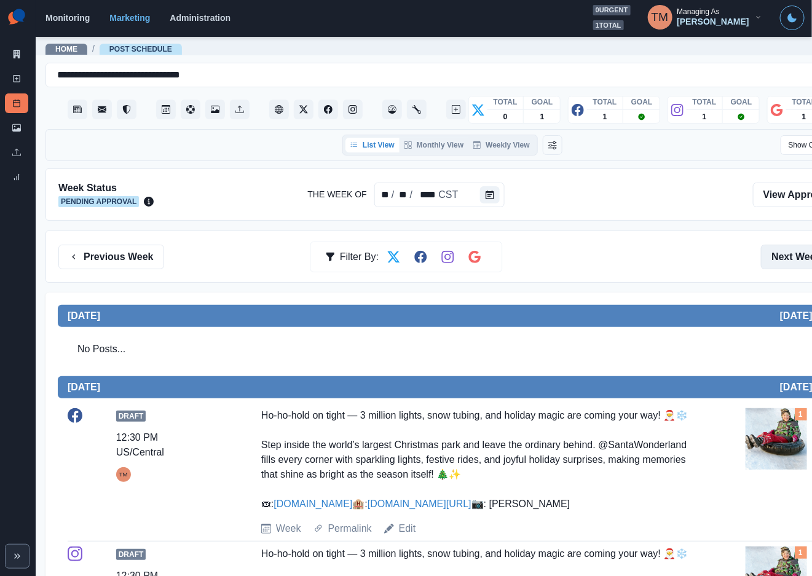
click at [780, 251] on button "Next Week" at bounding box center [803, 257] width 85 height 25
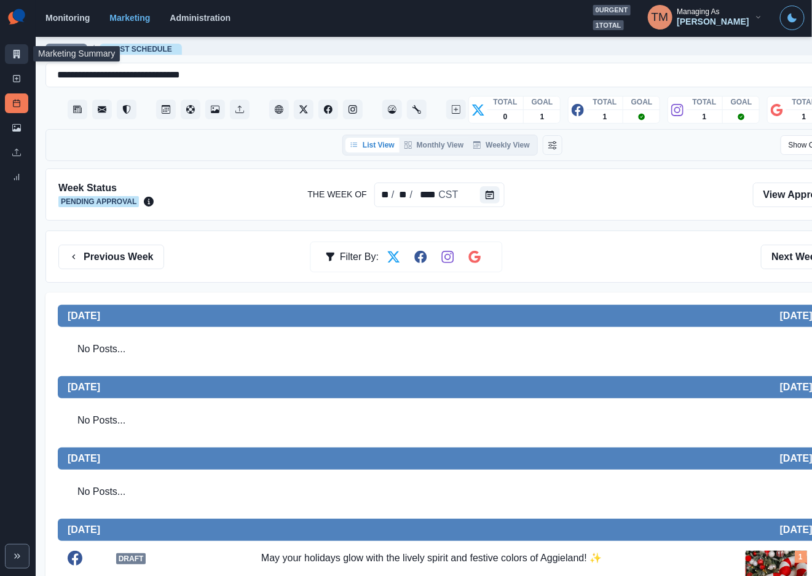
click at [12, 58] on link "Marketing Summary" at bounding box center [16, 54] width 23 height 20
